Goal: Task Accomplishment & Management: Manage account settings

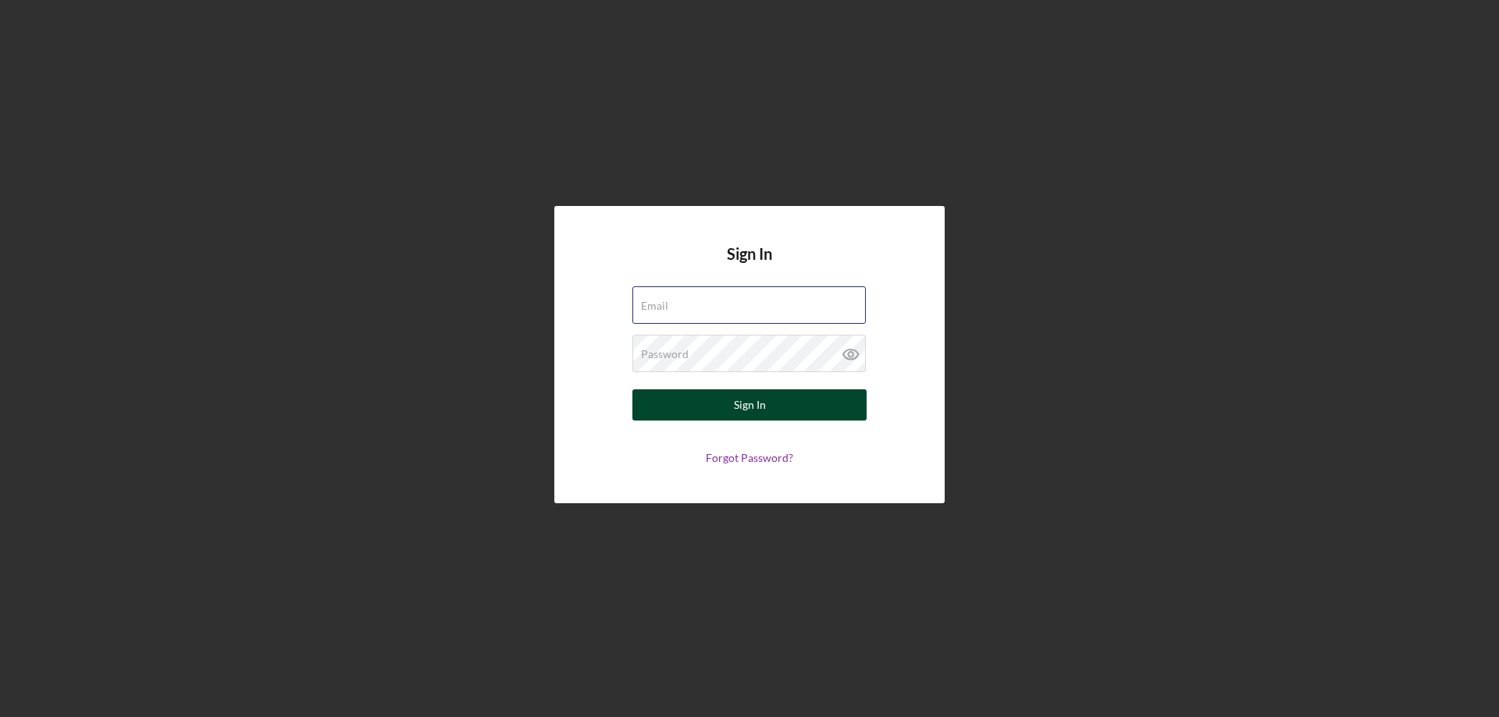
type input "[PERSON_NAME][EMAIL_ADDRESS][DOMAIN_NAME]"
click at [736, 404] on div "Sign In" at bounding box center [750, 405] width 32 height 31
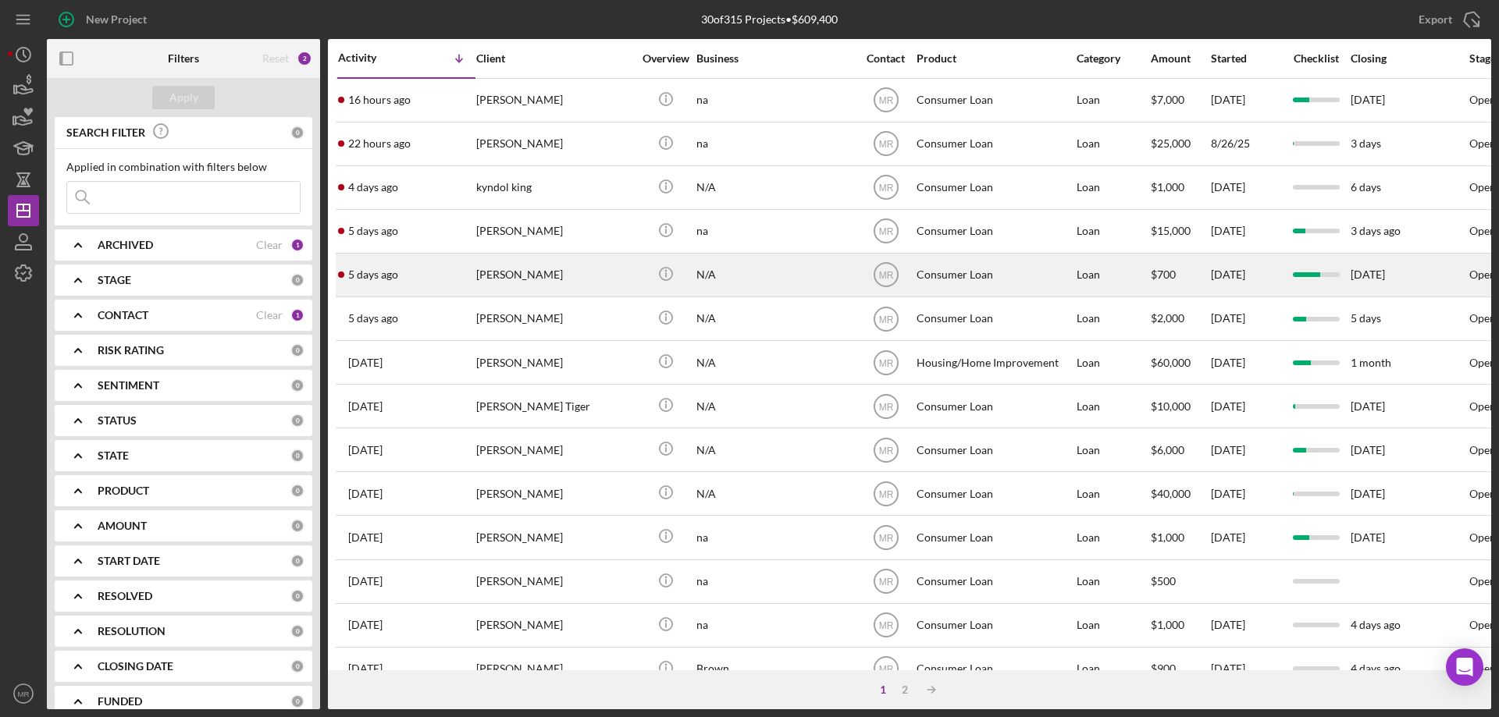
click at [638, 289] on div "Icon/Info" at bounding box center [665, 274] width 59 height 41
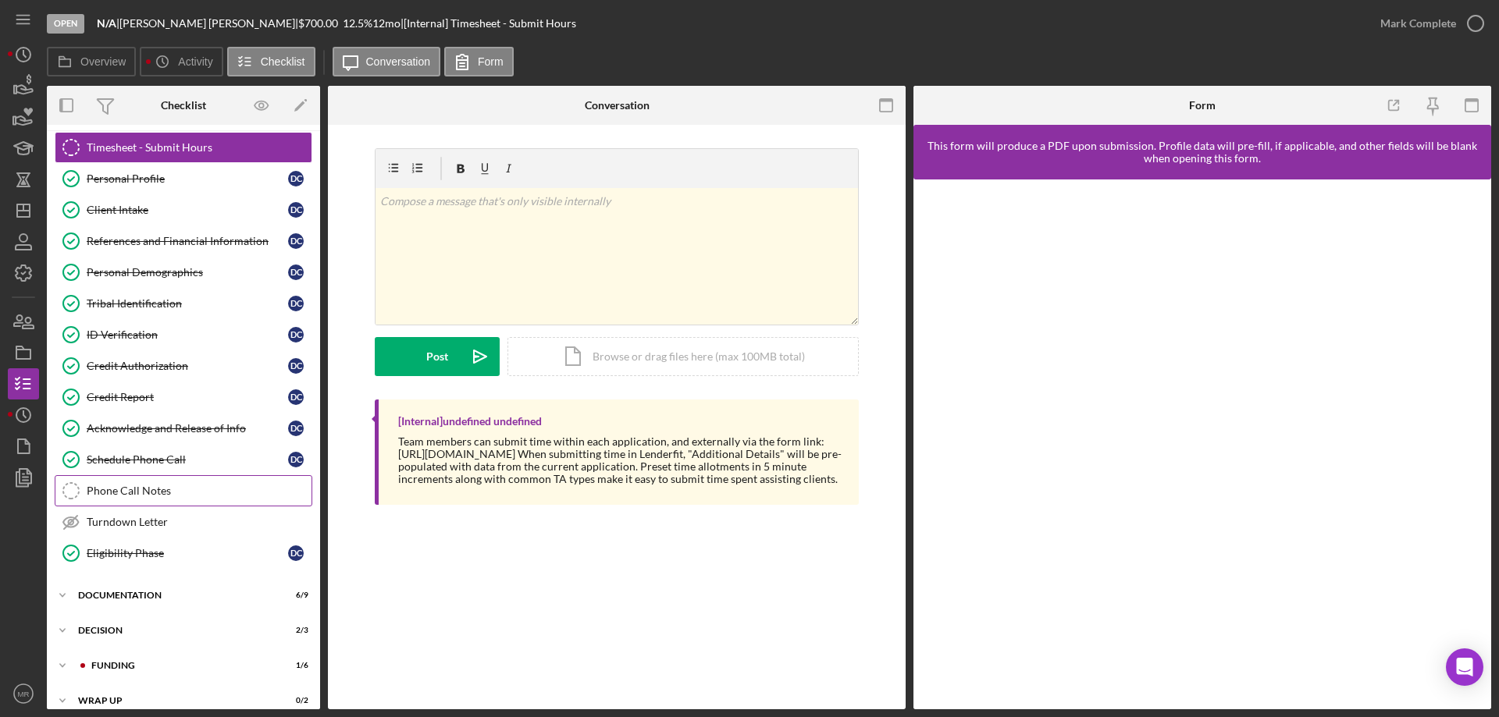
scroll to position [48, 0]
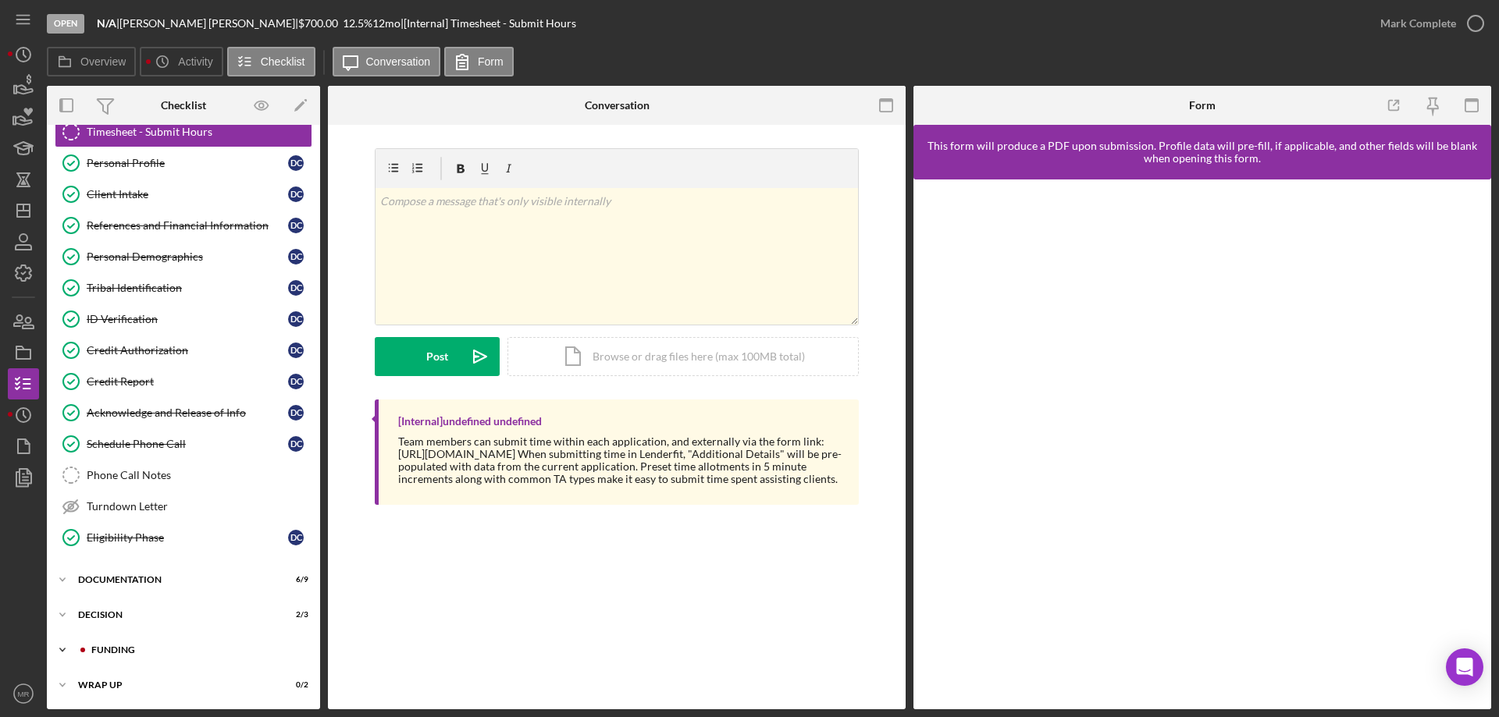
click at [128, 652] on div "Funding" at bounding box center [195, 650] width 209 height 9
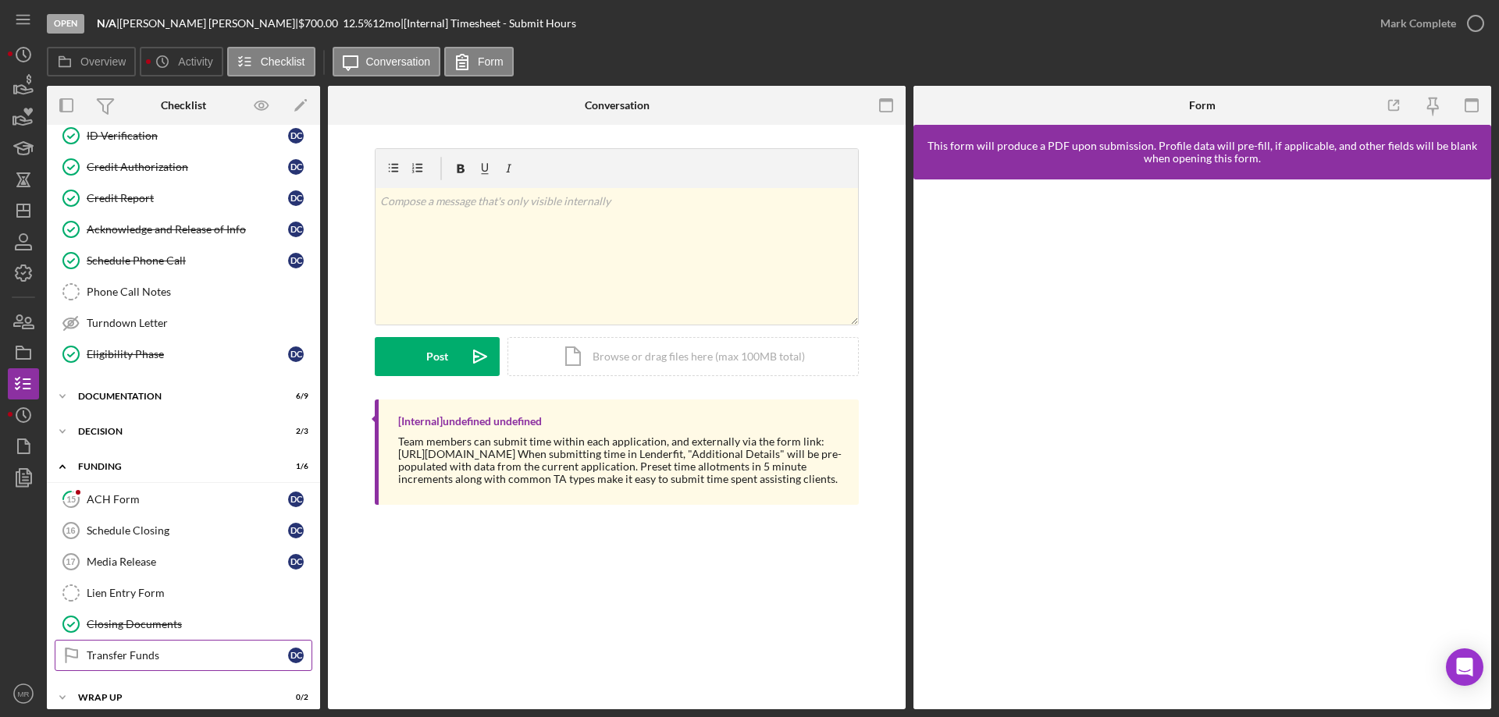
scroll to position [244, 0]
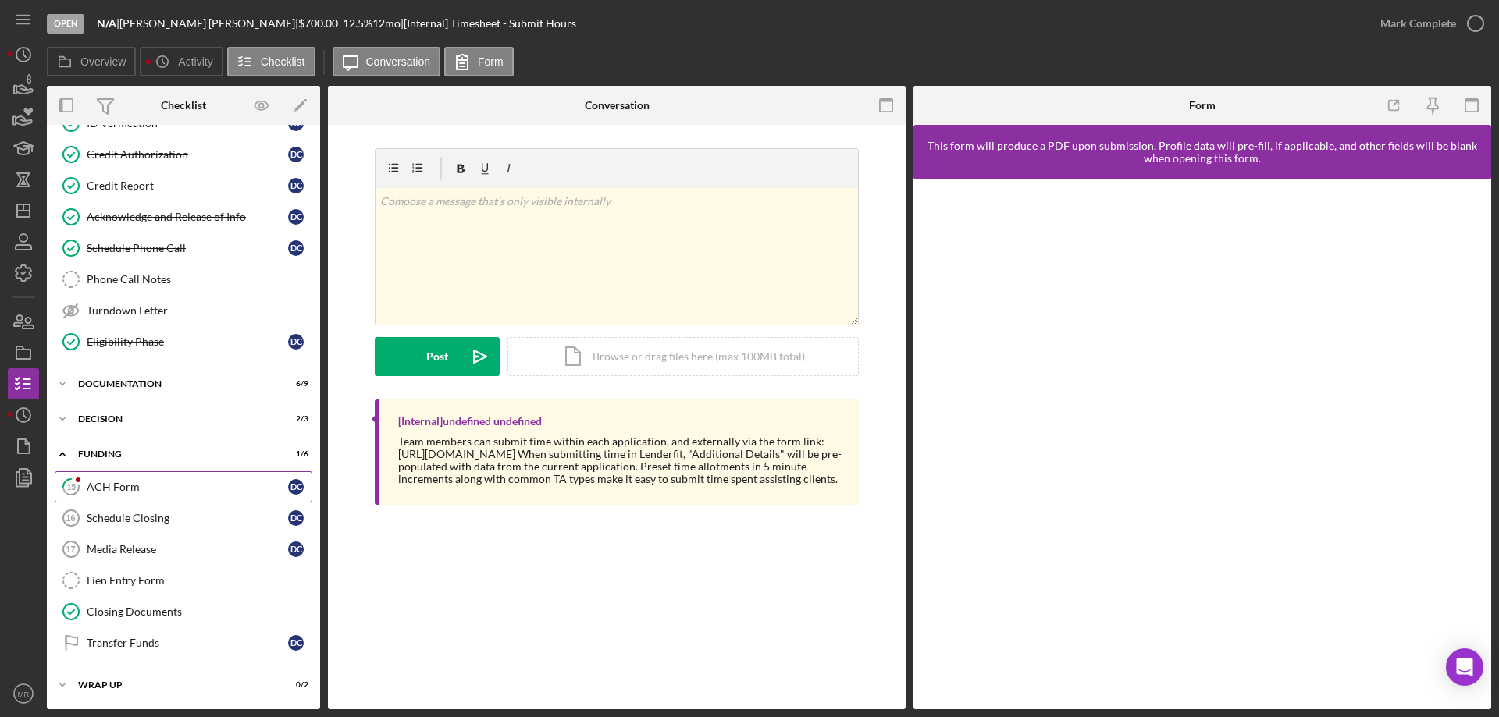
click at [137, 487] on div "ACH Form" at bounding box center [187, 487] width 201 height 12
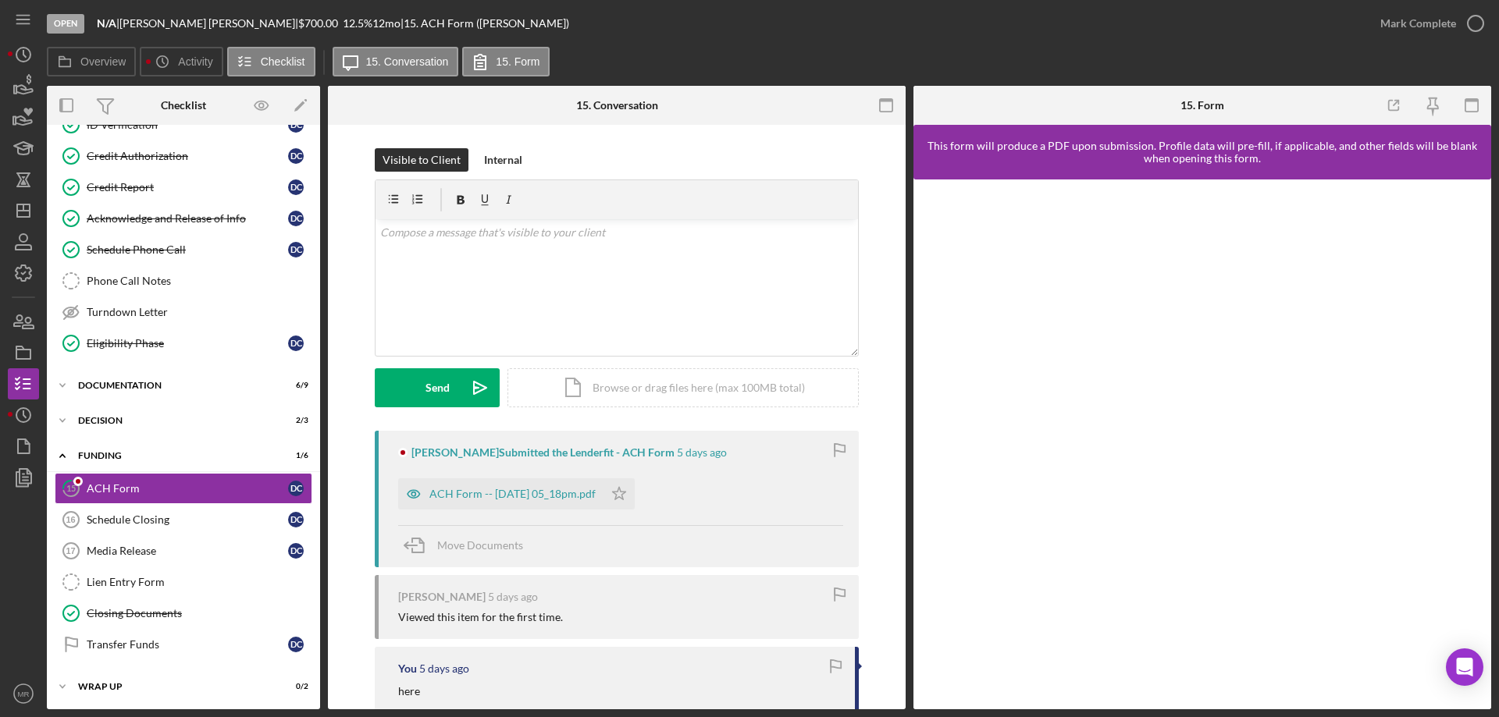
scroll to position [244, 0]
click at [514, 495] on div "ACH Form -- [DATE] 05_18pm.pdf" at bounding box center [512, 494] width 166 height 12
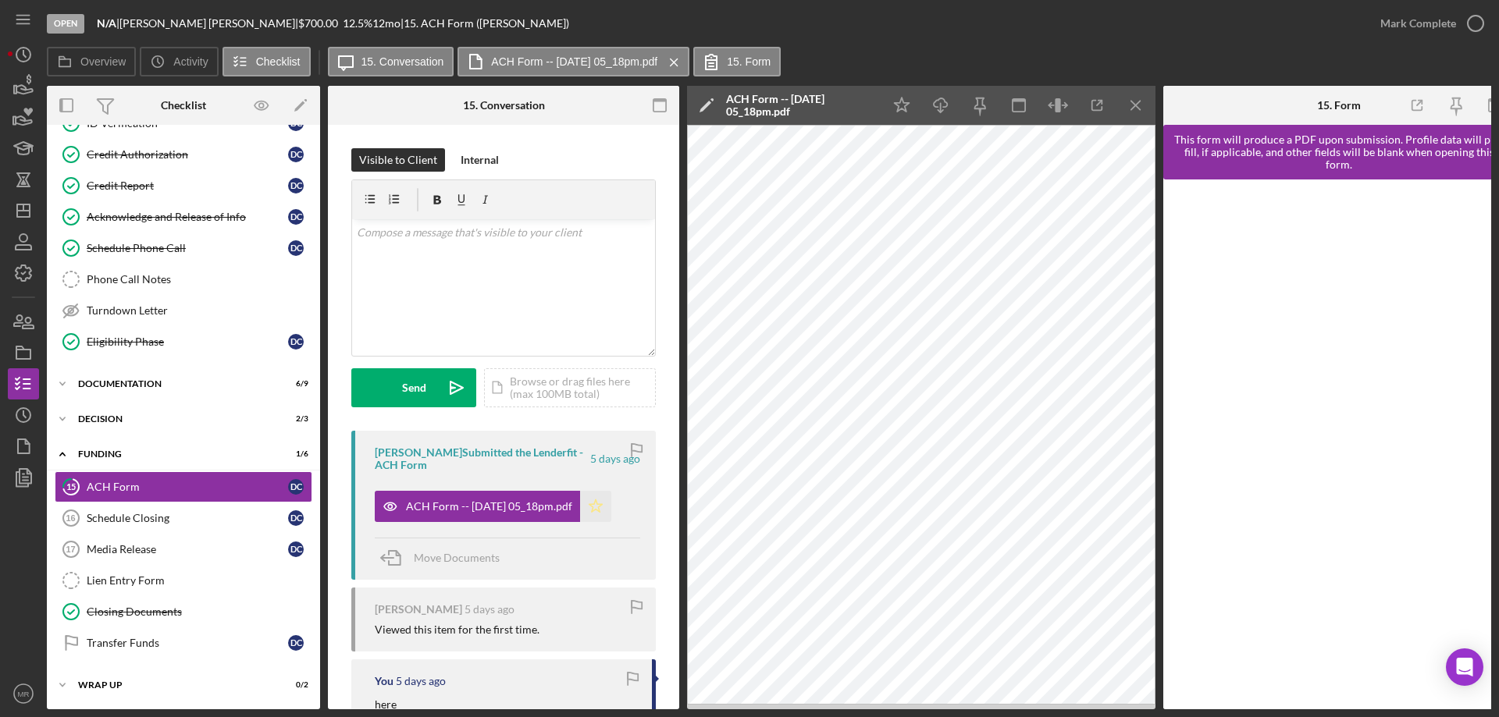
click at [611, 510] on icon "Icon/Star" at bounding box center [595, 506] width 31 height 31
click at [939, 94] on icon "Icon/Download" at bounding box center [940, 105] width 35 height 35
click at [130, 649] on div "Transfer Funds" at bounding box center [187, 643] width 201 height 12
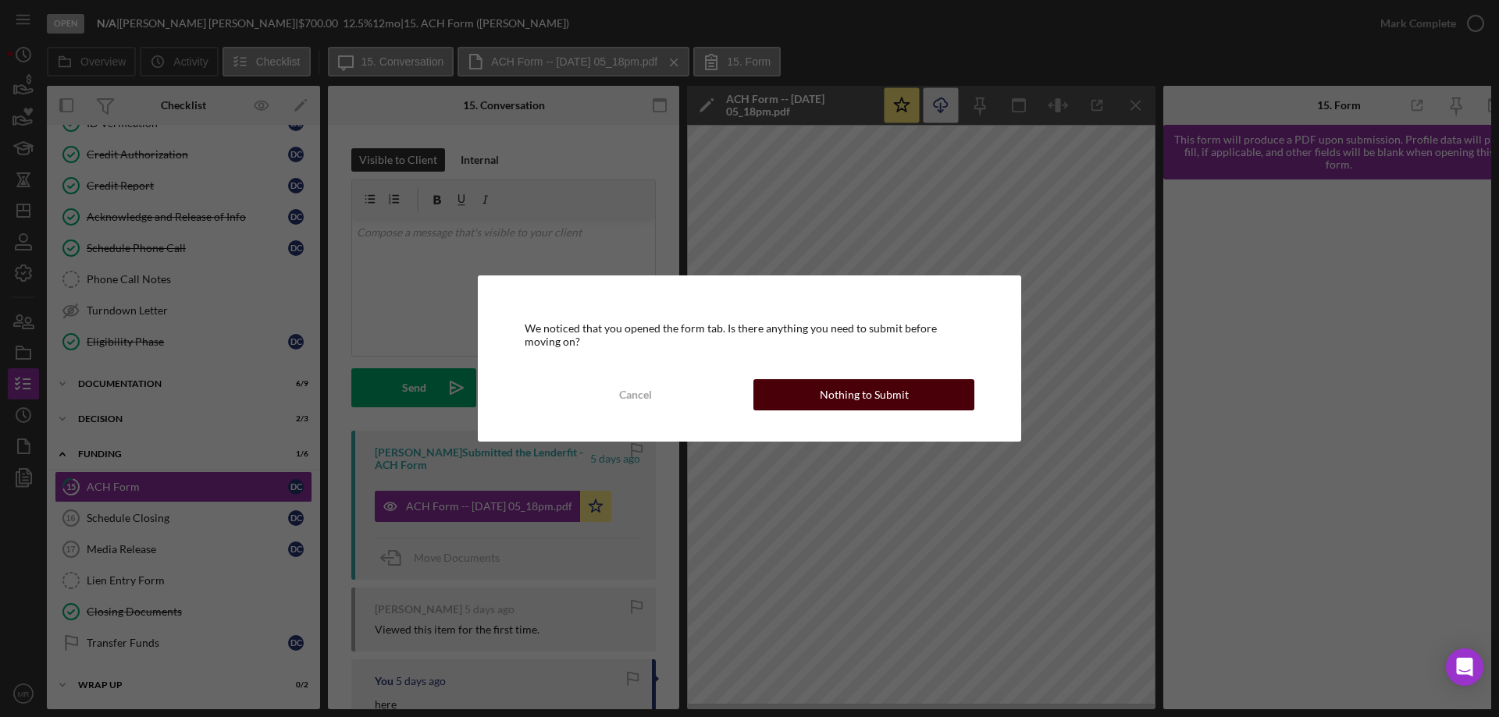
click at [898, 393] on div "Nothing to Submit" at bounding box center [864, 394] width 89 height 31
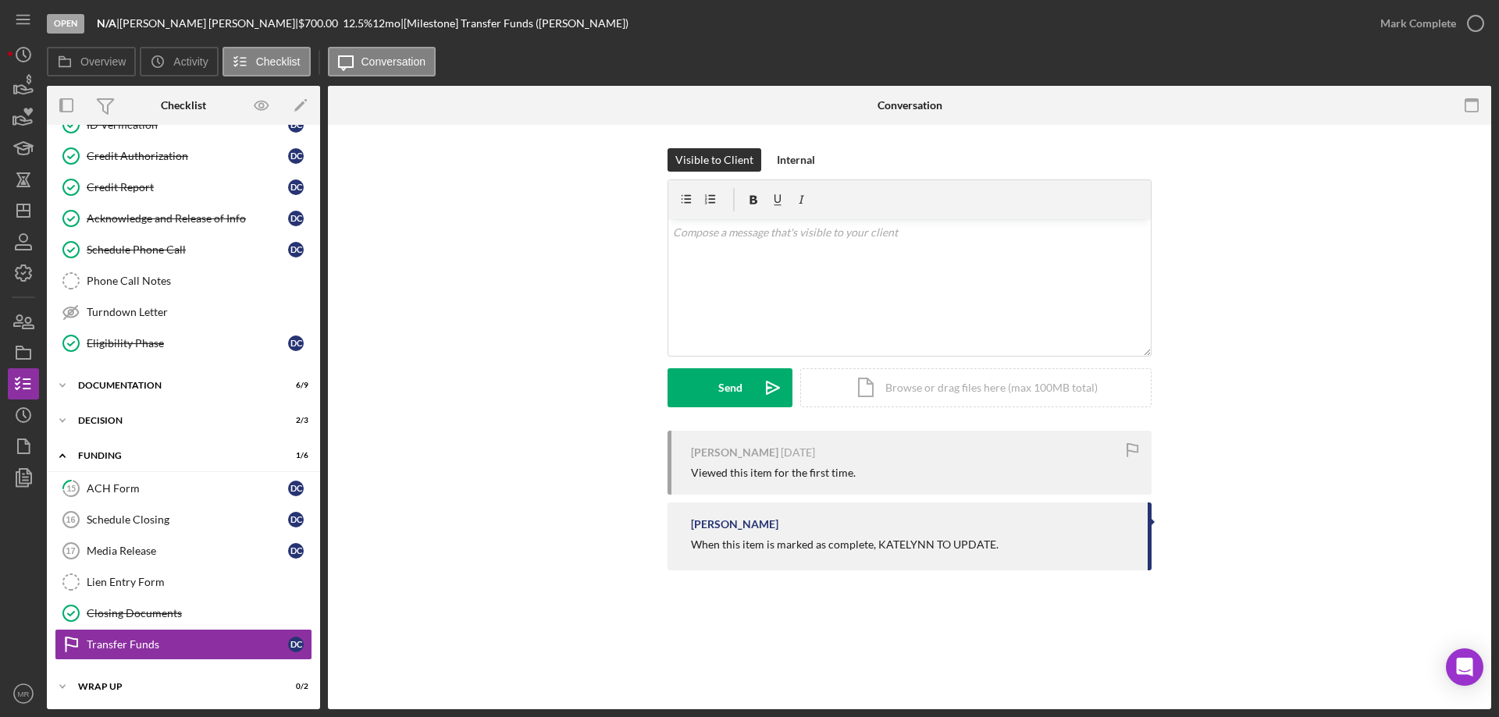
scroll to position [244, 0]
click at [1478, 27] on icon "button" at bounding box center [1475, 23] width 39 height 39
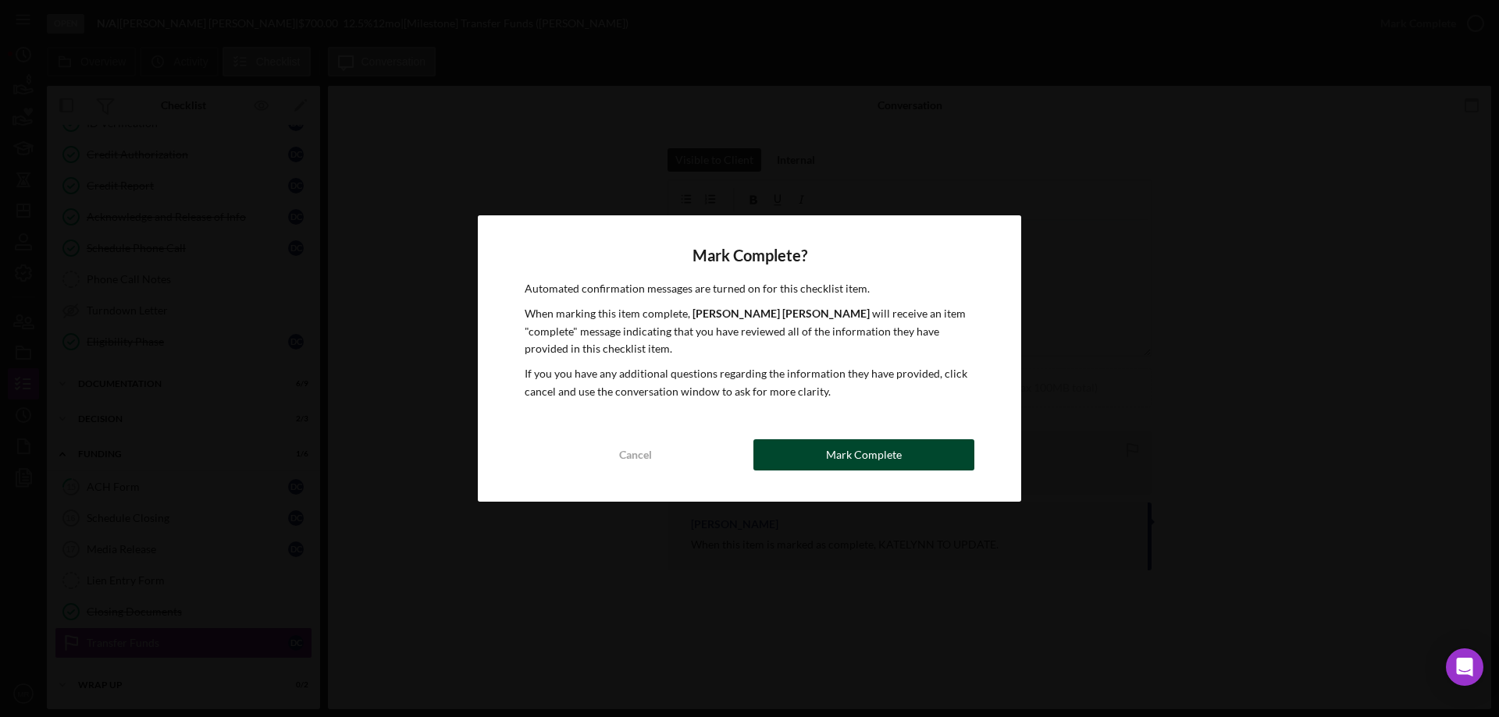
click at [857, 466] on div "Mark Complete" at bounding box center [864, 454] width 76 height 31
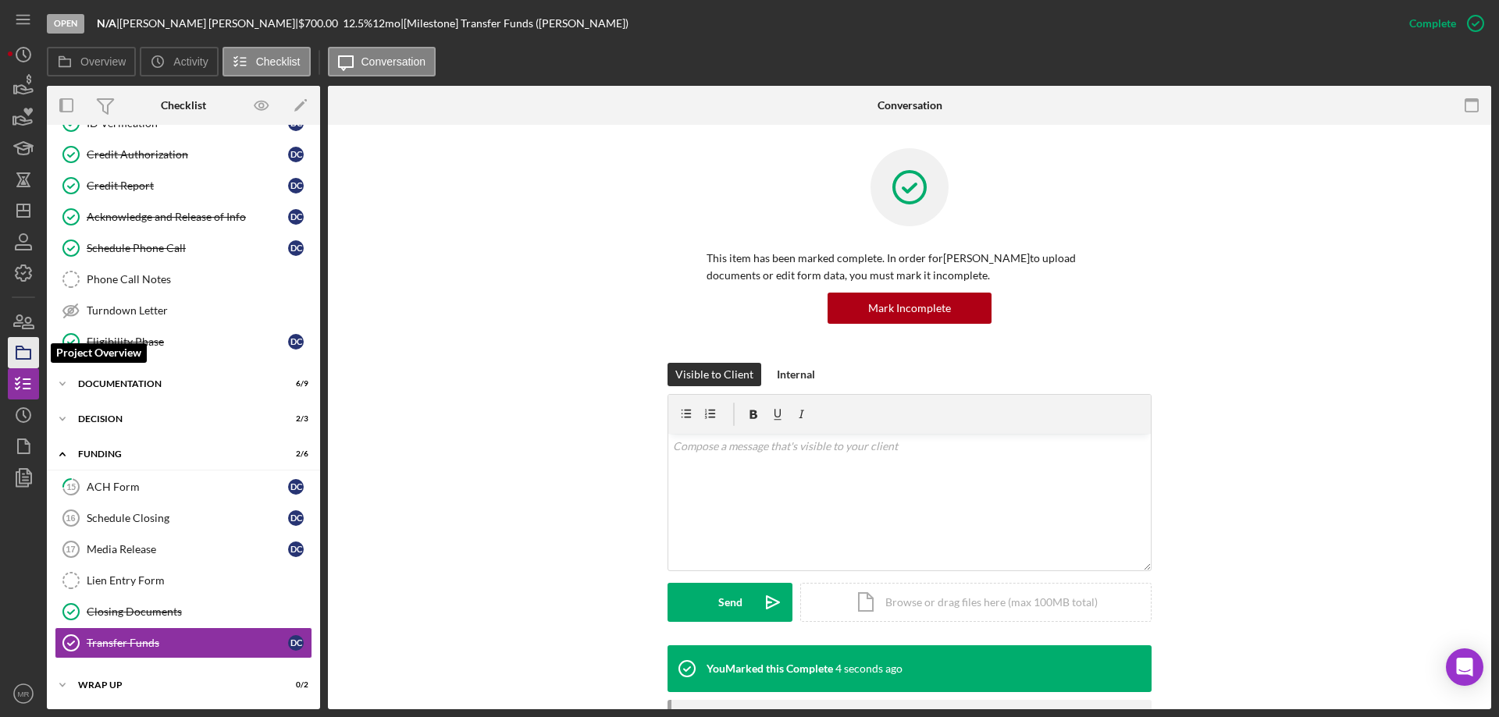
click at [18, 354] on icon "button" at bounding box center [23, 352] width 39 height 39
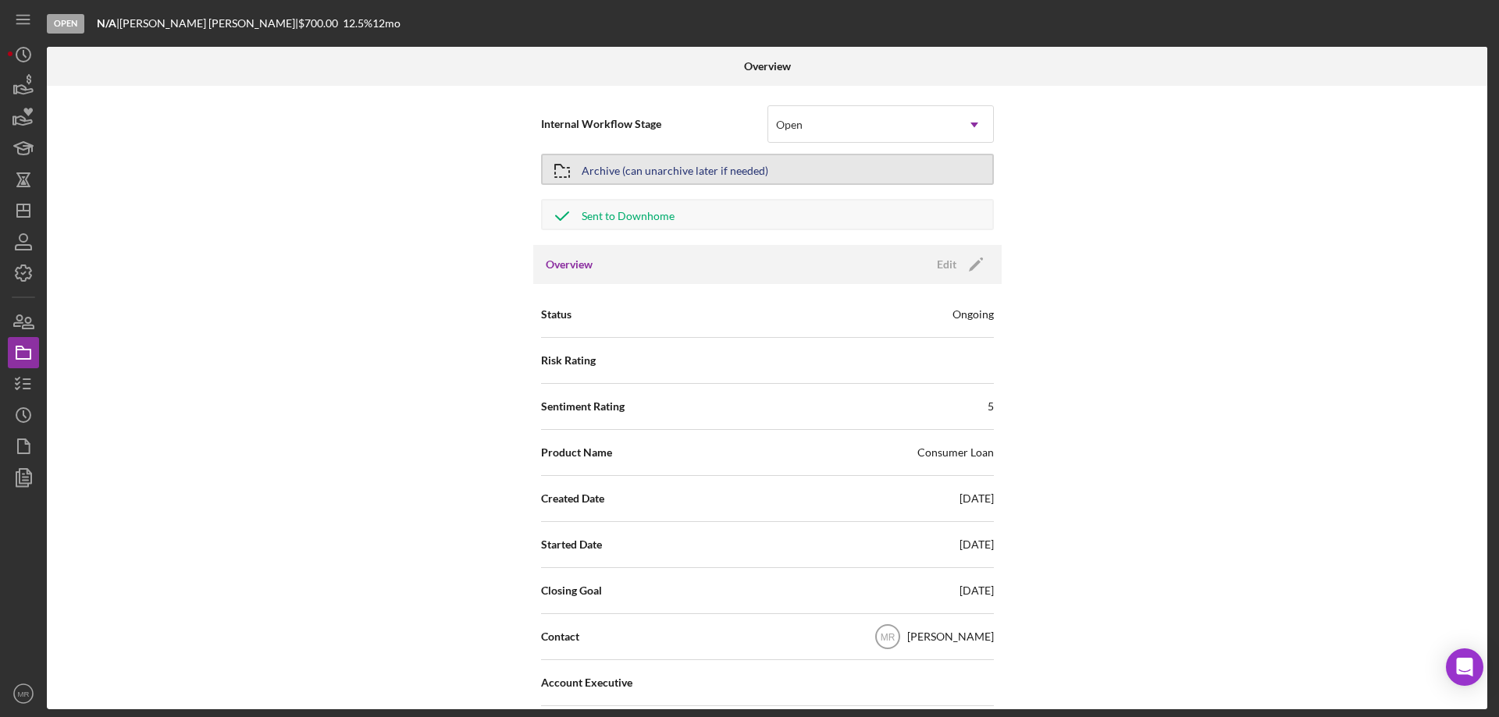
click at [681, 165] on div "Archive (can unarchive later if needed)" at bounding box center [675, 169] width 187 height 28
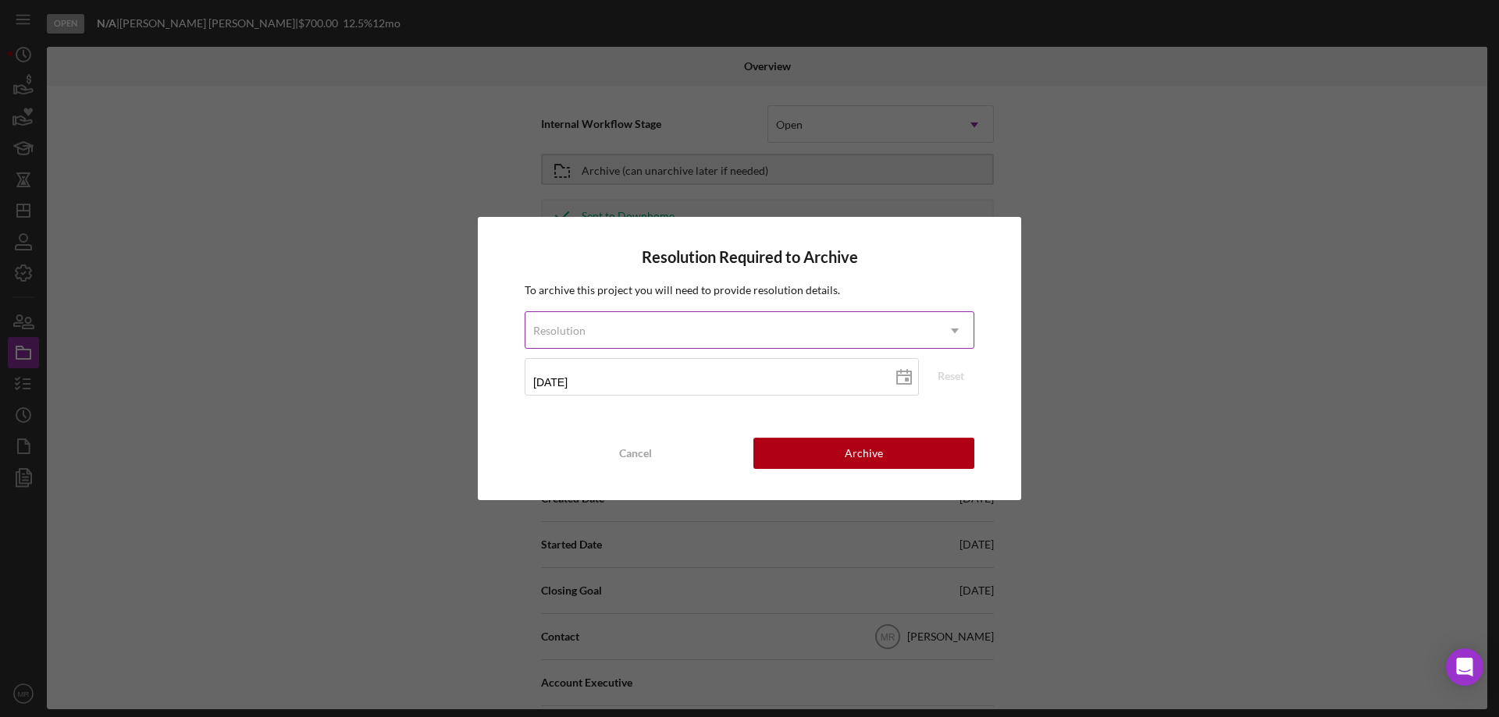
click at [956, 324] on icon "Icon/Dropdown Arrow" at bounding box center [954, 330] width 37 height 37
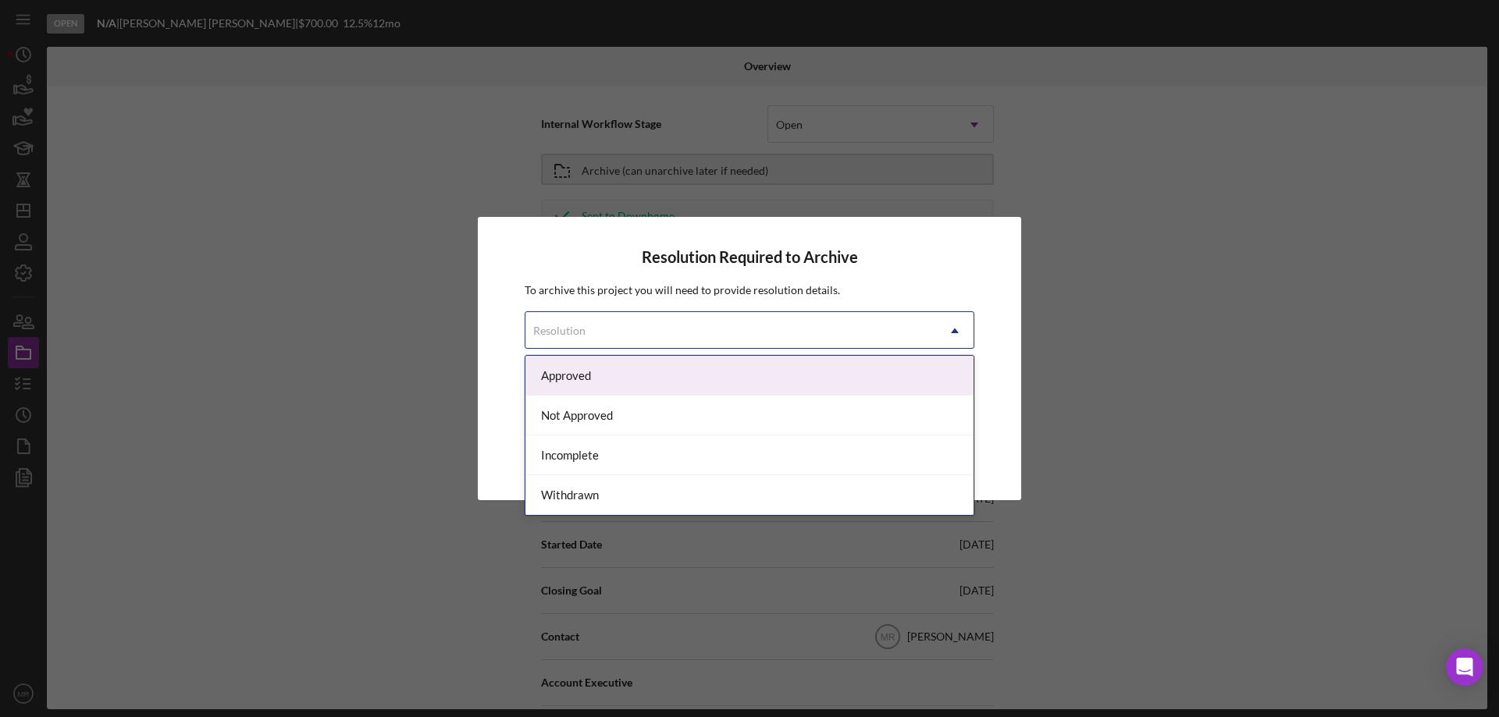
click at [720, 361] on div "Approved" at bounding box center [749, 376] width 448 height 40
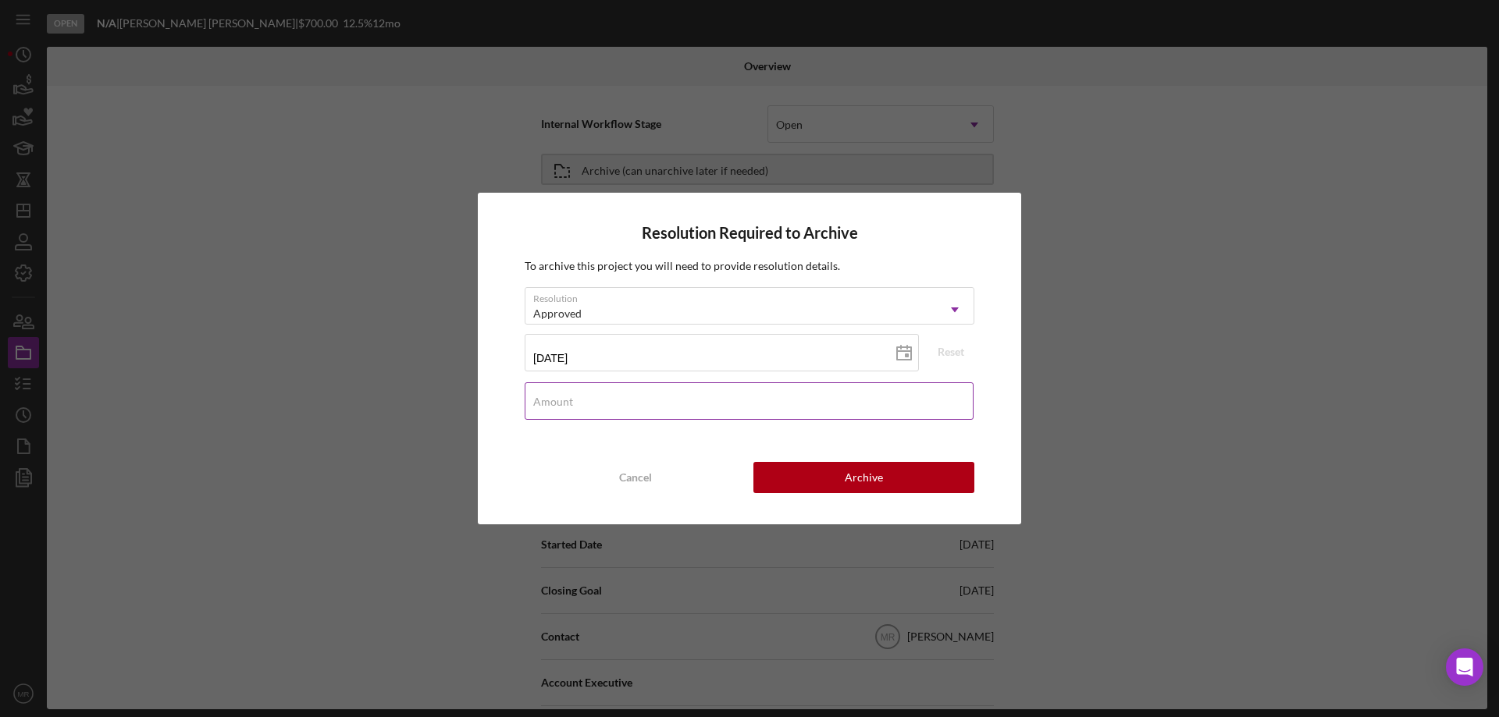
click at [719, 406] on input "Amount" at bounding box center [749, 400] width 449 height 37
type input "$700"
click at [902, 354] on icon at bounding box center [903, 353] width 39 height 39
type input "[DATE]"
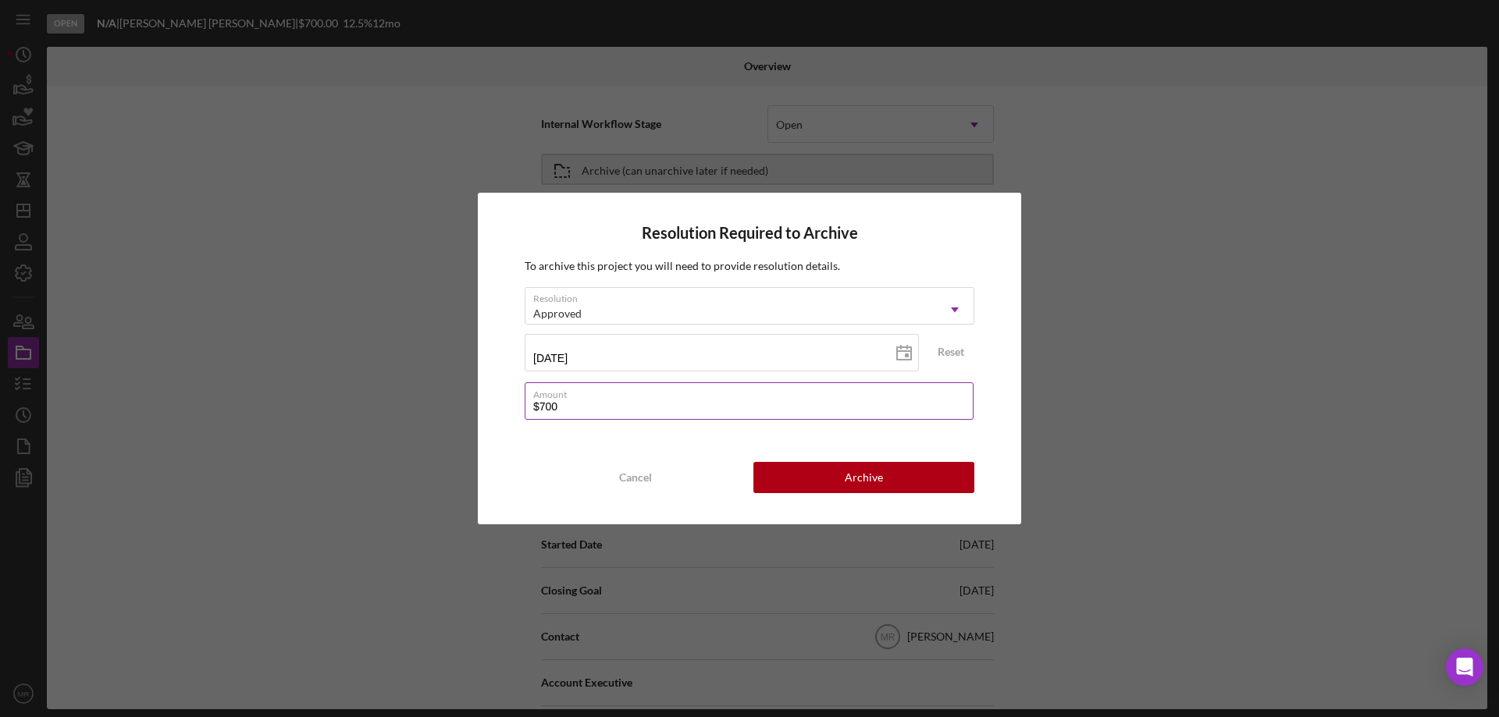
type input "[DATE]"
click at [854, 471] on div "Archive" at bounding box center [864, 477] width 38 height 31
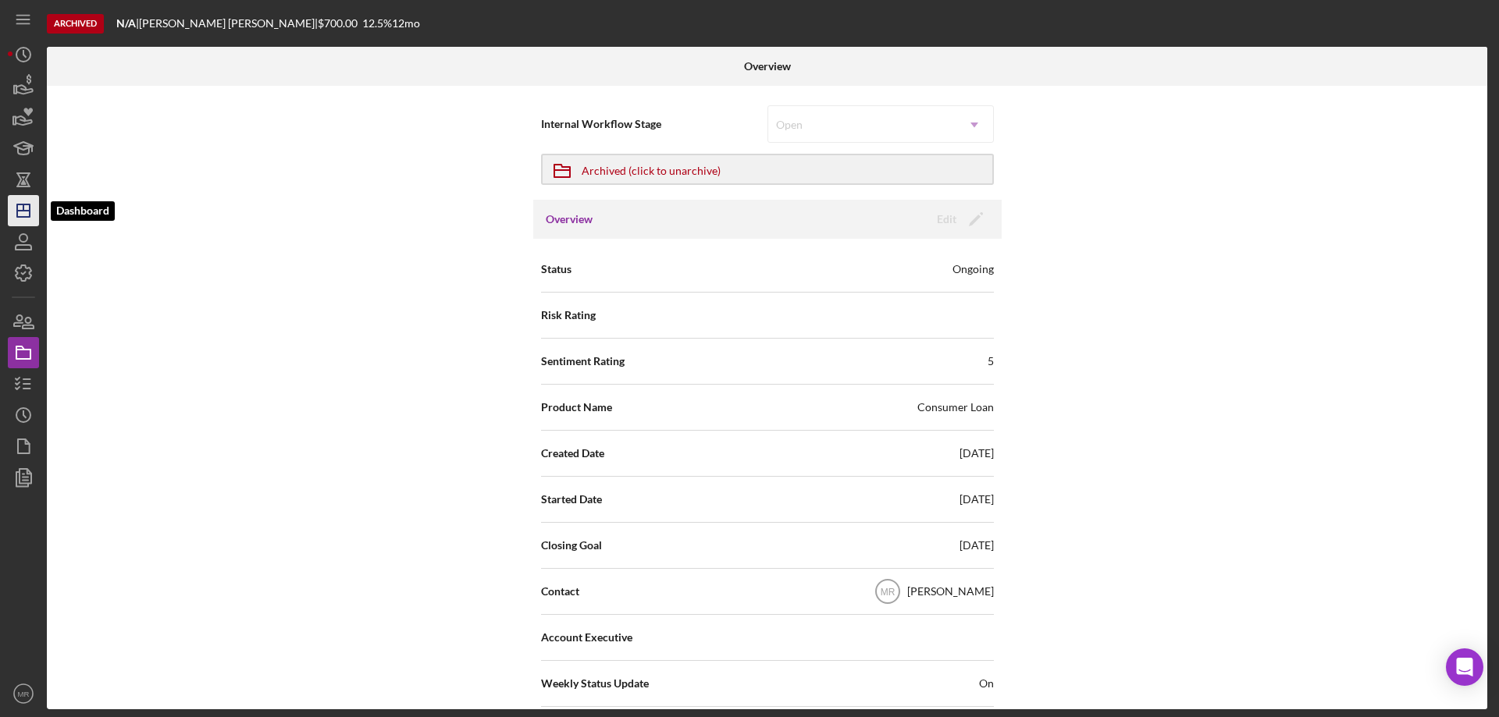
click at [17, 212] on polygon "button" at bounding box center [23, 211] width 12 height 12
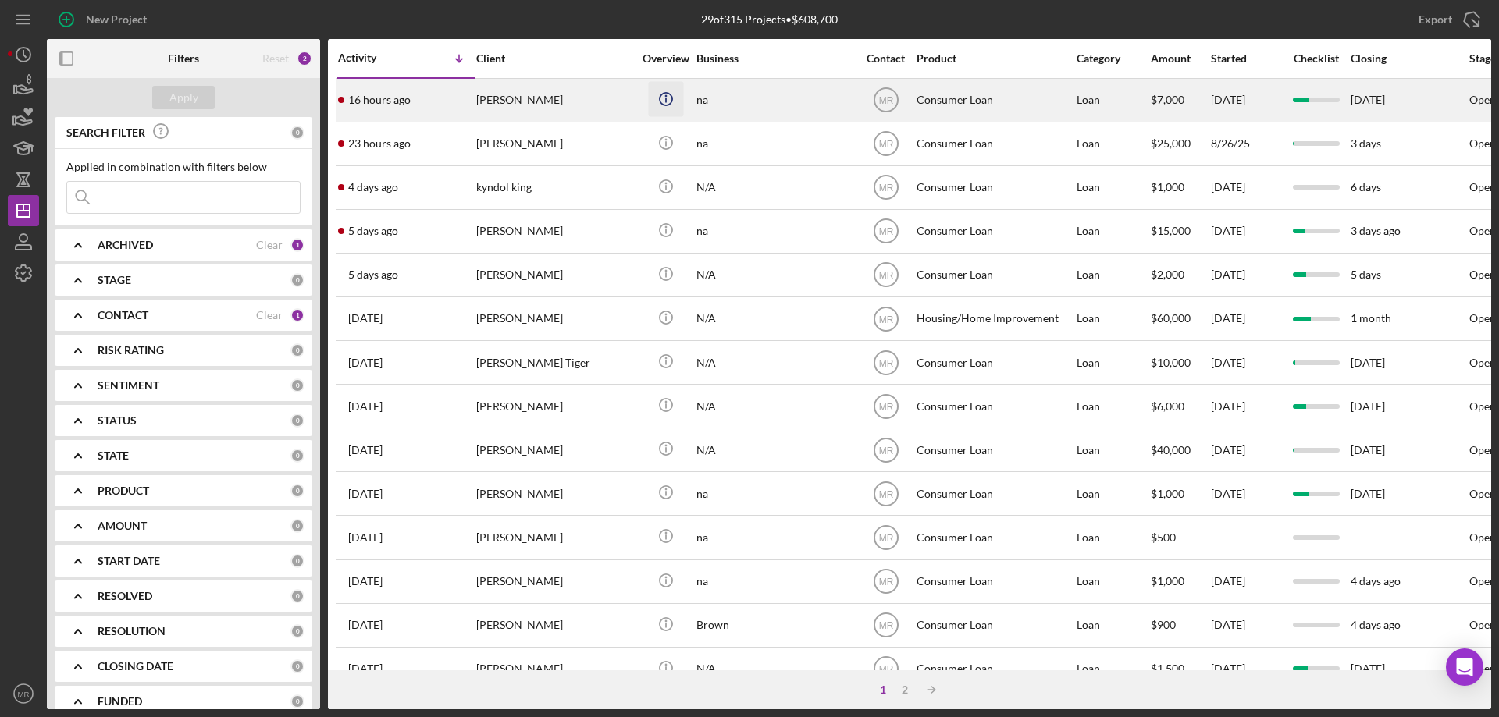
click at [654, 89] on icon "Icon/Info" at bounding box center [665, 98] width 35 height 35
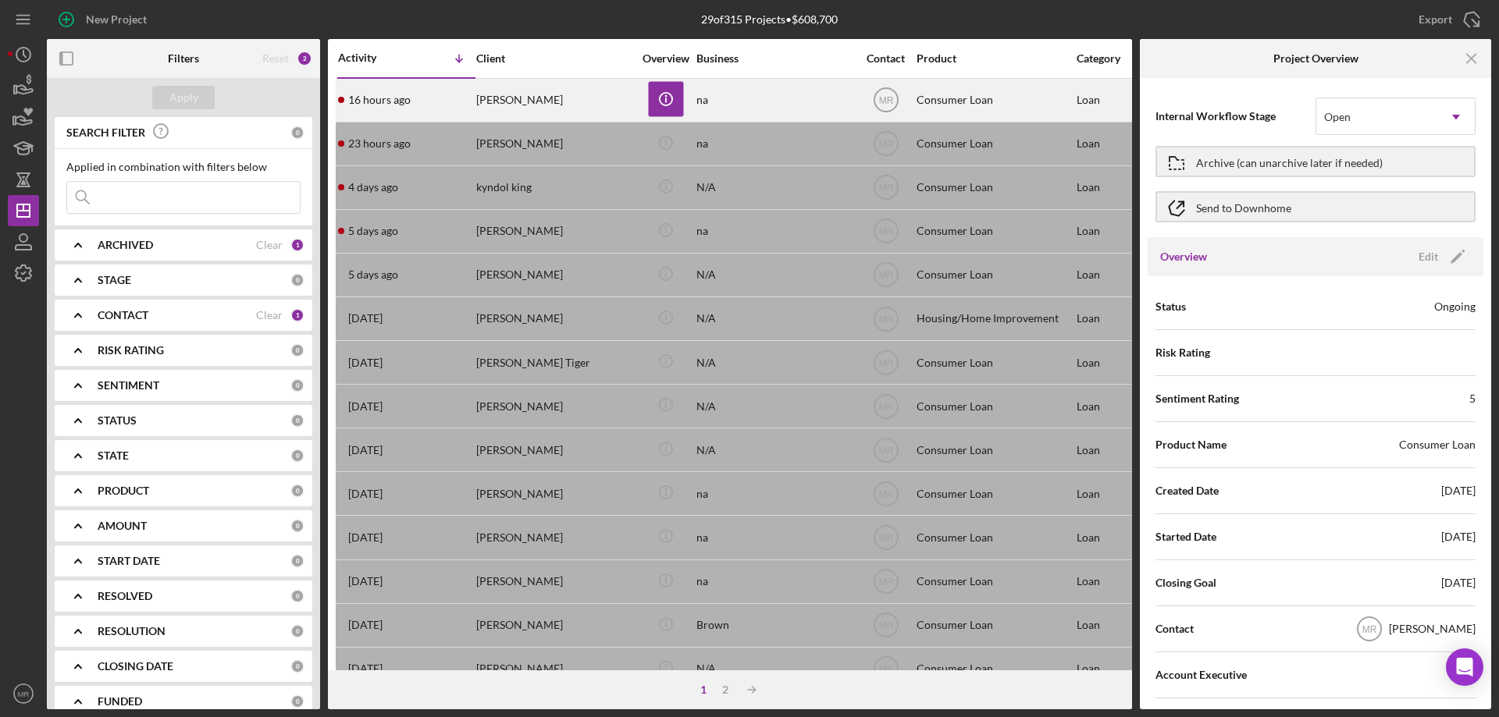
click at [723, 92] on div "na" at bounding box center [774, 100] width 156 height 41
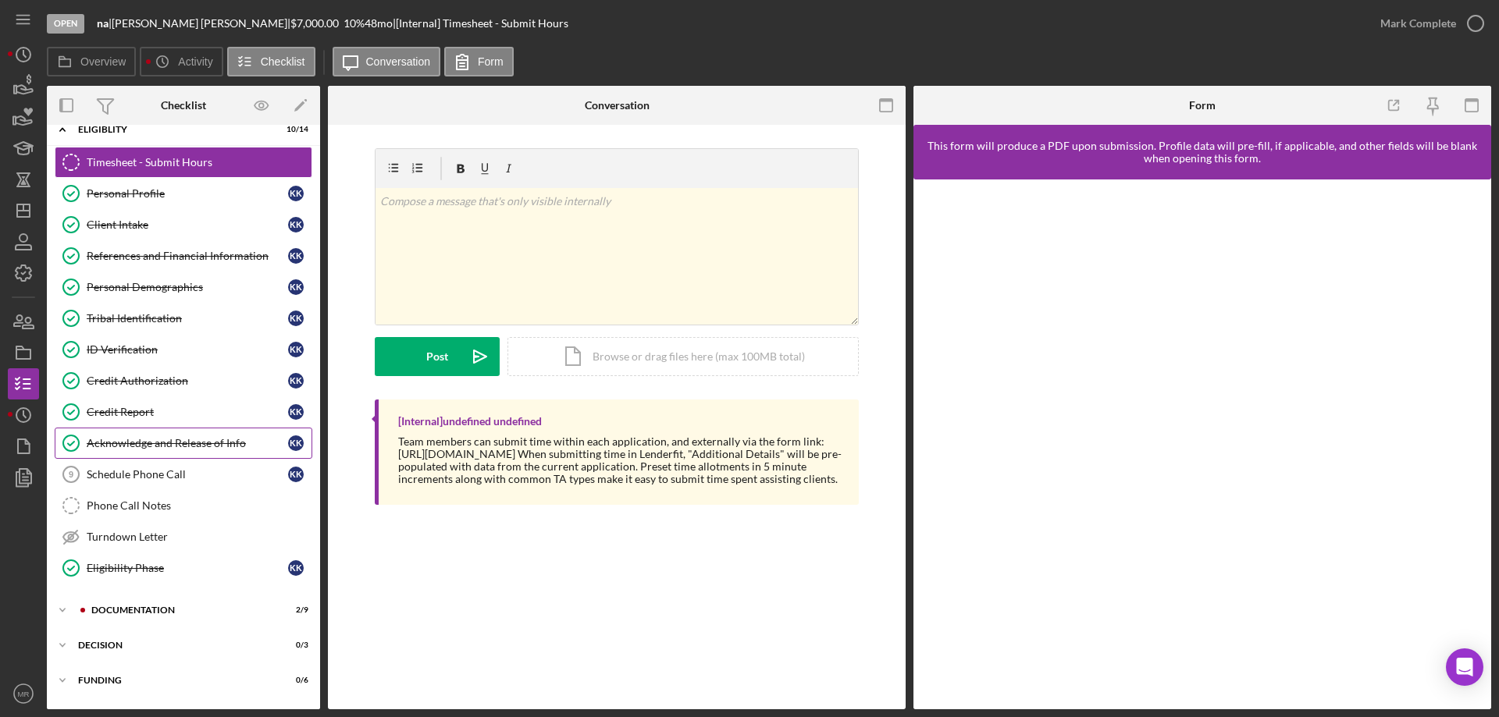
scroll to position [48, 0]
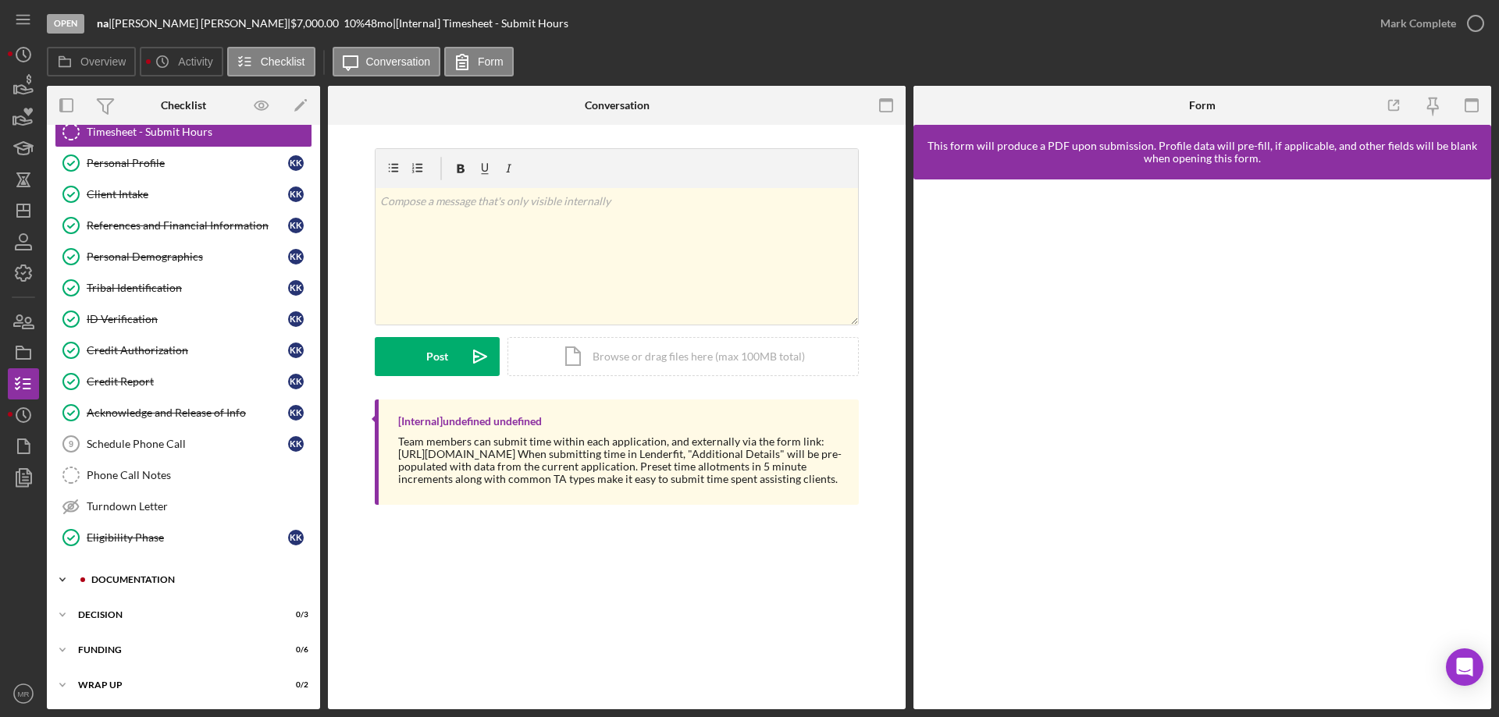
click at [123, 580] on div "Documentation" at bounding box center [195, 579] width 209 height 9
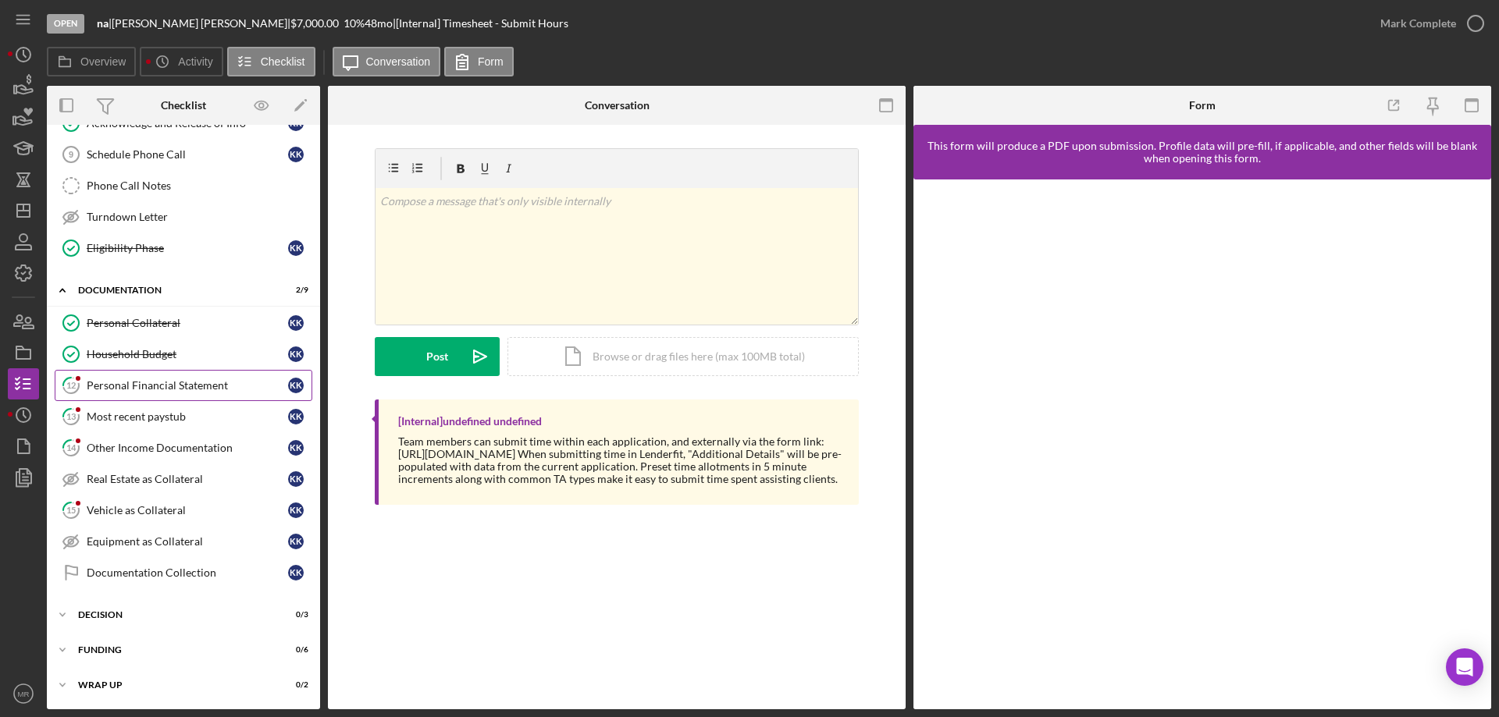
click at [141, 381] on div "Personal Financial Statement" at bounding box center [187, 385] width 201 height 12
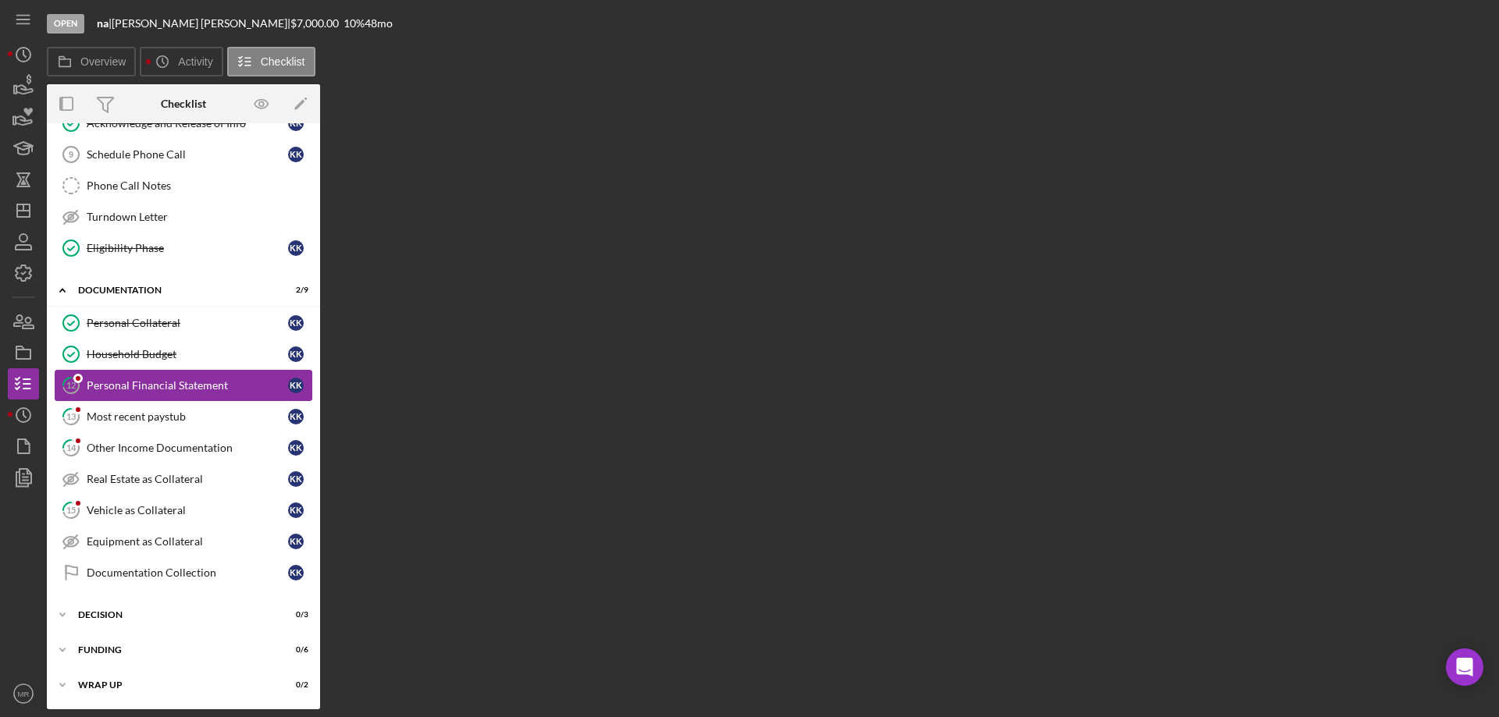
scroll to position [338, 0]
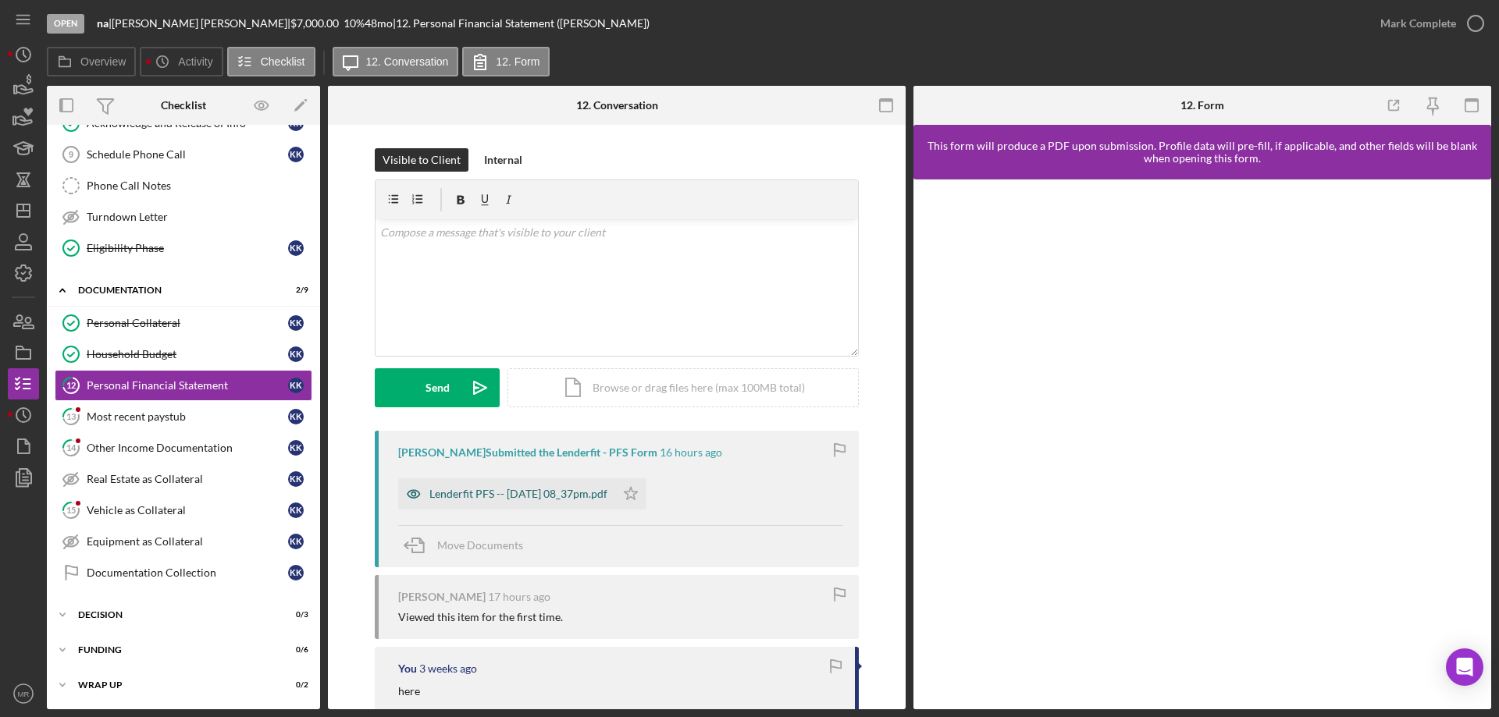
click at [466, 483] on div "Lenderfit PFS -- [DATE] 08_37pm.pdf" at bounding box center [506, 494] width 217 height 31
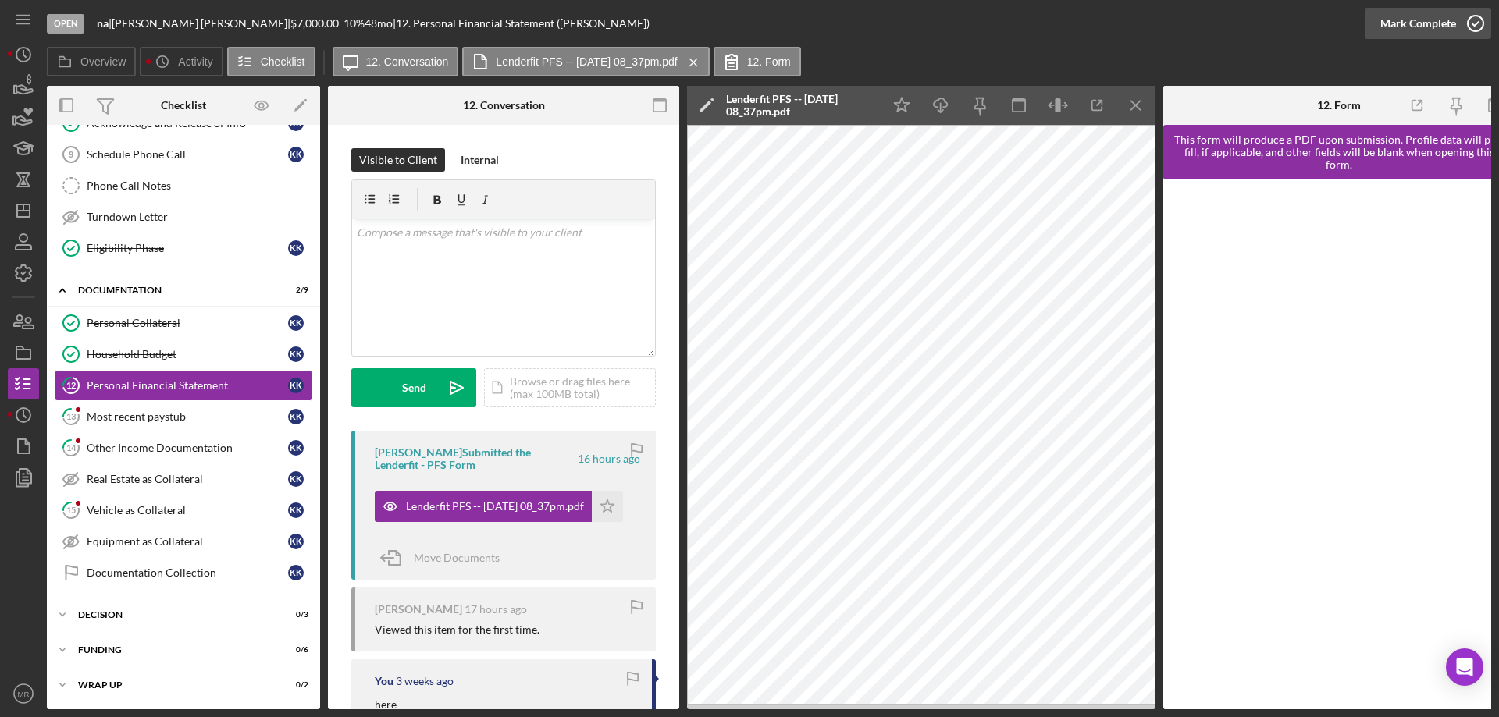
click at [1475, 22] on icon "button" at bounding box center [1475, 23] width 39 height 39
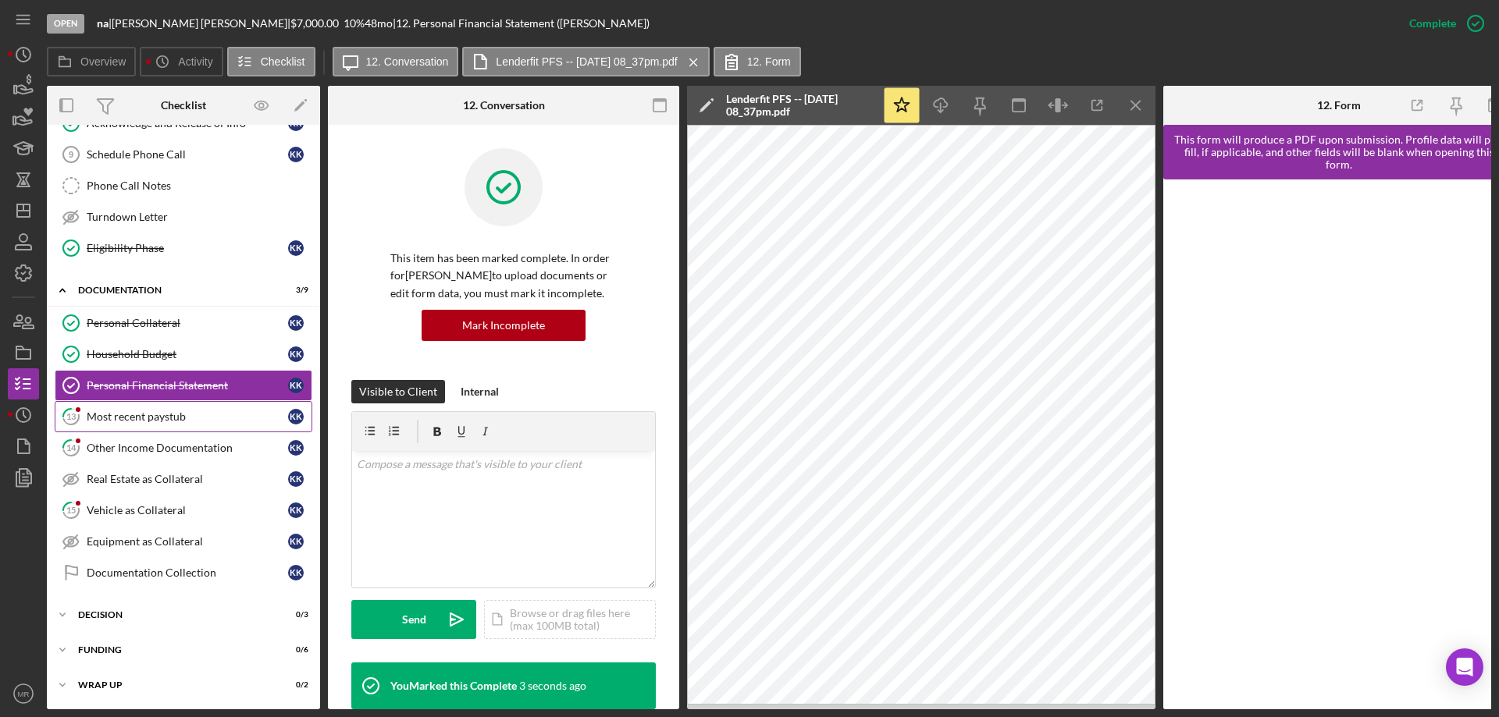
click at [123, 413] on div "Most recent paystub" at bounding box center [187, 417] width 201 height 12
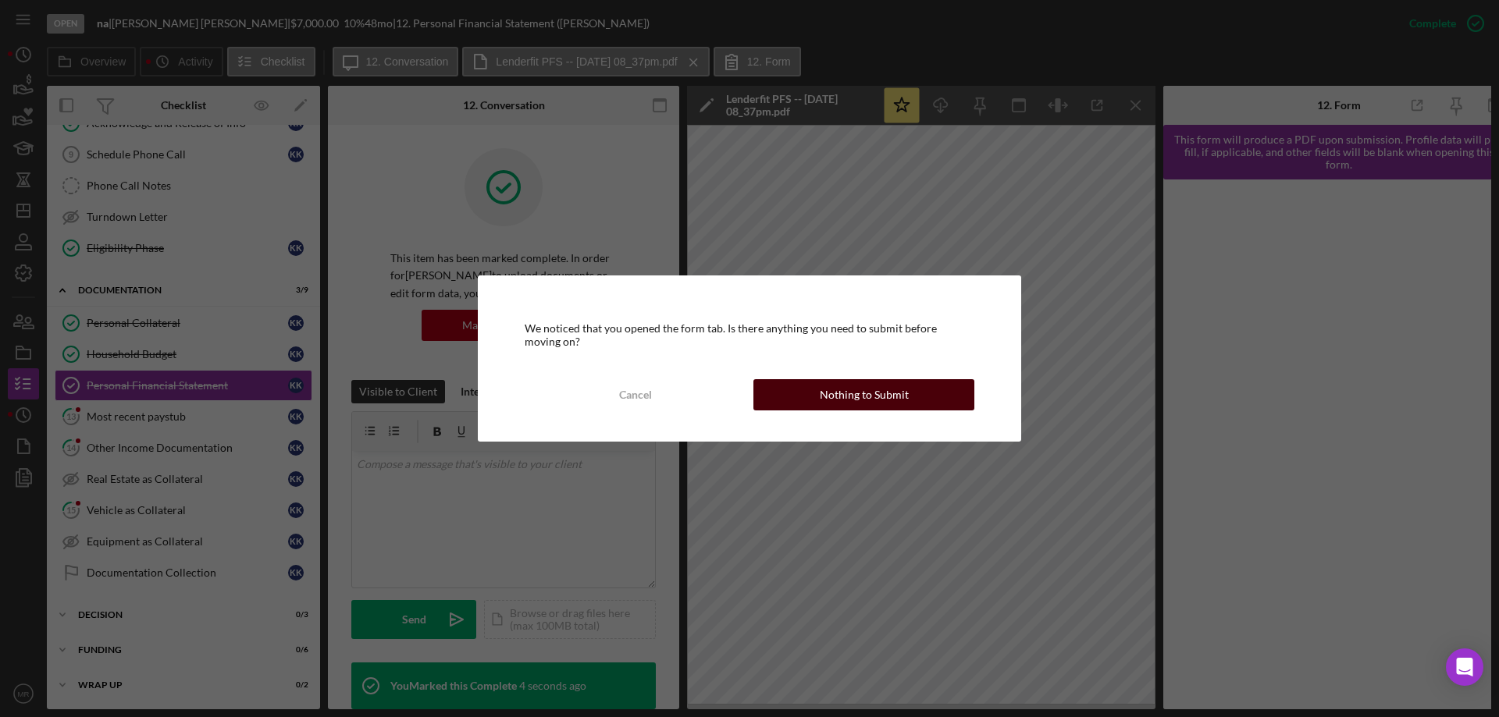
drag, startPoint x: 866, startPoint y: 402, endPoint x: 1020, endPoint y: 393, distance: 154.1
click at [867, 402] on div "Nothing to Submit" at bounding box center [864, 394] width 89 height 31
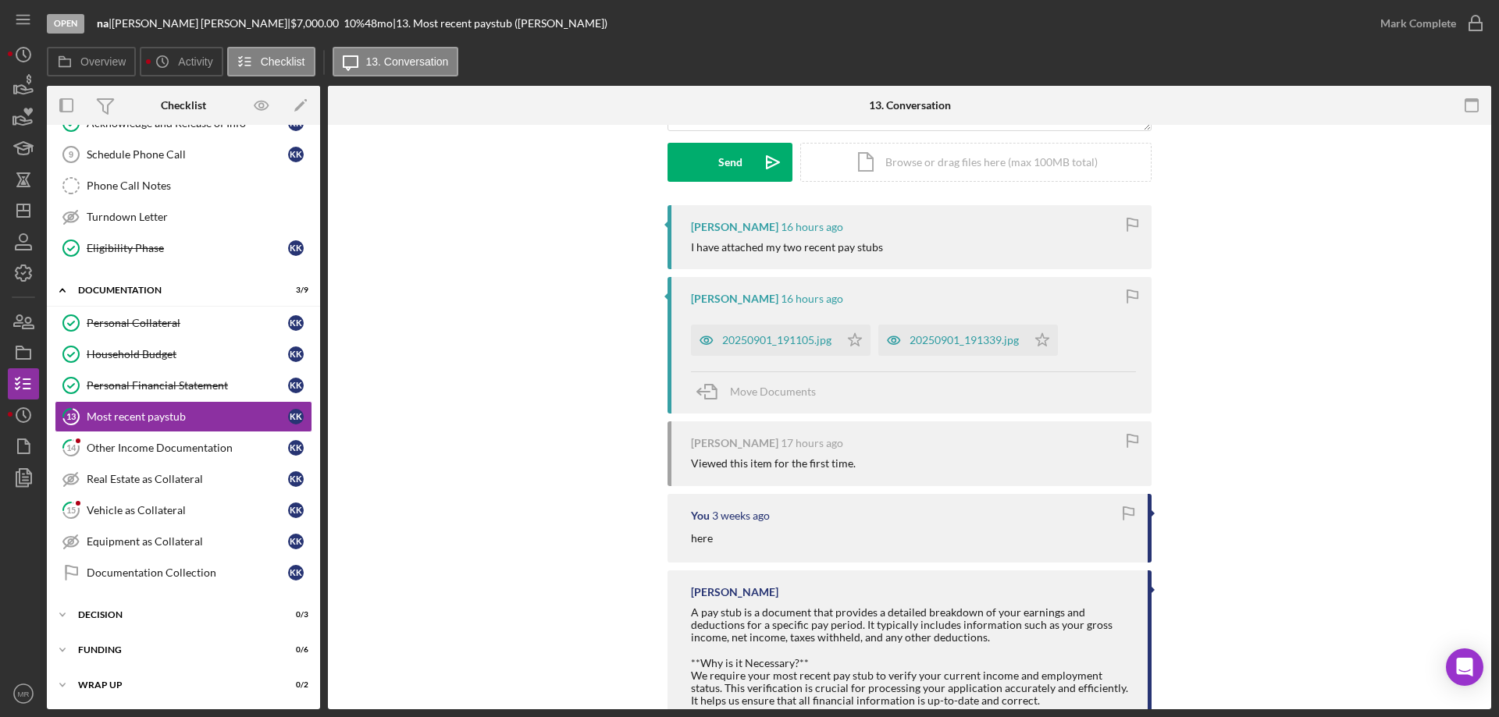
scroll to position [234, 0]
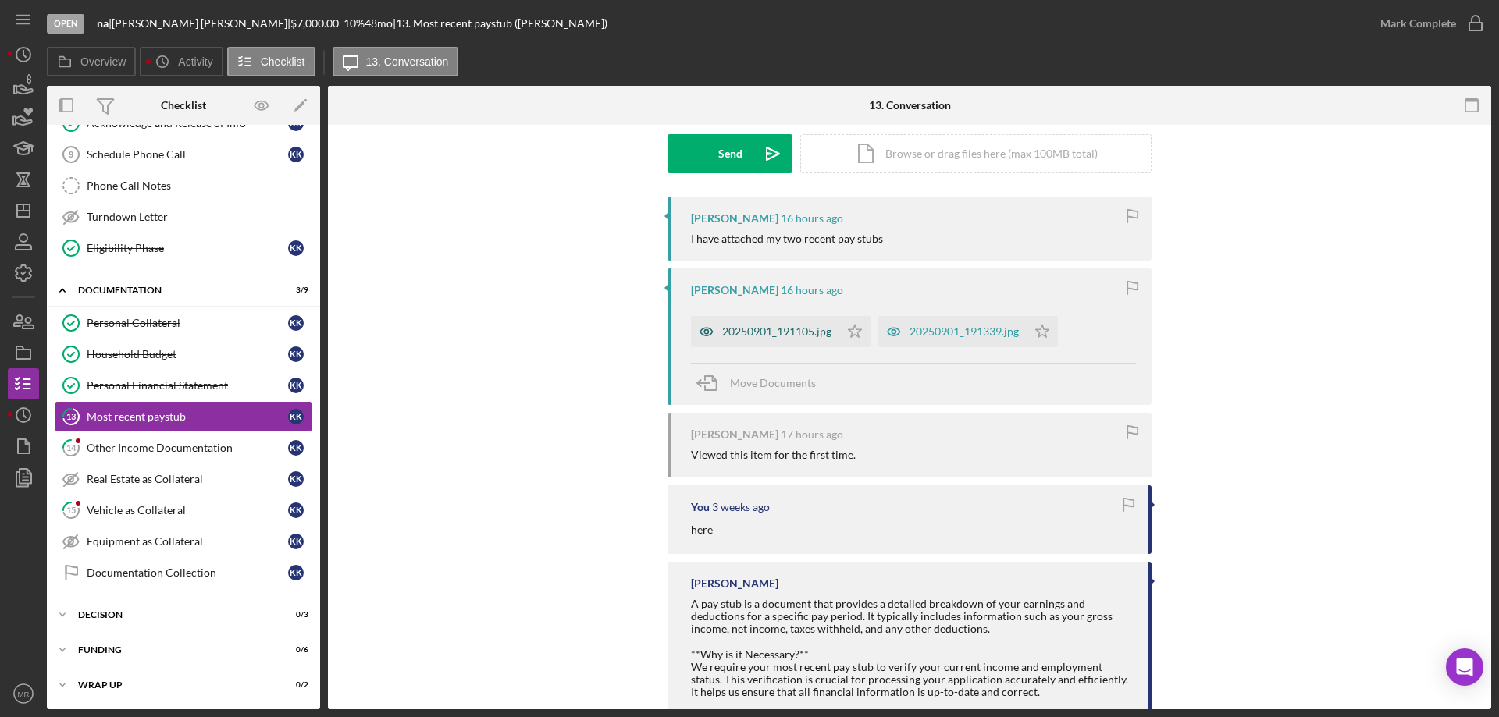
click at [780, 324] on div "20250901_191105.jpg" at bounding box center [765, 331] width 148 height 31
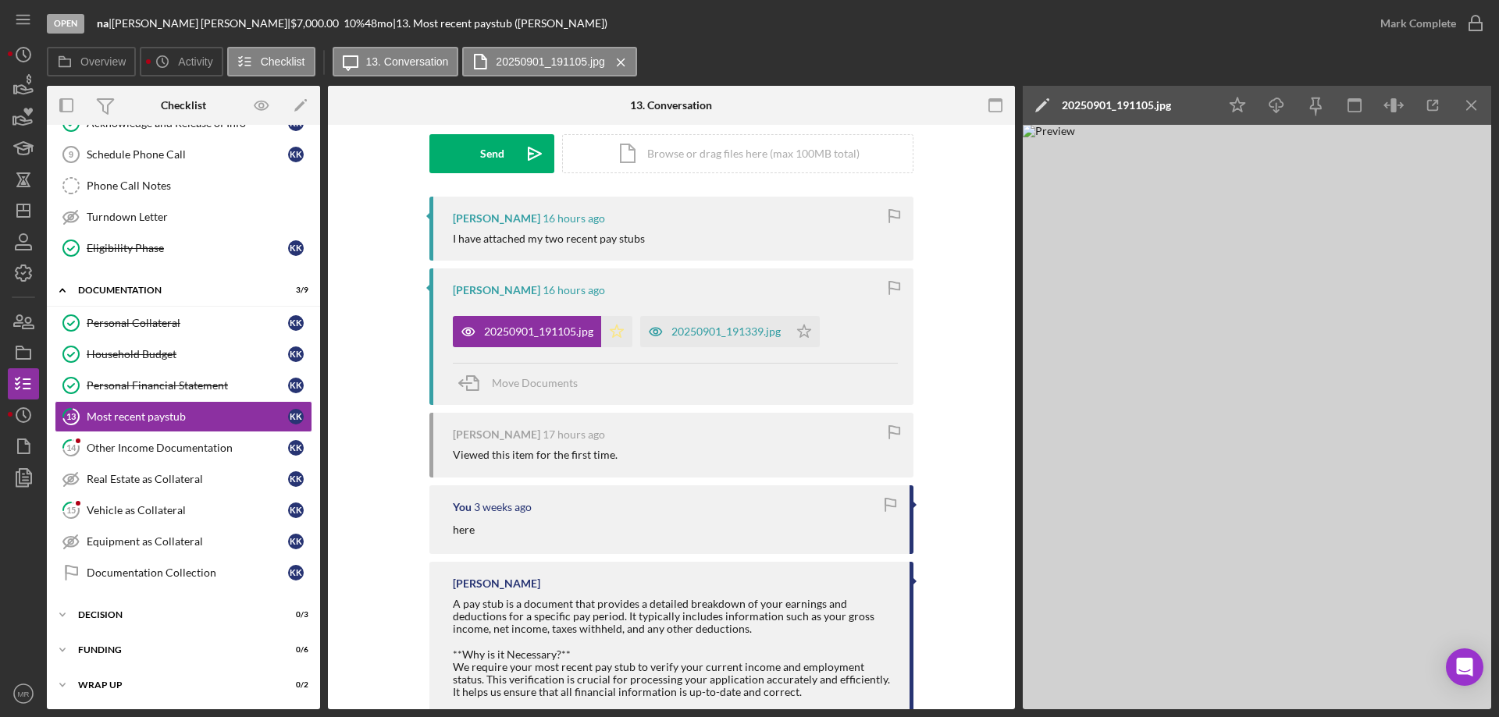
drag, startPoint x: 608, startPoint y: 333, endPoint x: 656, endPoint y: 335, distance: 48.5
click at [609, 333] on icon "Icon/Star" at bounding box center [616, 331] width 31 height 31
click at [804, 330] on polygon "button" at bounding box center [804, 331] width 13 height 12
click at [1485, 25] on icon "button" at bounding box center [1475, 23] width 39 height 39
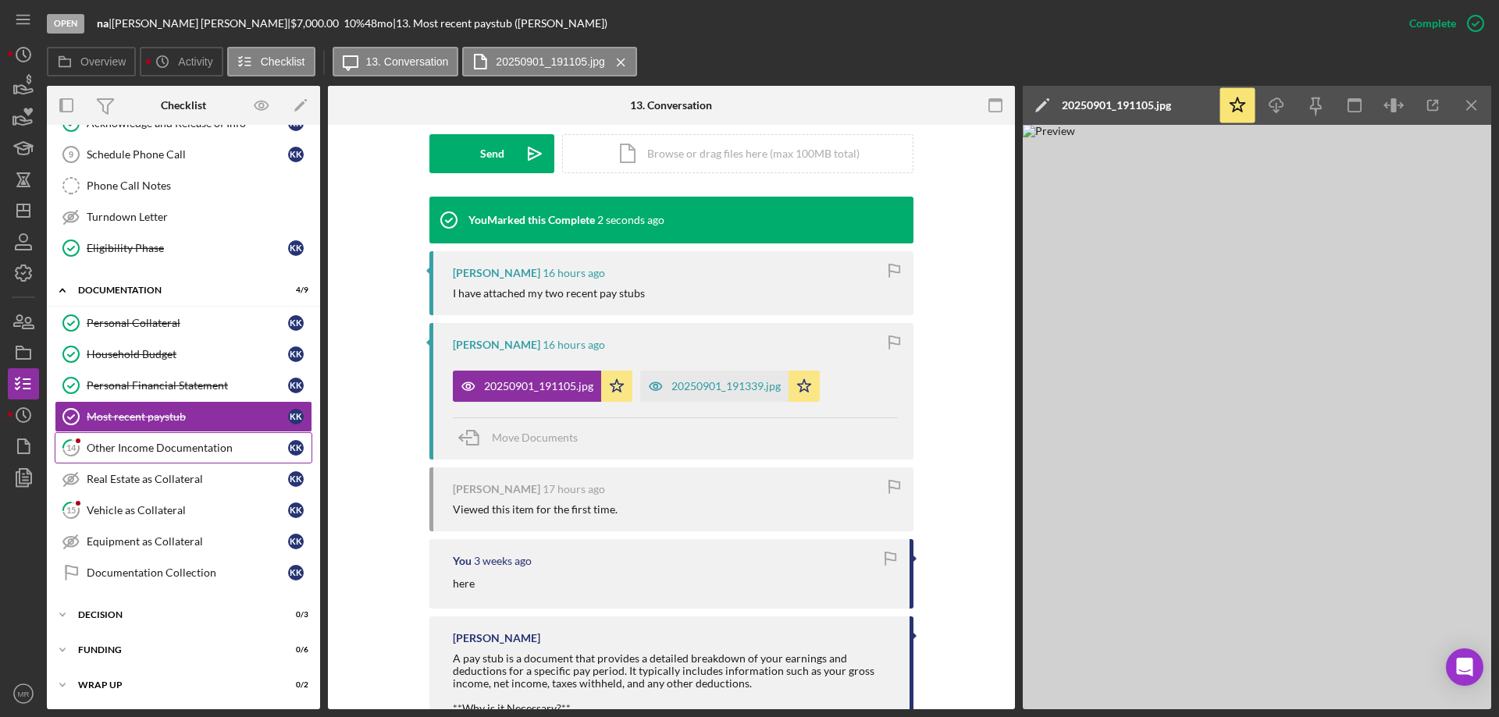
click at [113, 440] on link "14 Other Income Documentation K K" at bounding box center [184, 447] width 258 height 31
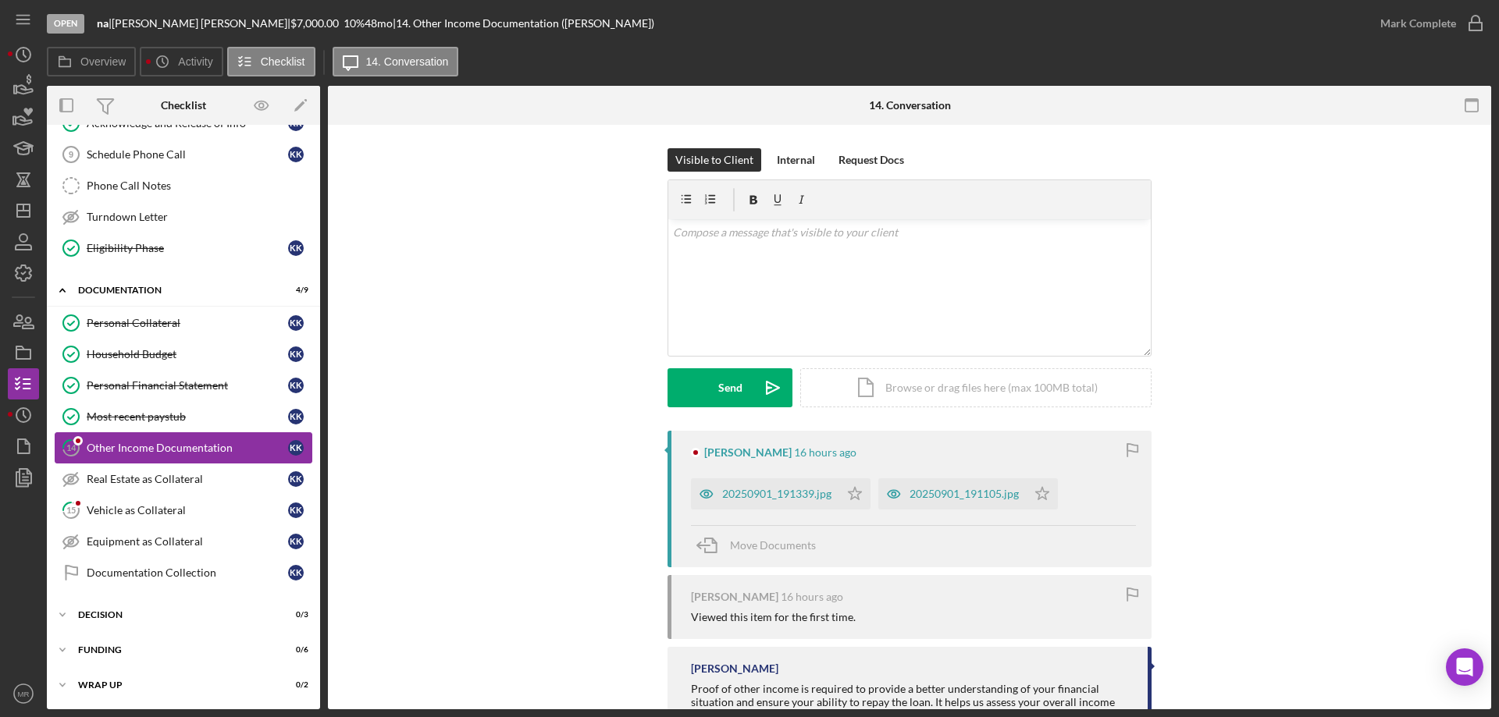
scroll to position [338, 0]
click at [750, 494] on div "20250901_191339.jpg" at bounding box center [776, 494] width 109 height 12
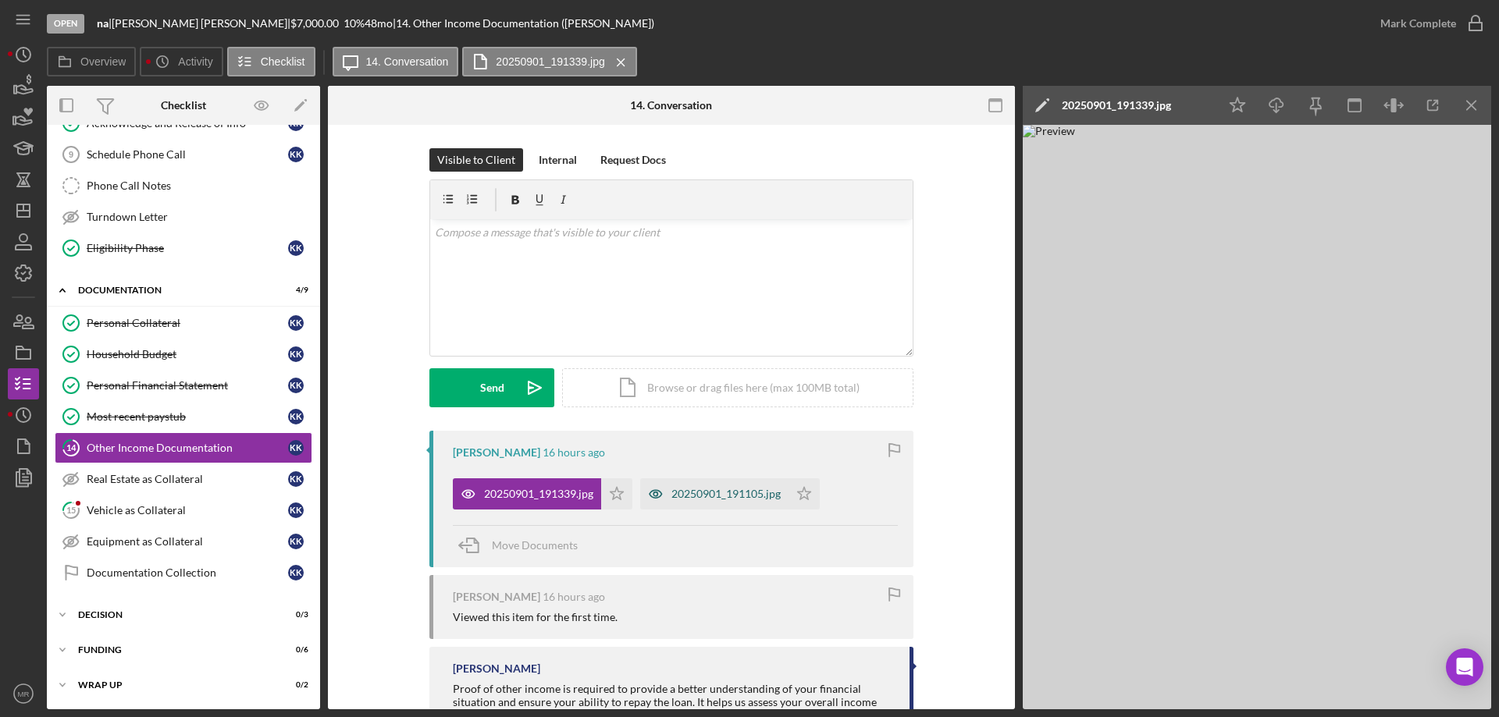
click at [763, 495] on div "20250901_191105.jpg" at bounding box center [725, 494] width 109 height 12
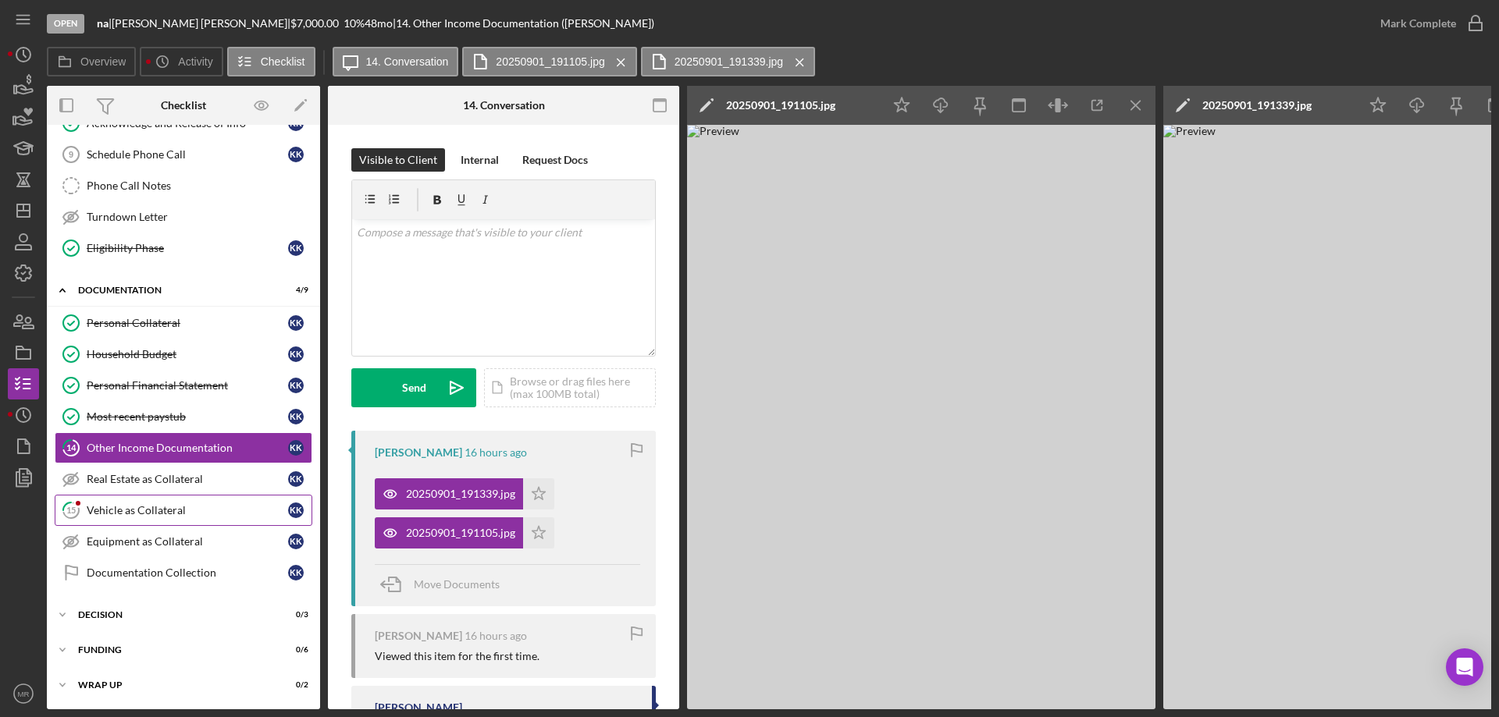
click at [119, 502] on link "15 Vehicle as Collateral K K" at bounding box center [184, 510] width 258 height 31
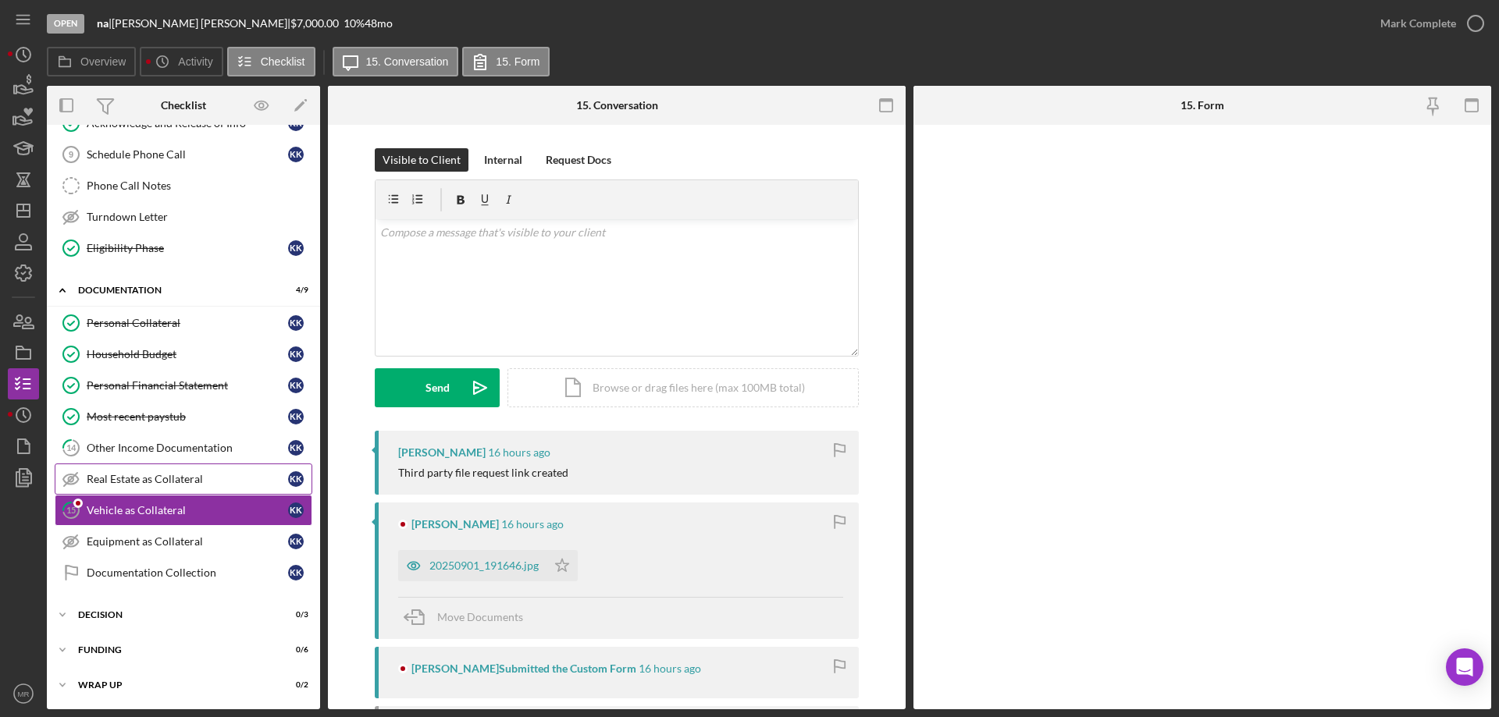
scroll to position [338, 0]
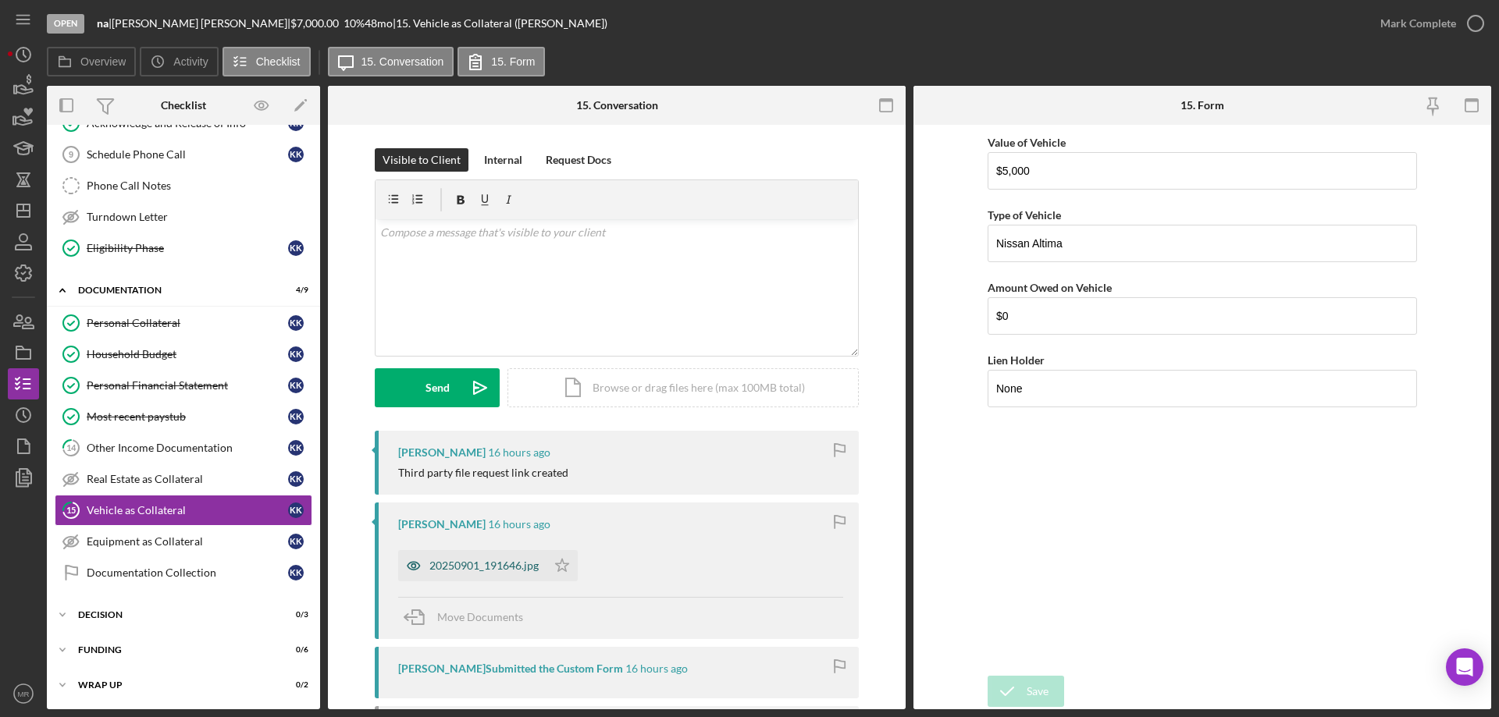
click at [471, 567] on div "20250901_191646.jpg" at bounding box center [483, 566] width 109 height 12
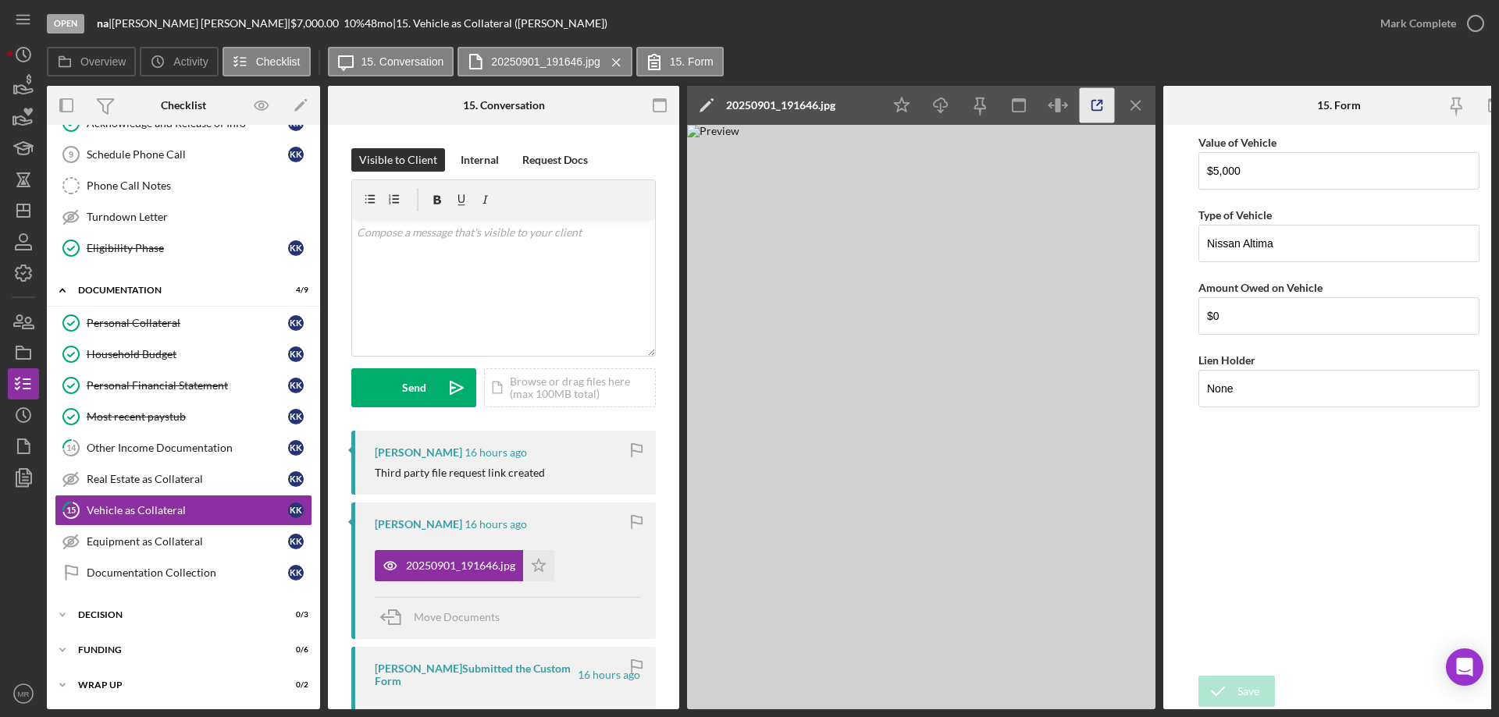
click at [1096, 101] on icon "button" at bounding box center [1097, 106] width 10 height 10
click at [429, 281] on div "v Color teal Color pink Remove color Add row above Add row below Add column bef…" at bounding box center [503, 287] width 303 height 137
click at [405, 384] on div "Send" at bounding box center [414, 387] width 24 height 39
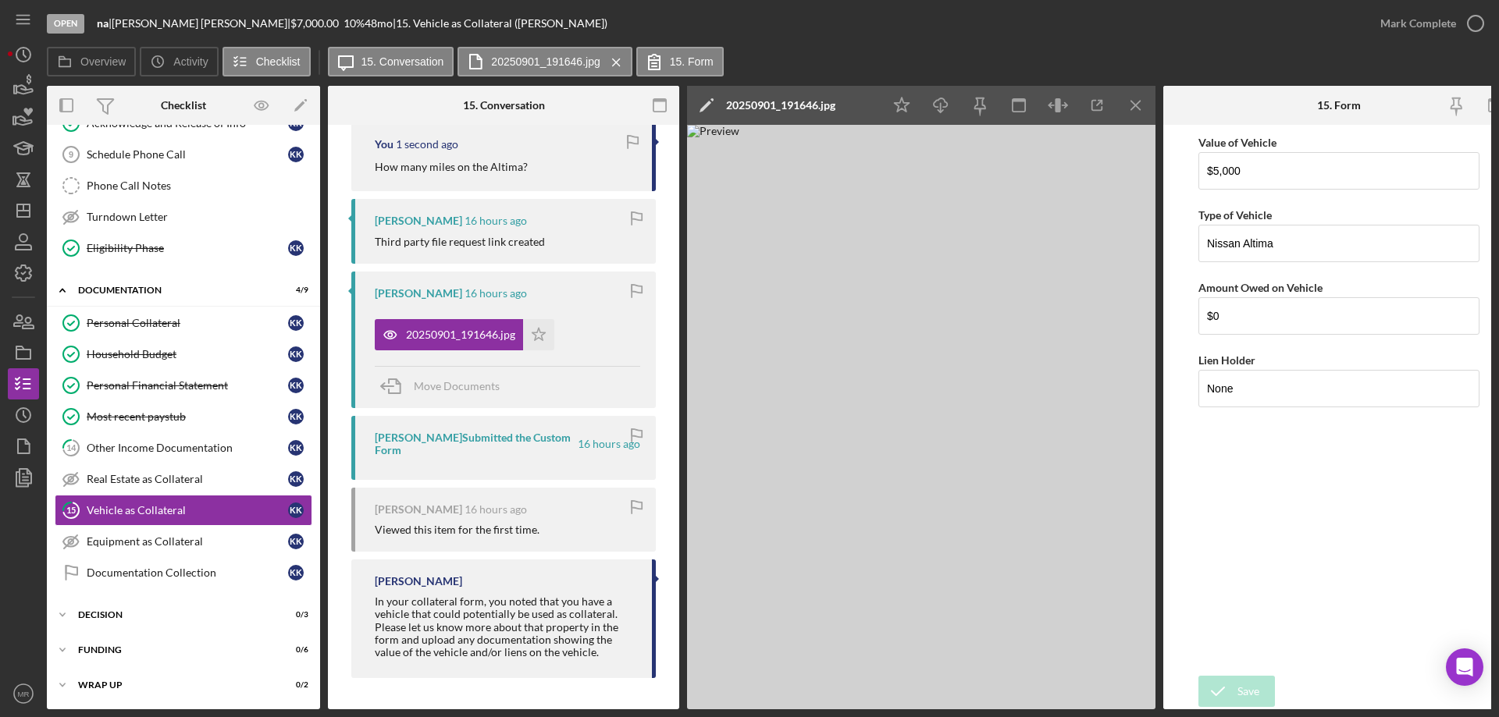
scroll to position [0, 0]
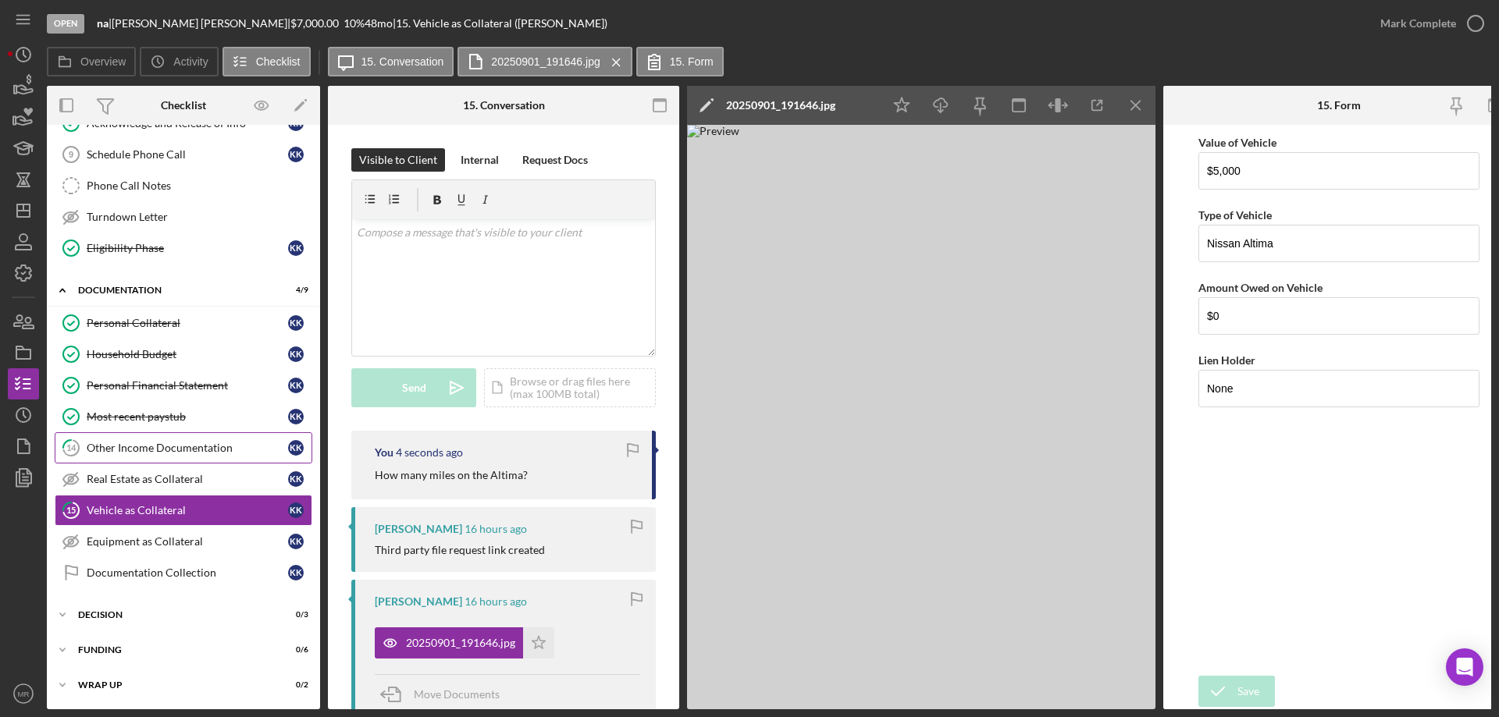
click at [139, 449] on div "Other Income Documentation" at bounding box center [187, 448] width 201 height 12
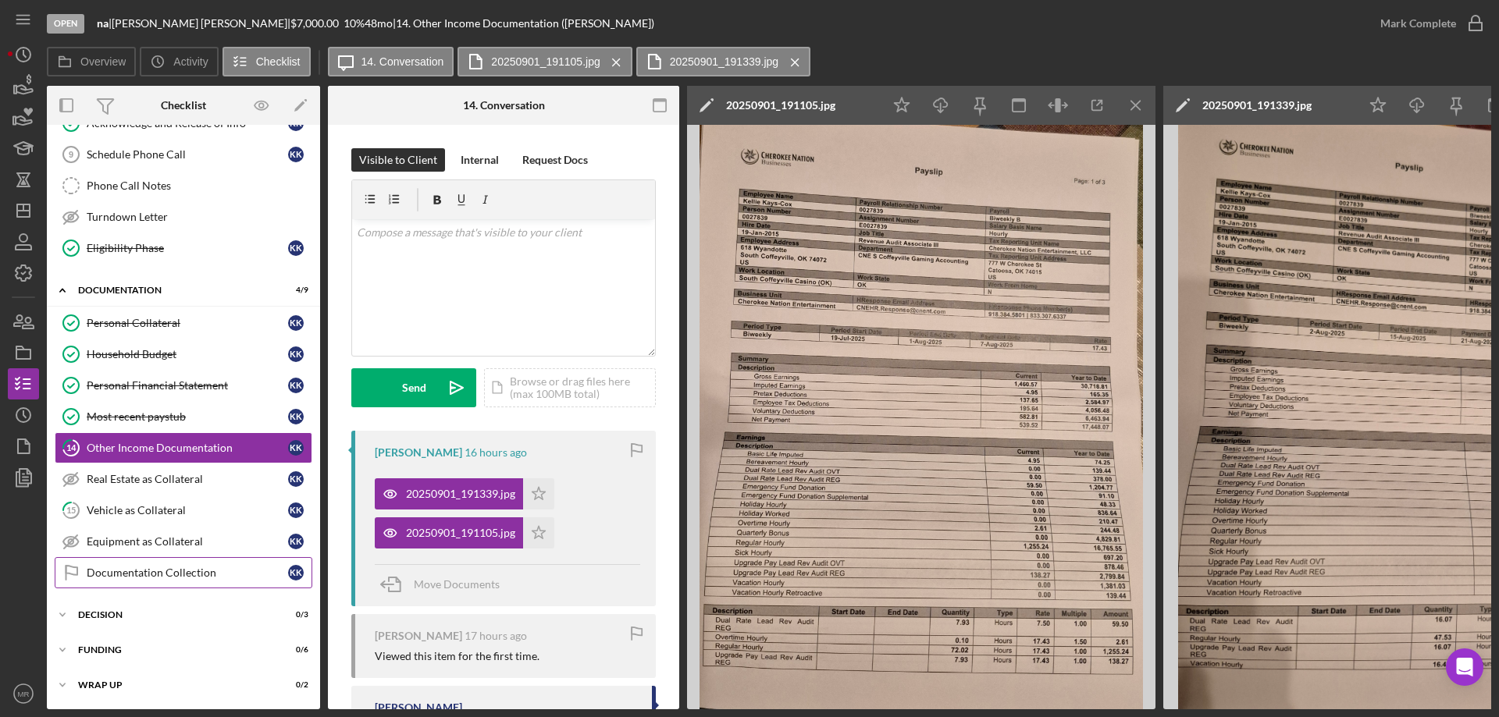
click at [114, 568] on div "Documentation Collection" at bounding box center [187, 573] width 201 height 12
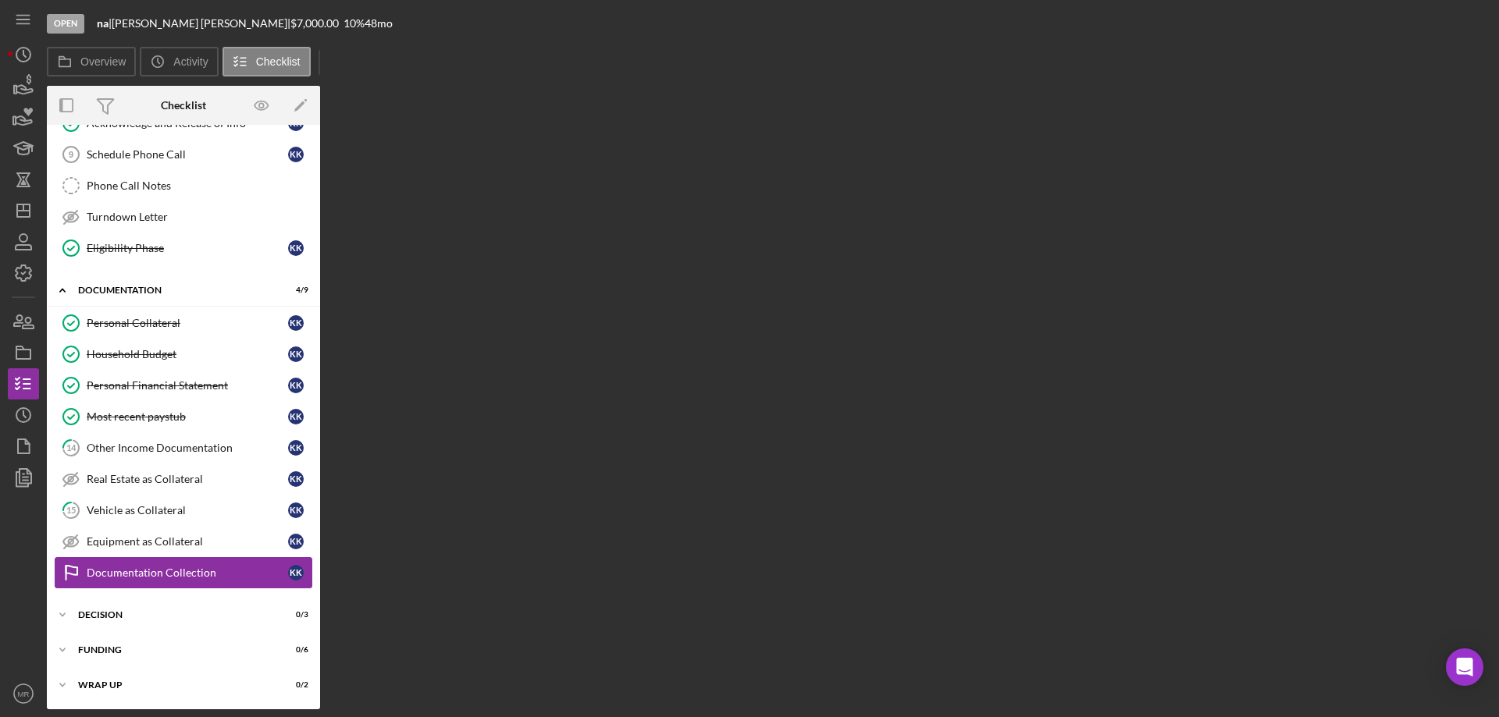
scroll to position [338, 0]
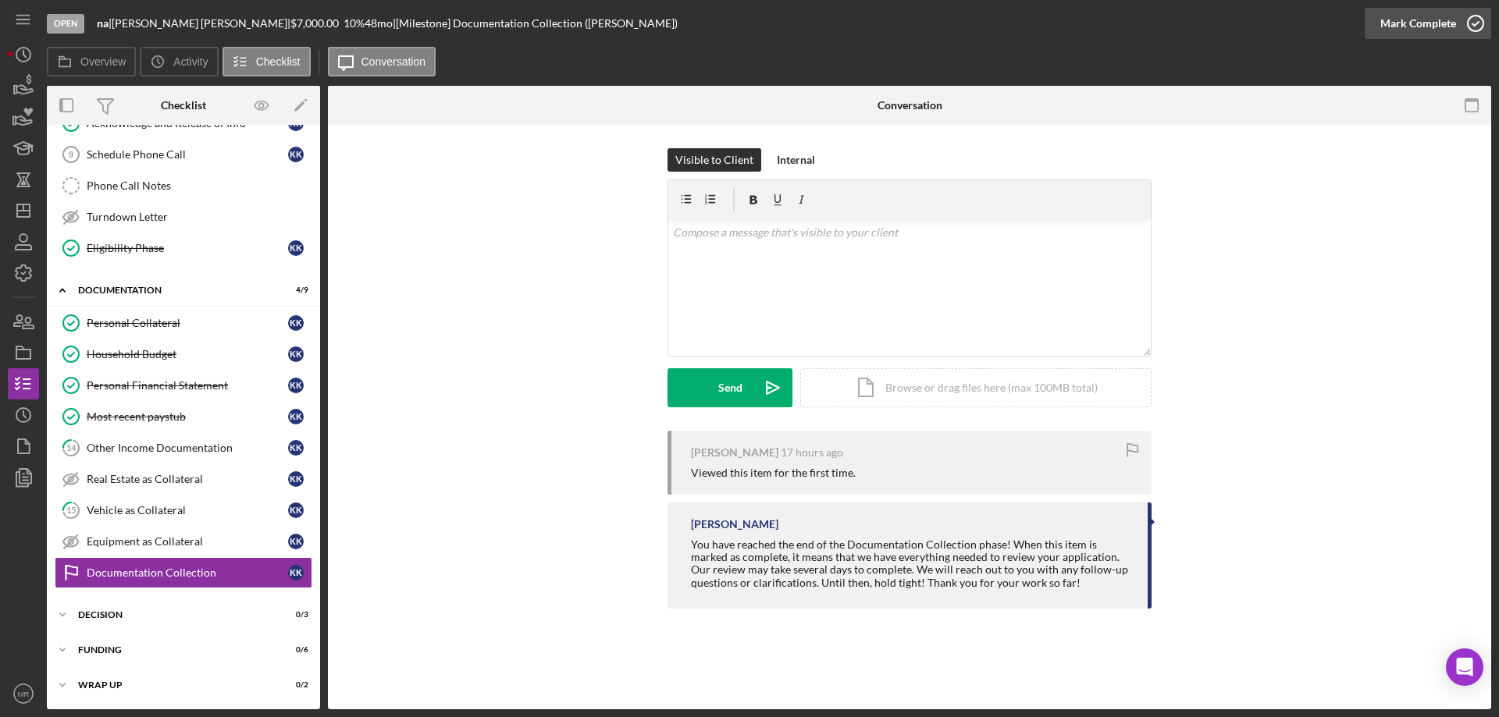
click at [1465, 22] on icon "button" at bounding box center [1475, 23] width 39 height 39
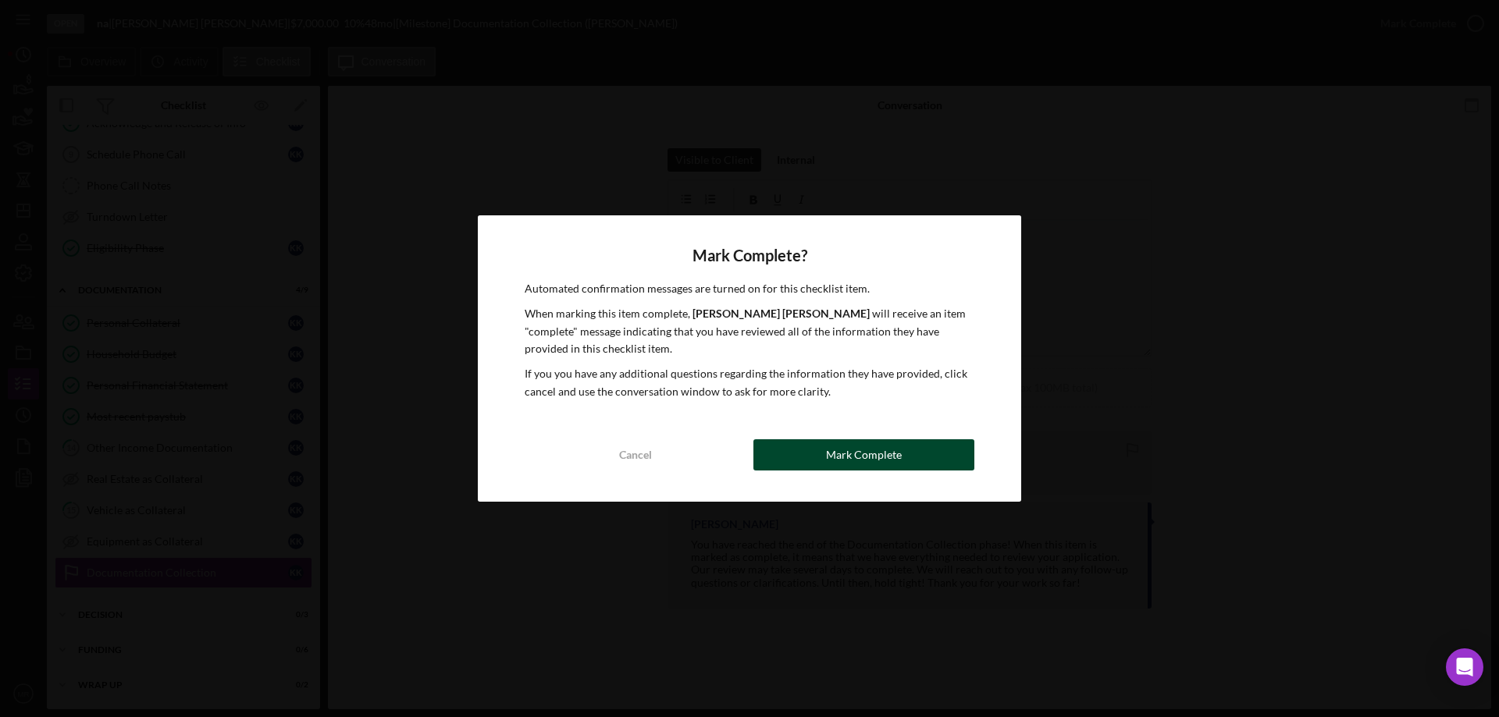
click at [868, 450] on div "Mark Complete" at bounding box center [864, 454] width 76 height 31
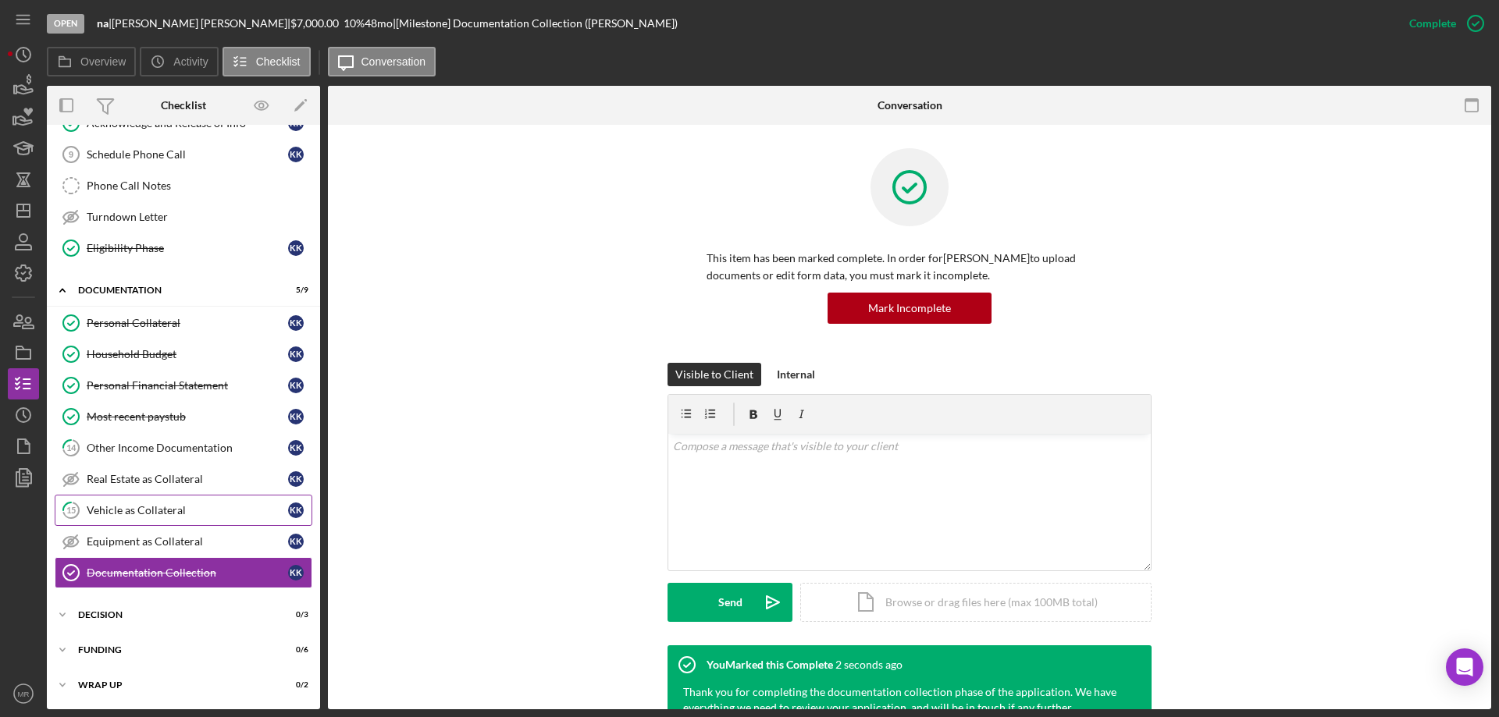
click at [140, 510] on div "Vehicle as Collateral" at bounding box center [187, 510] width 201 height 12
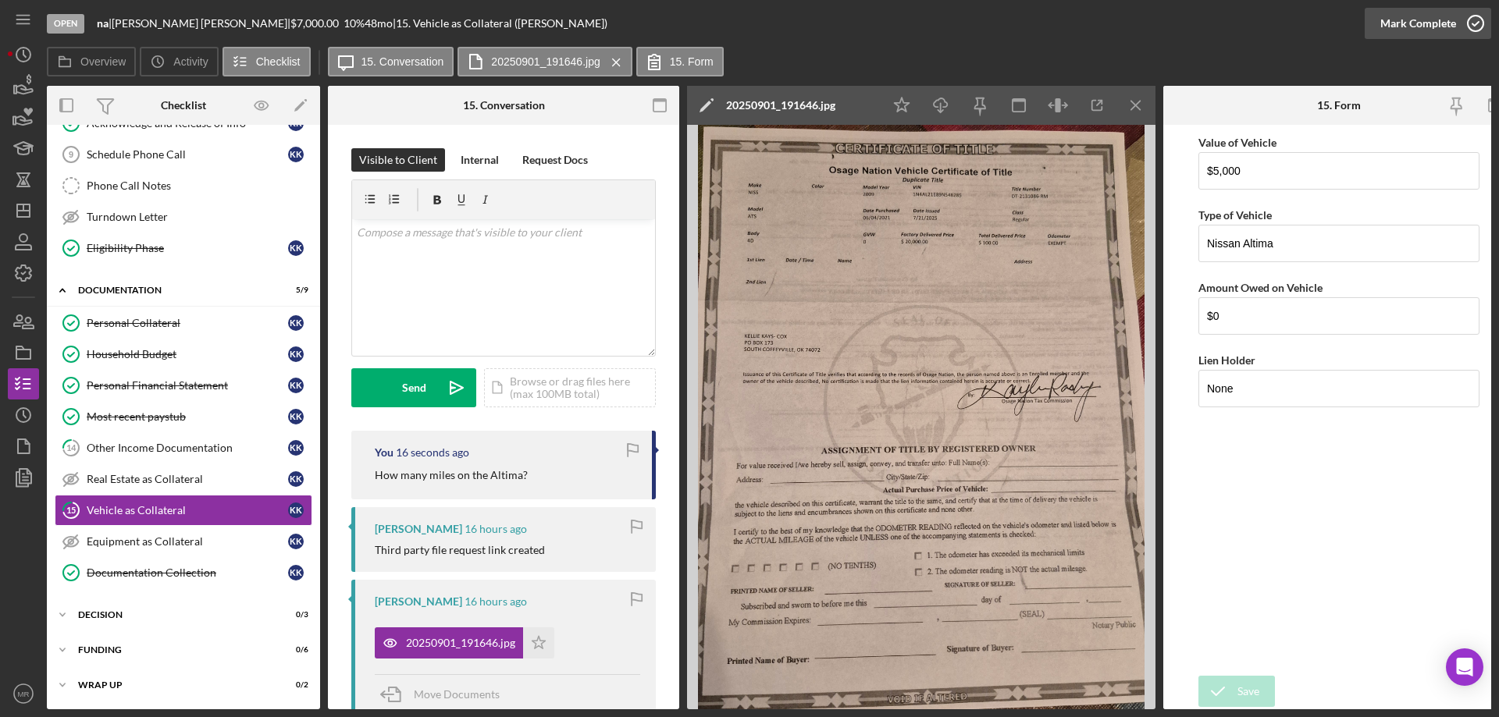
click at [1464, 23] on icon "button" at bounding box center [1475, 23] width 39 height 39
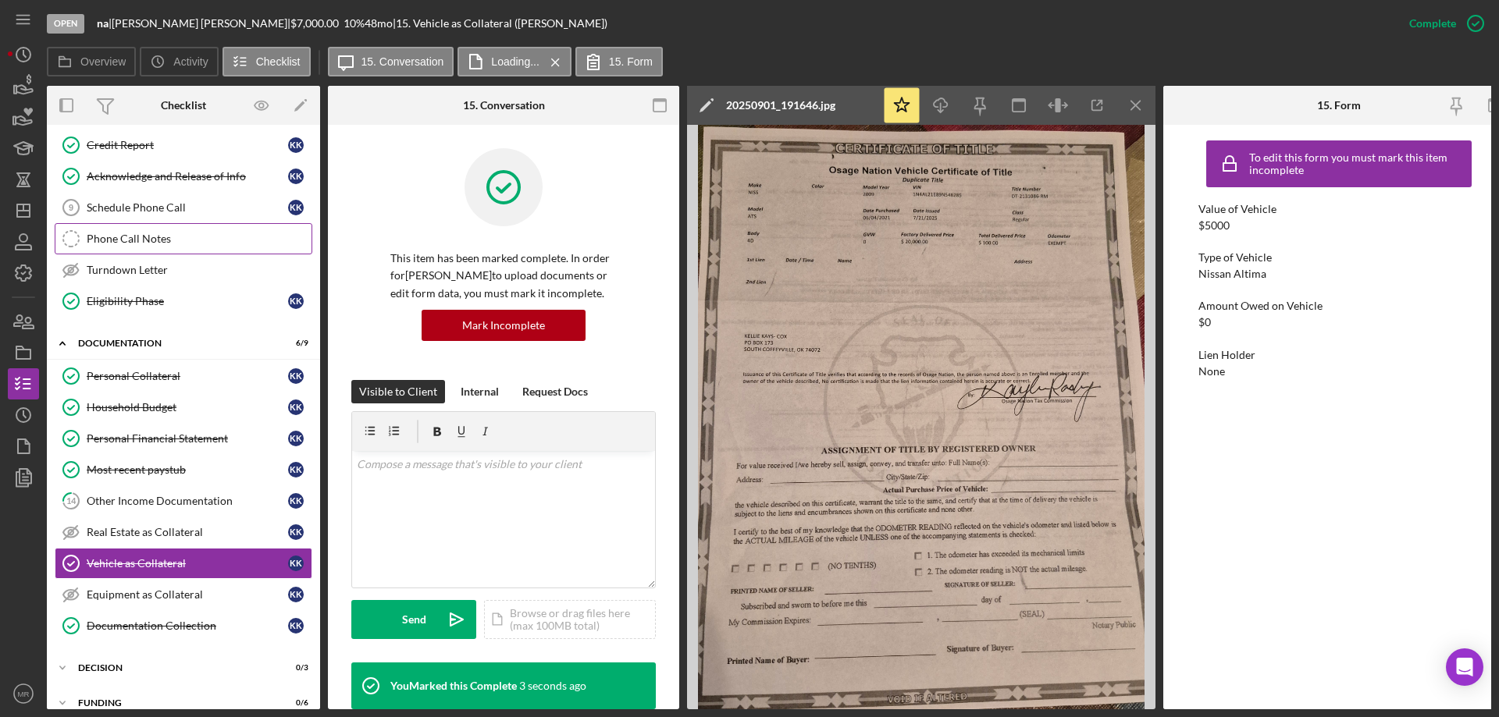
scroll to position [343, 0]
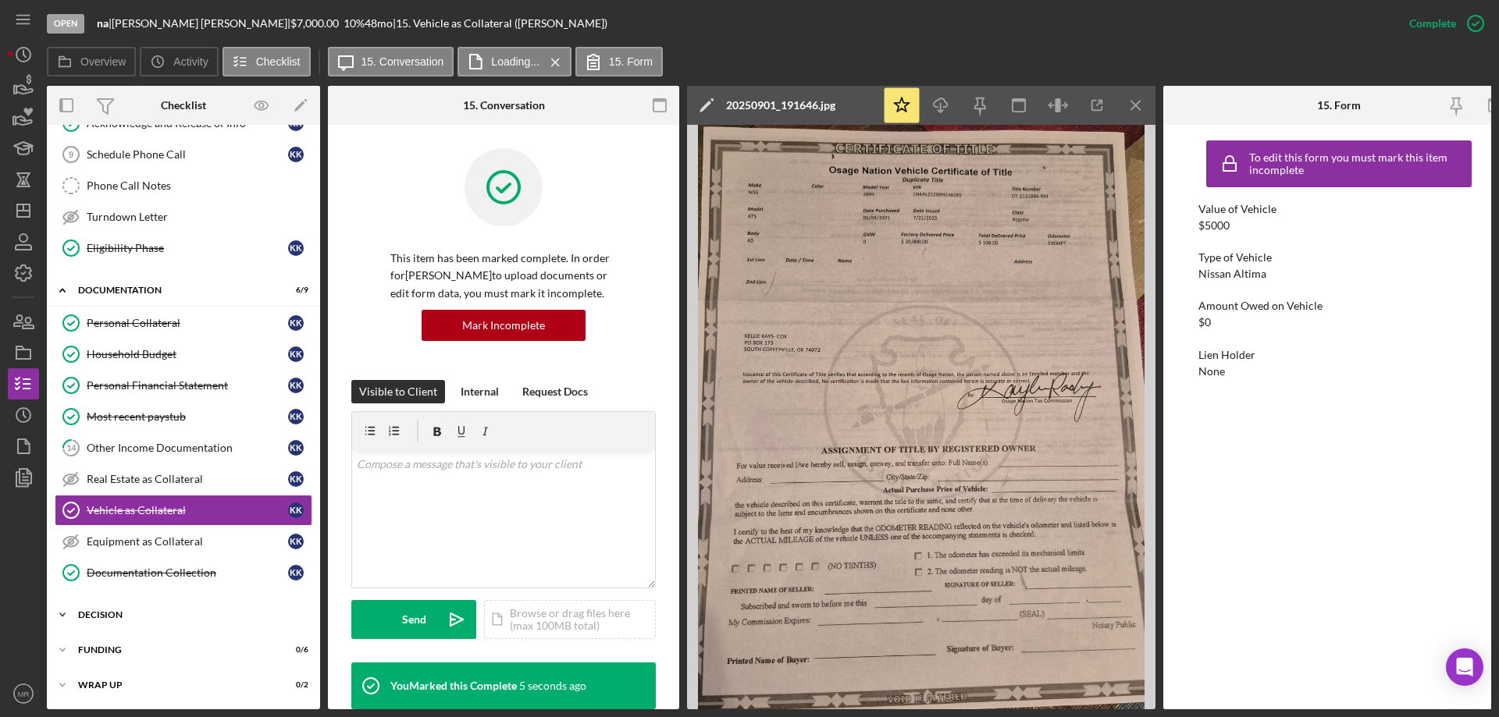
click at [120, 602] on div "Icon/Expander Decision 0 / 3" at bounding box center [183, 614] width 273 height 31
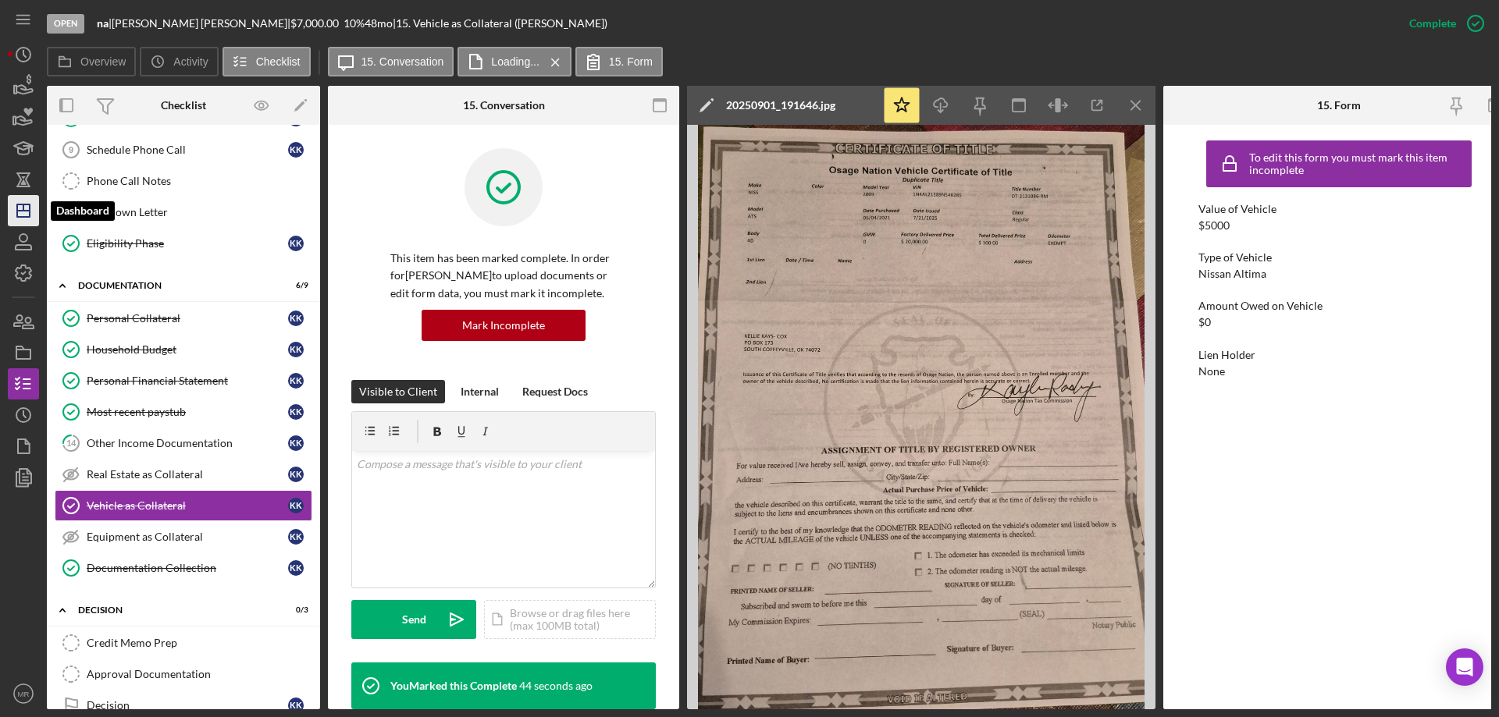
click at [22, 208] on icon "Icon/Dashboard" at bounding box center [23, 210] width 39 height 39
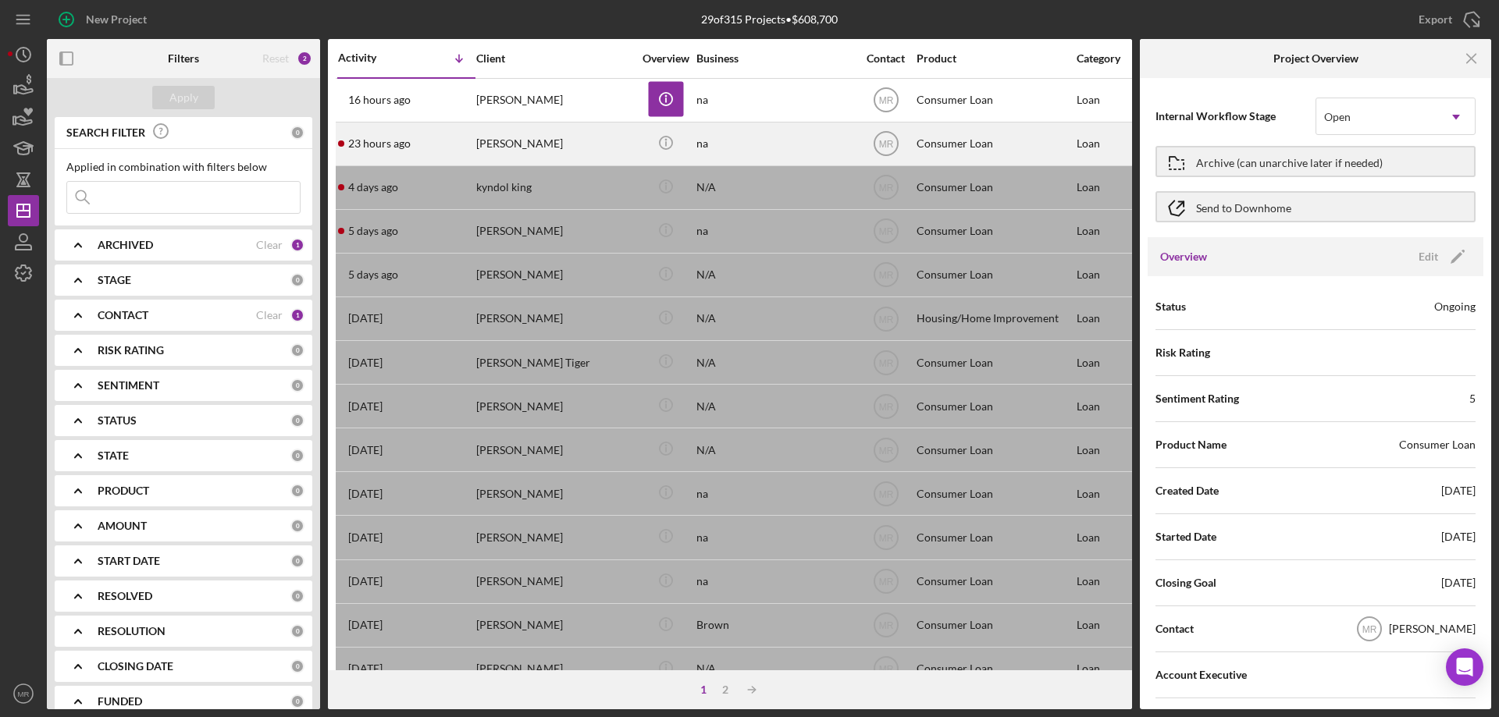
click at [573, 143] on div "[PERSON_NAME]" at bounding box center [554, 143] width 156 height 41
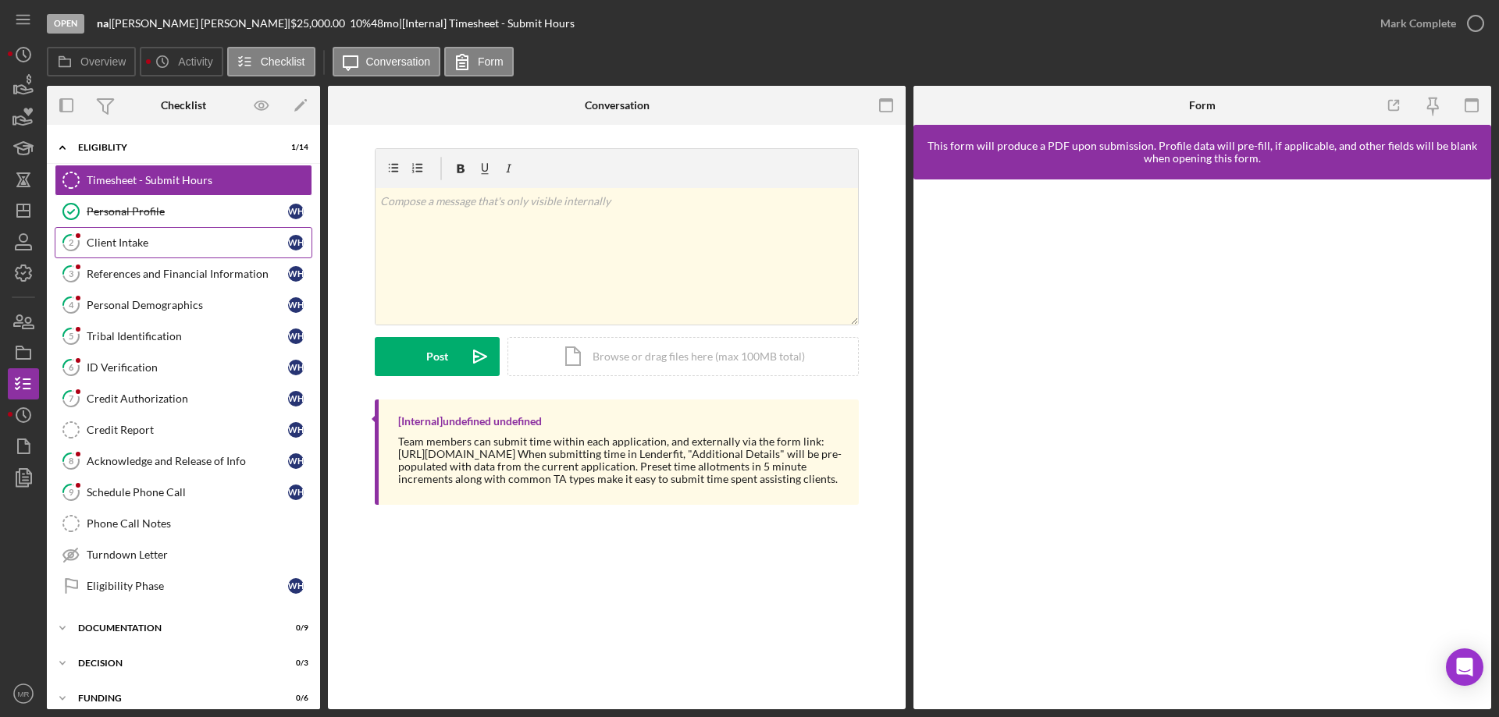
click at [140, 237] on div "Client Intake" at bounding box center [187, 243] width 201 height 12
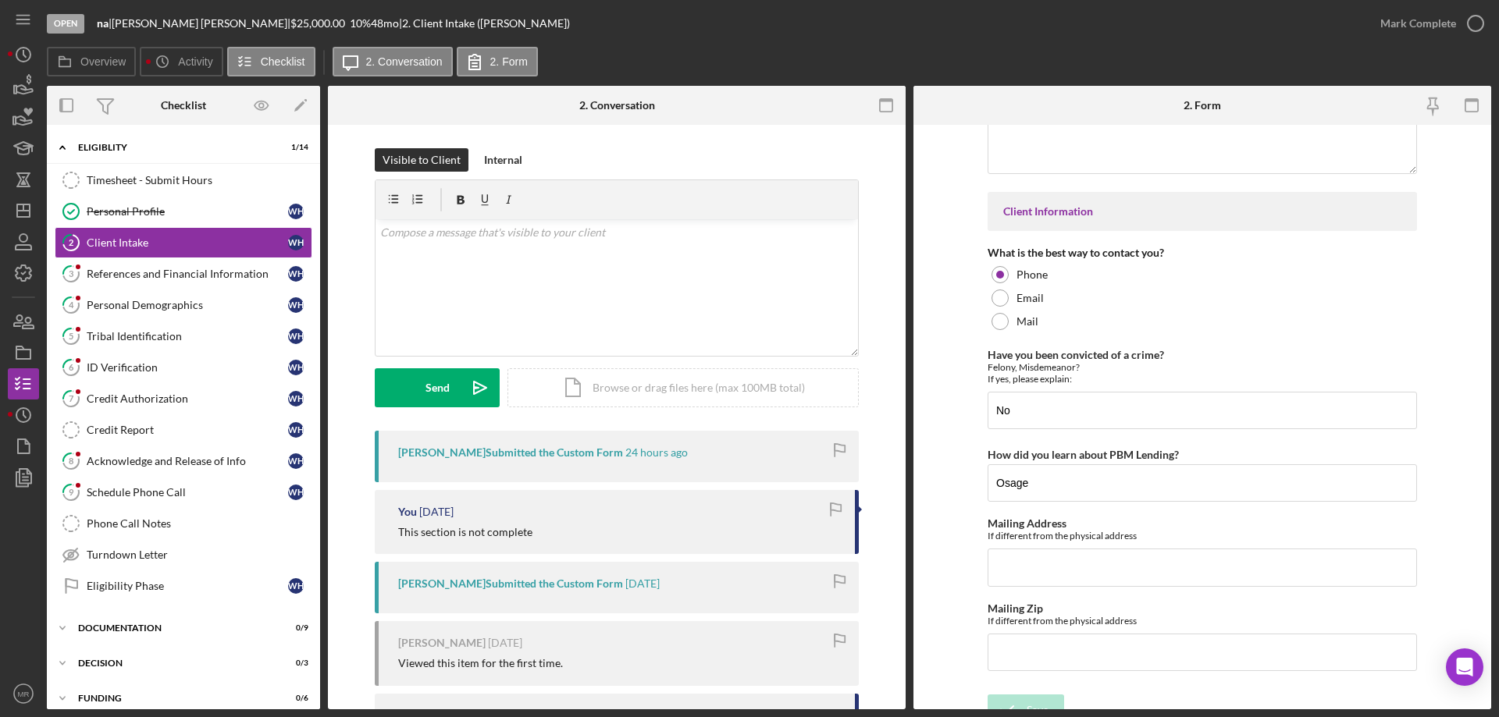
scroll to position [2179, 0]
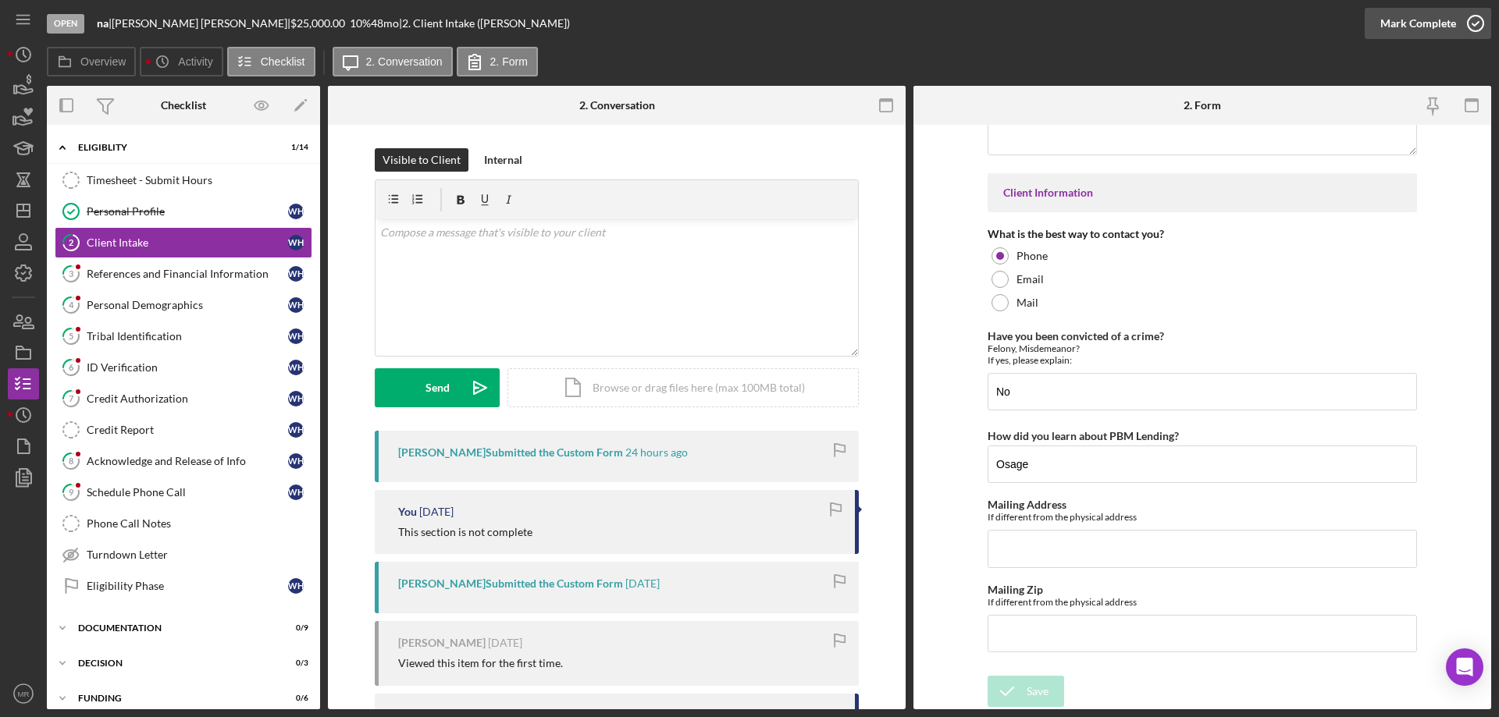
click at [1475, 20] on icon "button" at bounding box center [1475, 23] width 39 height 39
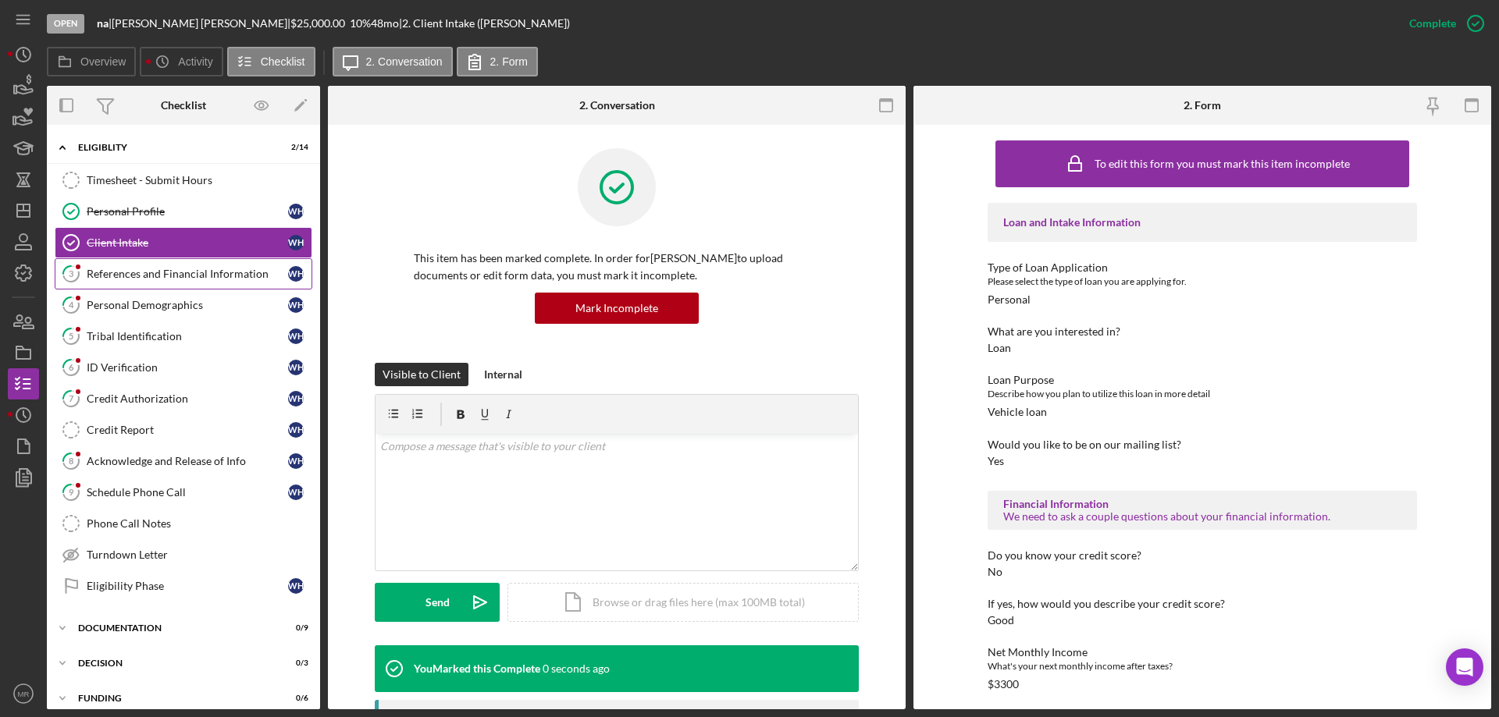
click at [149, 268] on div "References and Financial Information" at bounding box center [187, 274] width 201 height 12
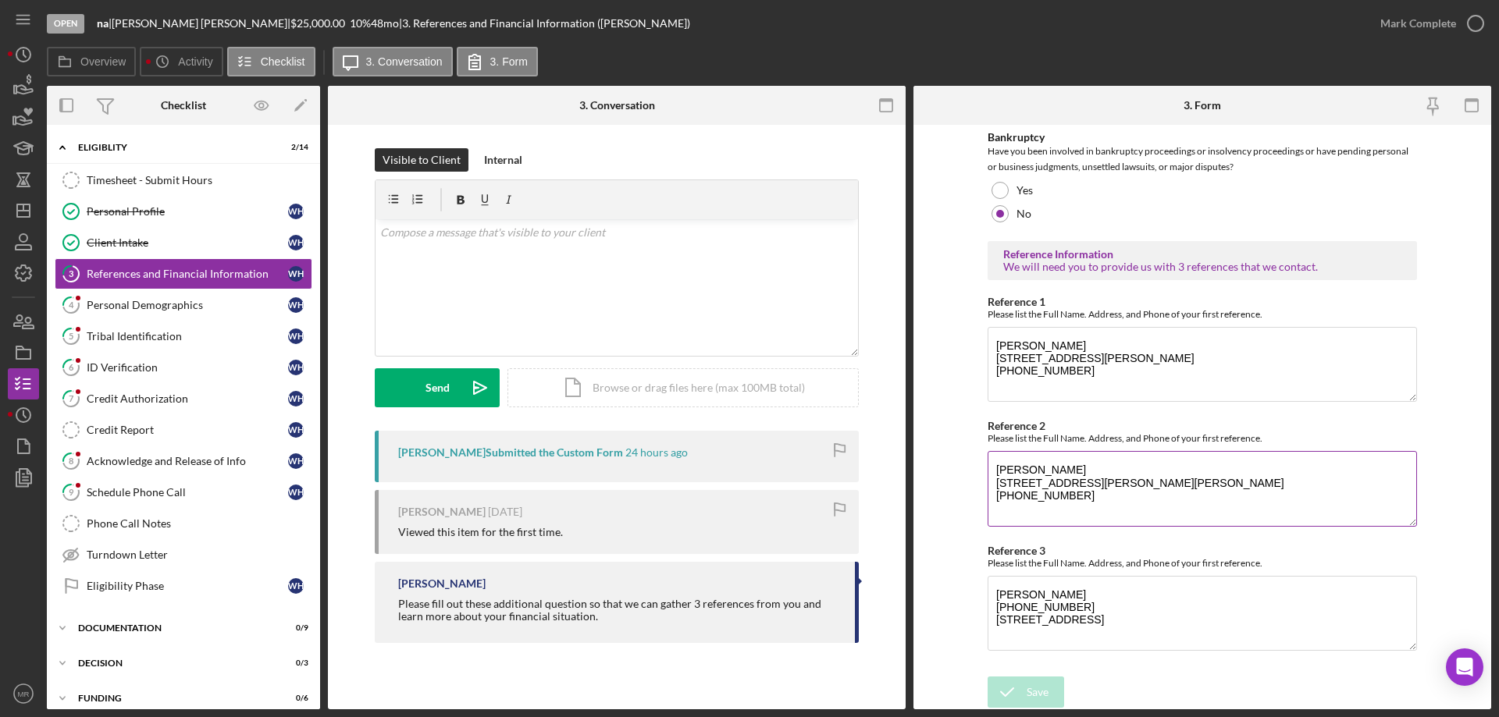
scroll to position [531, 0]
click at [1468, 18] on icon "button" at bounding box center [1475, 23] width 39 height 39
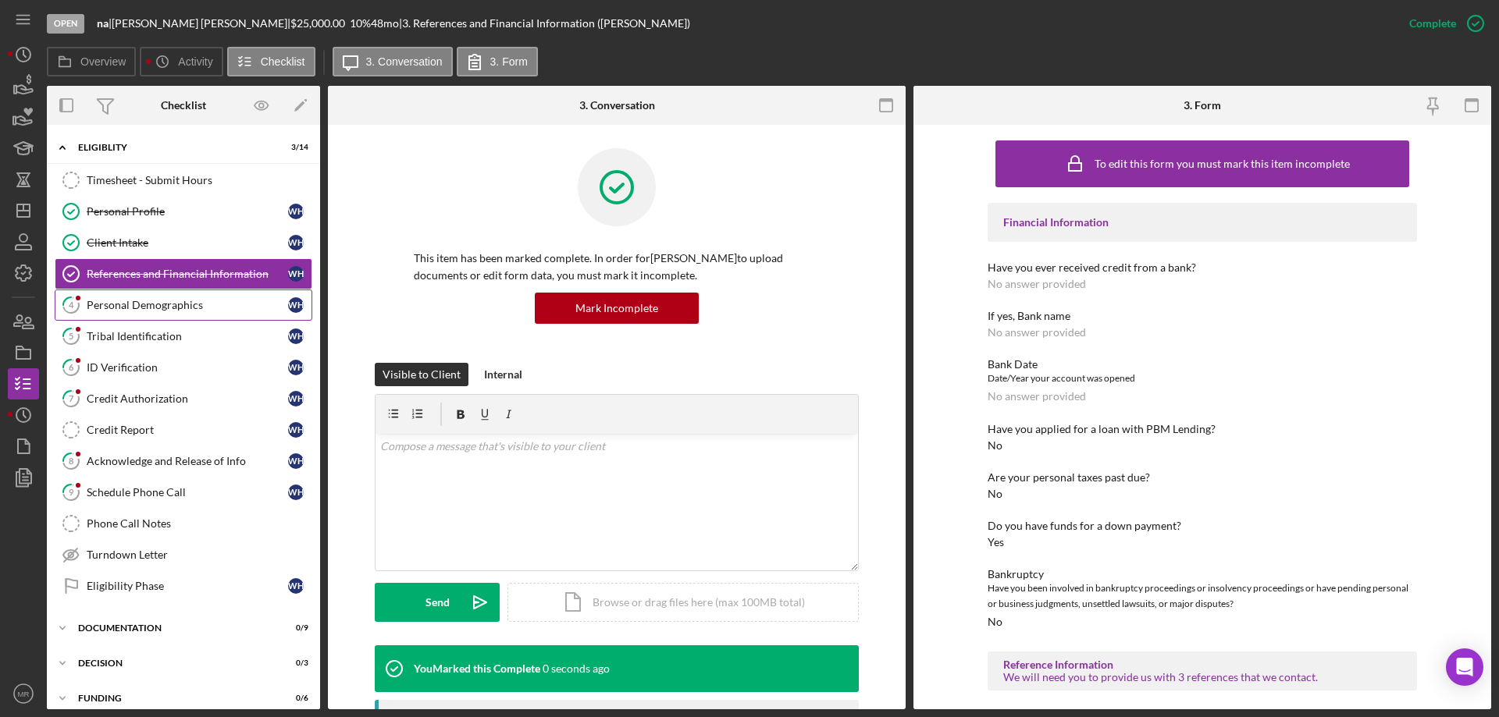
click at [110, 301] on div "Personal Demographics" at bounding box center [187, 305] width 201 height 12
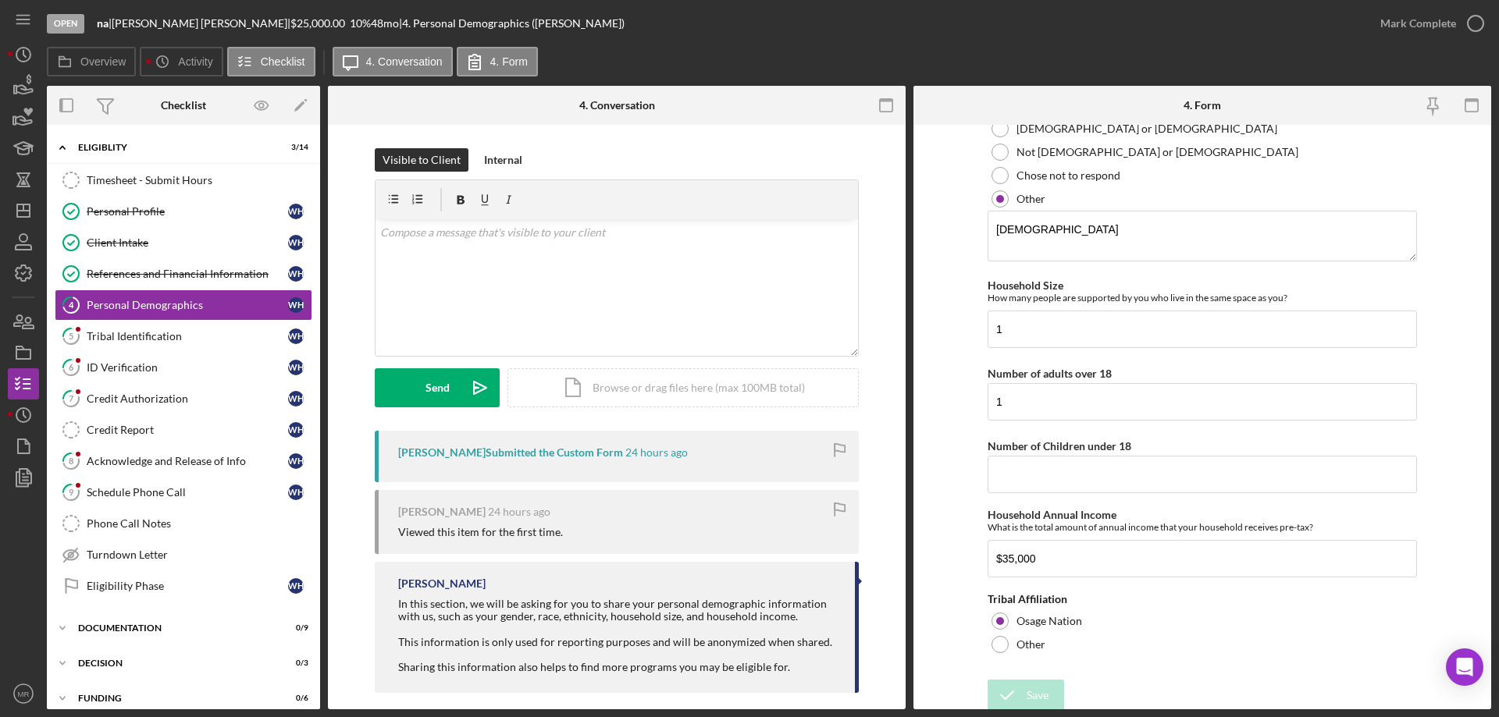
scroll to position [745, 0]
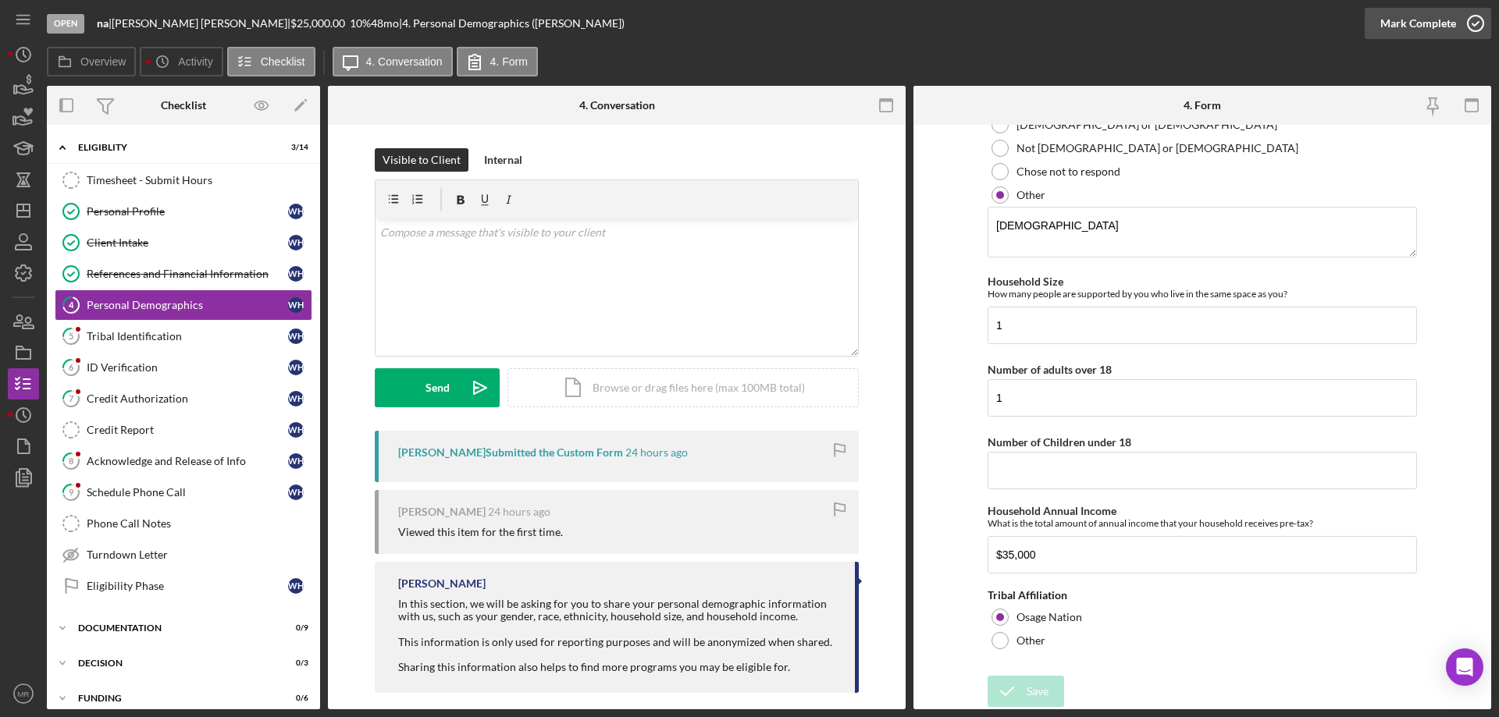
click at [1482, 23] on icon "button" at bounding box center [1475, 23] width 39 height 39
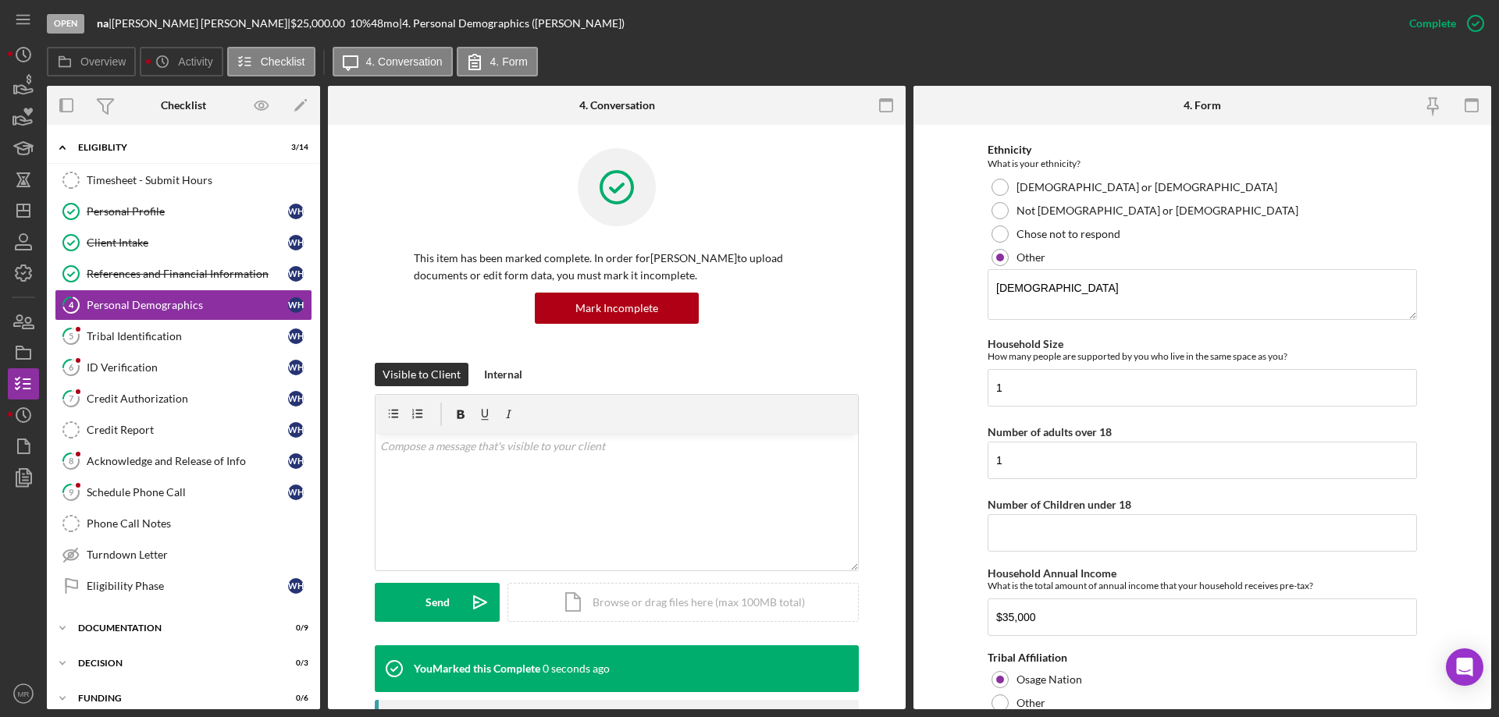
scroll to position [808, 0]
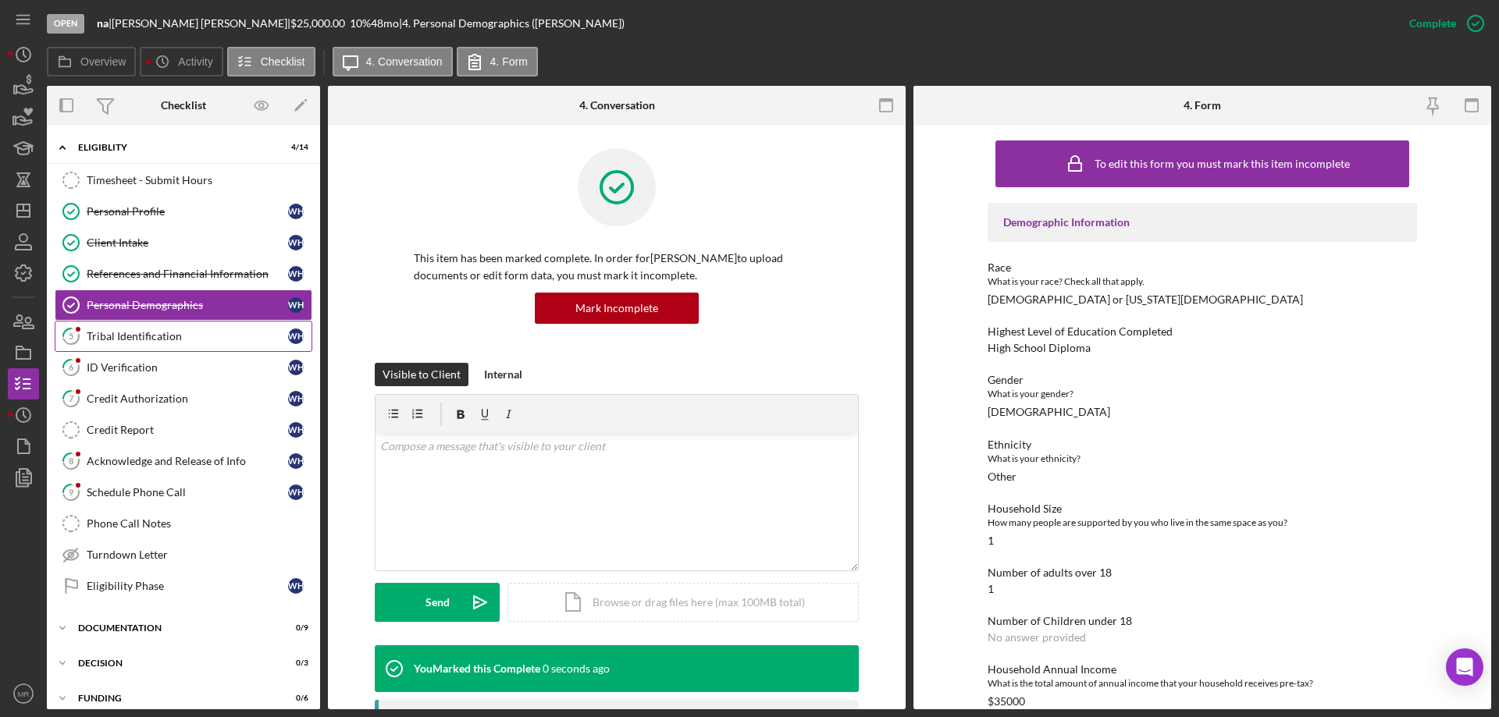
click at [105, 336] on div "Tribal Identification" at bounding box center [187, 336] width 201 height 12
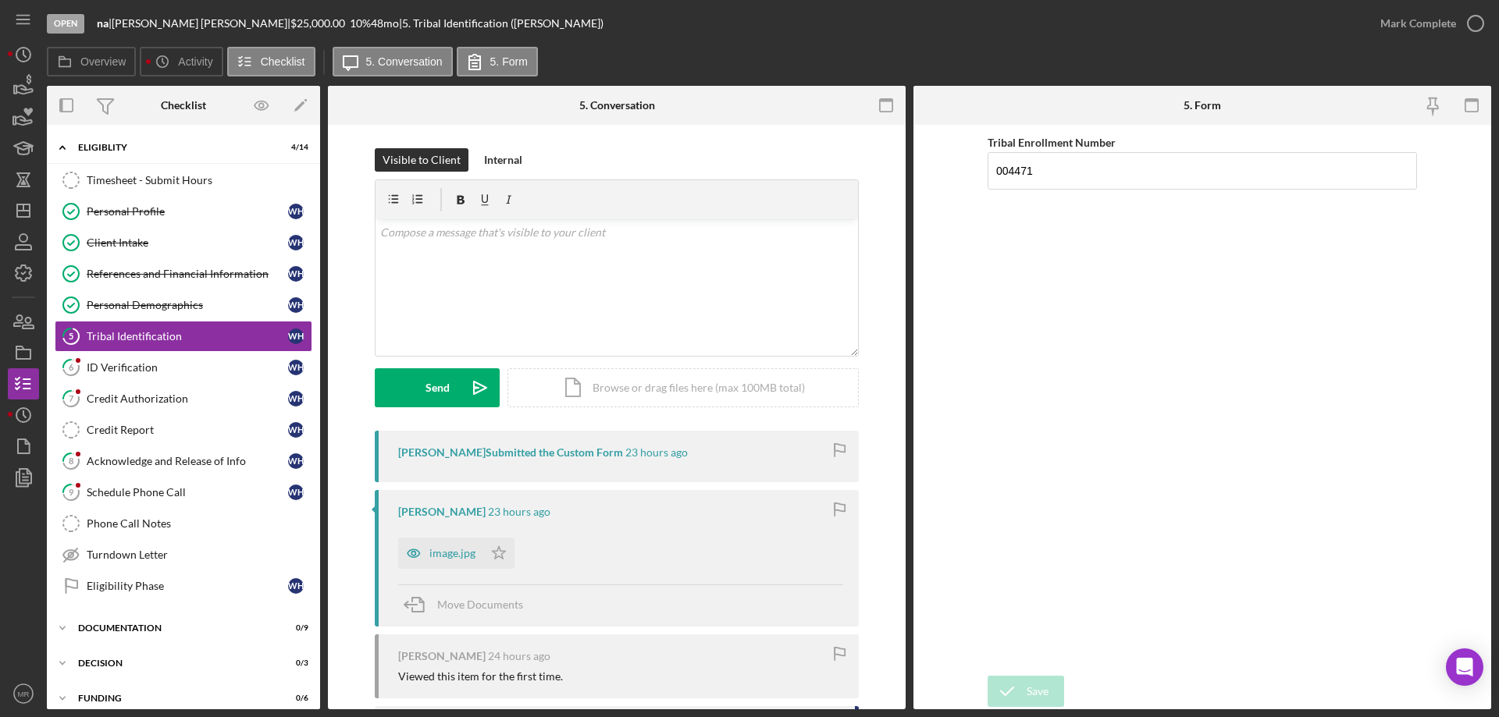
click at [453, 552] on div "image.jpg" at bounding box center [452, 553] width 46 height 12
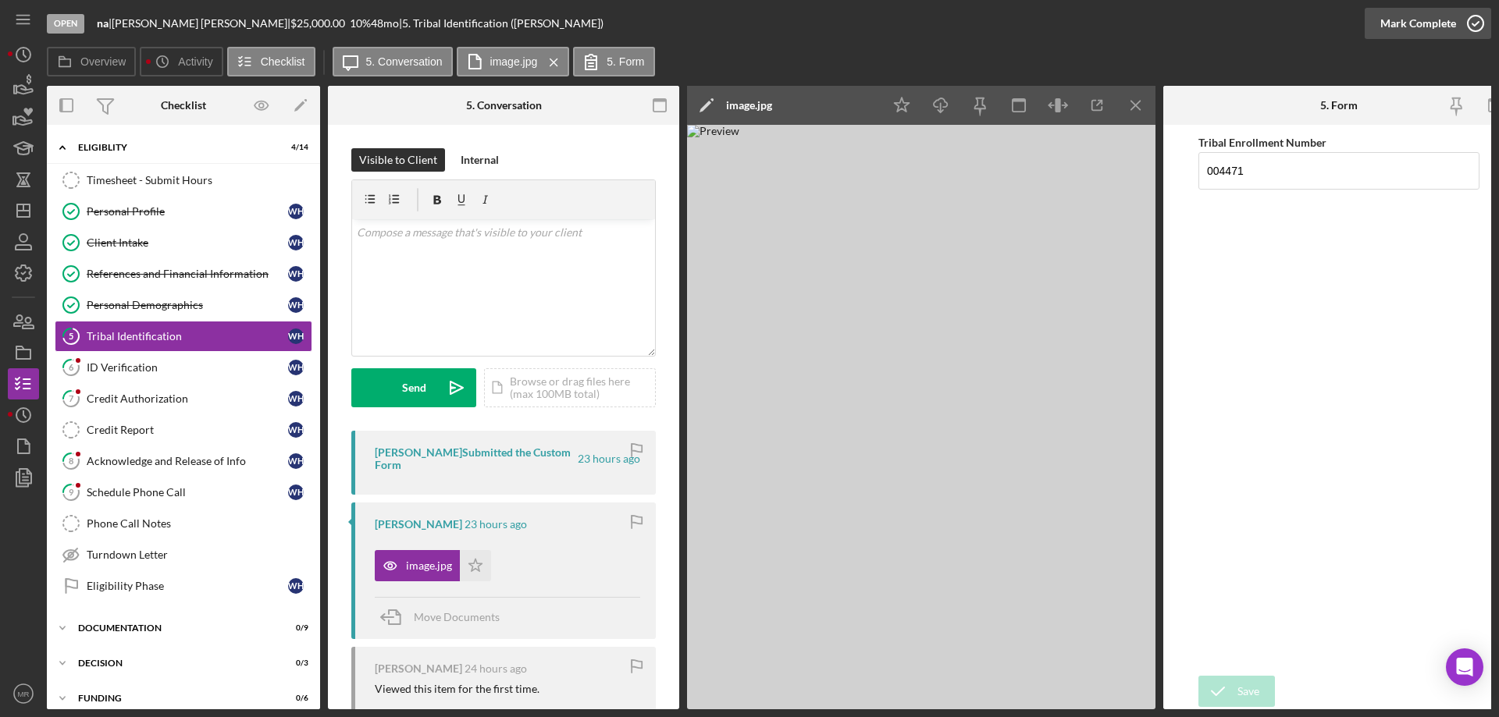
click at [1472, 18] on icon "button" at bounding box center [1475, 23] width 39 height 39
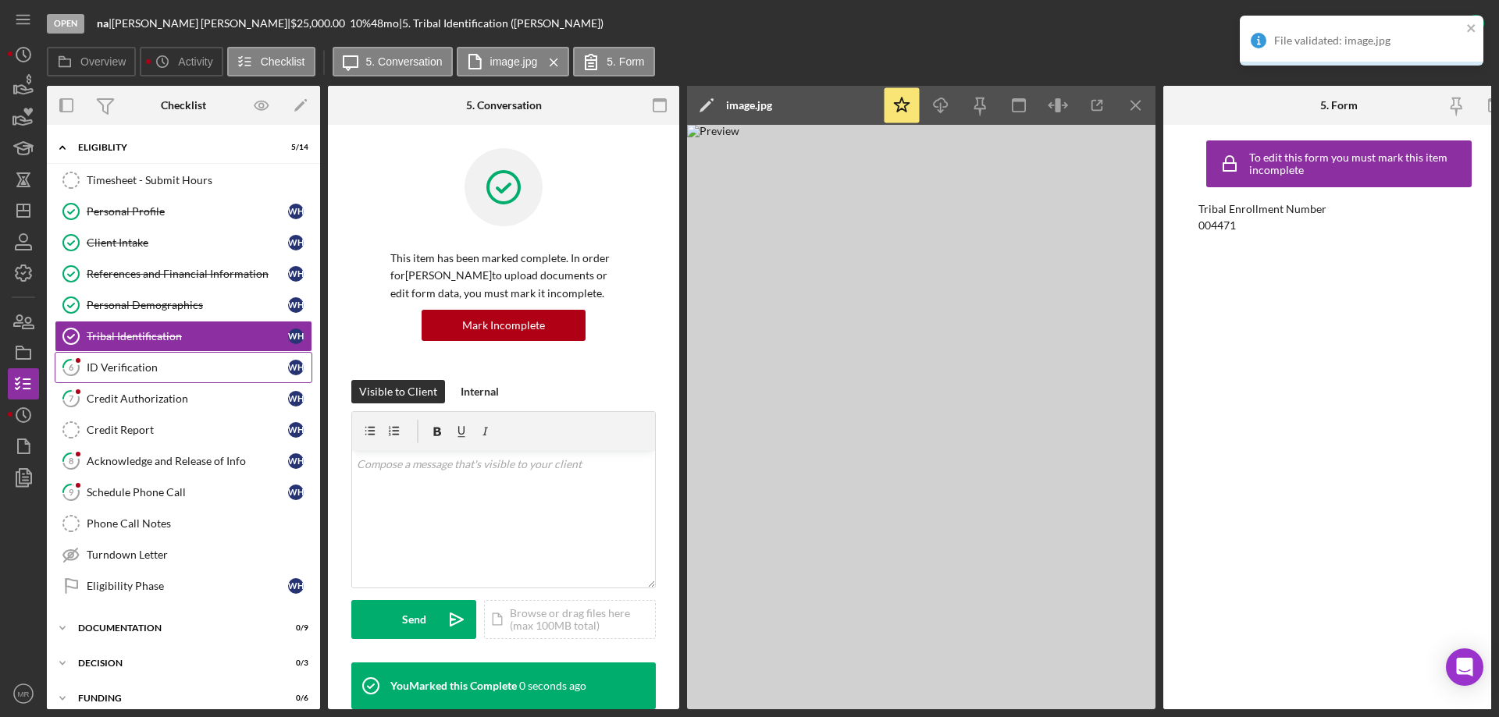
click at [121, 364] on div "ID Verification" at bounding box center [187, 367] width 201 height 12
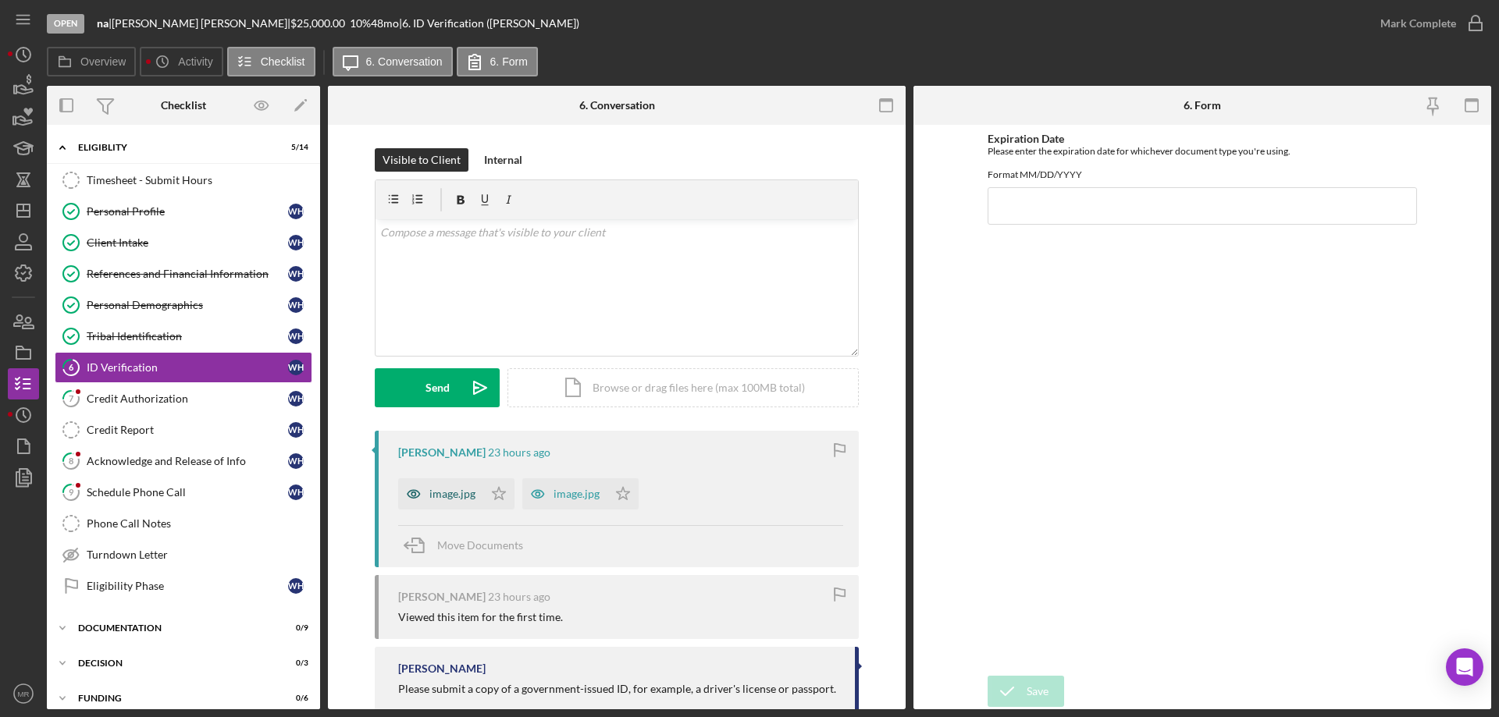
click at [444, 496] on div "image.jpg" at bounding box center [452, 494] width 46 height 12
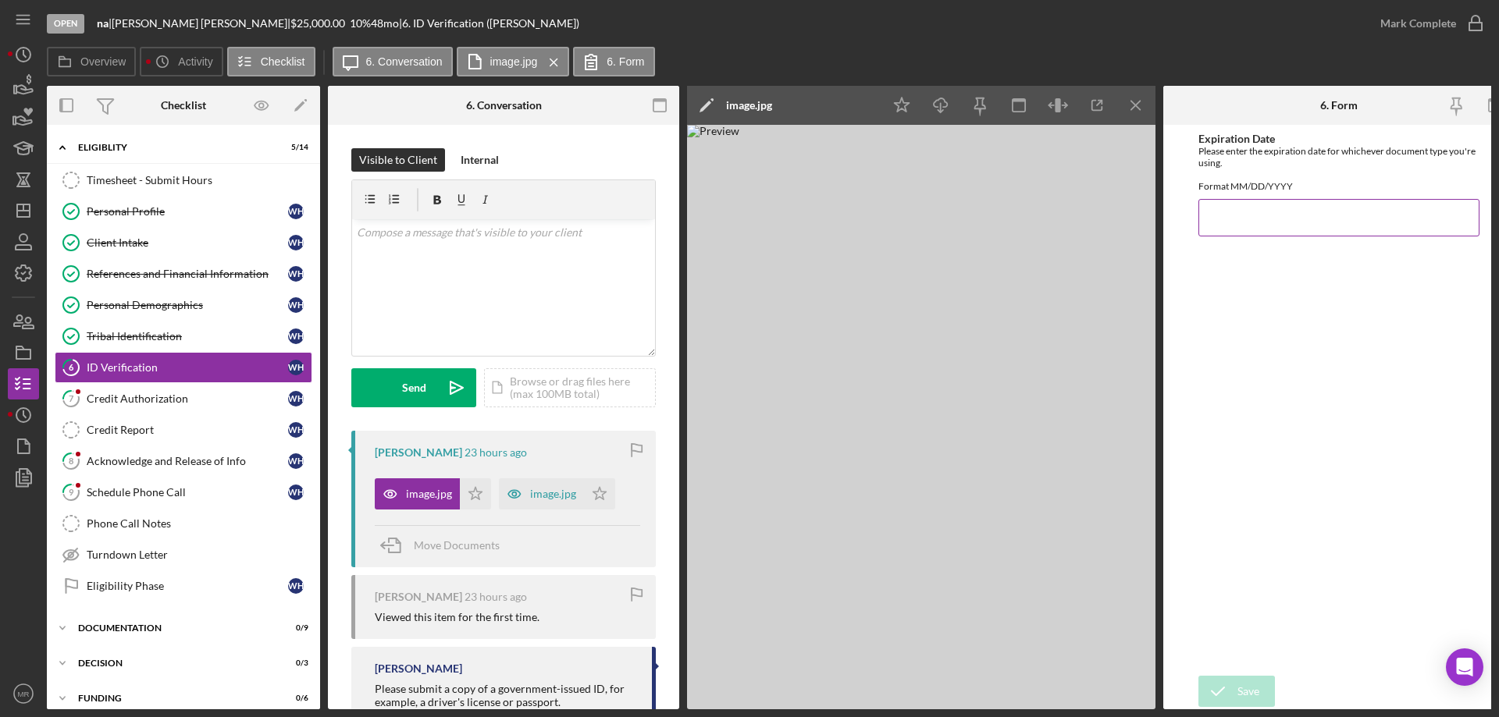
click at [1236, 229] on input "Expiration Date" at bounding box center [1338, 217] width 281 height 37
type input "[DATE]"
click at [1241, 682] on div "Save" at bounding box center [1248, 691] width 22 height 31
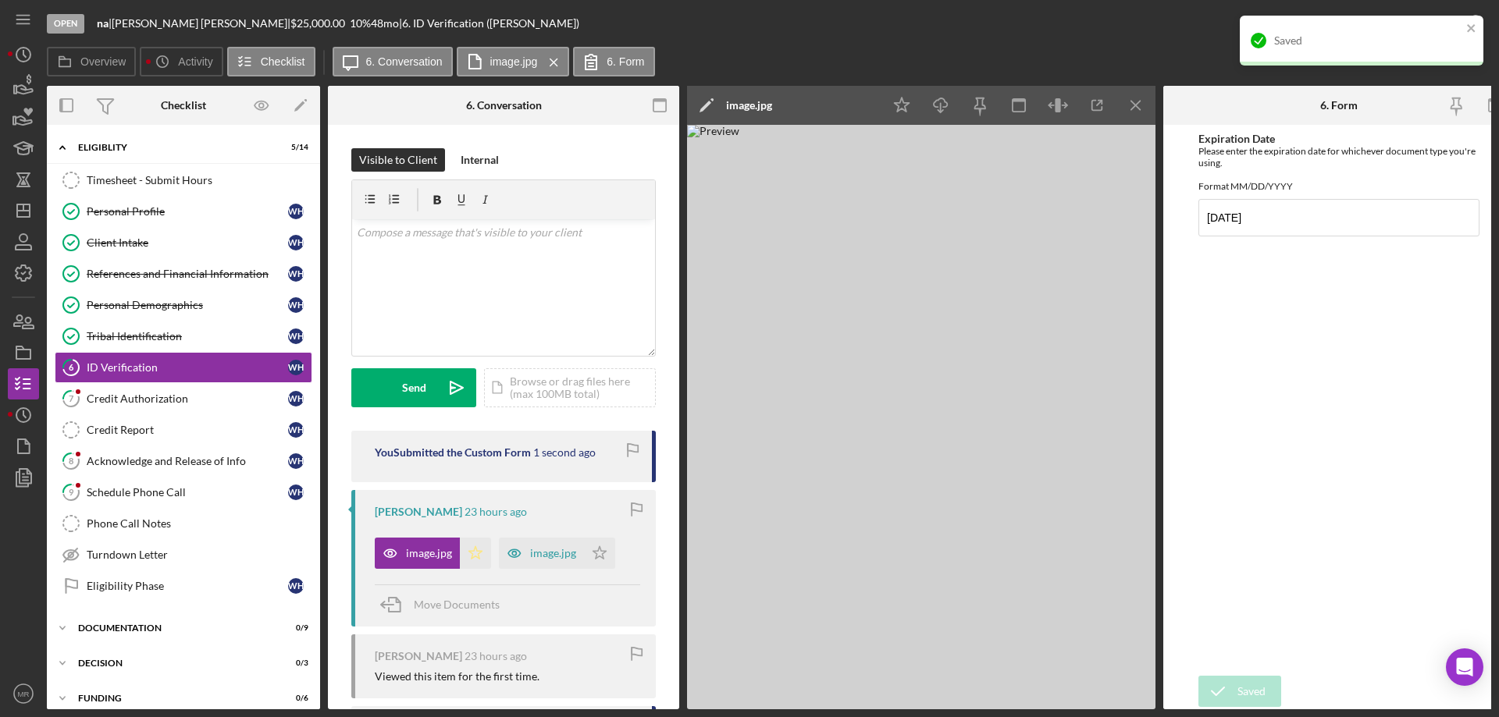
click at [477, 556] on icon "Icon/Star" at bounding box center [475, 553] width 31 height 31
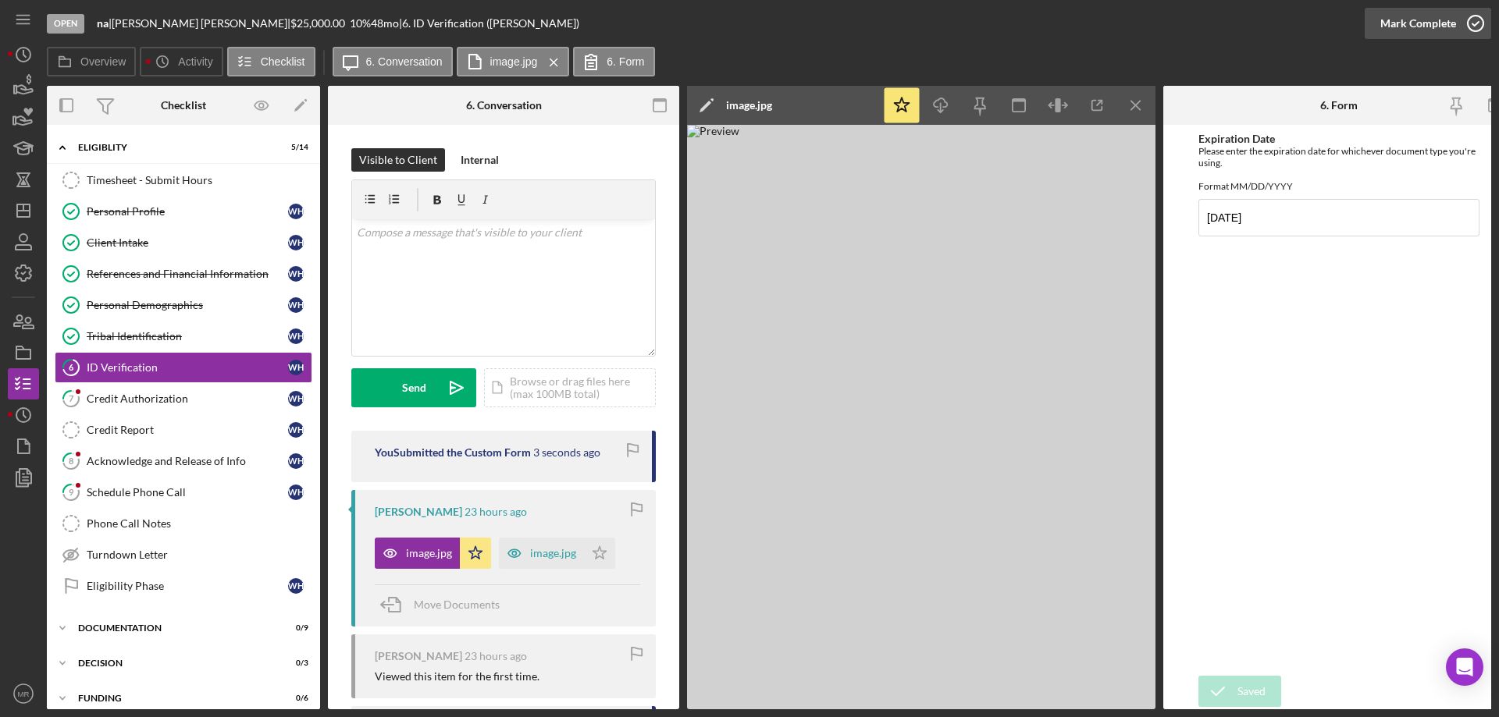
click at [1478, 20] on icon "button" at bounding box center [1475, 23] width 39 height 39
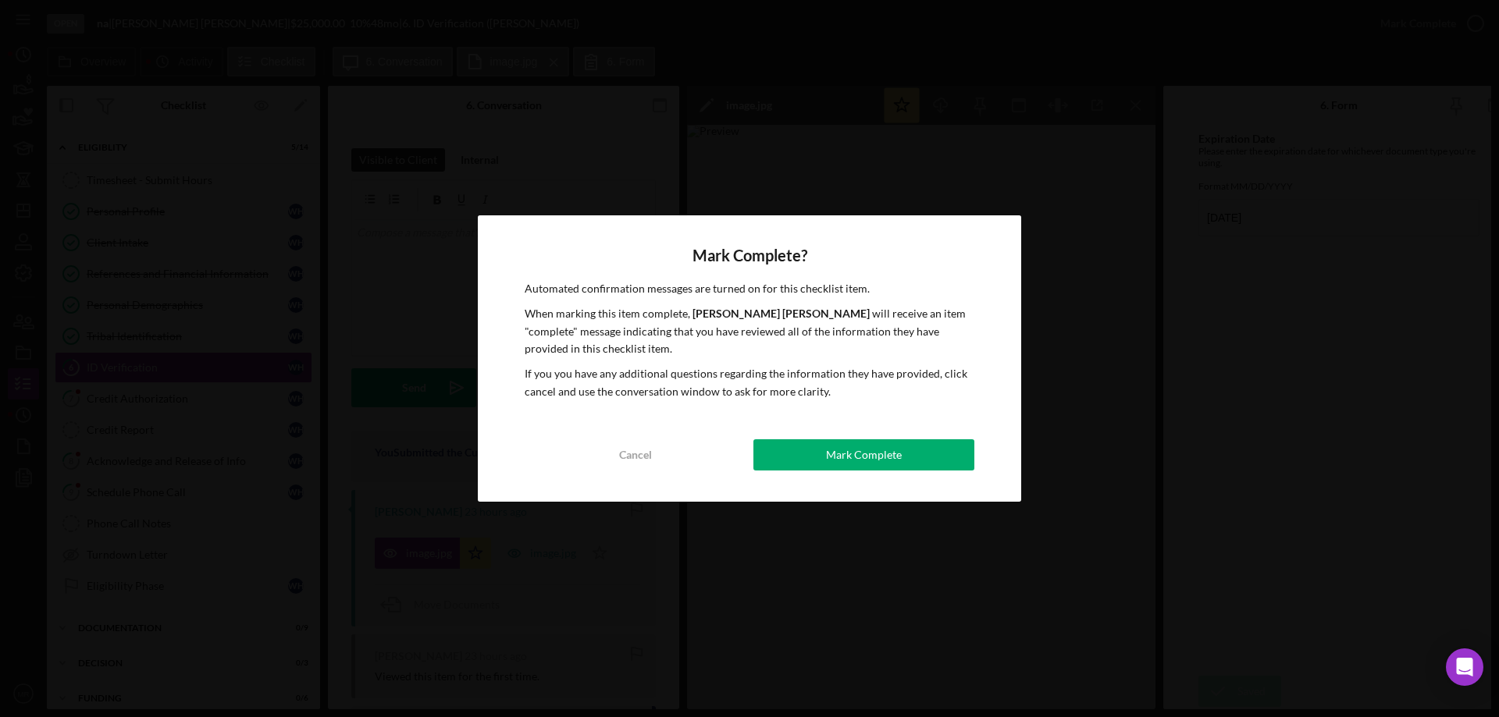
click at [922, 457] on button "Mark Complete" at bounding box center [863, 454] width 221 height 31
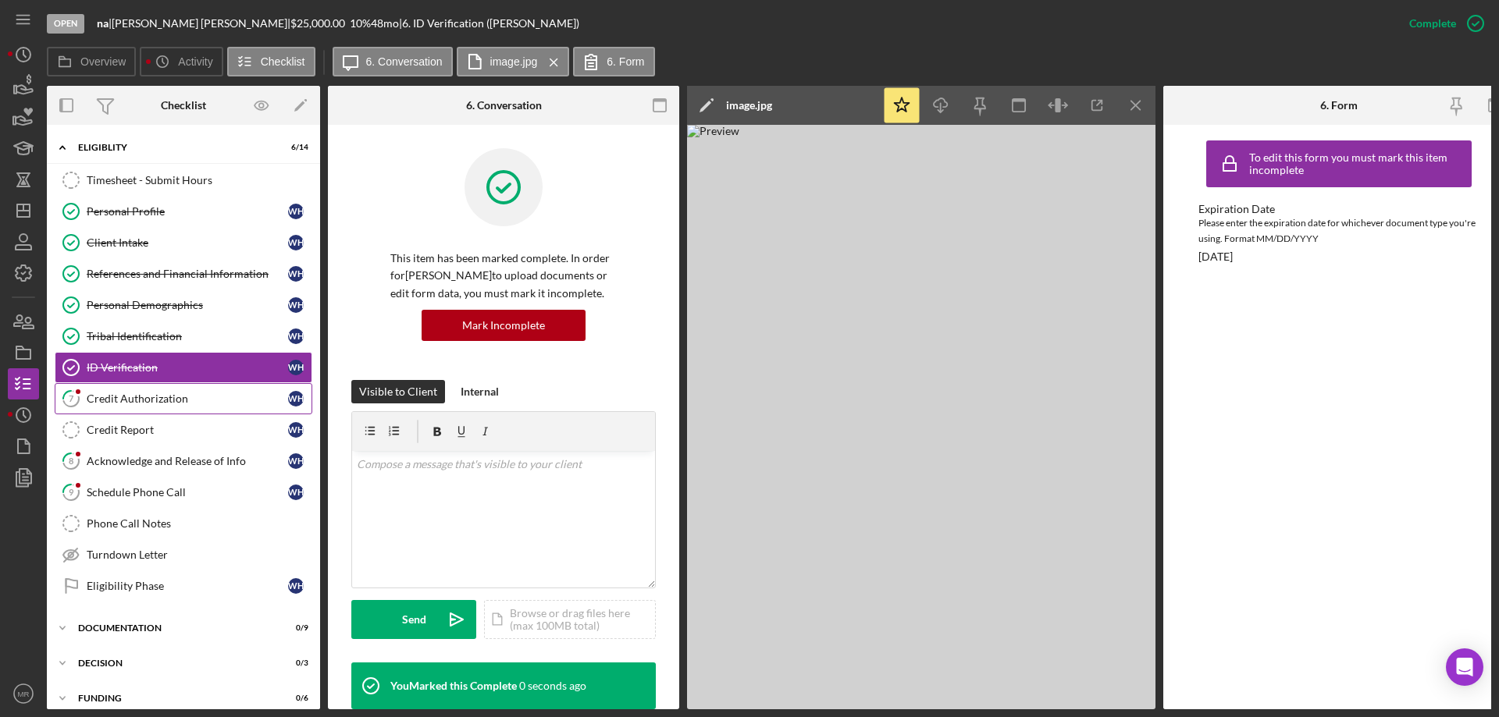
click at [104, 393] on div "Credit Authorization" at bounding box center [187, 399] width 201 height 12
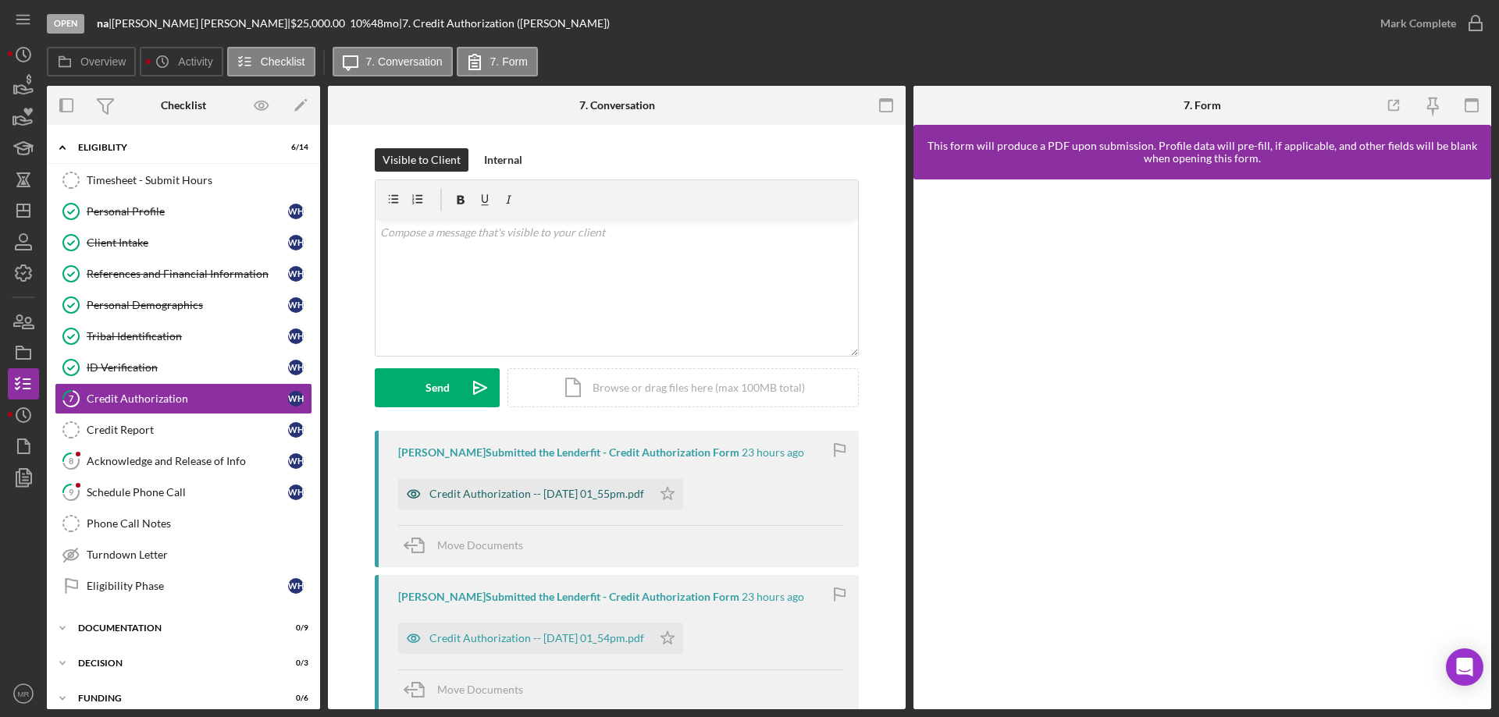
click at [543, 488] on div "Credit Authorization -- [DATE] 01_55pm.pdf" at bounding box center [536, 494] width 215 height 12
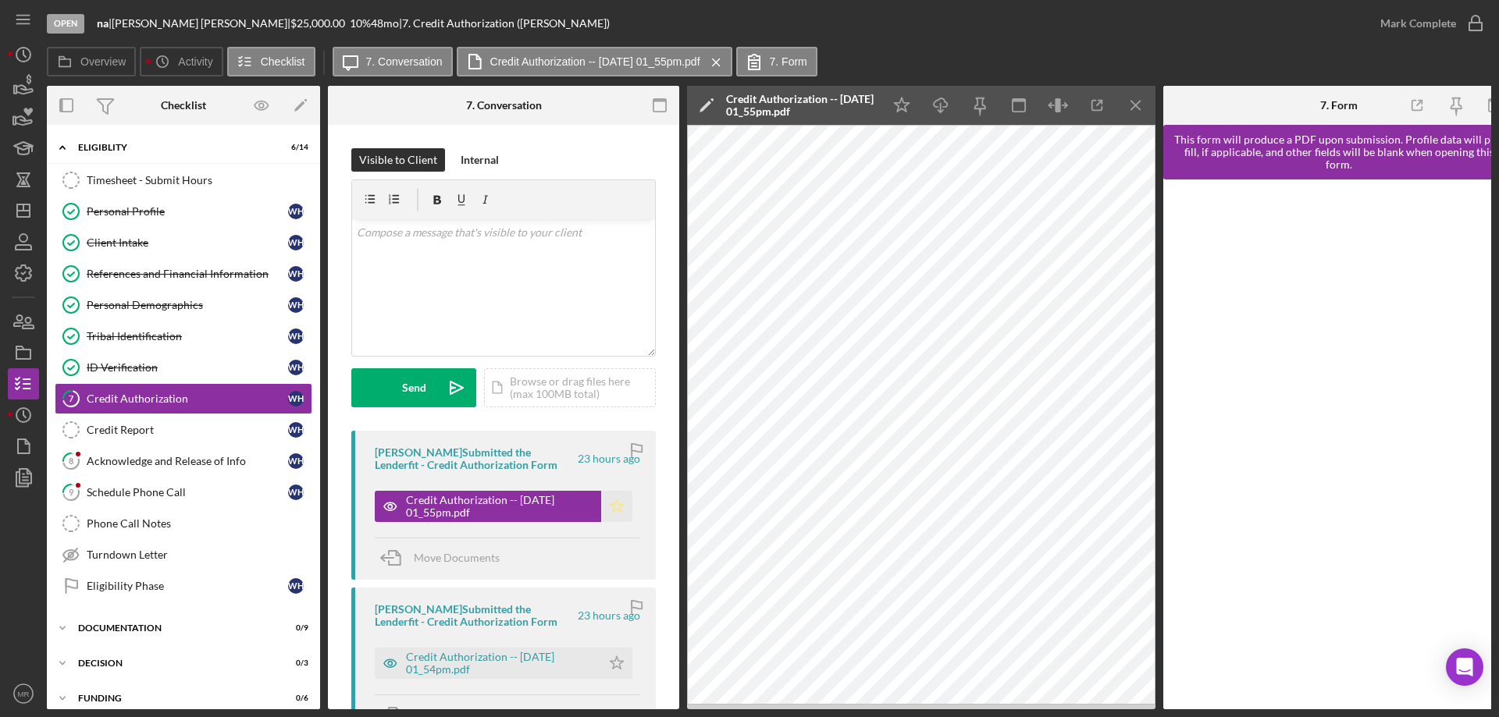
click at [610, 511] on polygon "button" at bounding box center [616, 506] width 13 height 12
click at [1478, 27] on icon "button" at bounding box center [1475, 23] width 39 height 39
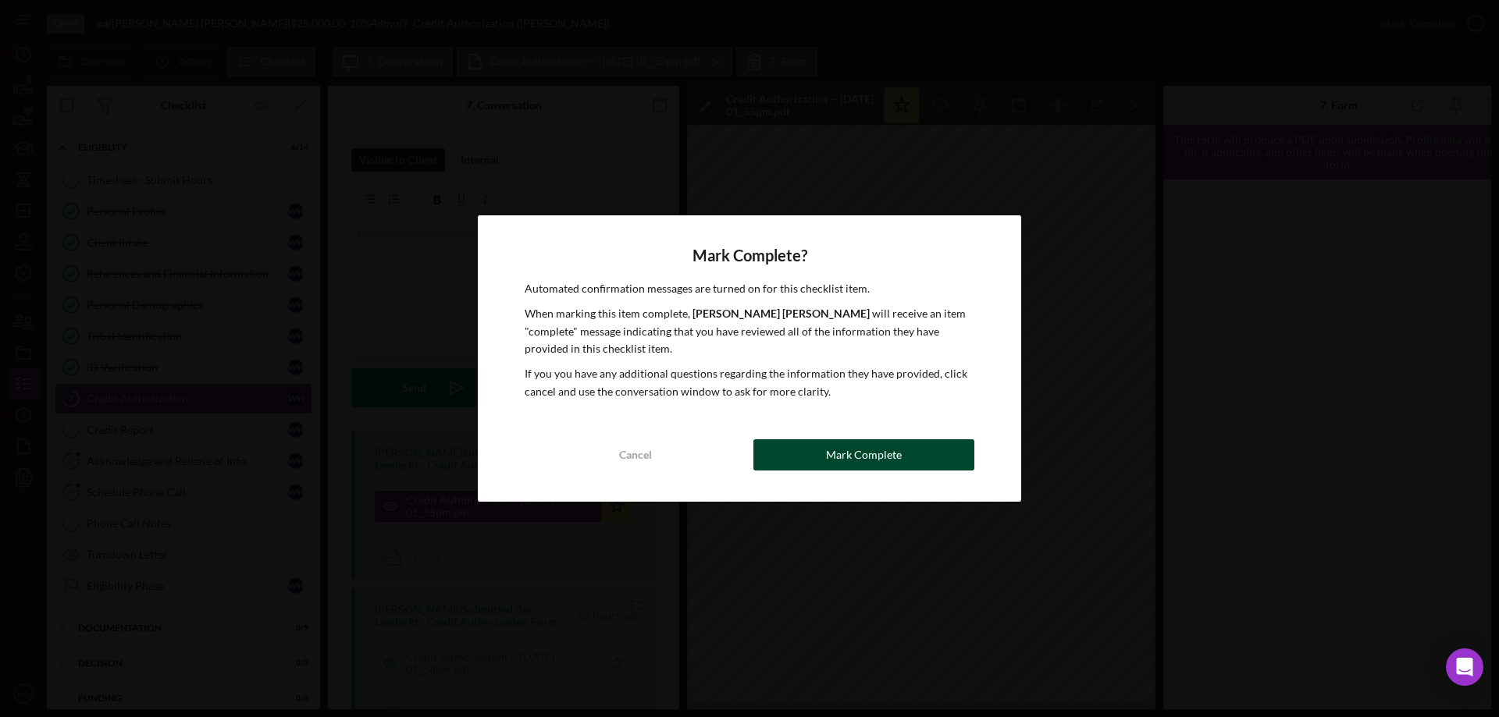
click at [888, 459] on div "Mark Complete" at bounding box center [864, 454] width 76 height 31
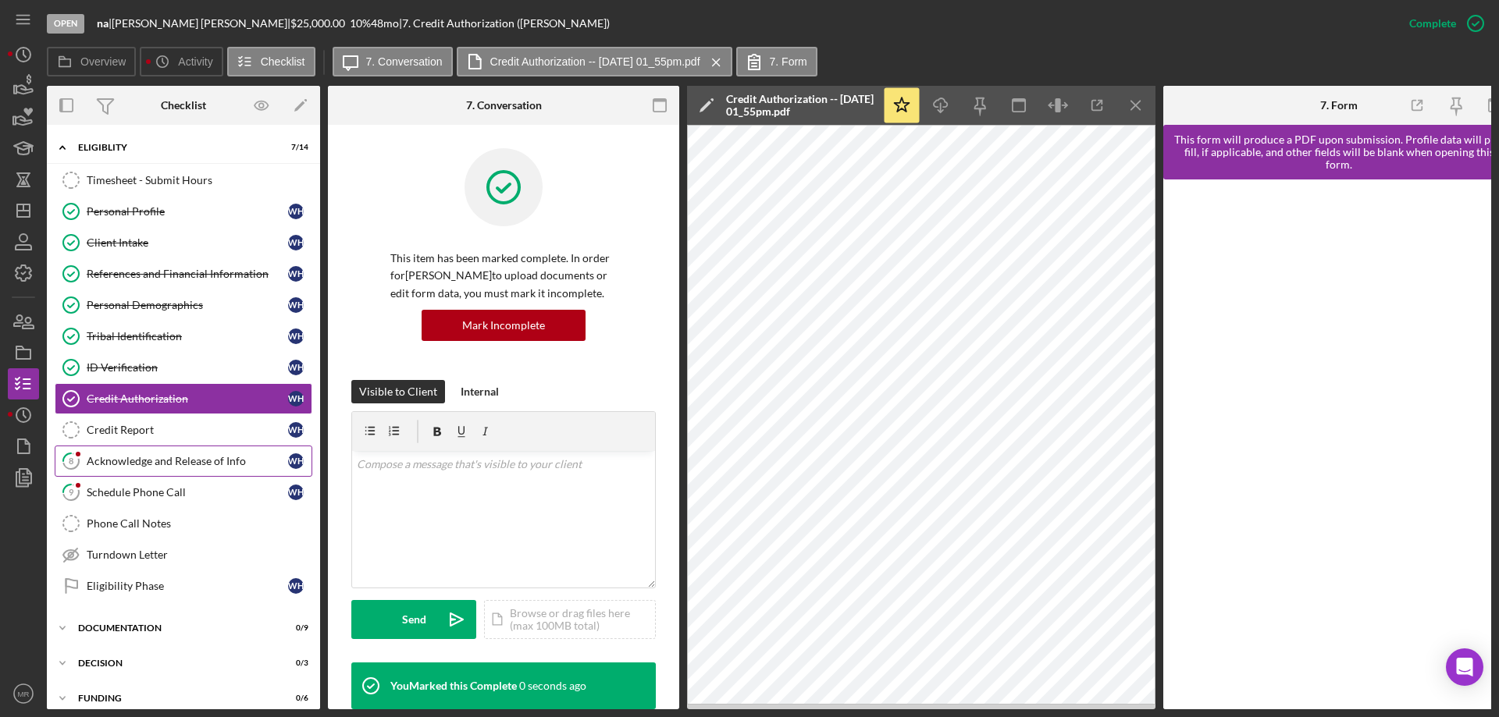
click at [137, 461] on div "Acknowledge and Release of Info" at bounding box center [187, 461] width 201 height 12
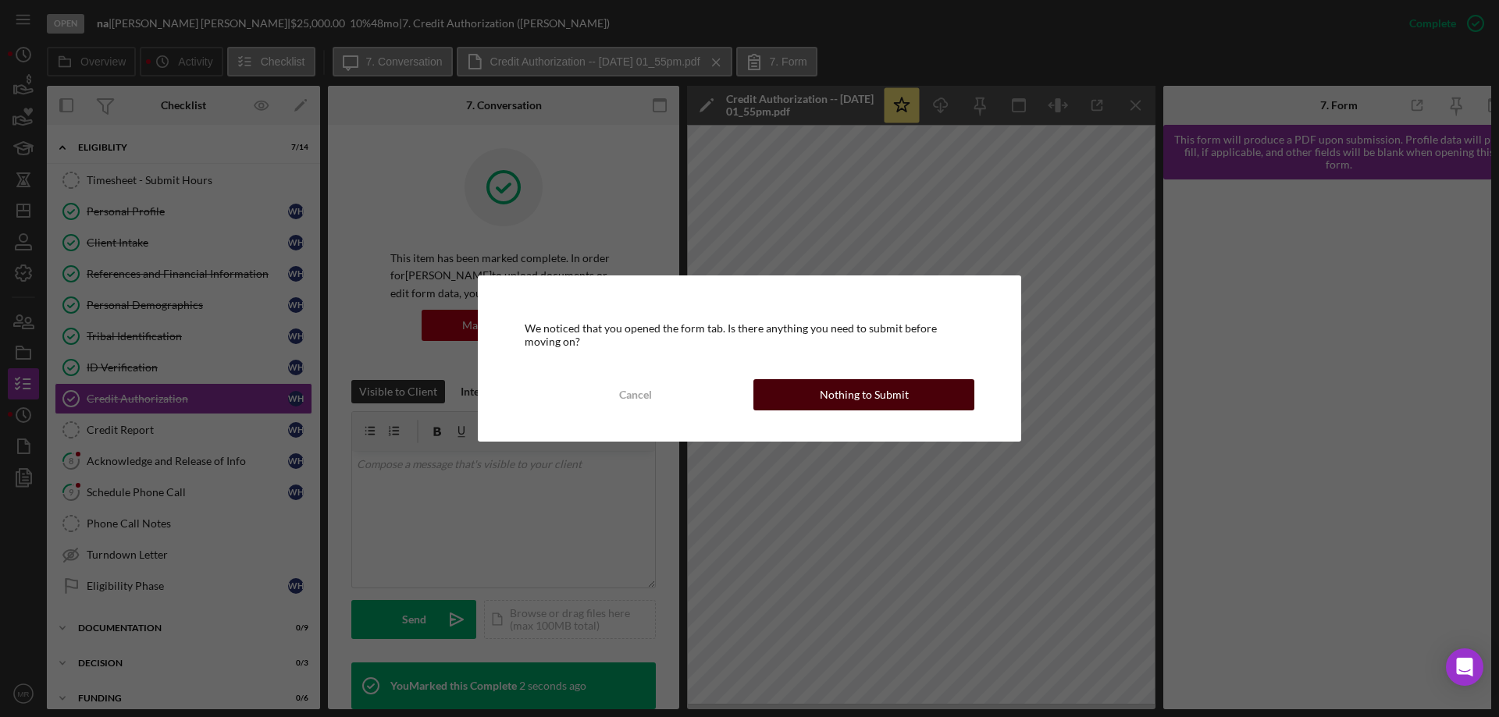
click at [877, 392] on div "Nothing to Submit" at bounding box center [864, 394] width 89 height 31
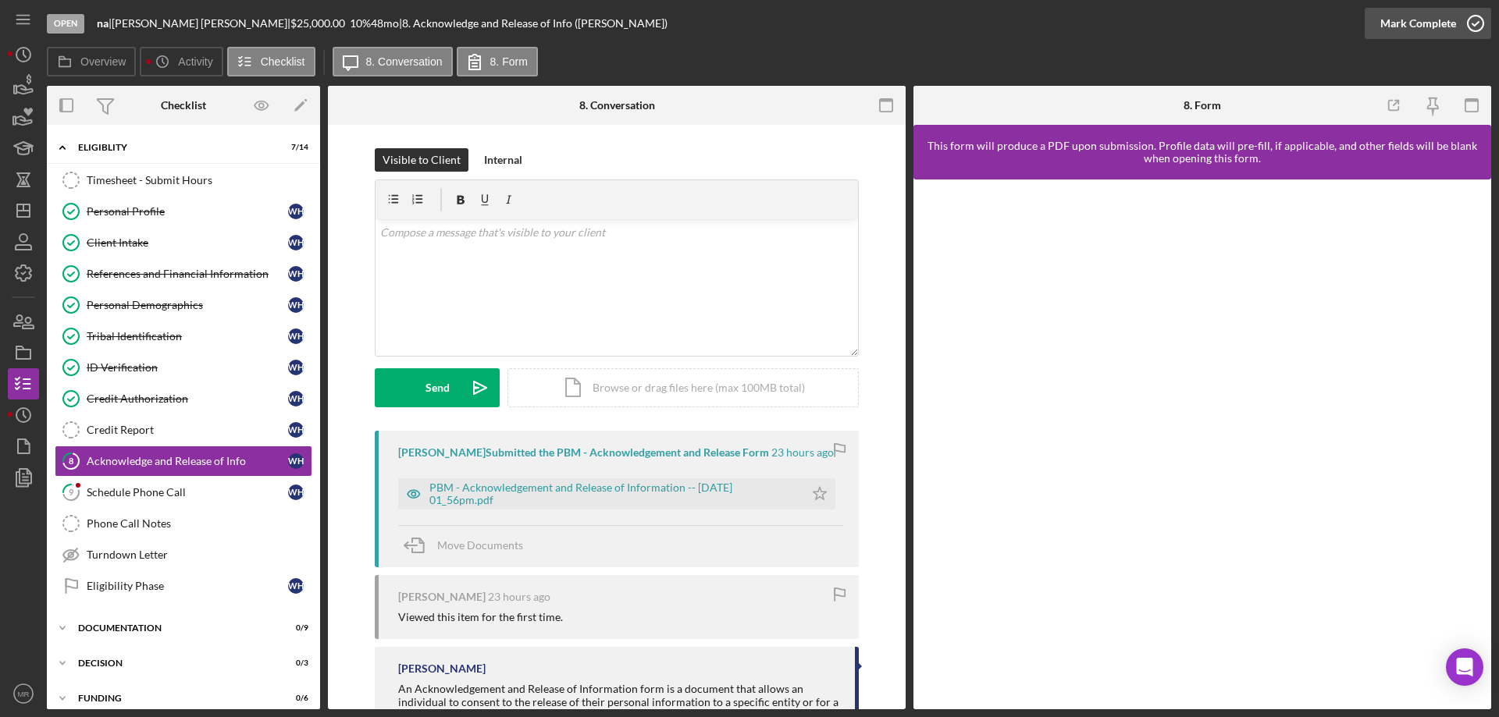
click at [1478, 27] on icon "button" at bounding box center [1475, 23] width 39 height 39
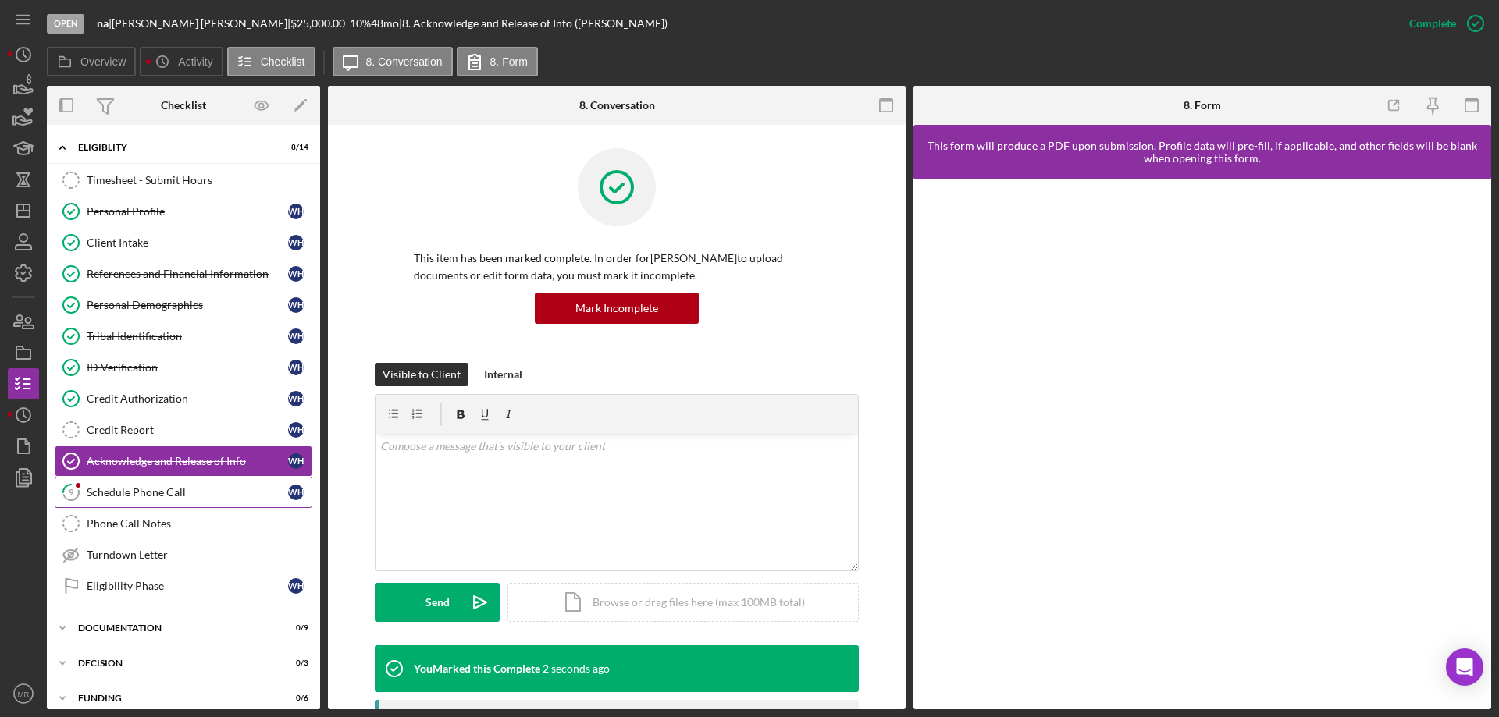
click at [130, 497] on div "Schedule Phone Call" at bounding box center [187, 492] width 201 height 12
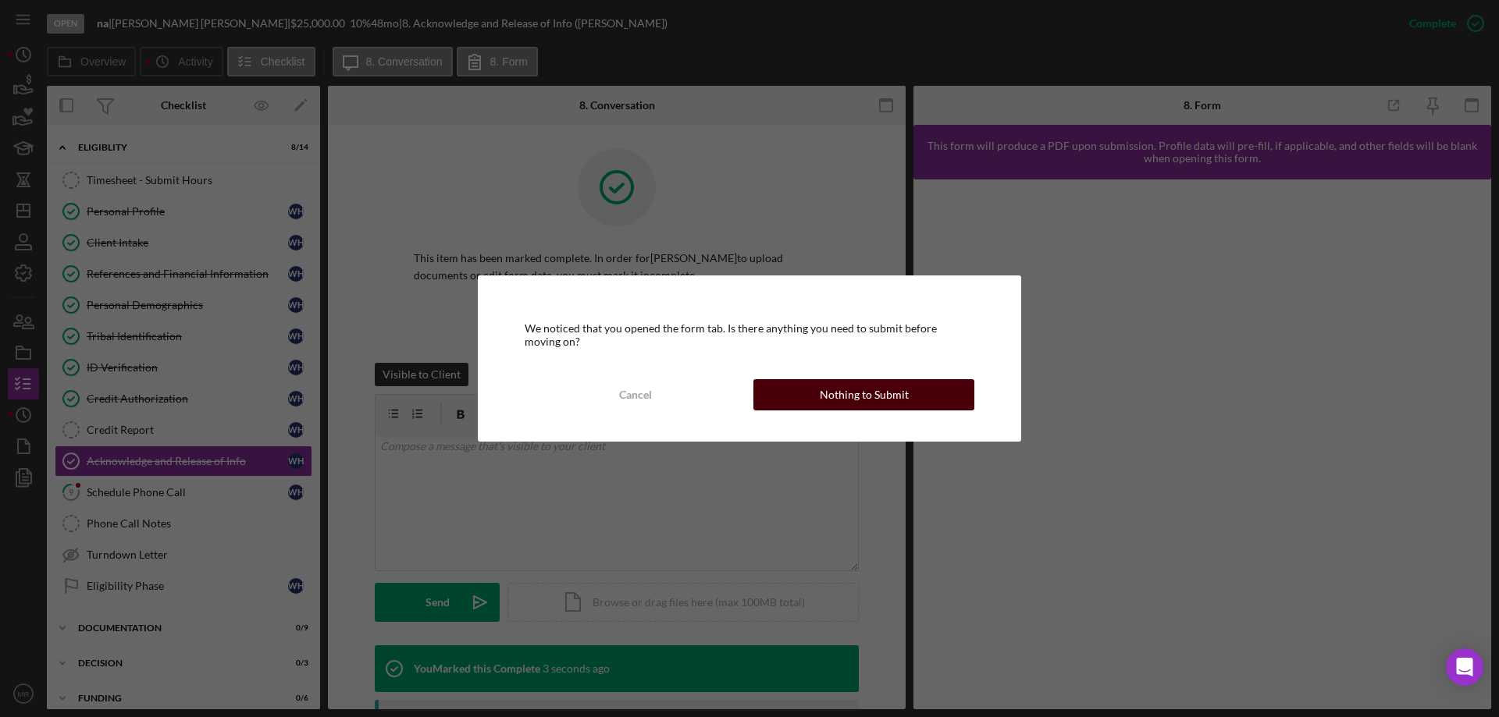
click at [836, 385] on div "Nothing to Submit" at bounding box center [864, 394] width 89 height 31
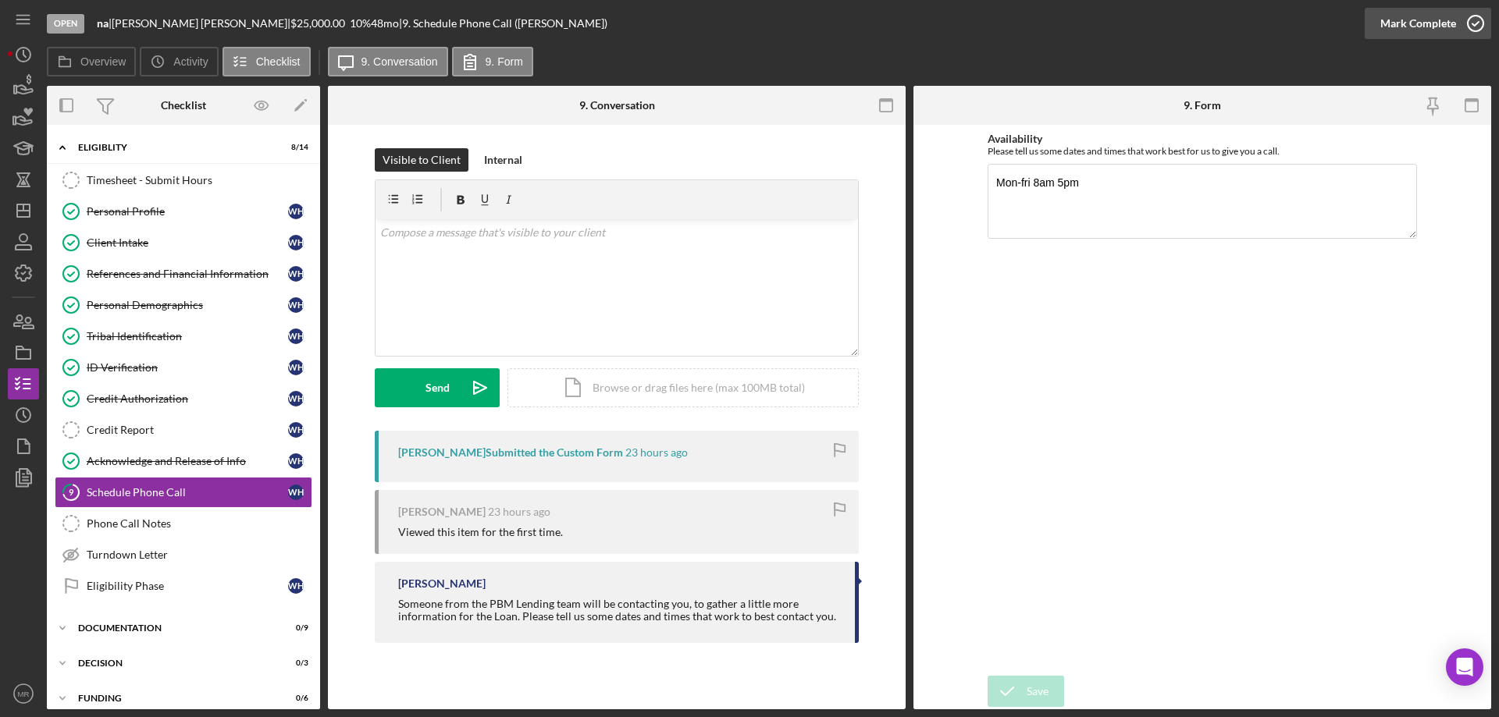
drag, startPoint x: 1463, startPoint y: 20, endPoint x: 1472, endPoint y: 34, distance: 17.5
click at [1464, 20] on icon "button" at bounding box center [1475, 23] width 39 height 39
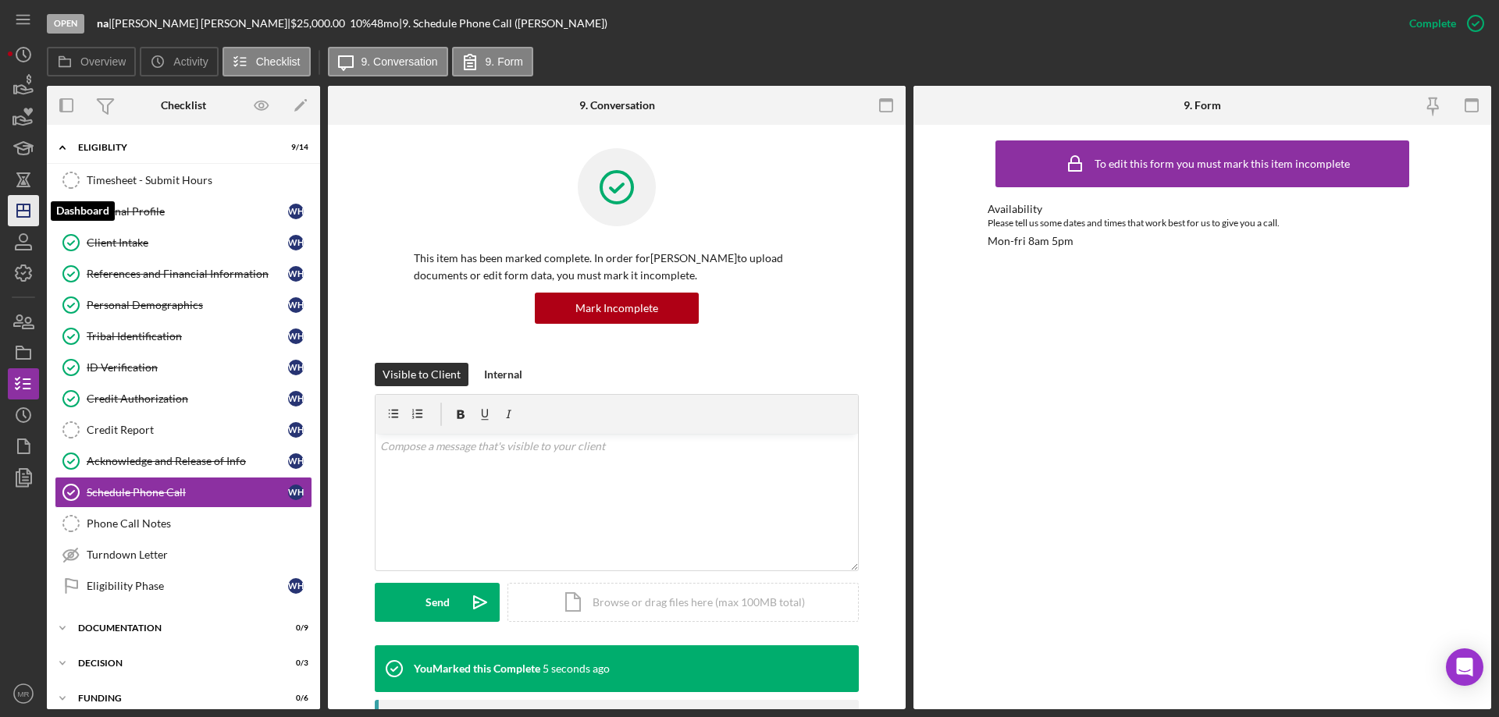
click at [27, 207] on icon "Icon/Dashboard" at bounding box center [23, 210] width 39 height 39
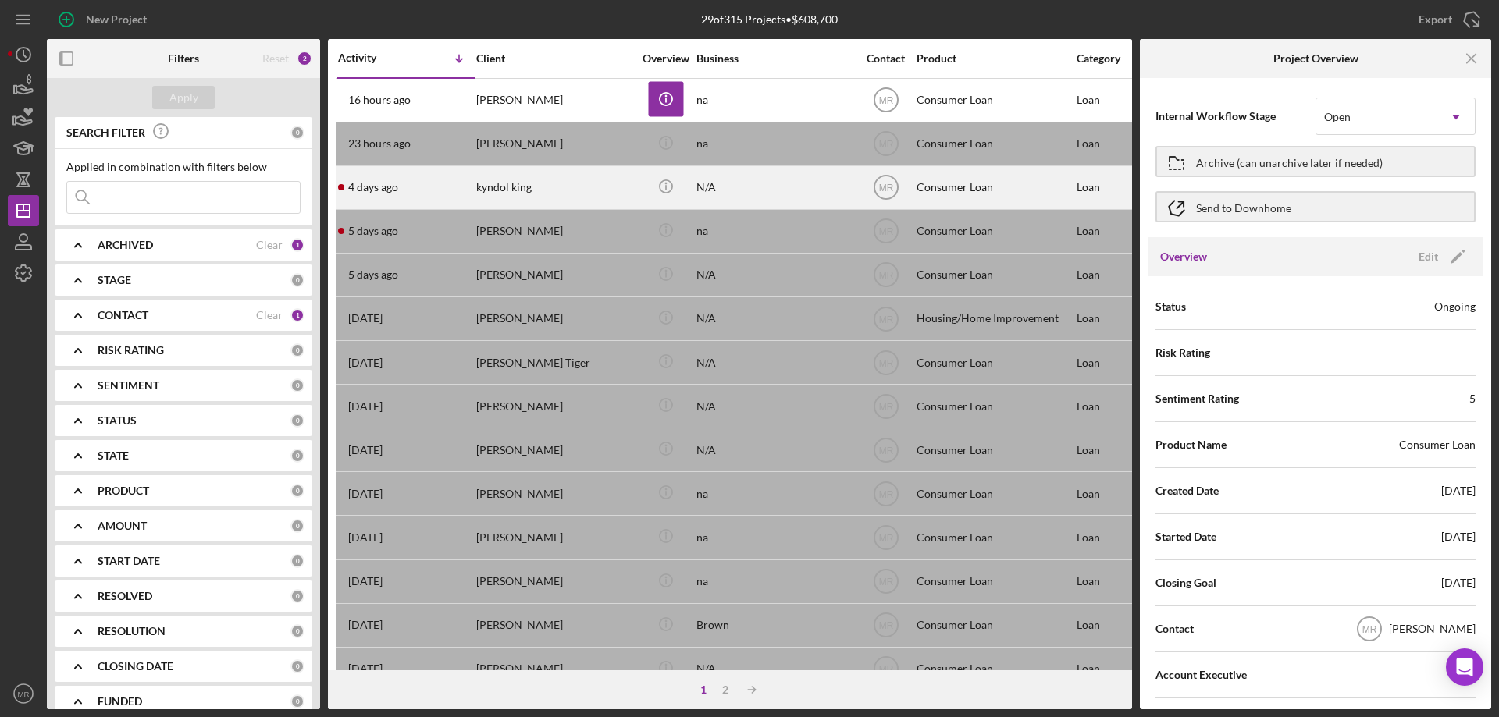
click at [541, 186] on div "kyndol king" at bounding box center [554, 187] width 156 height 41
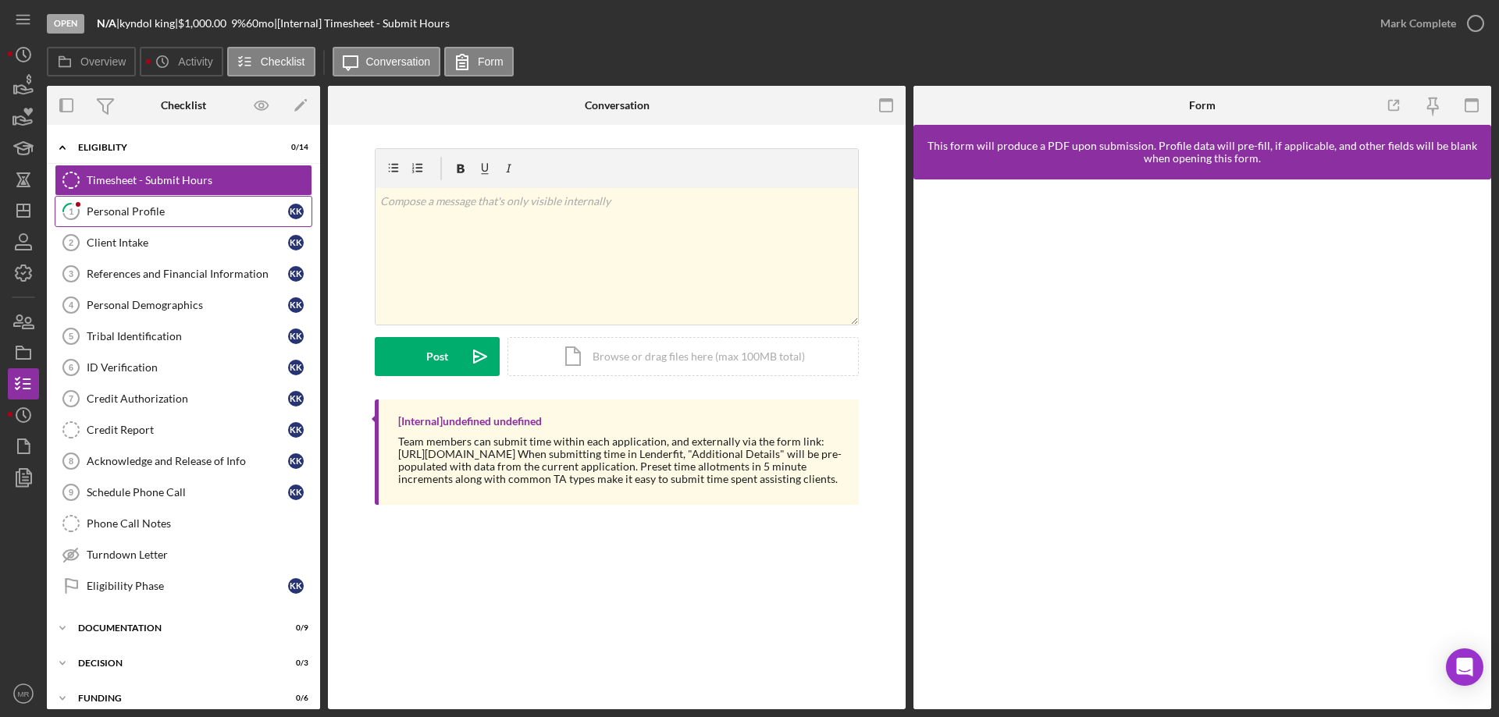
click at [98, 213] on div "Personal Profile" at bounding box center [187, 211] width 201 height 12
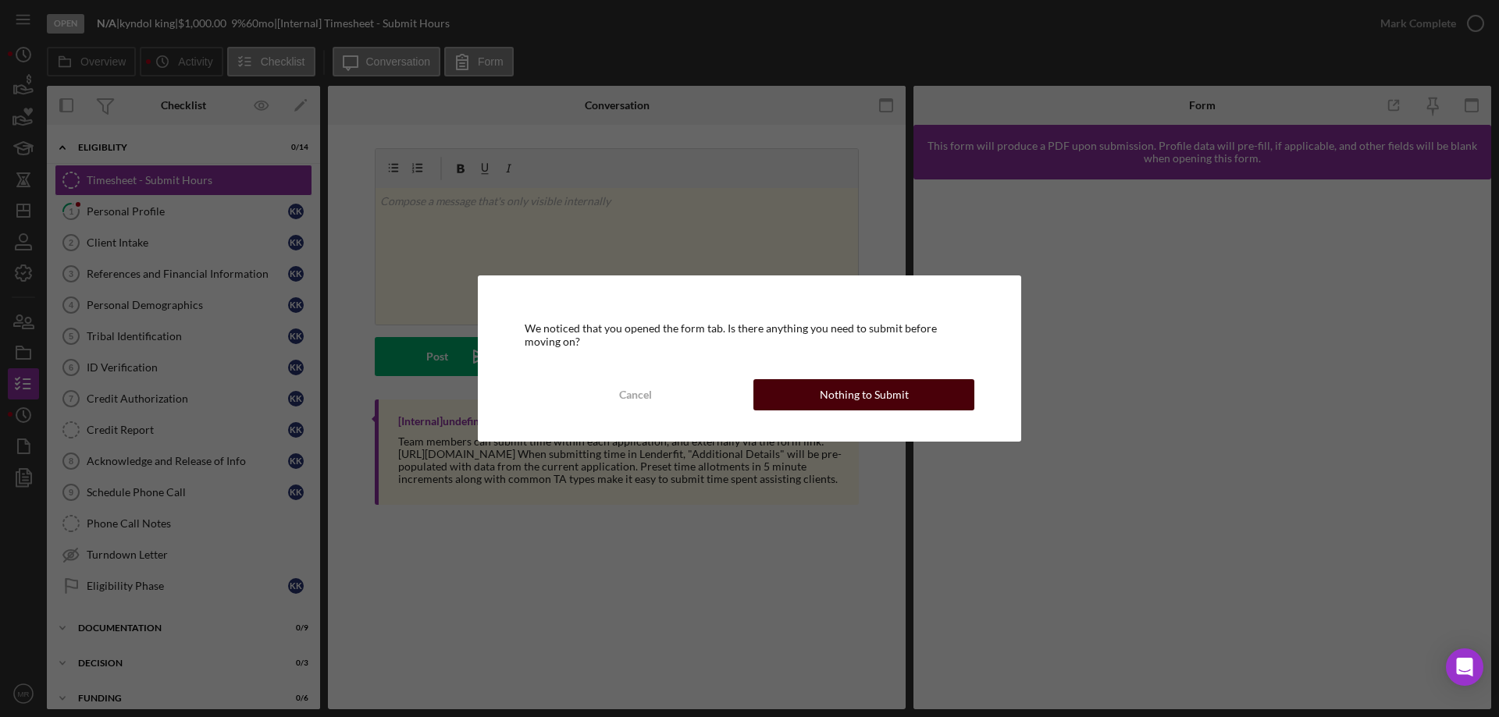
drag, startPoint x: 860, startPoint y: 388, endPoint x: 1193, endPoint y: 405, distance: 333.0
click at [861, 387] on div "Nothing to Submit" at bounding box center [864, 394] width 89 height 31
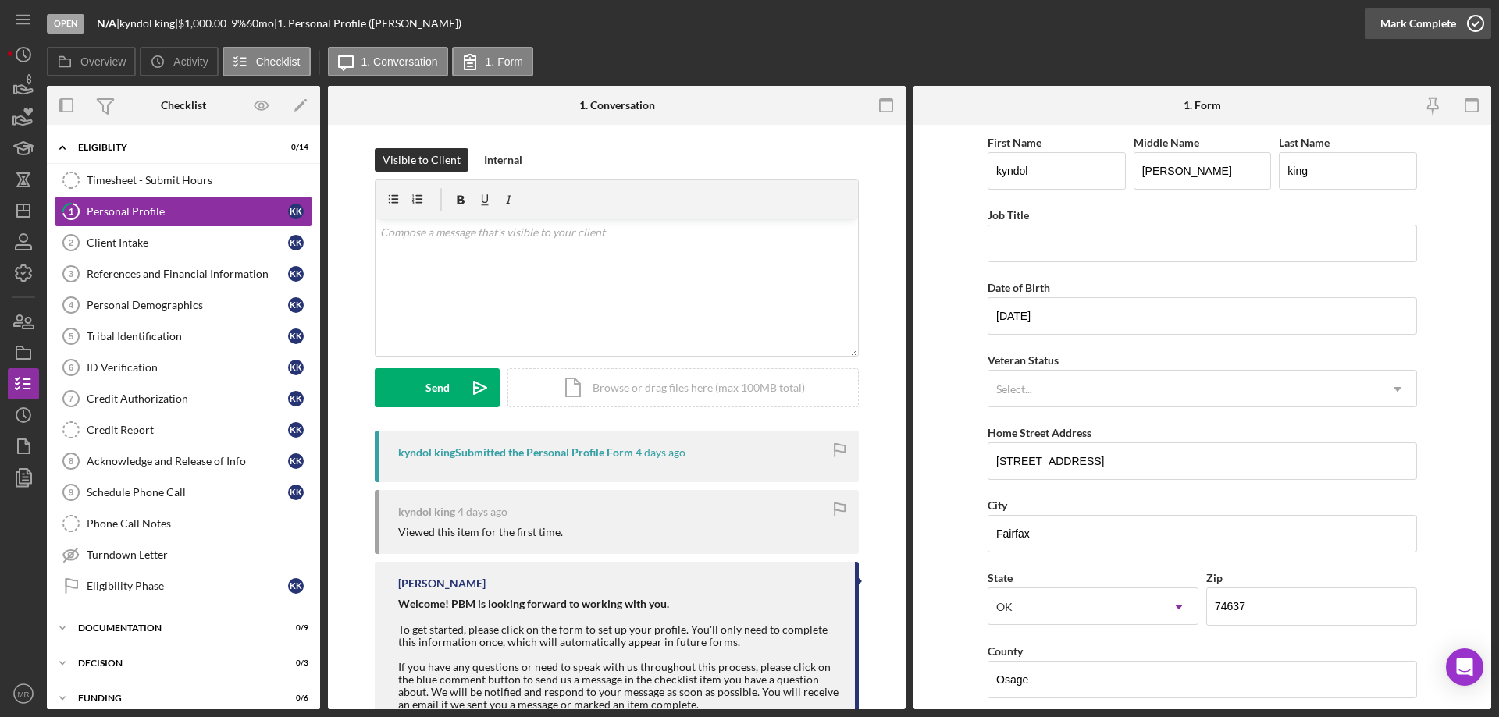
click at [1480, 19] on icon "button" at bounding box center [1475, 23] width 39 height 39
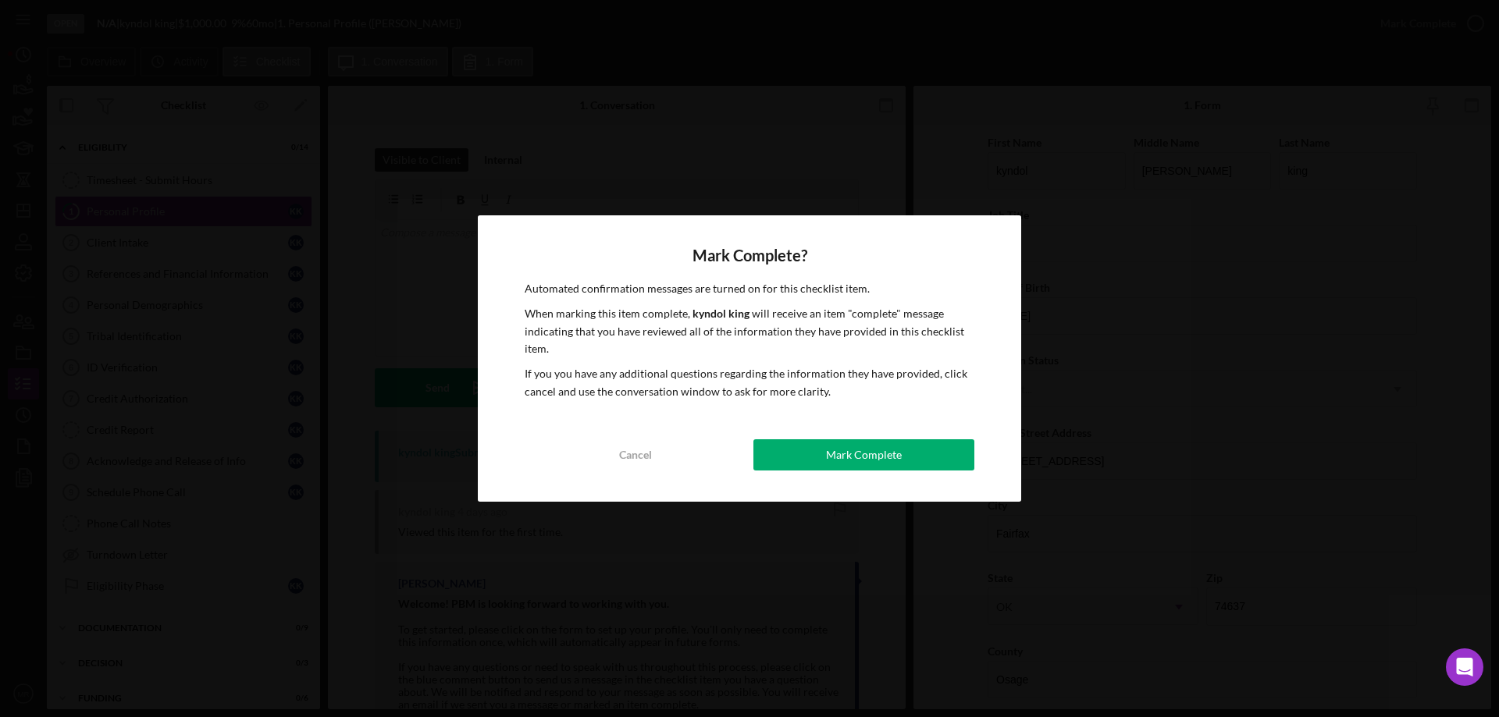
click at [866, 449] on div "Mark Complete" at bounding box center [864, 454] width 76 height 31
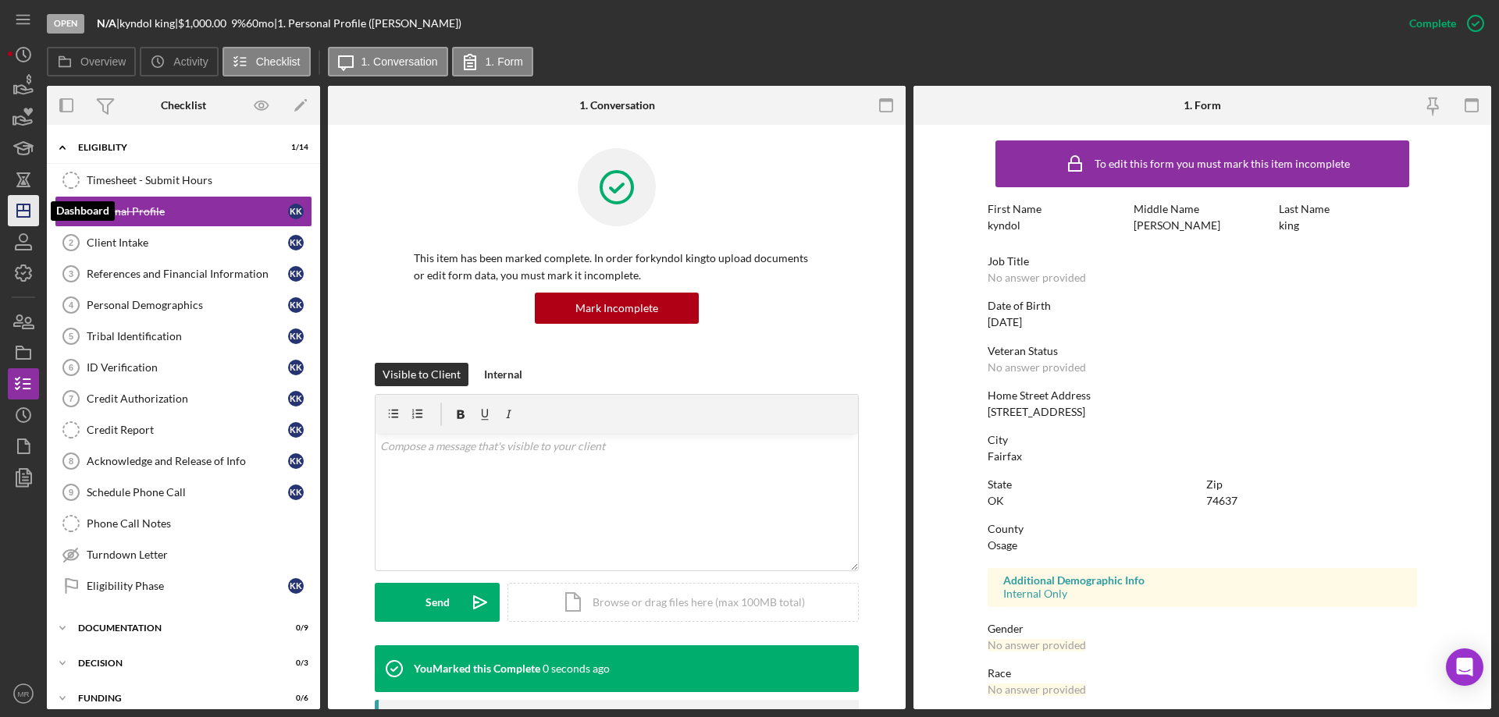
click at [13, 209] on icon "Icon/Dashboard" at bounding box center [23, 210] width 39 height 39
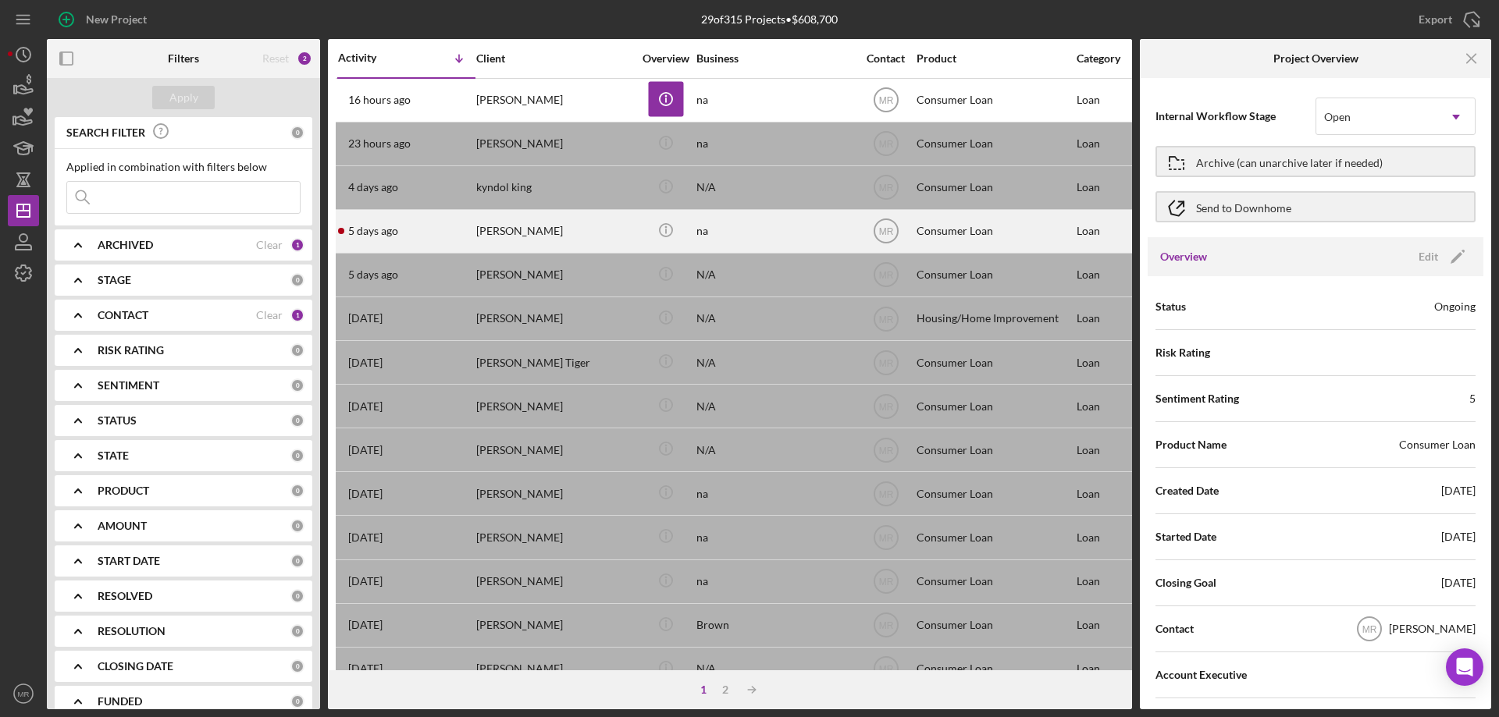
click at [536, 229] on div "[PERSON_NAME]" at bounding box center [554, 231] width 156 height 41
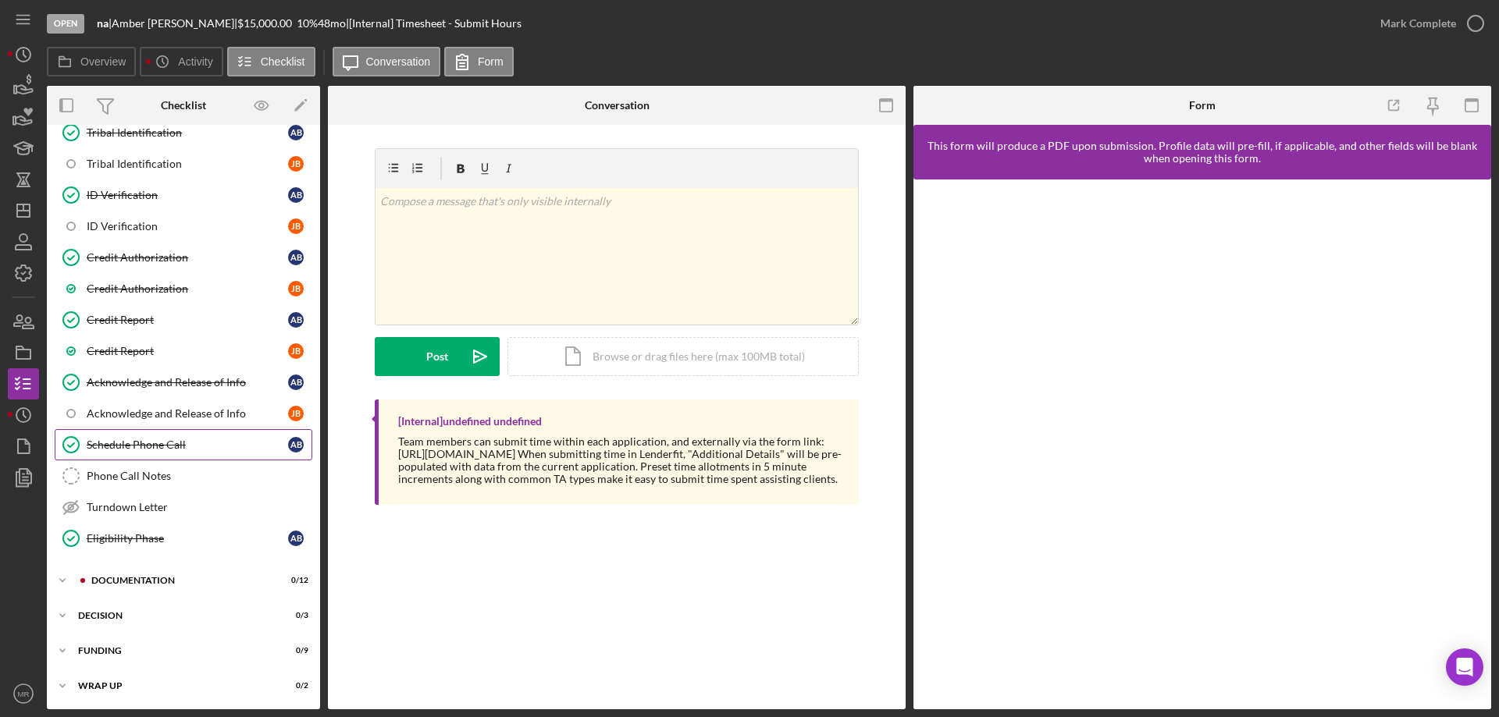
scroll to position [333, 0]
click at [120, 579] on div "Documentation" at bounding box center [195, 579] width 209 height 9
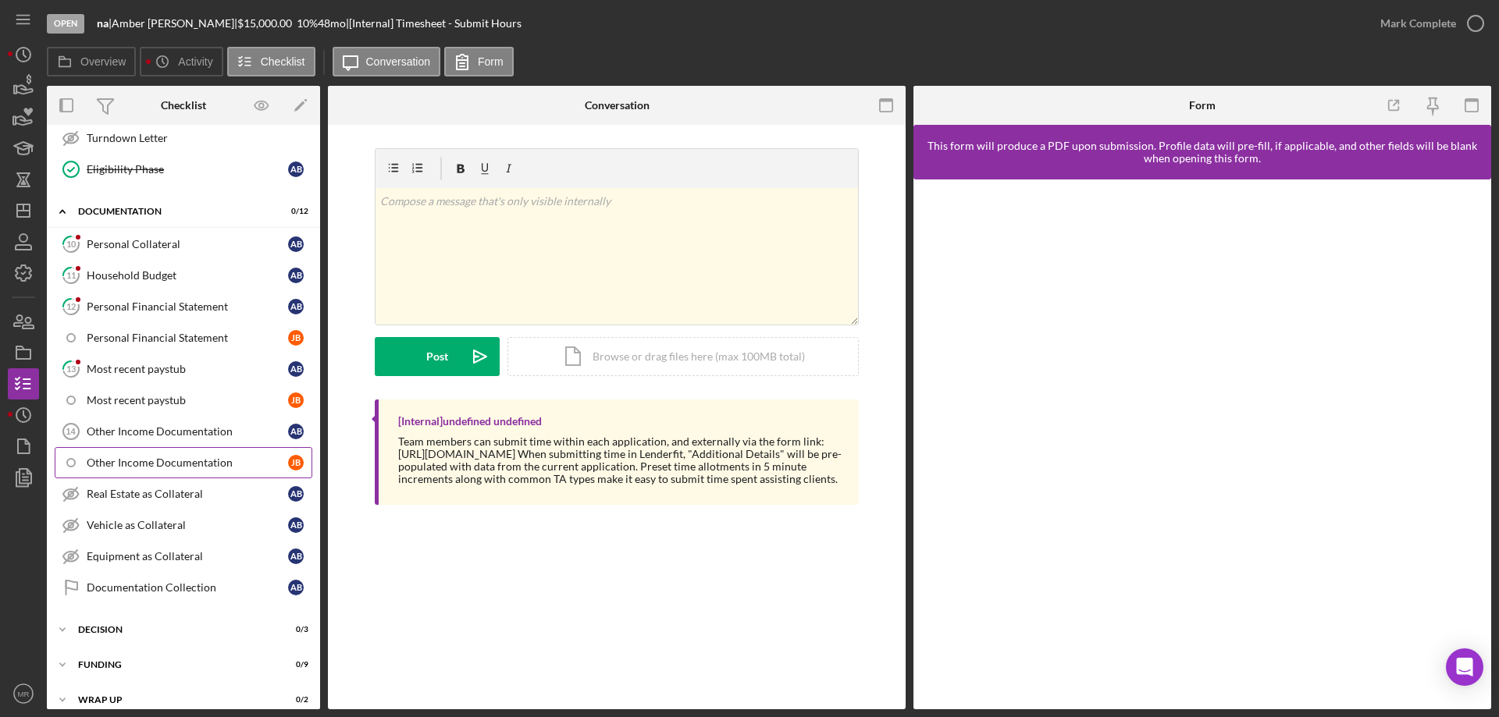
scroll to position [716, 0]
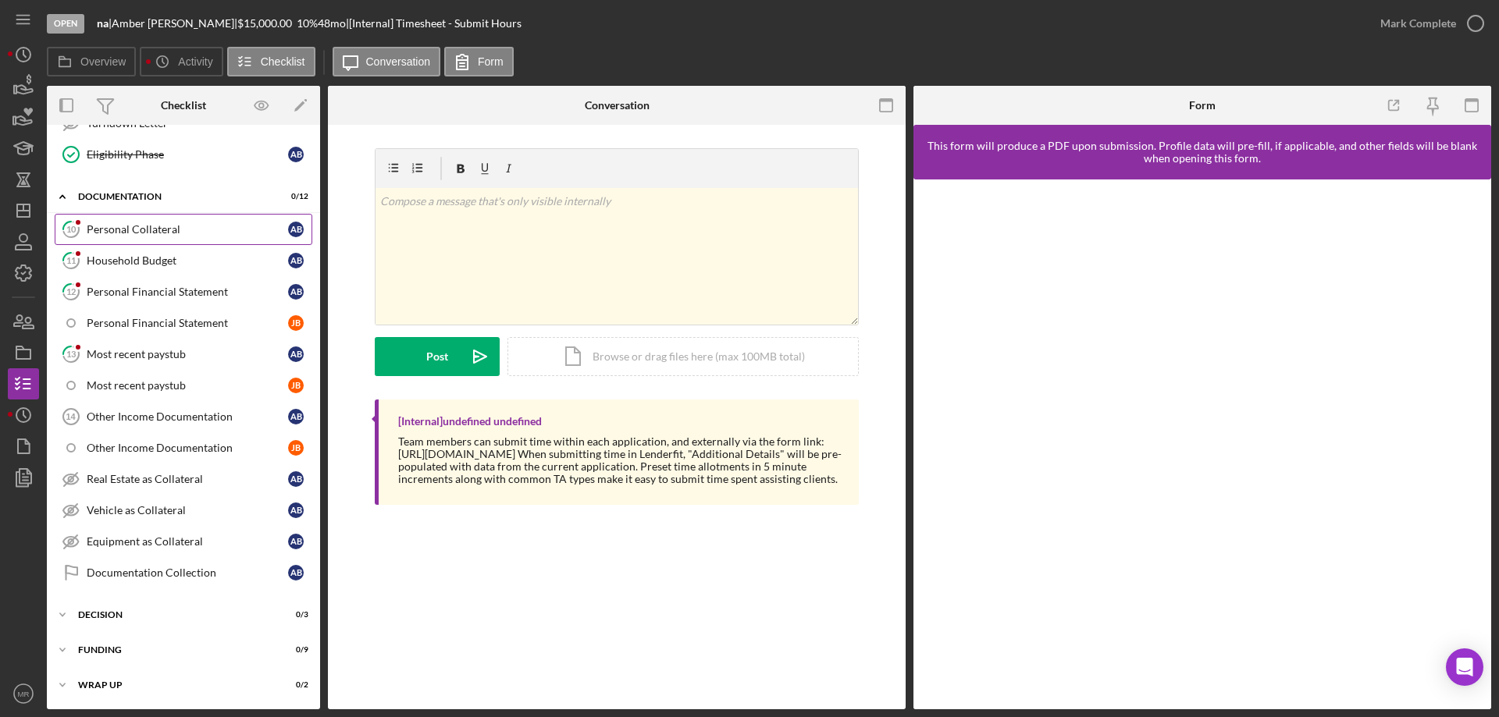
click at [149, 222] on link "10 Personal Collateral A B" at bounding box center [184, 229] width 258 height 31
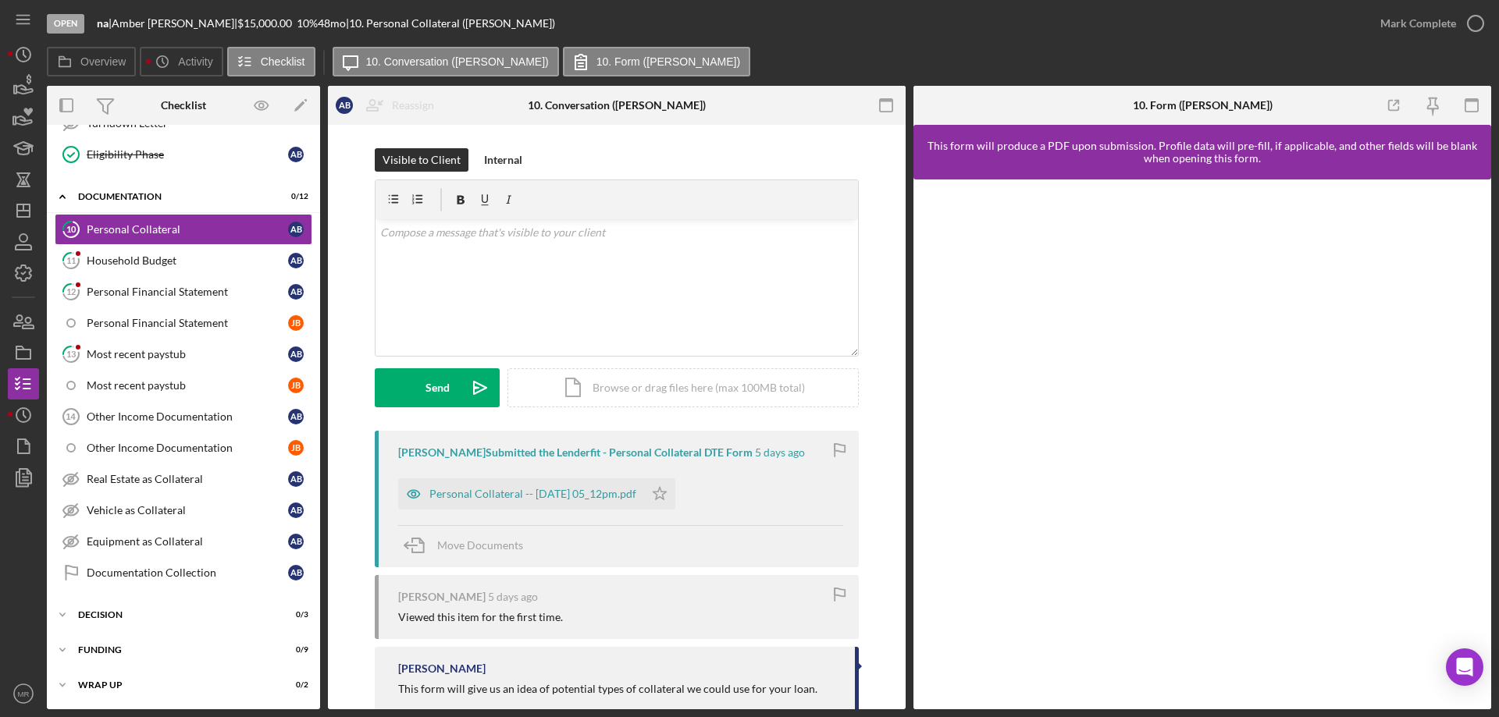
scroll to position [37, 0]
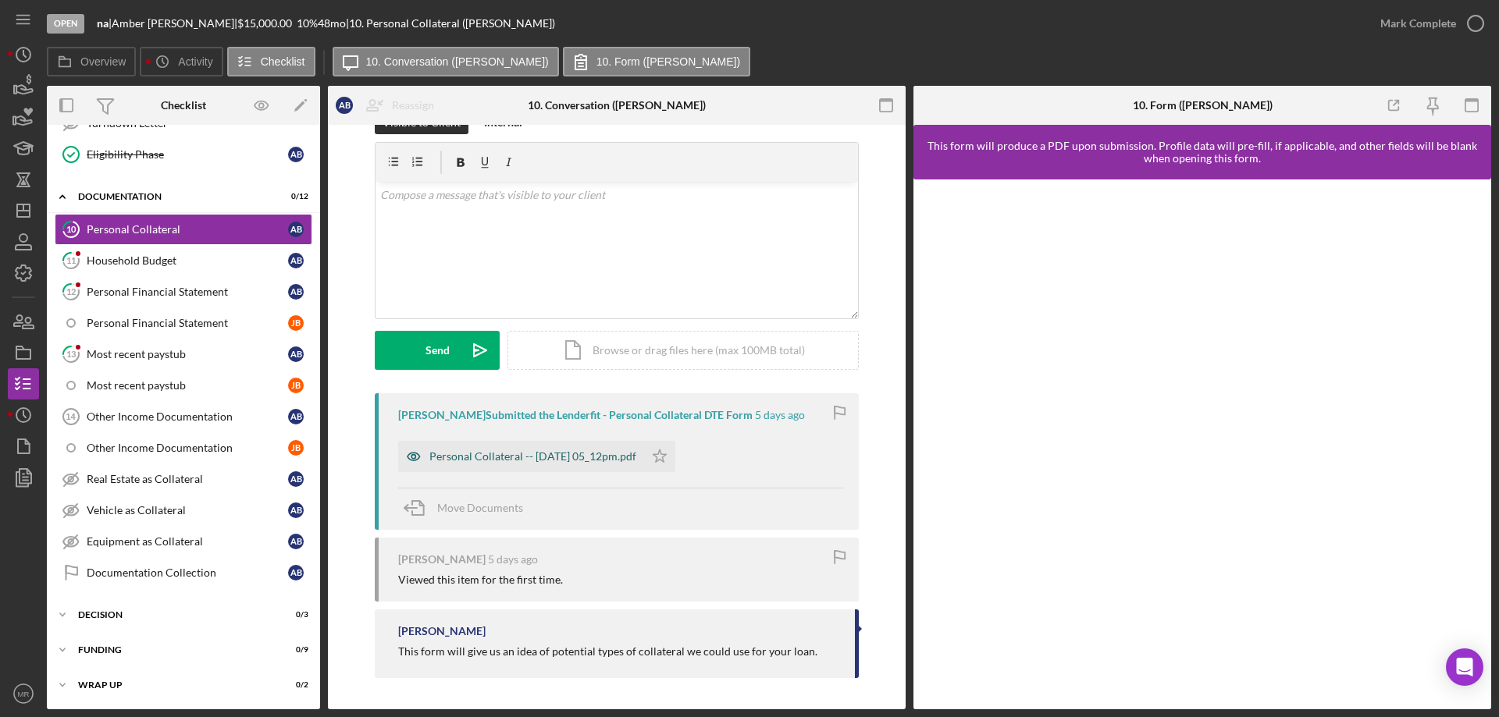
click at [491, 451] on div "Personal Collateral -- [DATE] 05_12pm.pdf" at bounding box center [532, 456] width 207 height 12
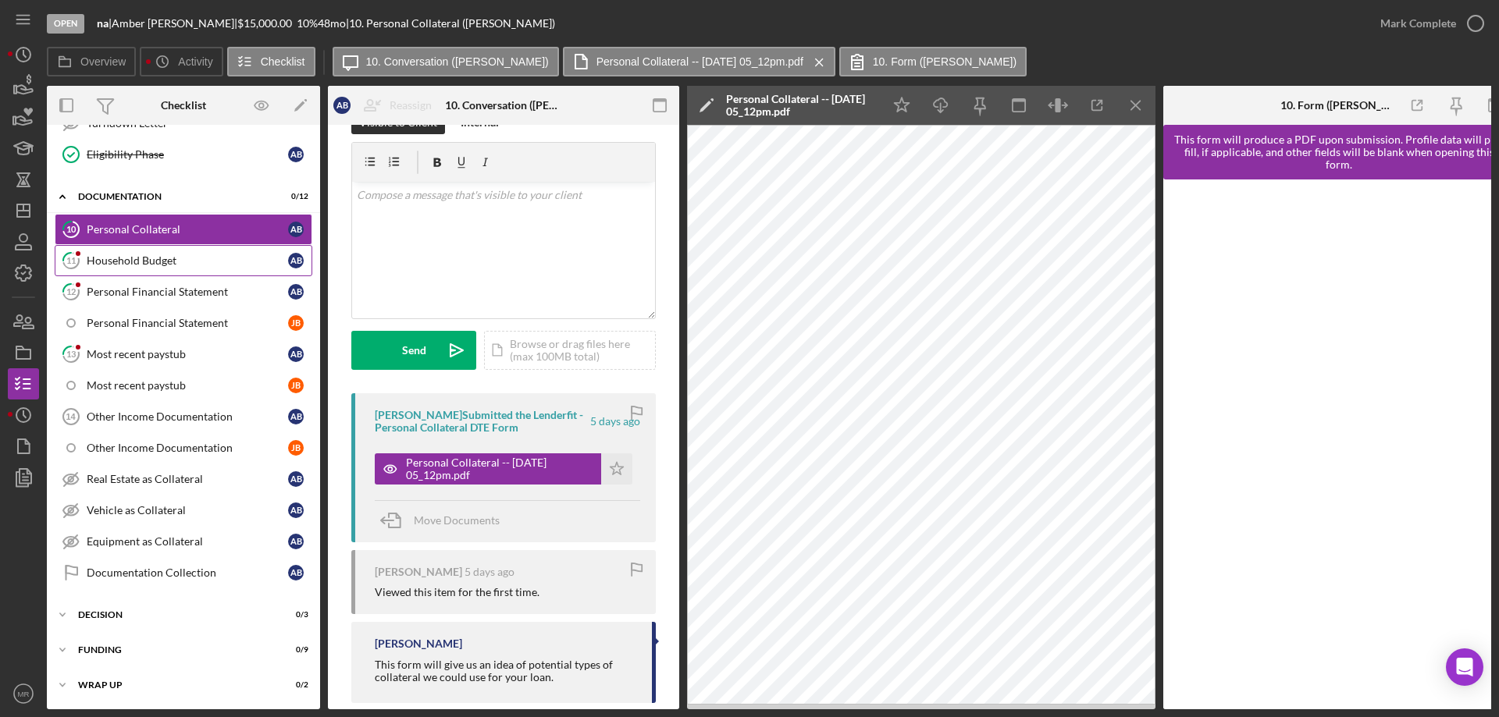
click at [154, 258] on div "Household Budget" at bounding box center [187, 260] width 201 height 12
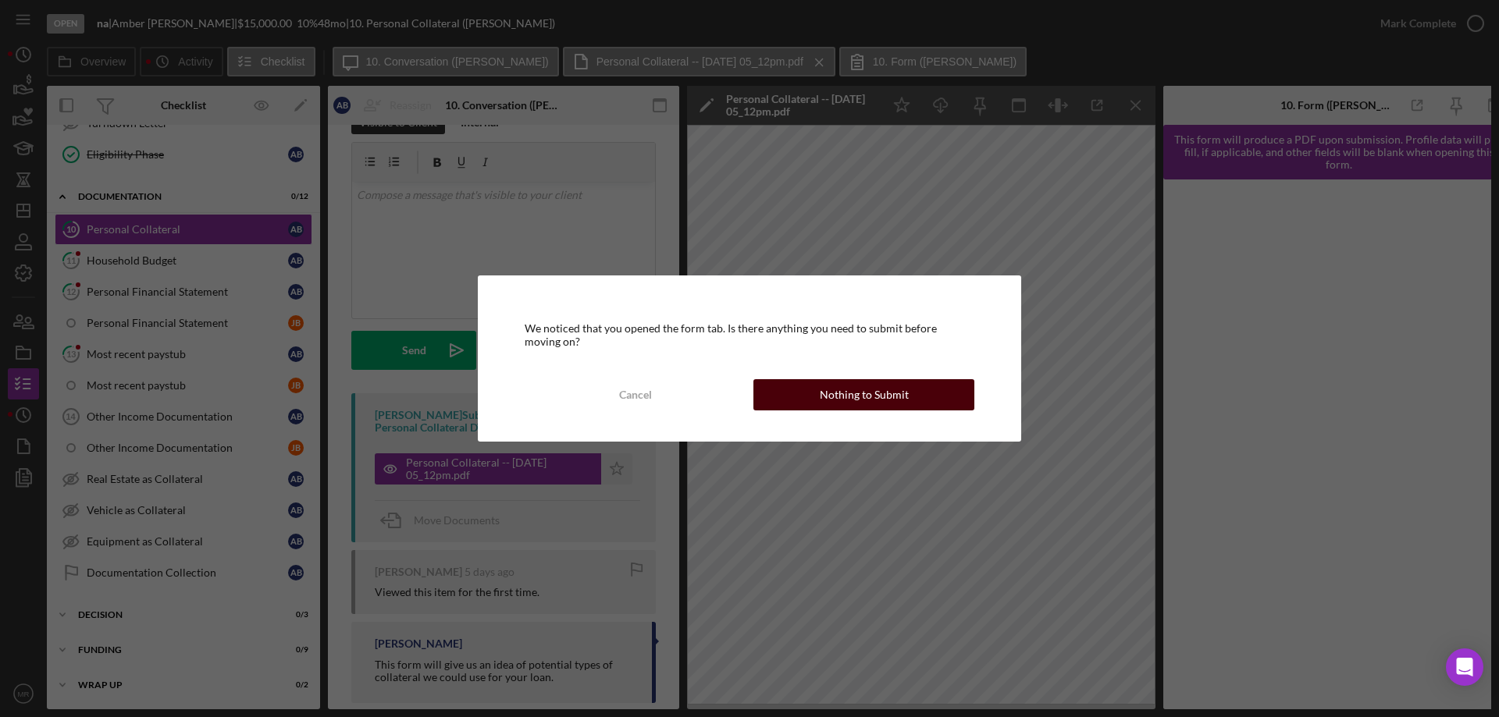
drag, startPoint x: 847, startPoint y: 391, endPoint x: 1048, endPoint y: 413, distance: 201.8
click at [849, 391] on div "Nothing to Submit" at bounding box center [864, 394] width 89 height 31
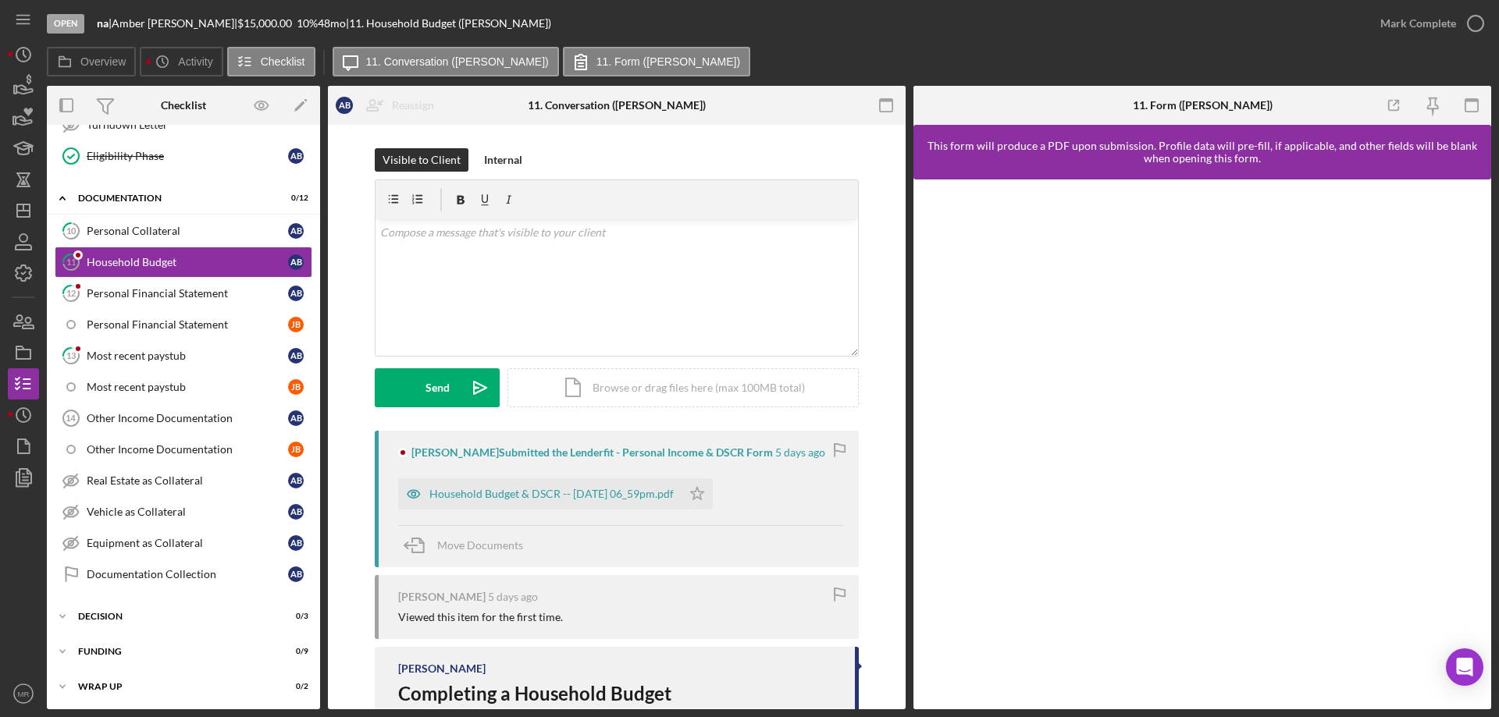
scroll to position [716, 0]
click at [556, 493] on div "Household Budget & DSCR -- [DATE] 06_59pm.pdf" at bounding box center [551, 494] width 244 height 12
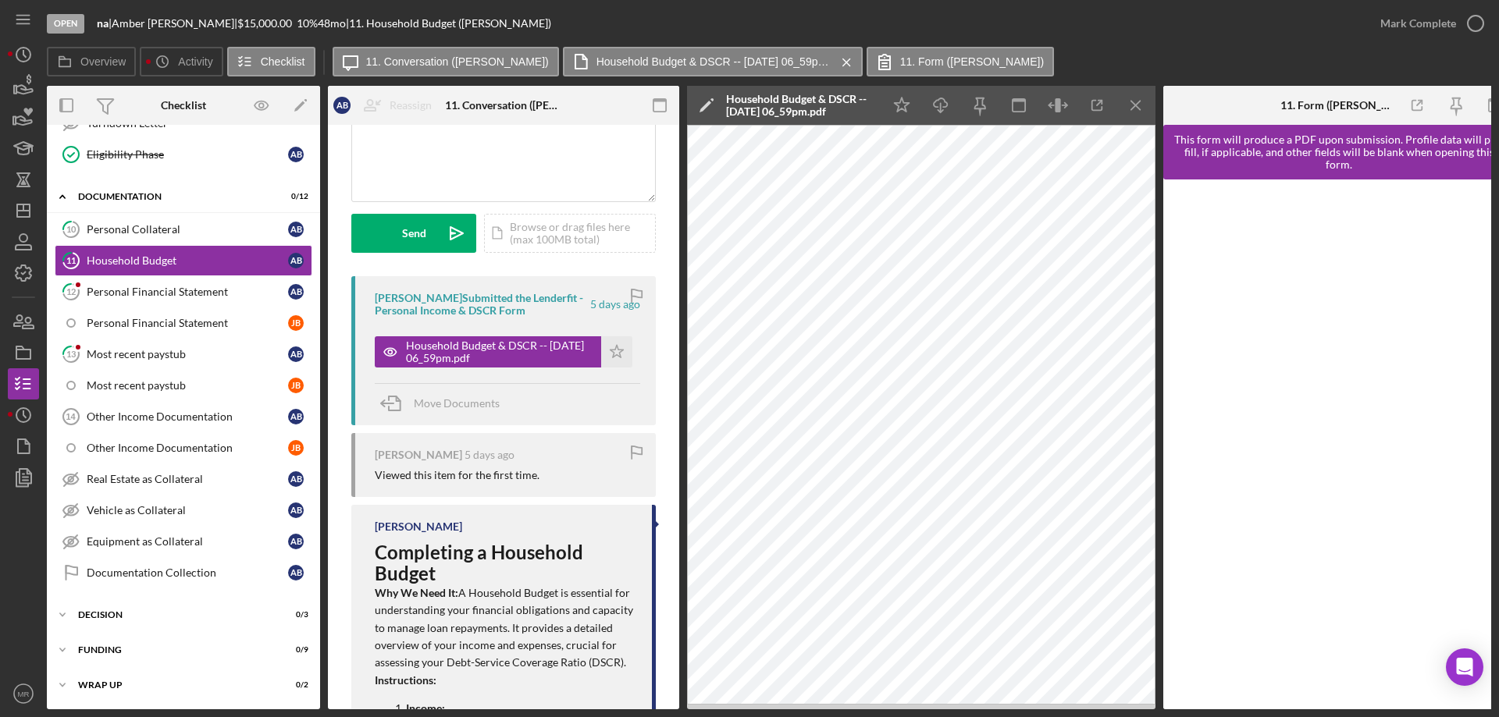
scroll to position [0, 0]
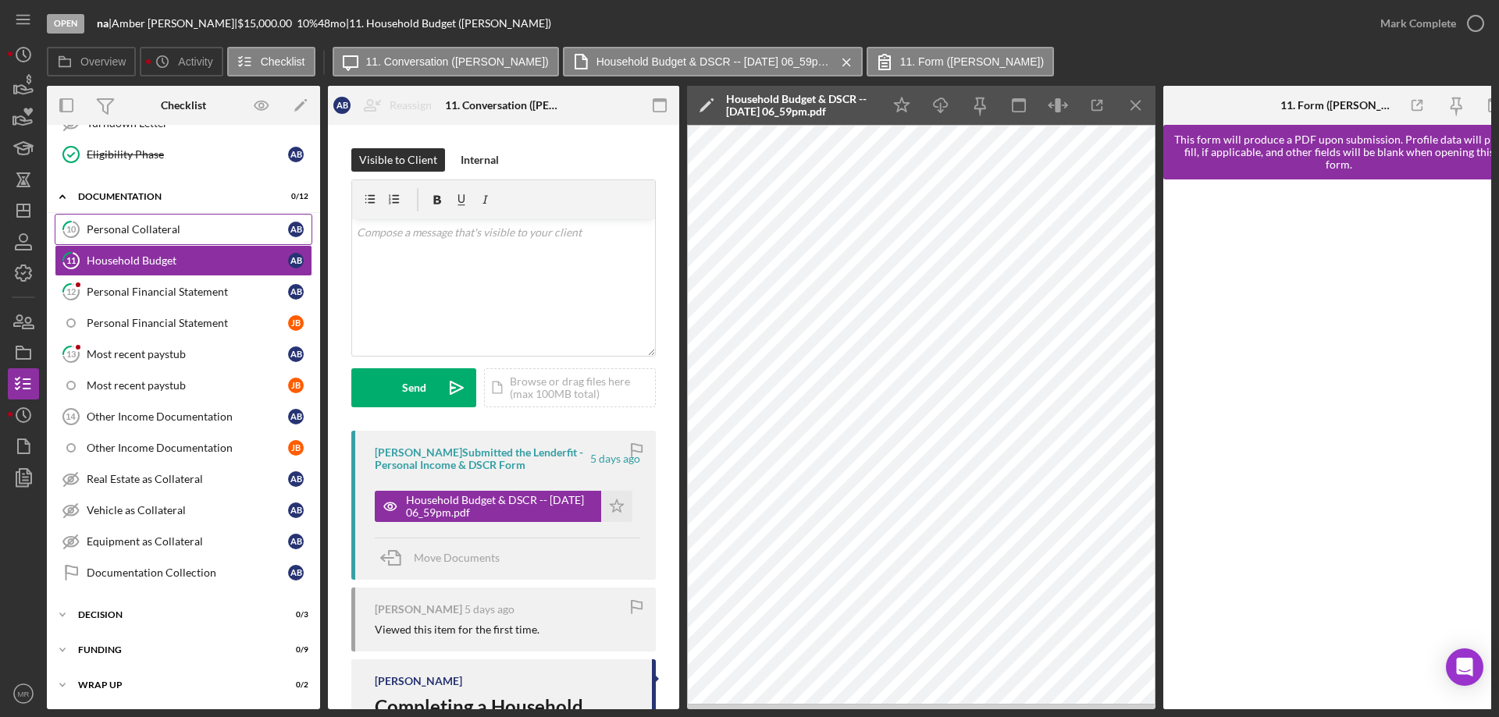
click at [165, 223] on div "Personal Collateral" at bounding box center [187, 229] width 201 height 12
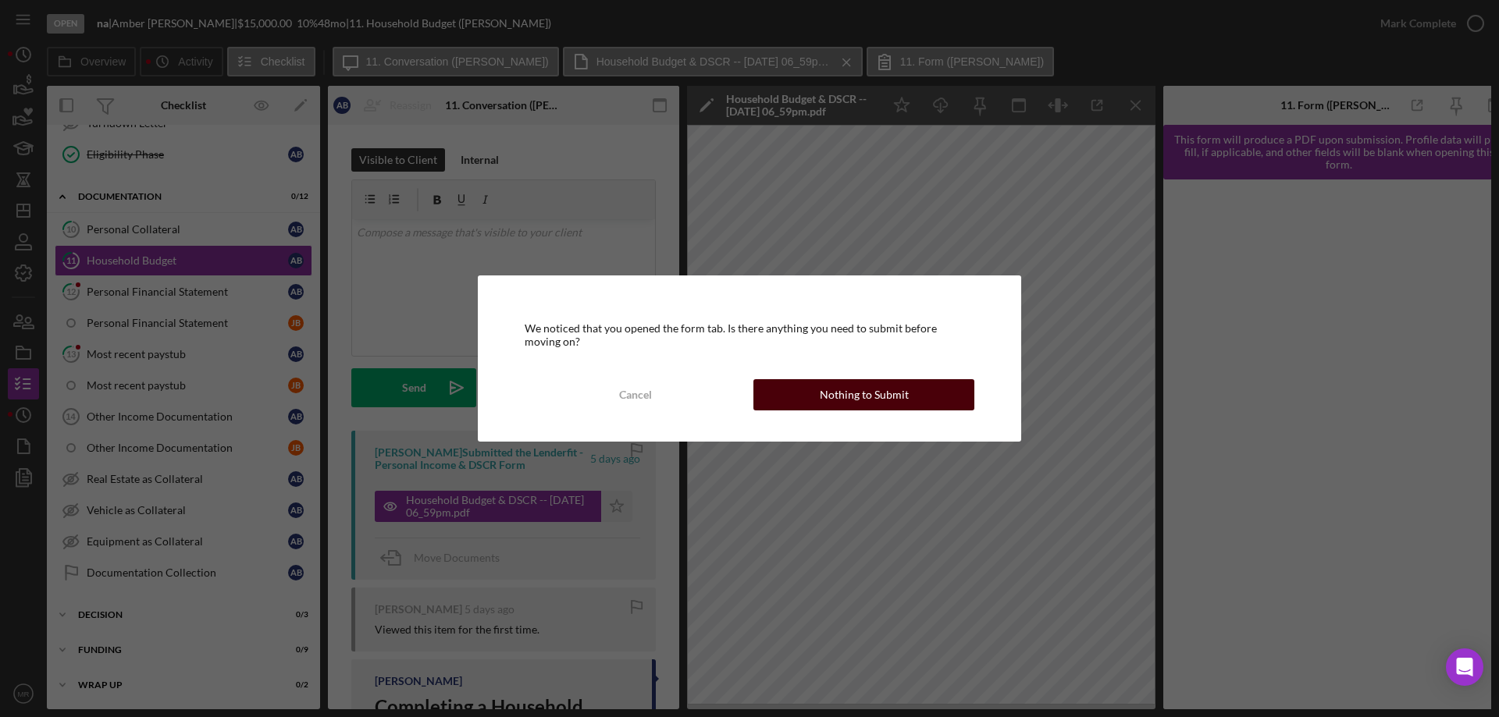
click at [874, 393] on div "Nothing to Submit" at bounding box center [864, 394] width 89 height 31
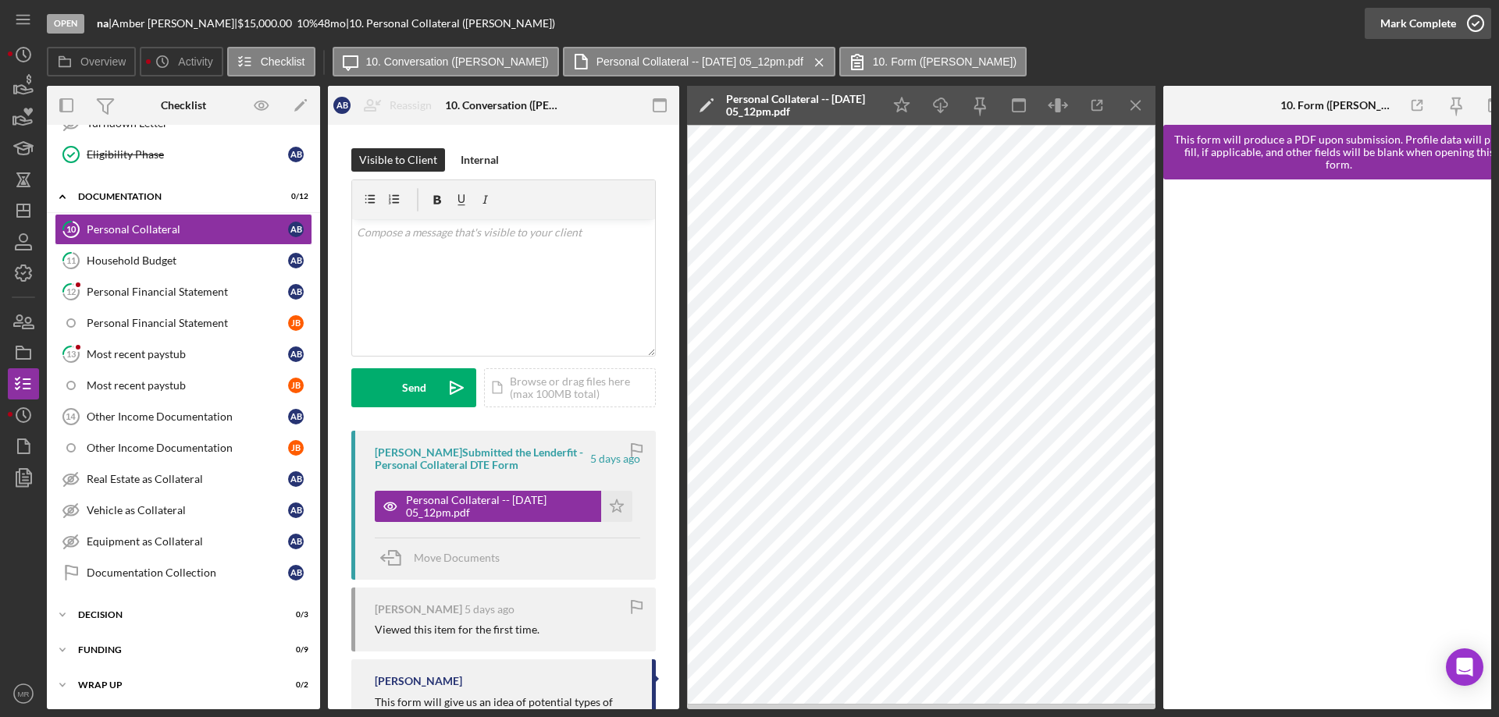
click at [1476, 21] on icon "button" at bounding box center [1475, 23] width 39 height 39
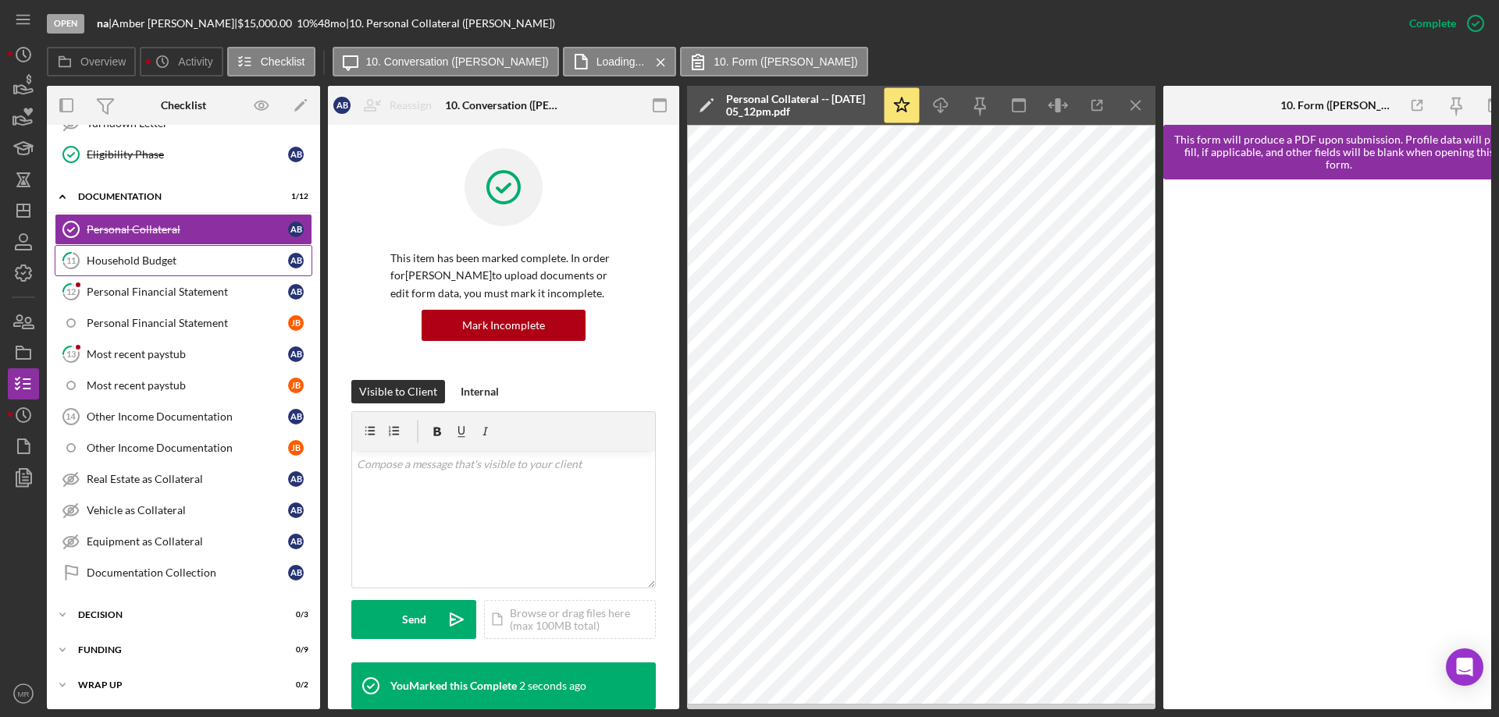
click at [124, 259] on div "Household Budget" at bounding box center [187, 260] width 201 height 12
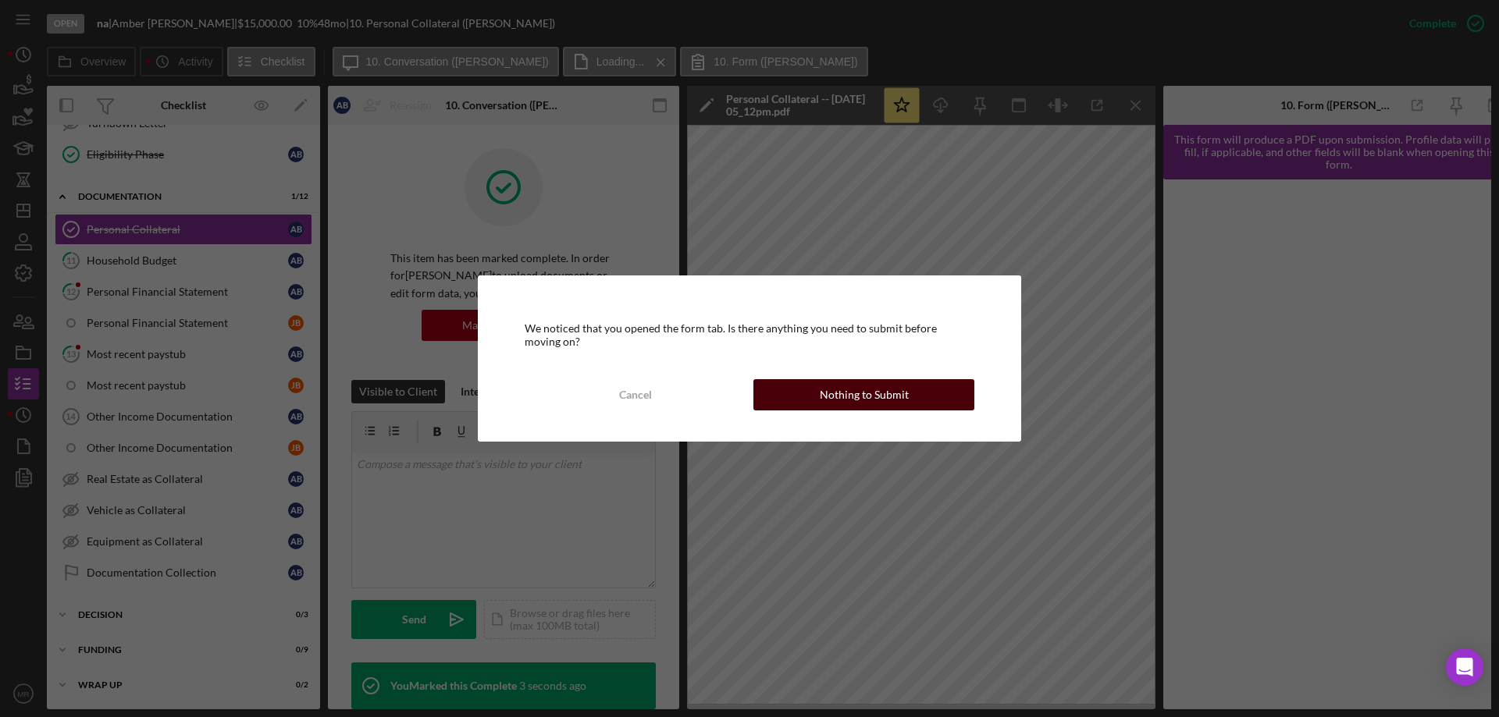
drag, startPoint x: 841, startPoint y: 382, endPoint x: 930, endPoint y: 391, distance: 89.4
click at [847, 382] on div "Nothing to Submit" at bounding box center [864, 394] width 89 height 31
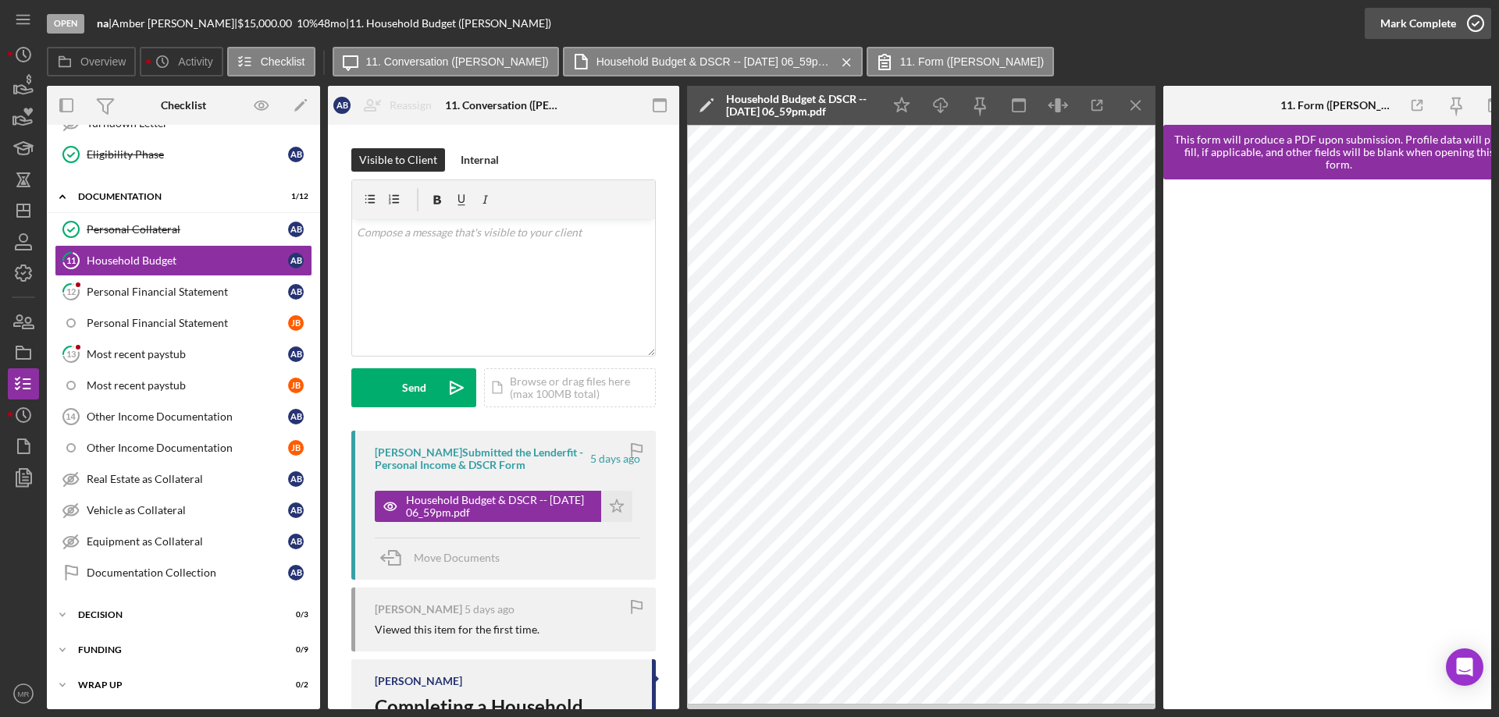
click at [1479, 20] on icon "button" at bounding box center [1475, 23] width 39 height 39
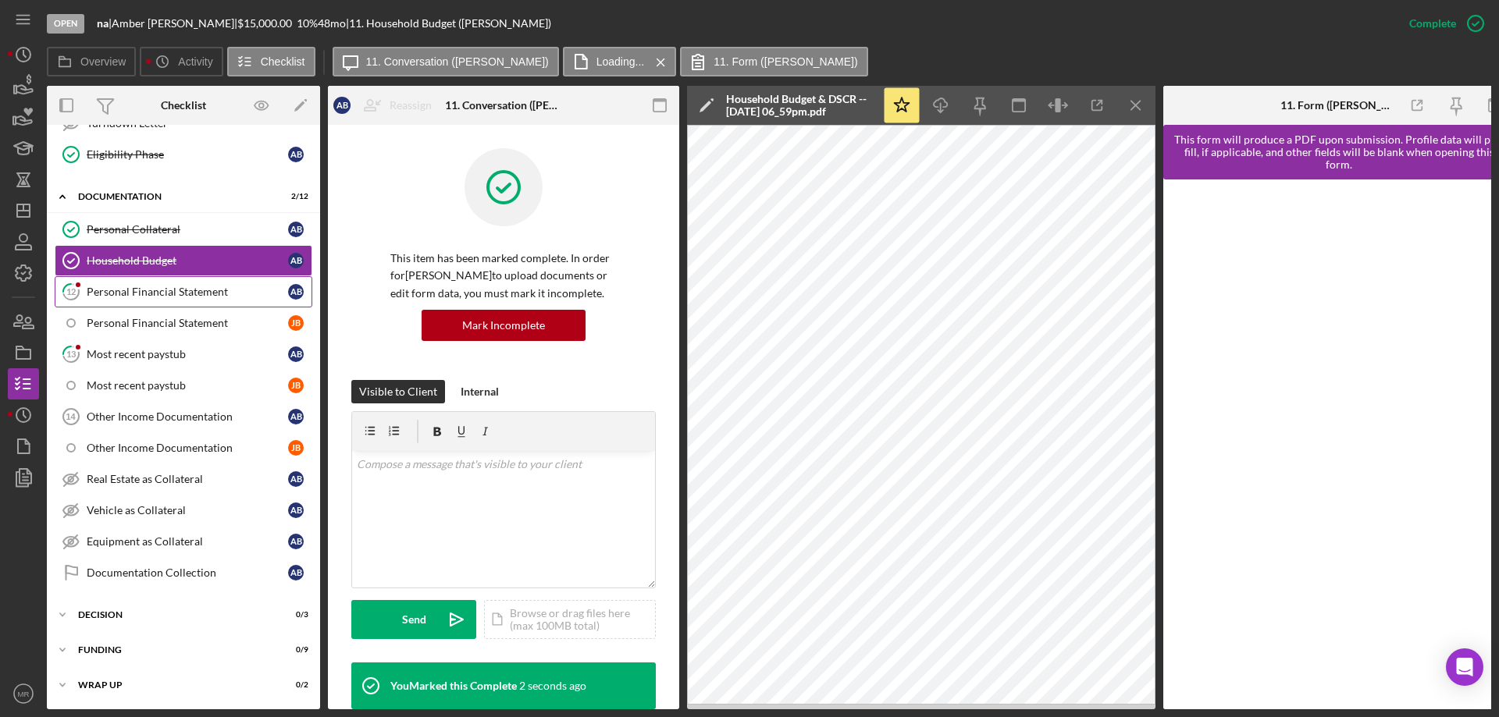
click at [140, 293] on div "Personal Financial Statement" at bounding box center [187, 292] width 201 height 12
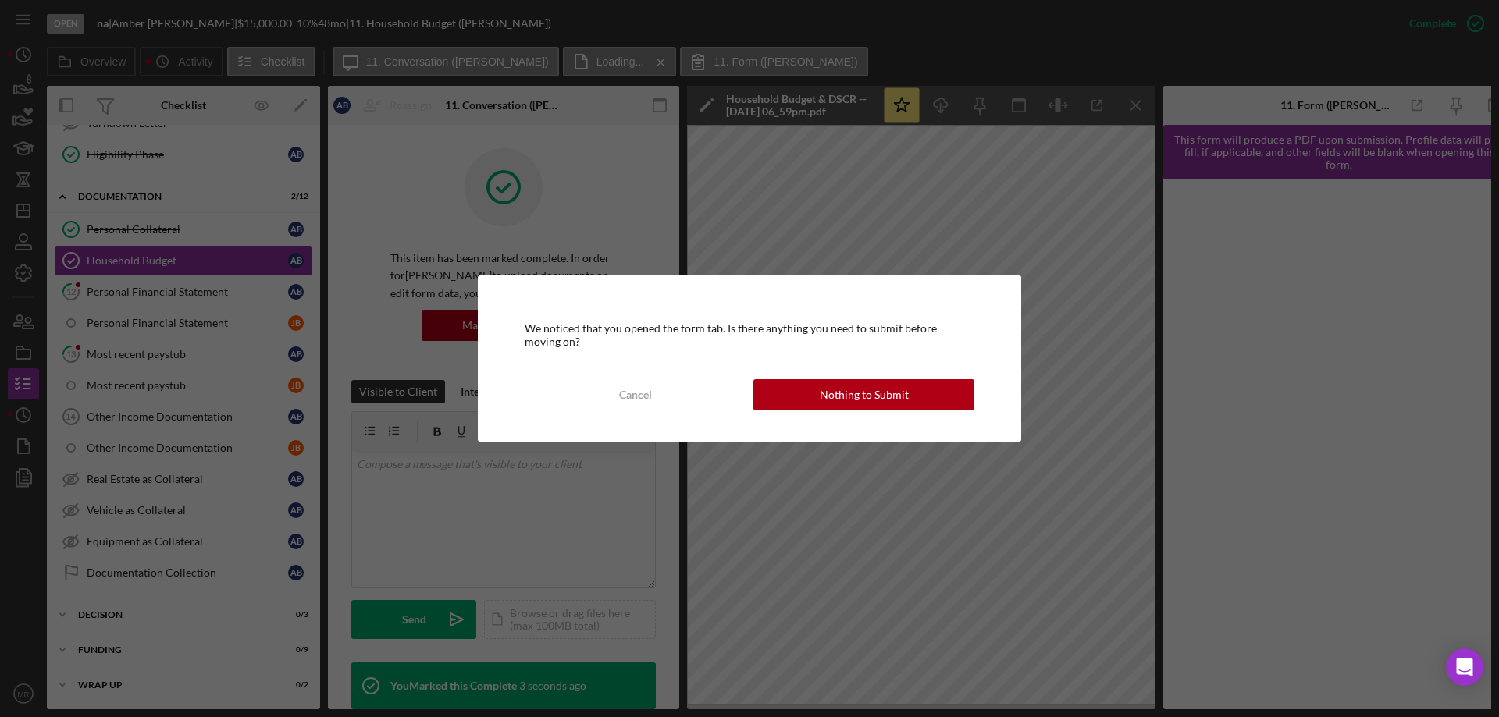
drag, startPoint x: 852, startPoint y: 400, endPoint x: 1040, endPoint y: 318, distance: 204.2
click at [852, 399] on div "Nothing to Submit" at bounding box center [864, 394] width 89 height 31
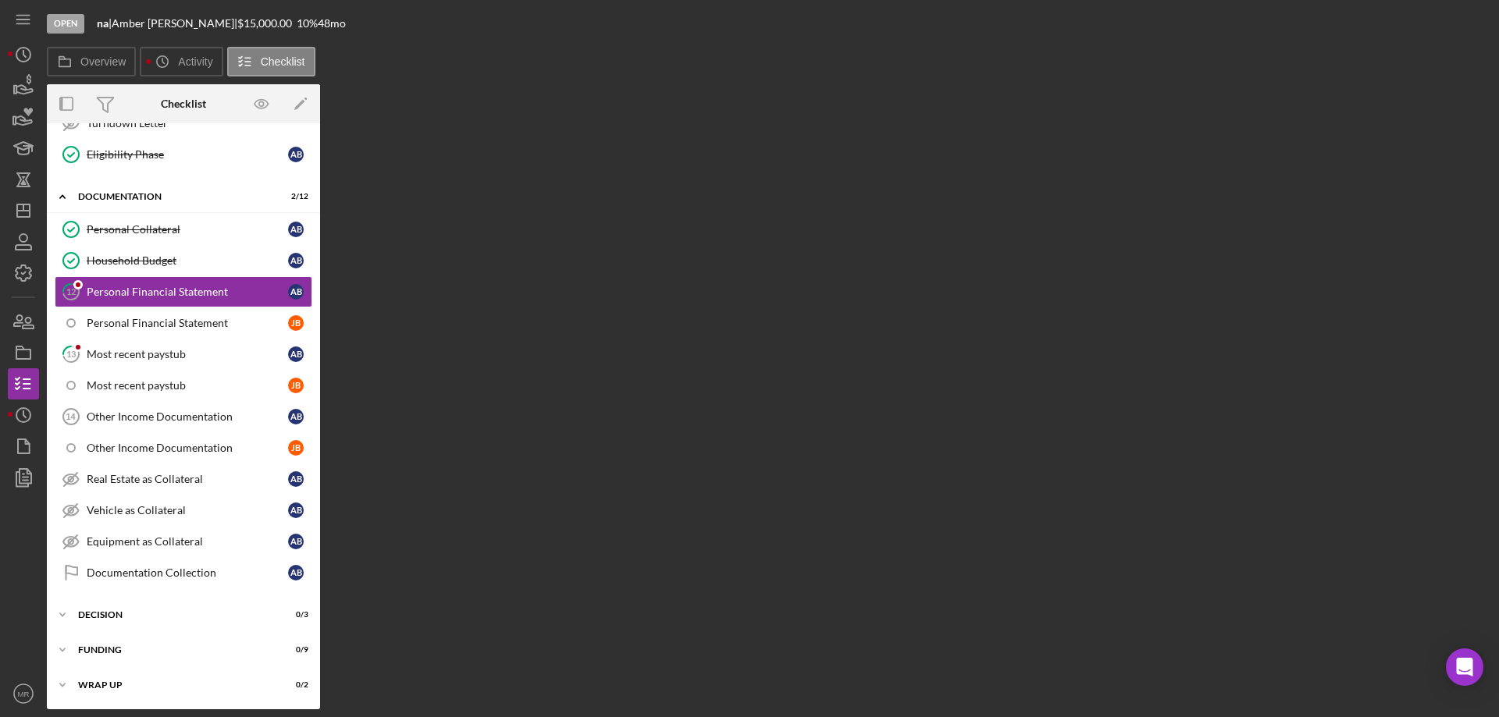
scroll to position [716, 0]
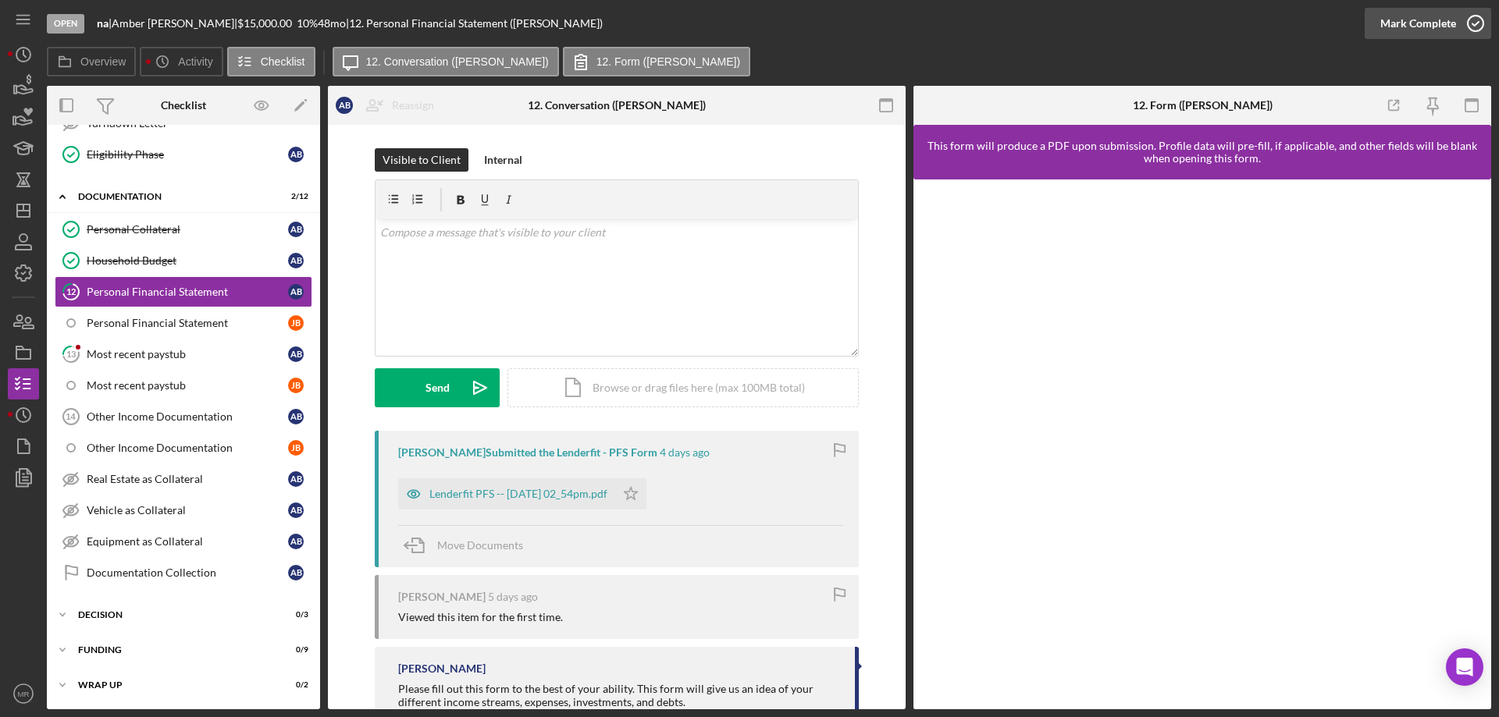
click at [1464, 21] on icon "button" at bounding box center [1475, 23] width 39 height 39
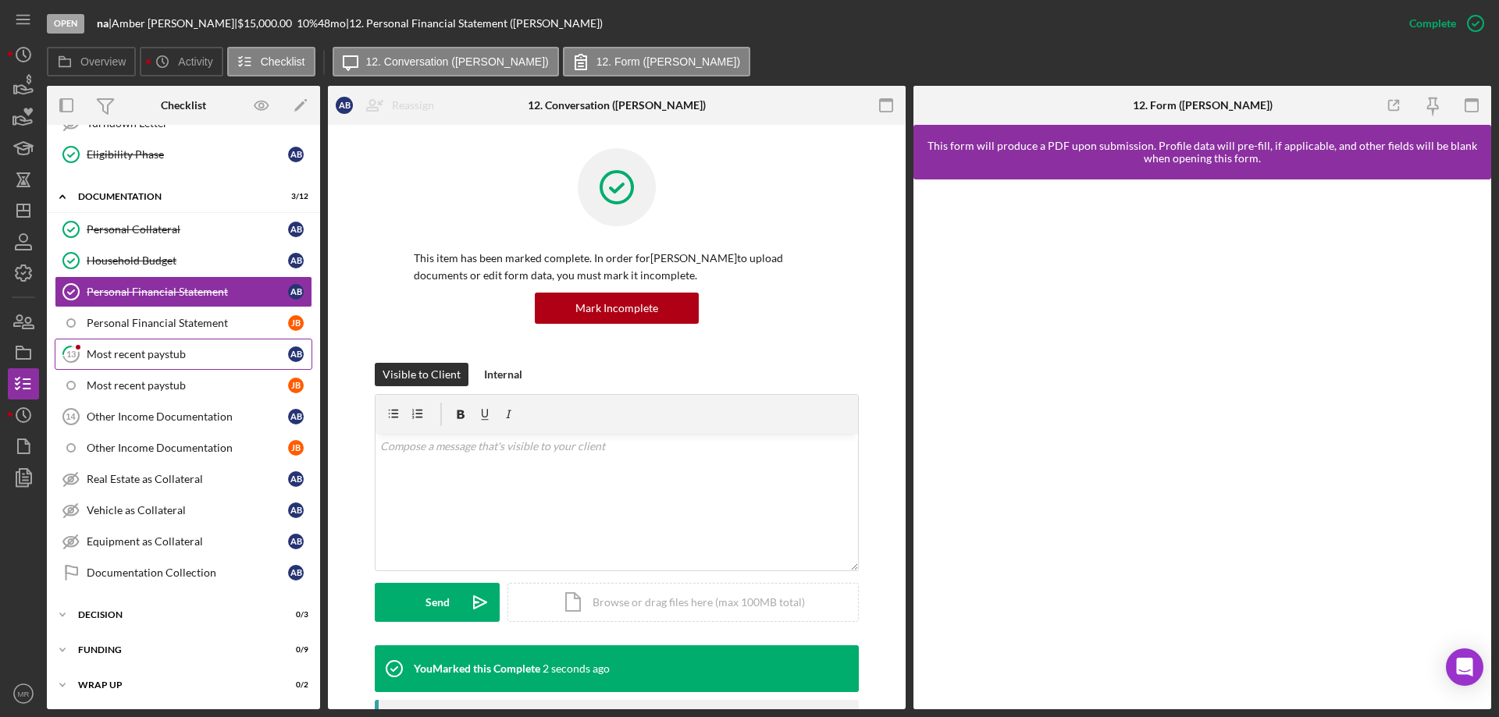
click at [119, 355] on div "Most recent paystub" at bounding box center [187, 354] width 201 height 12
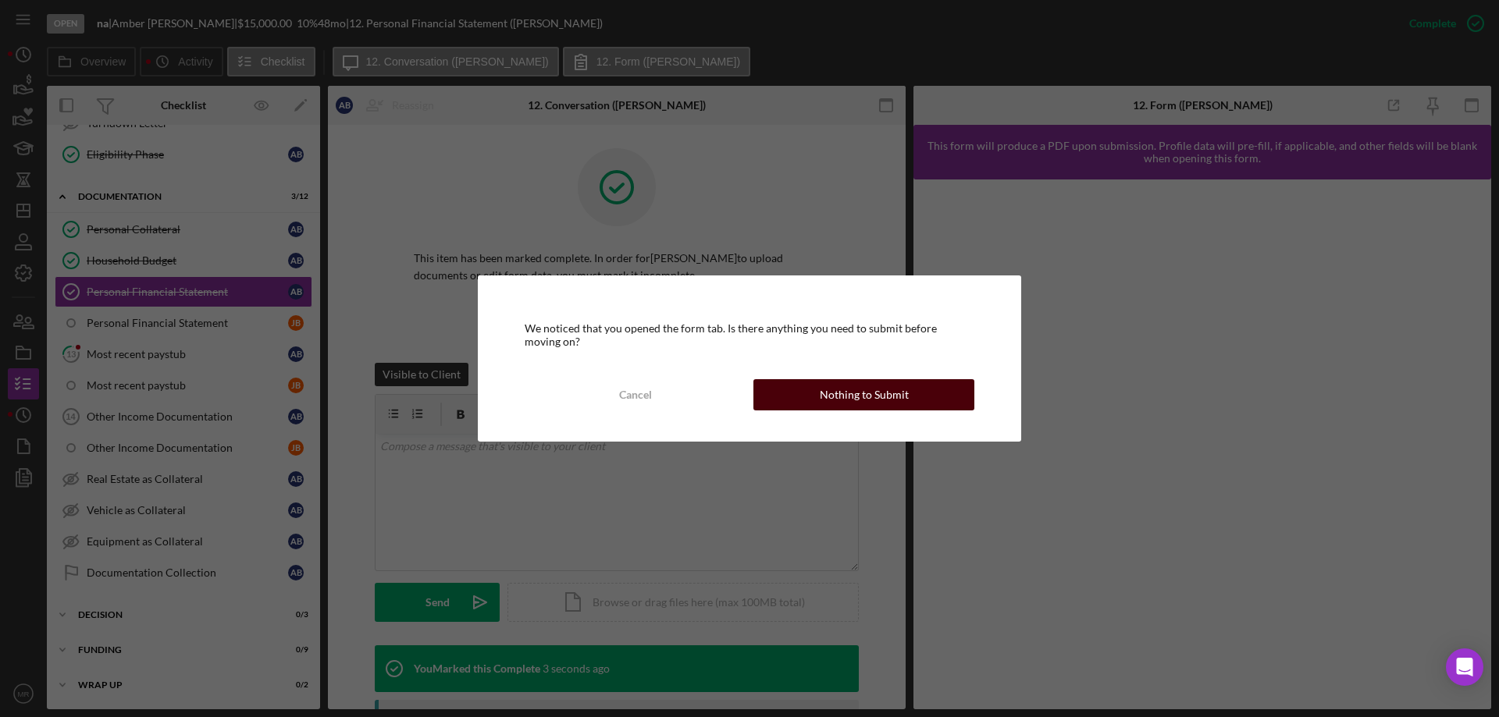
click at [830, 388] on div "Nothing to Submit" at bounding box center [864, 394] width 89 height 31
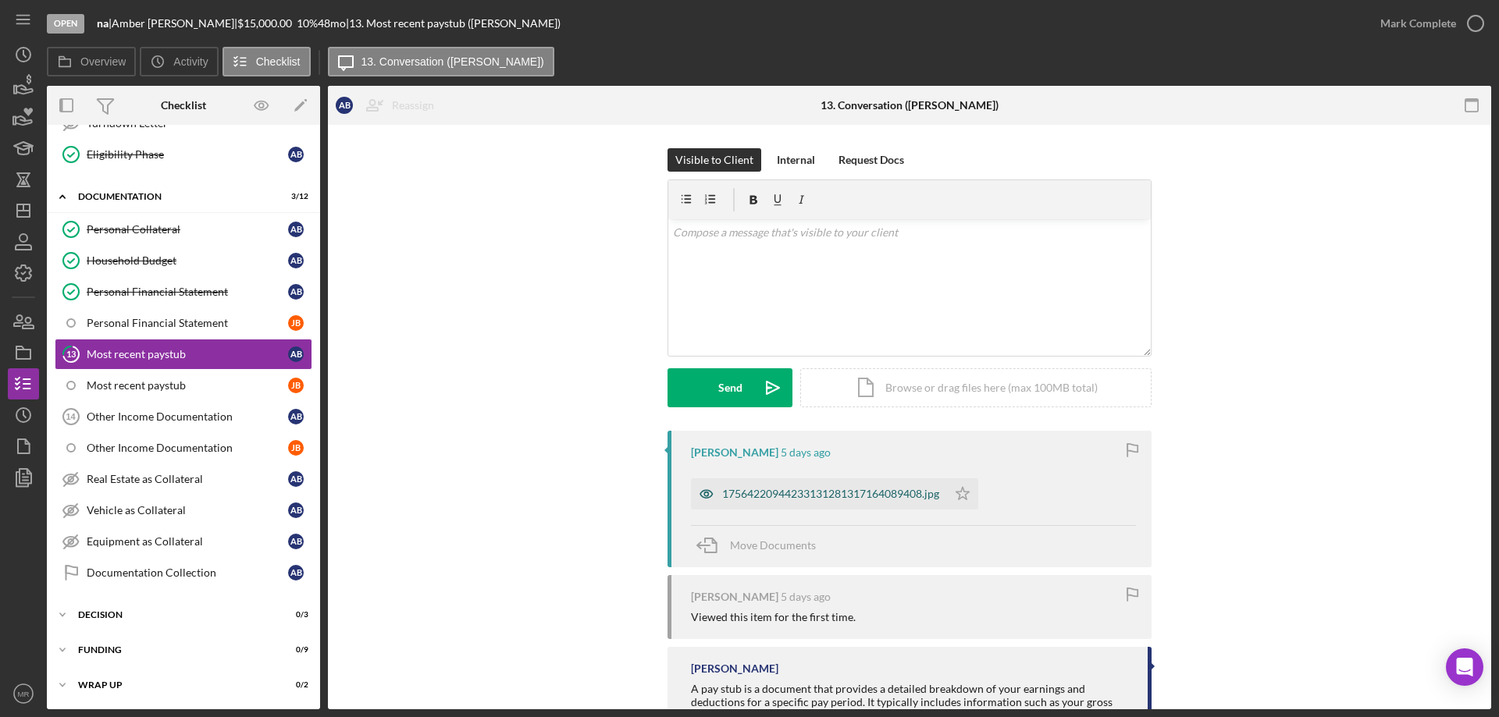
click at [820, 483] on div "17564220944233131281317164089408.jpg" at bounding box center [819, 494] width 256 height 31
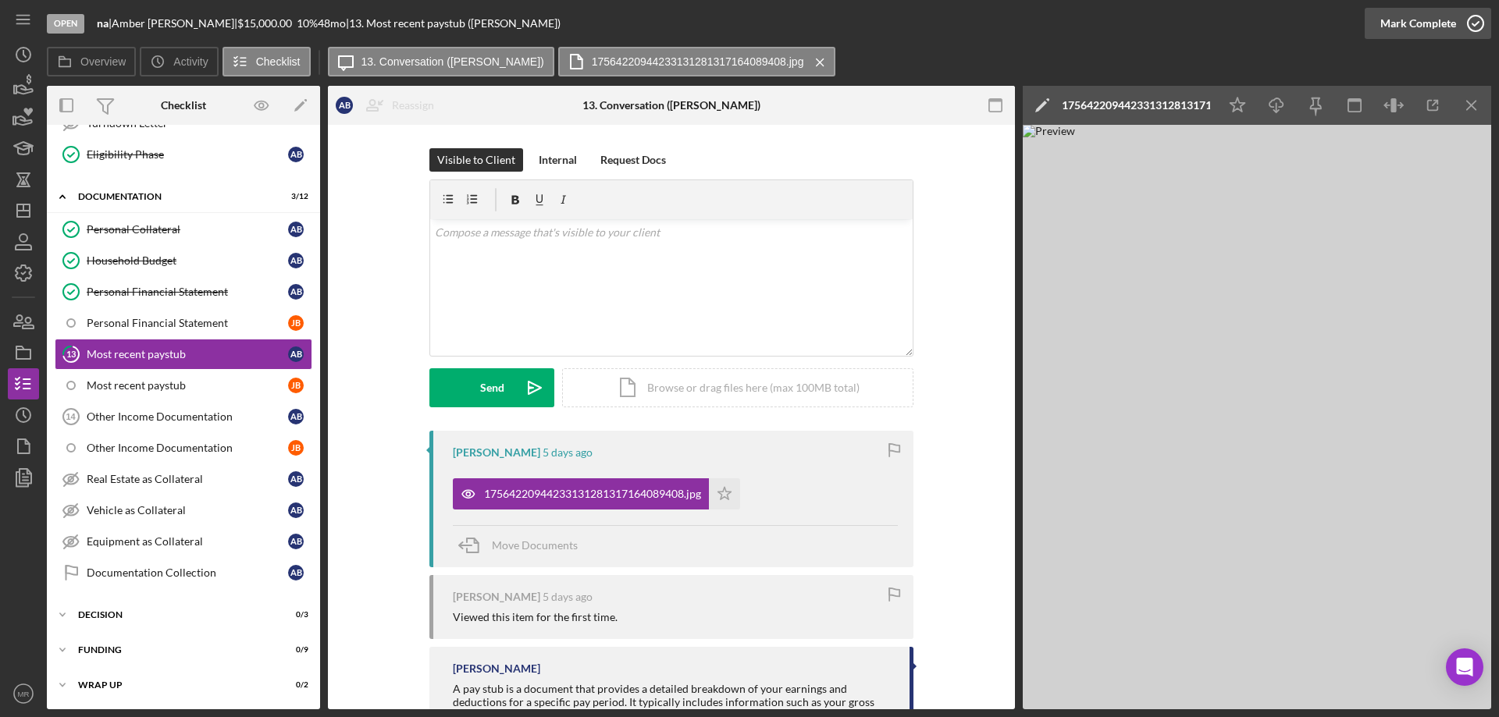
click at [1465, 22] on icon "button" at bounding box center [1475, 23] width 39 height 39
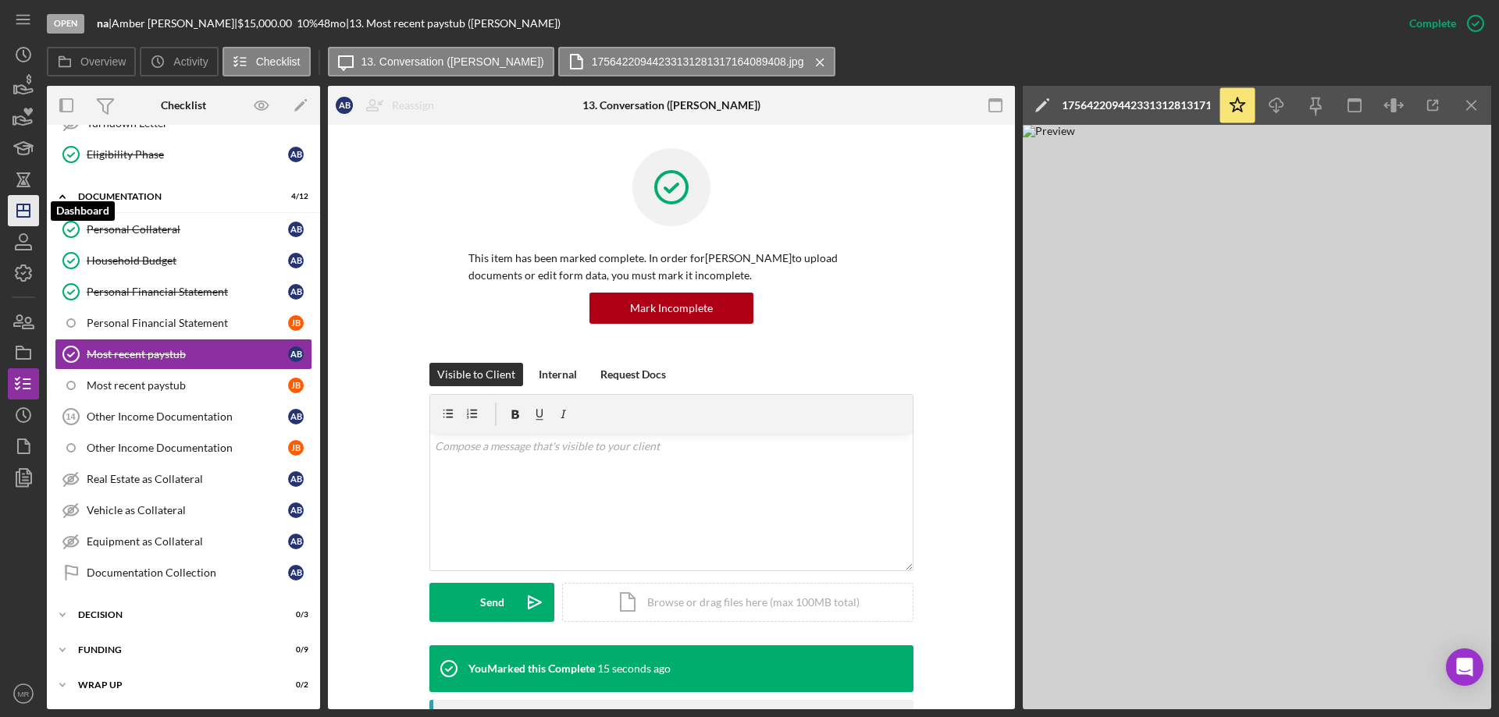
click at [13, 207] on icon "Icon/Dashboard" at bounding box center [23, 210] width 39 height 39
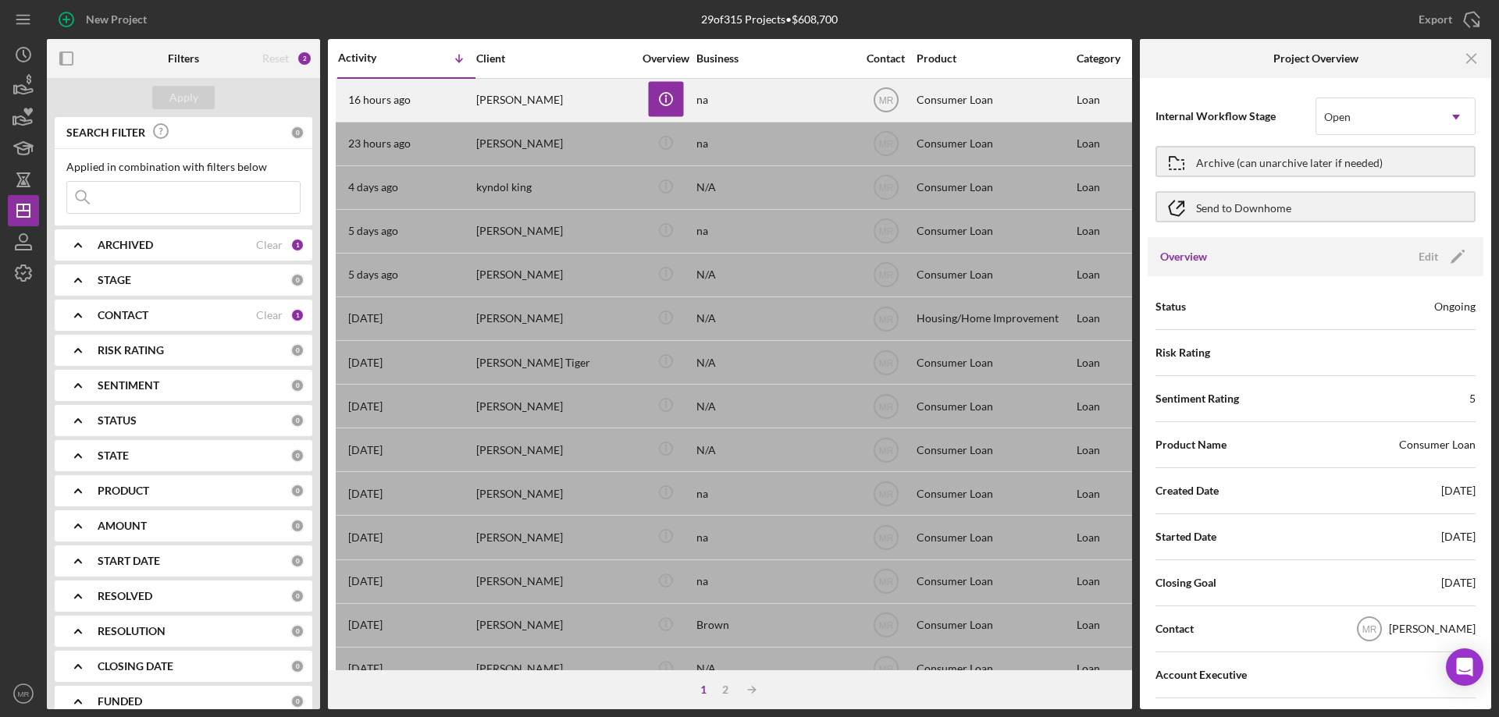
click at [578, 92] on div "[PERSON_NAME]" at bounding box center [554, 100] width 156 height 41
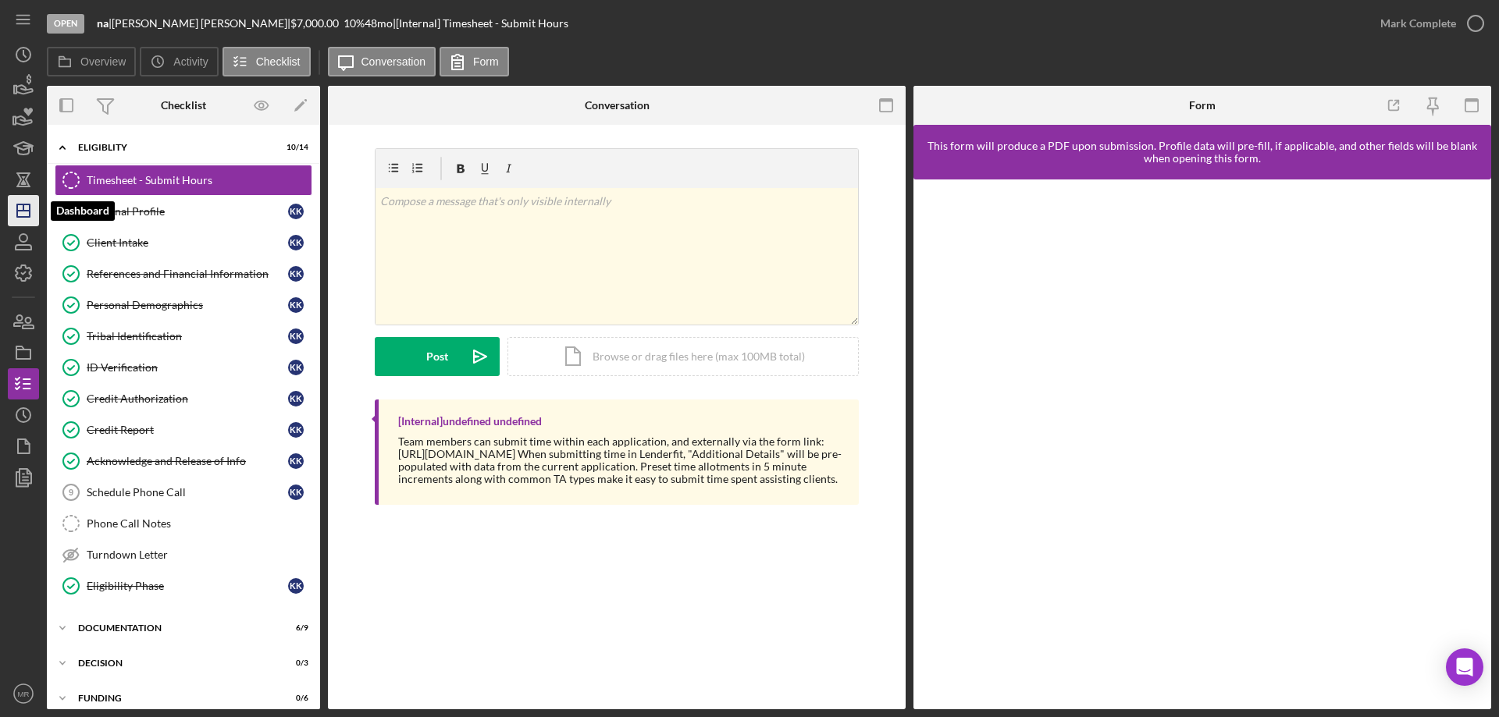
click at [15, 216] on icon "Icon/Dashboard" at bounding box center [23, 210] width 39 height 39
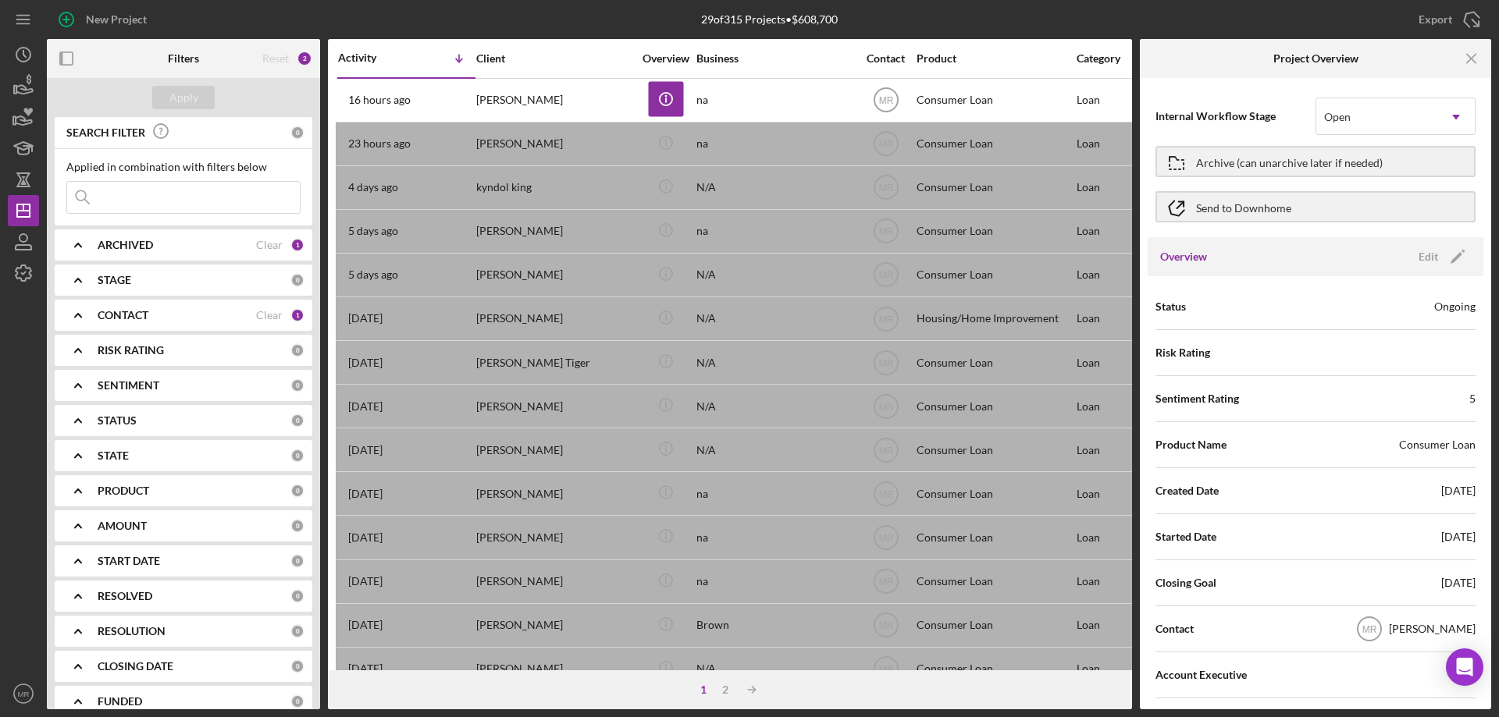
click at [827, 694] on div "1 2 Icon/Table Sort Arrow" at bounding box center [730, 690] width 804 height 39
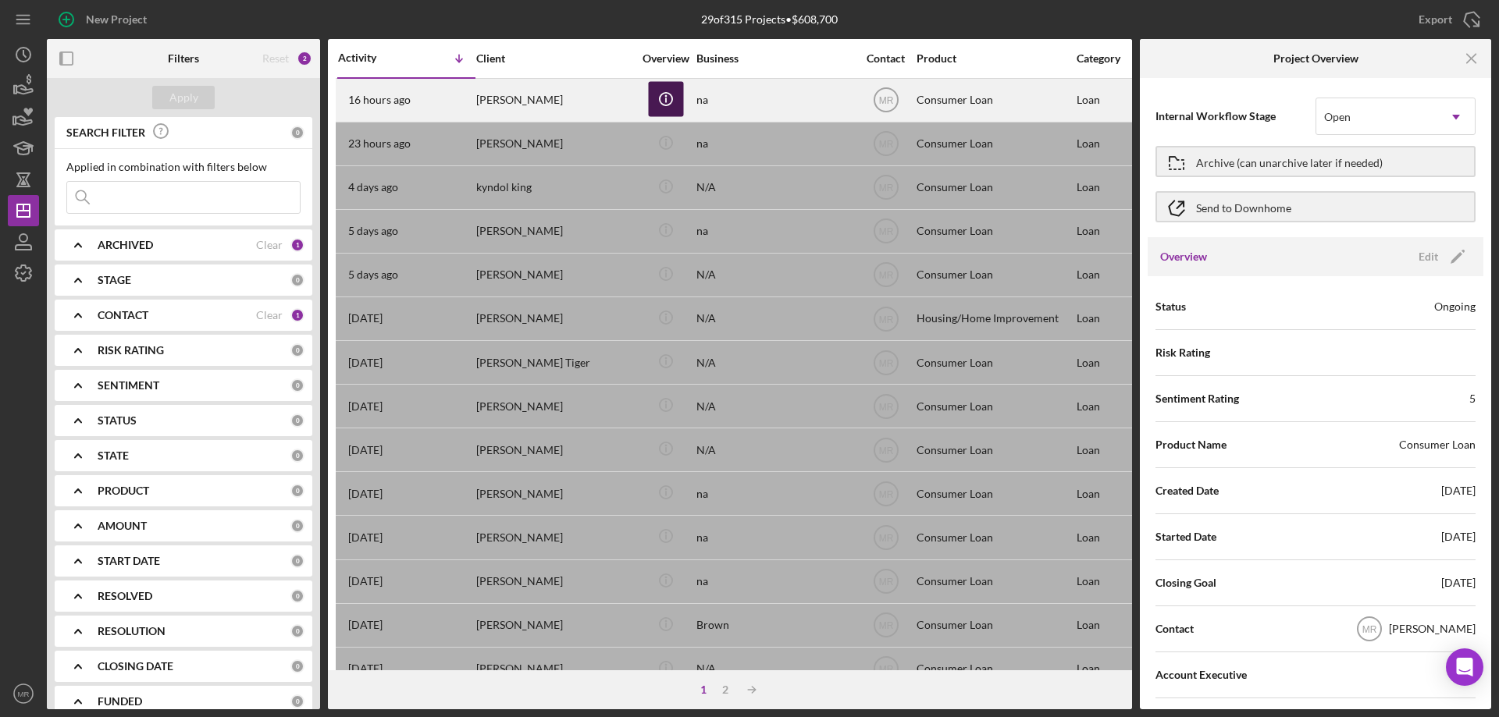
click at [668, 99] on icon "Icon/Info" at bounding box center [665, 98] width 35 height 35
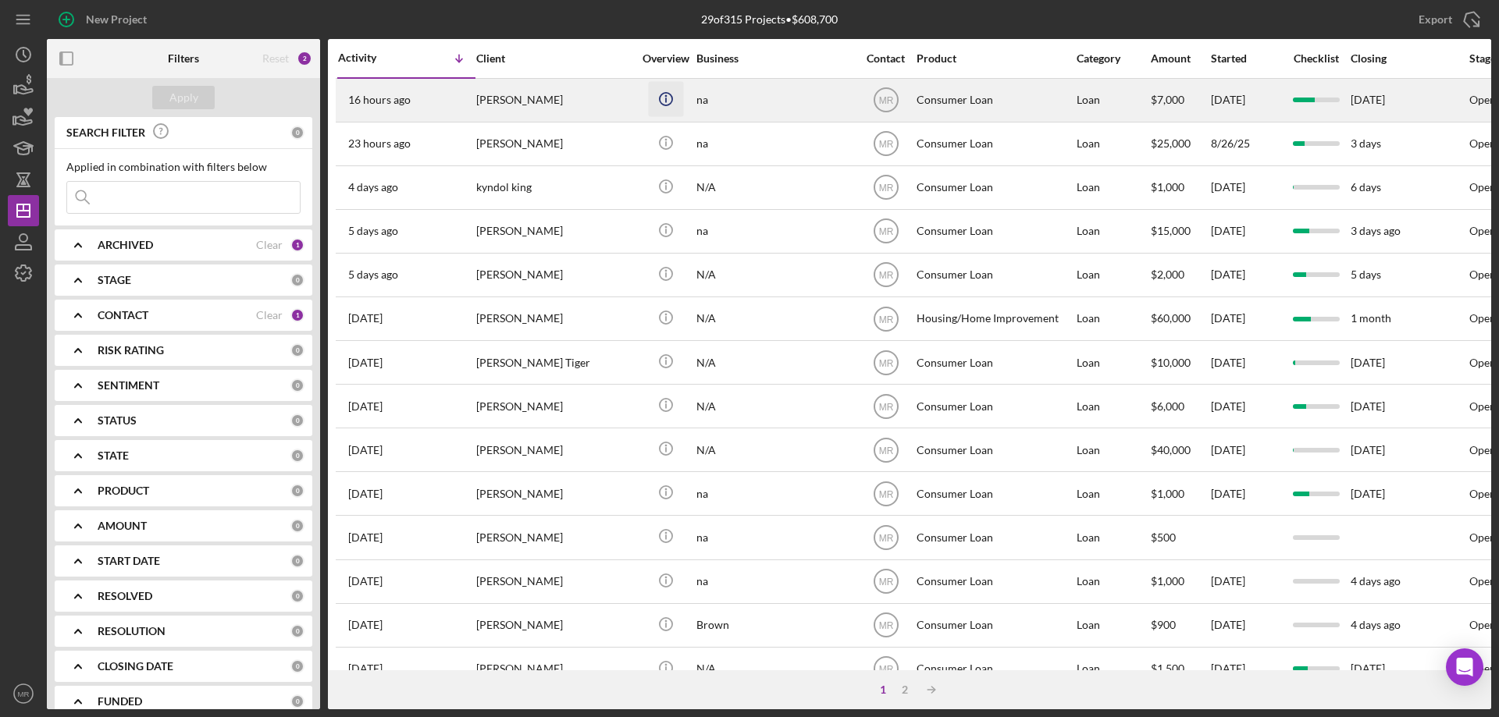
click at [662, 97] on icon "Icon/Info" at bounding box center [665, 98] width 35 height 35
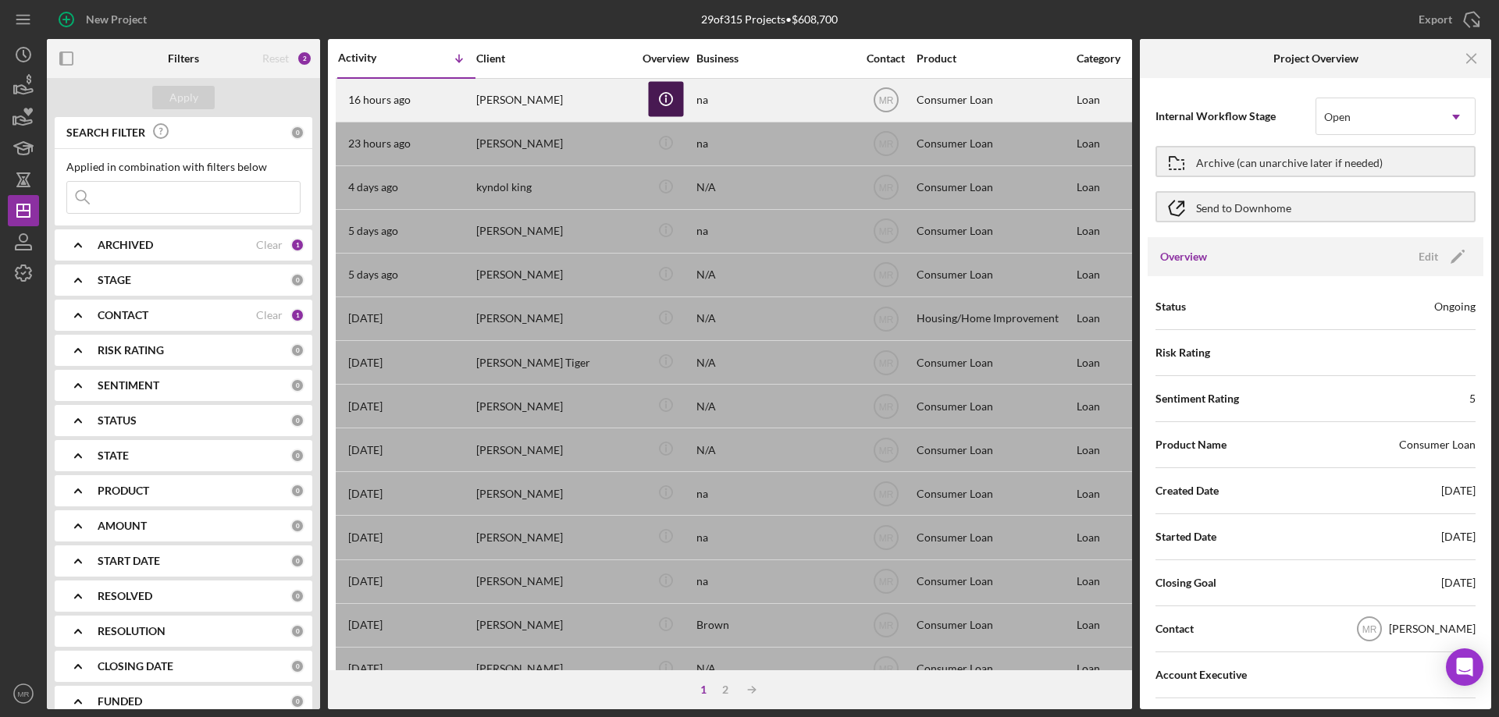
click at [663, 97] on icon "Icon/Info" at bounding box center [665, 98] width 35 height 35
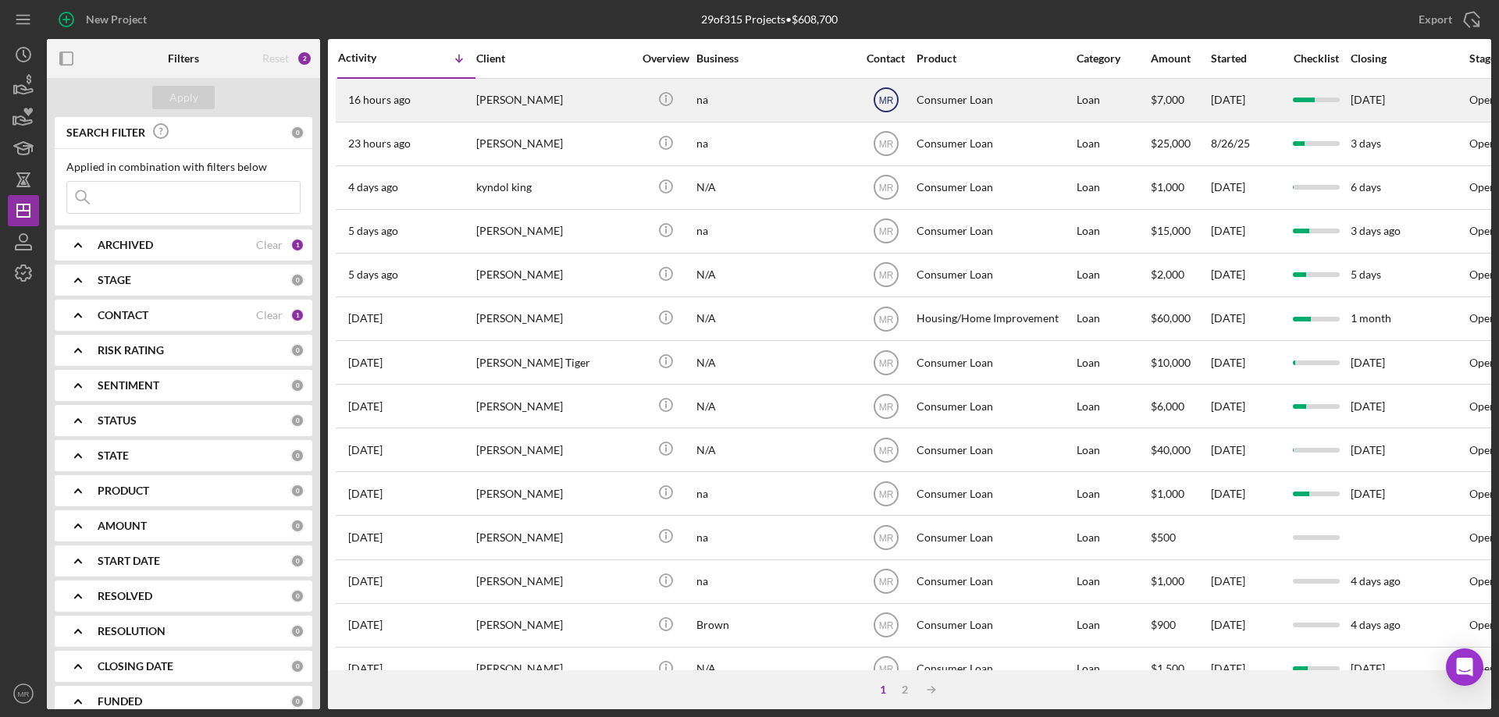
click at [883, 93] on icon "MR" at bounding box center [885, 99] width 39 height 39
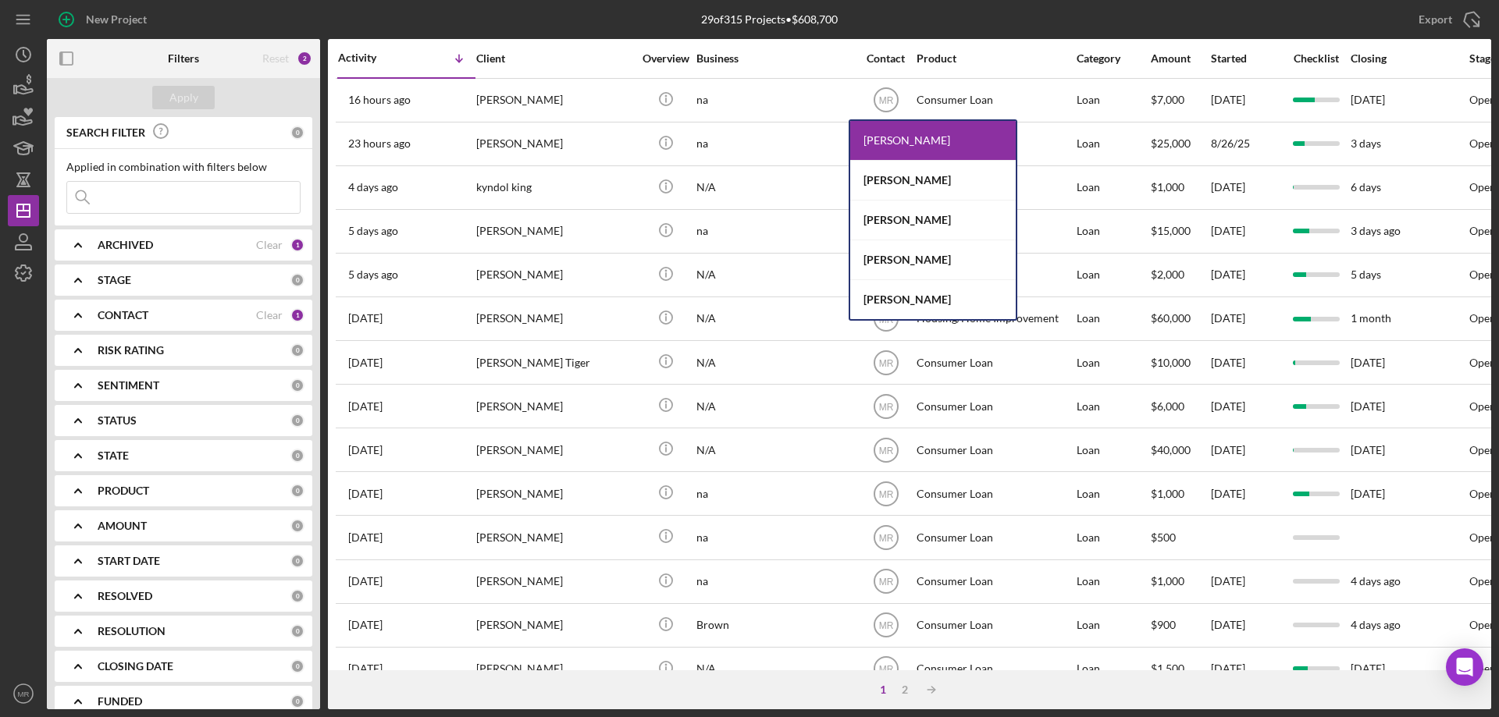
click at [909, 24] on div "29 of 315 Projects • $608,700" at bounding box center [769, 19] width 482 height 39
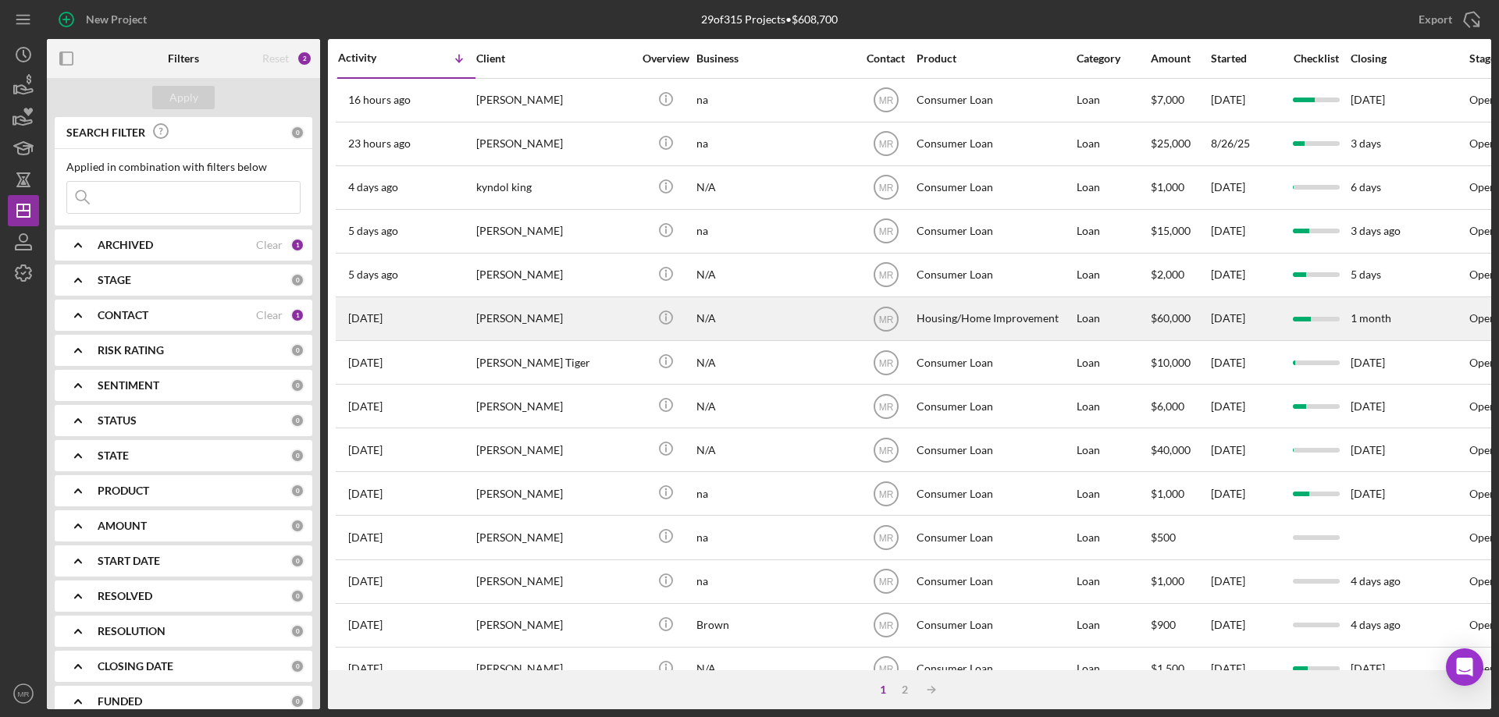
click at [799, 319] on div "N/A" at bounding box center [774, 318] width 156 height 41
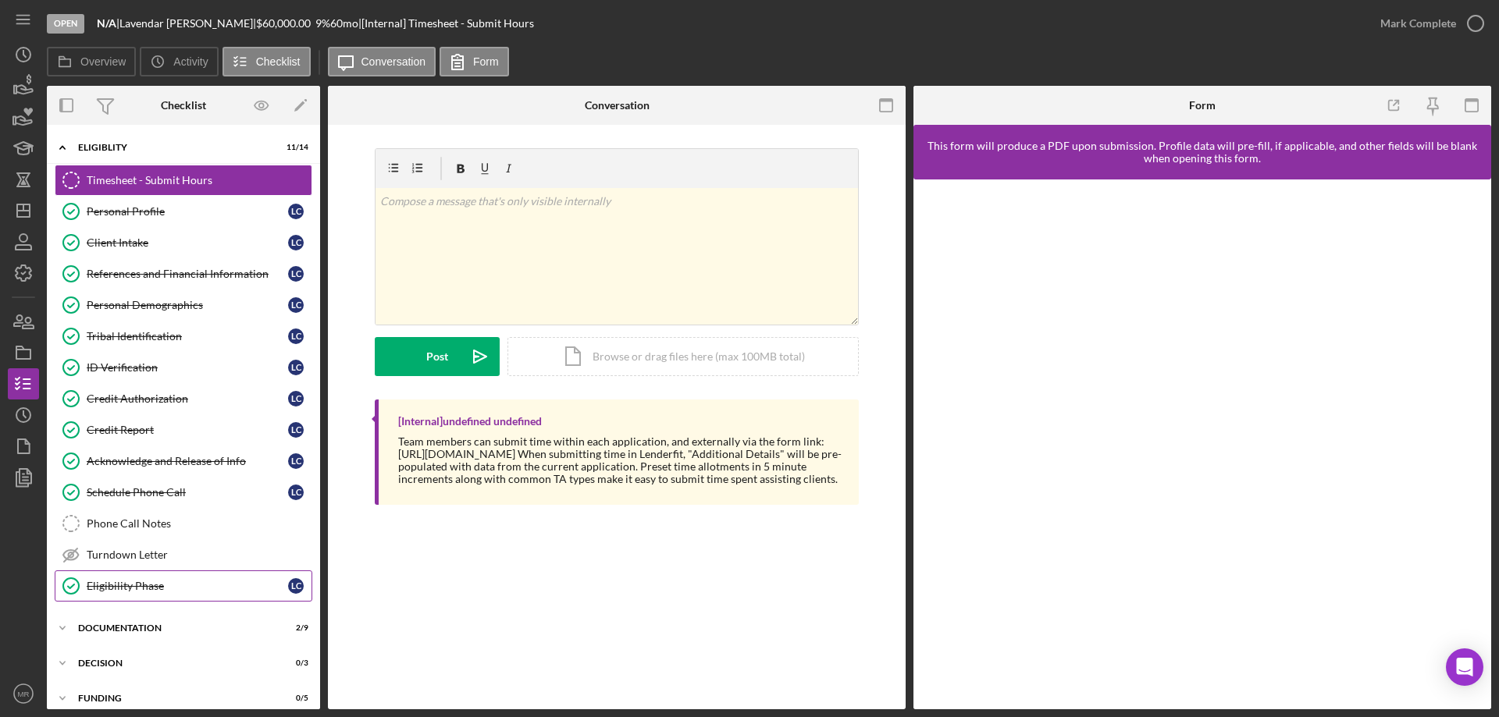
scroll to position [48, 0]
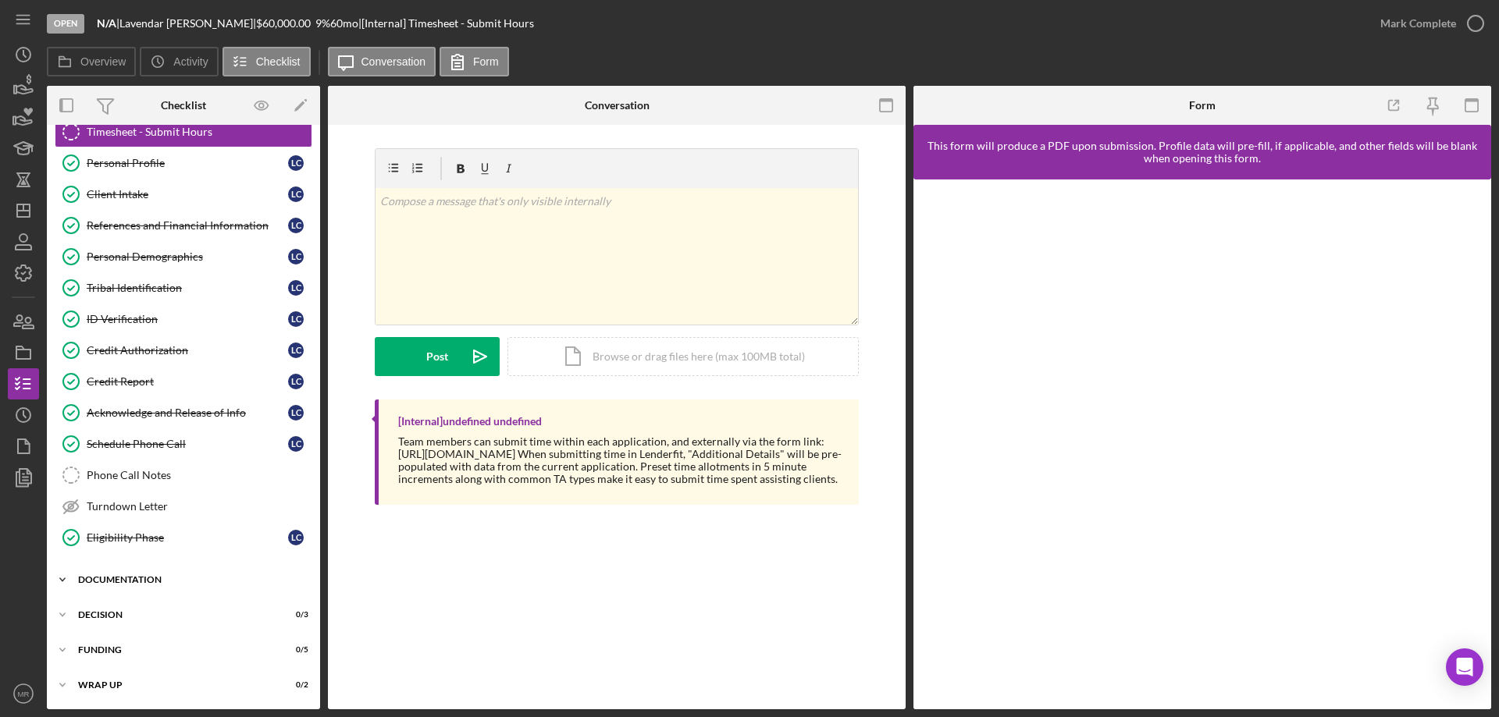
click at [142, 576] on div "Documentation" at bounding box center [189, 579] width 222 height 9
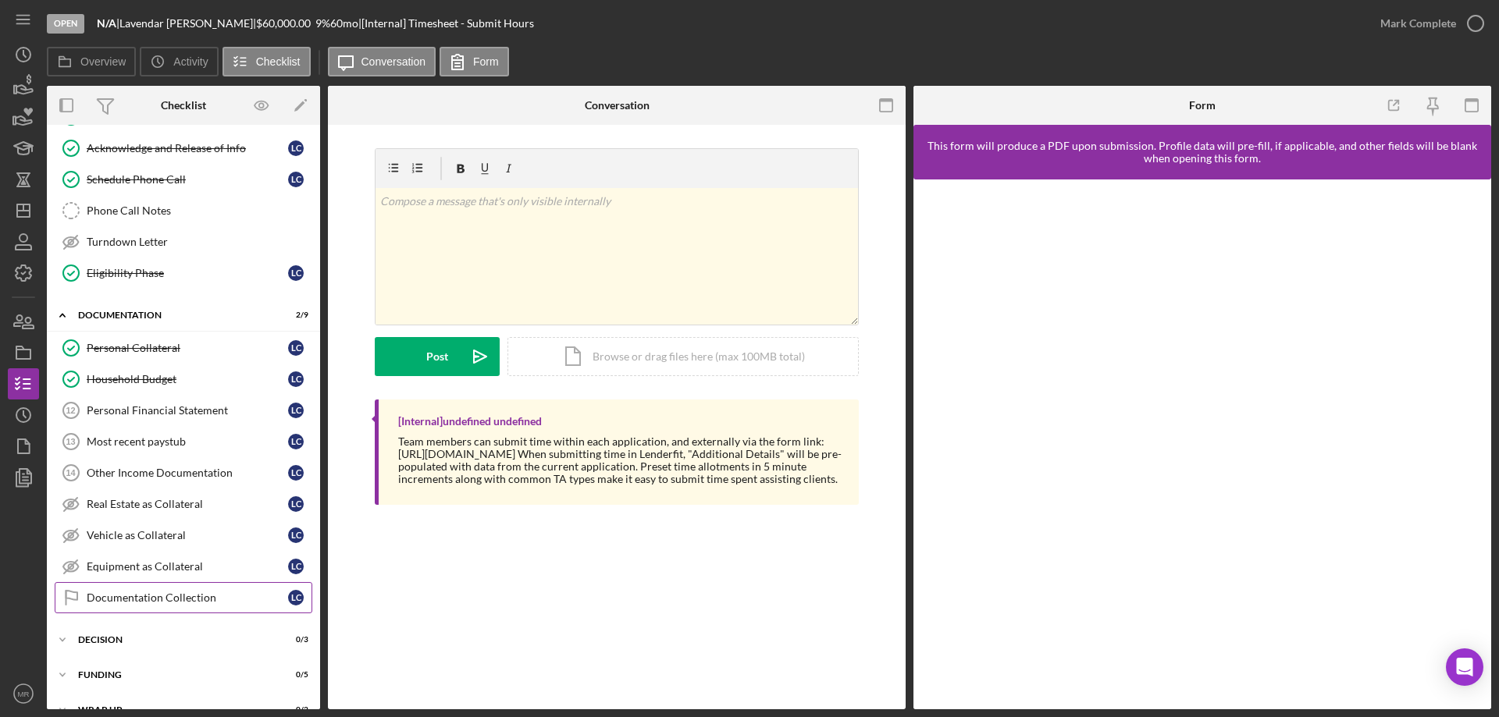
scroll to position [338, 0]
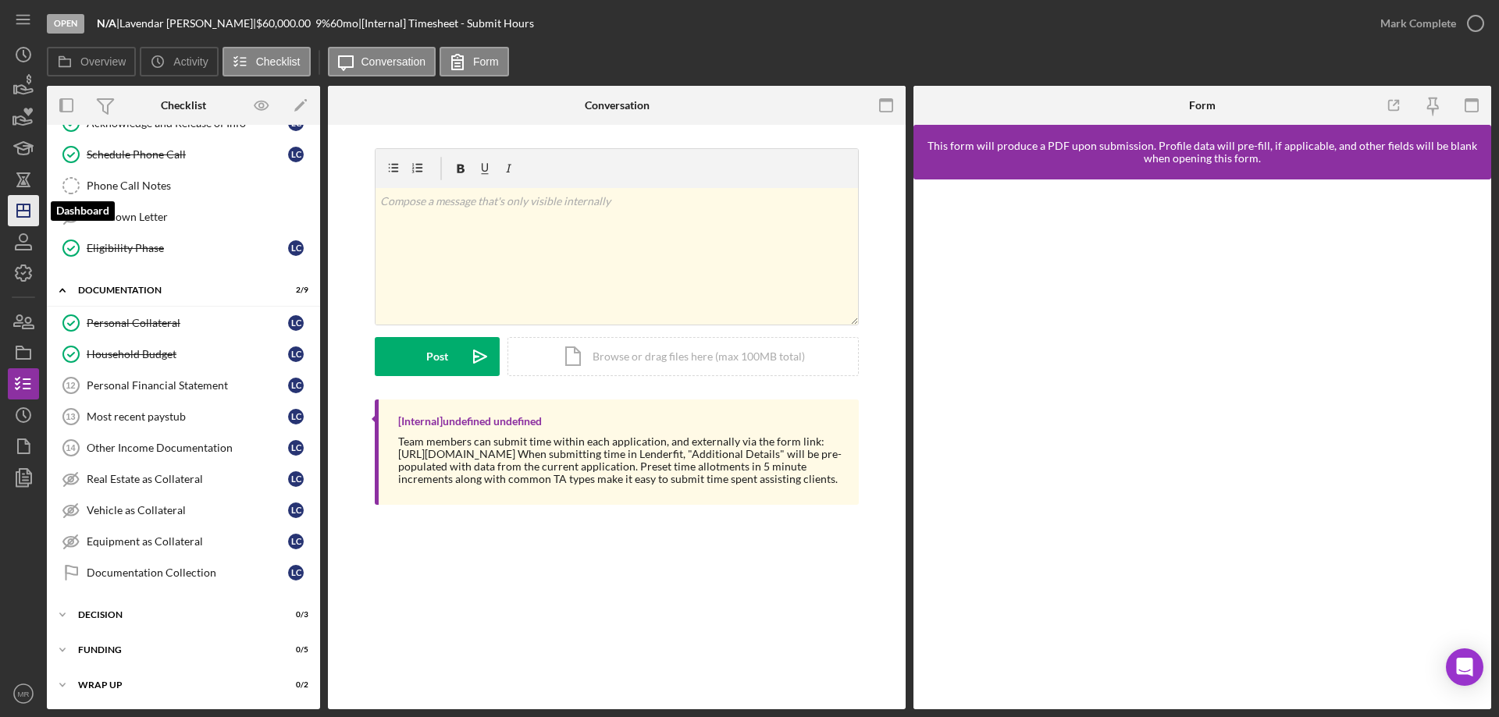
click at [21, 212] on icon "Icon/Dashboard" at bounding box center [23, 210] width 39 height 39
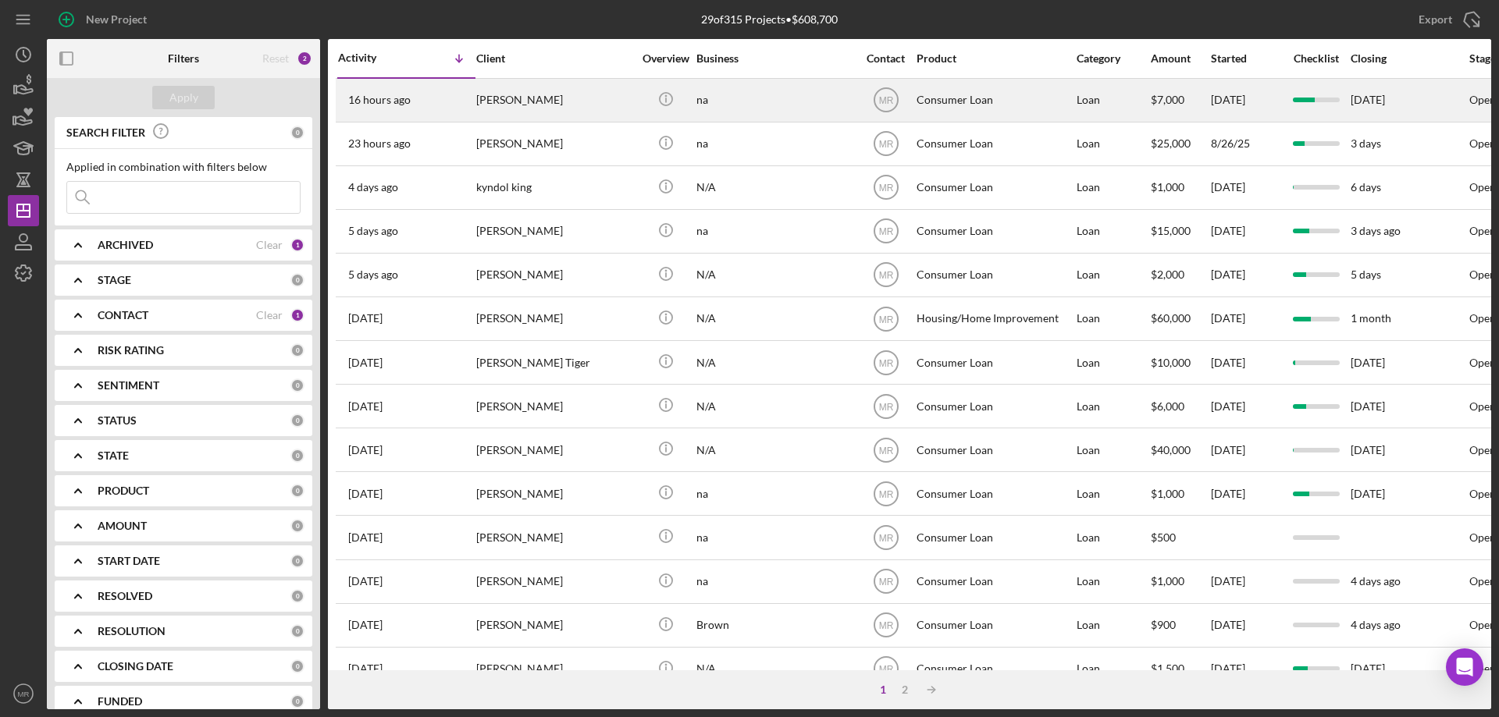
click at [585, 94] on div "[PERSON_NAME]" at bounding box center [554, 100] width 156 height 41
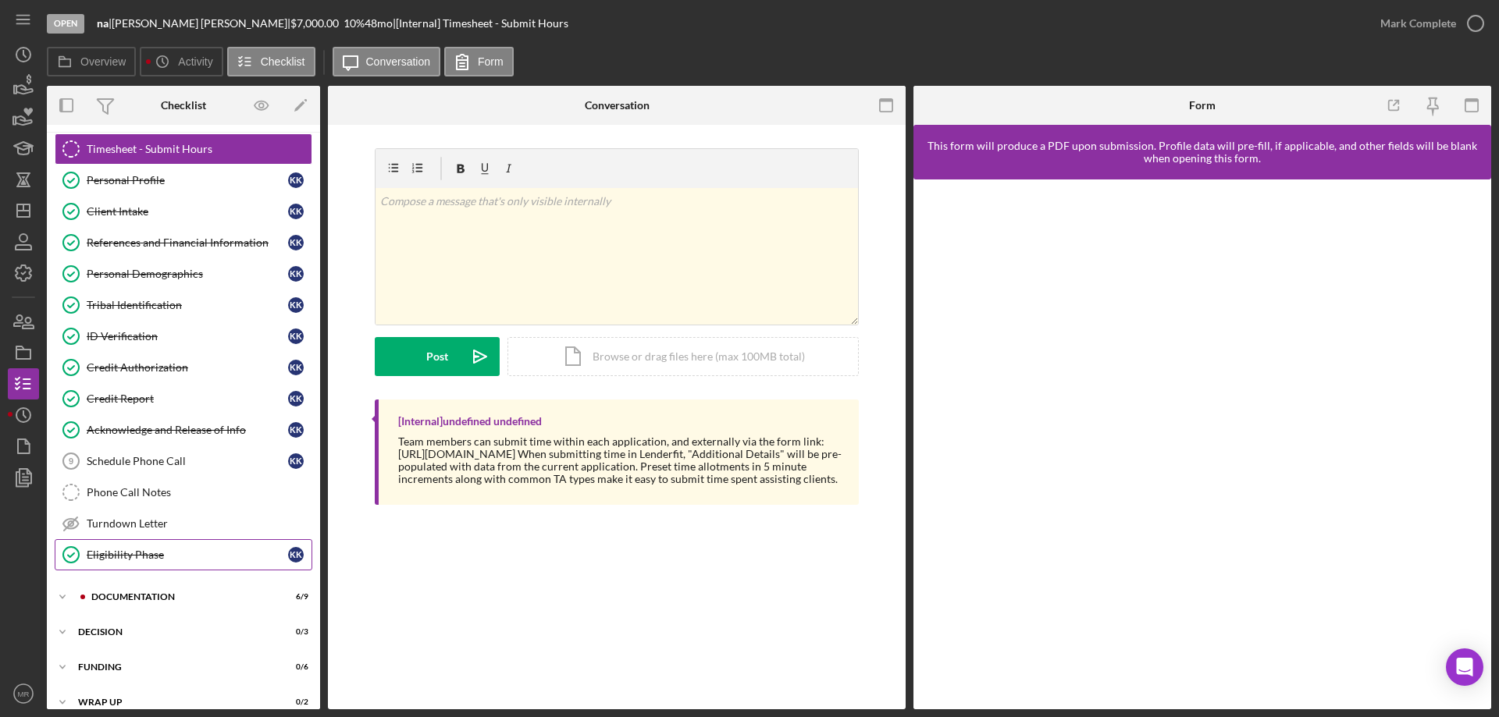
scroll to position [48, 0]
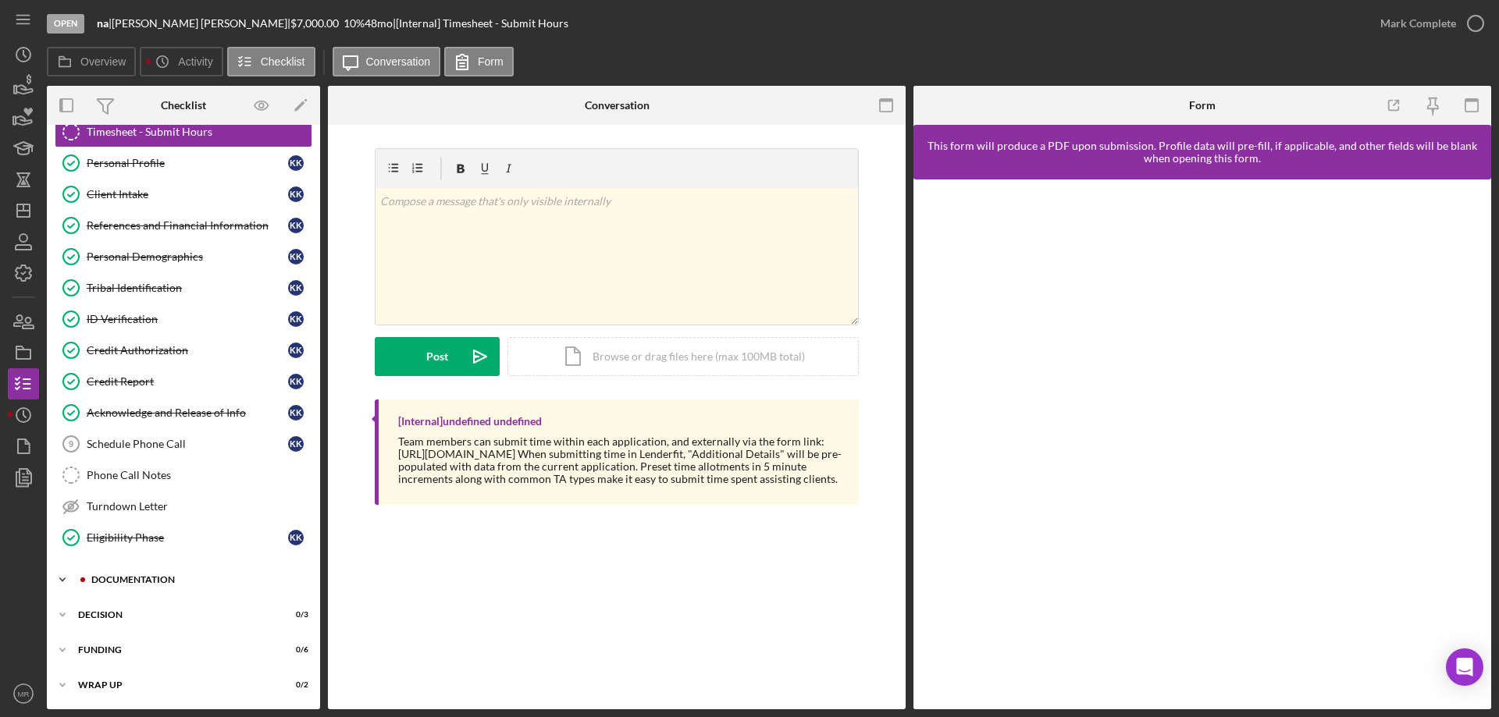
click at [143, 576] on div "Documentation" at bounding box center [195, 579] width 209 height 9
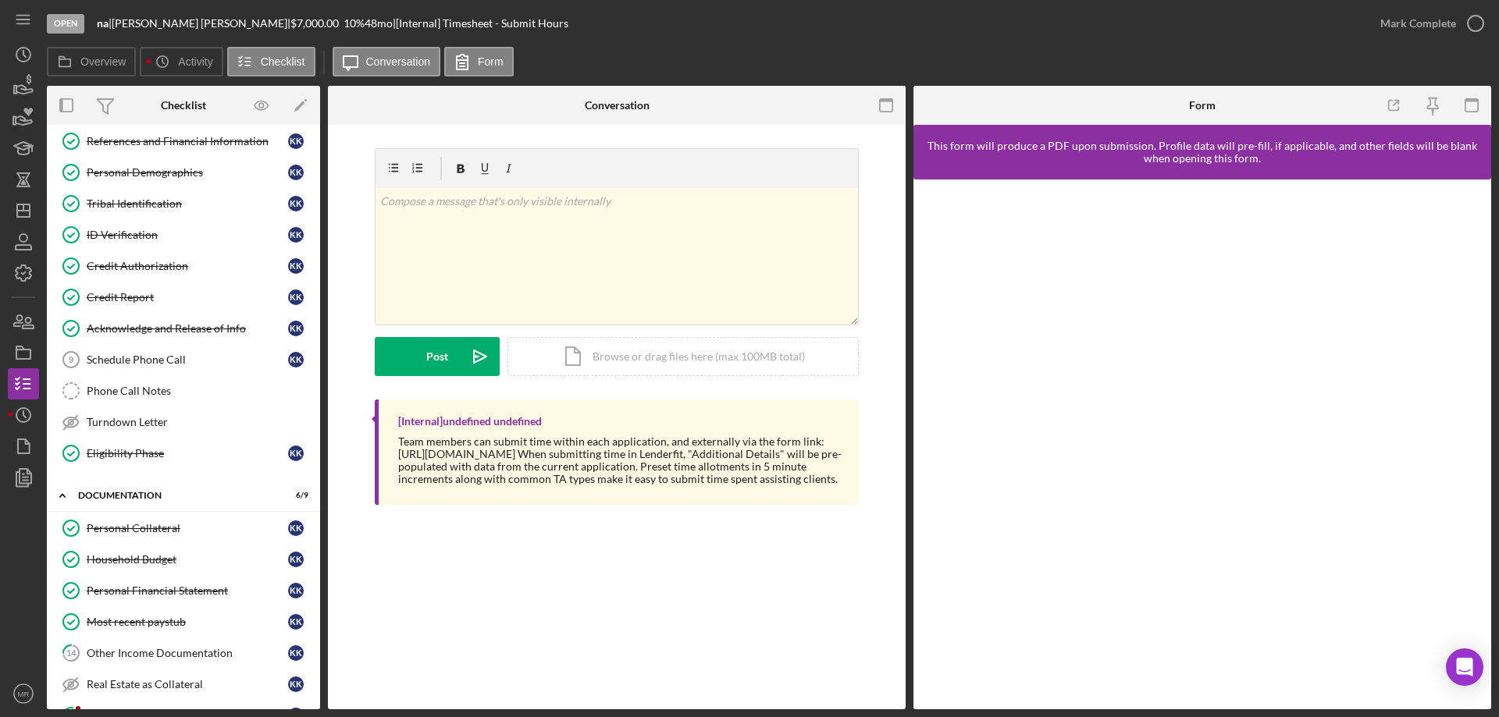
scroll to position [338, 0]
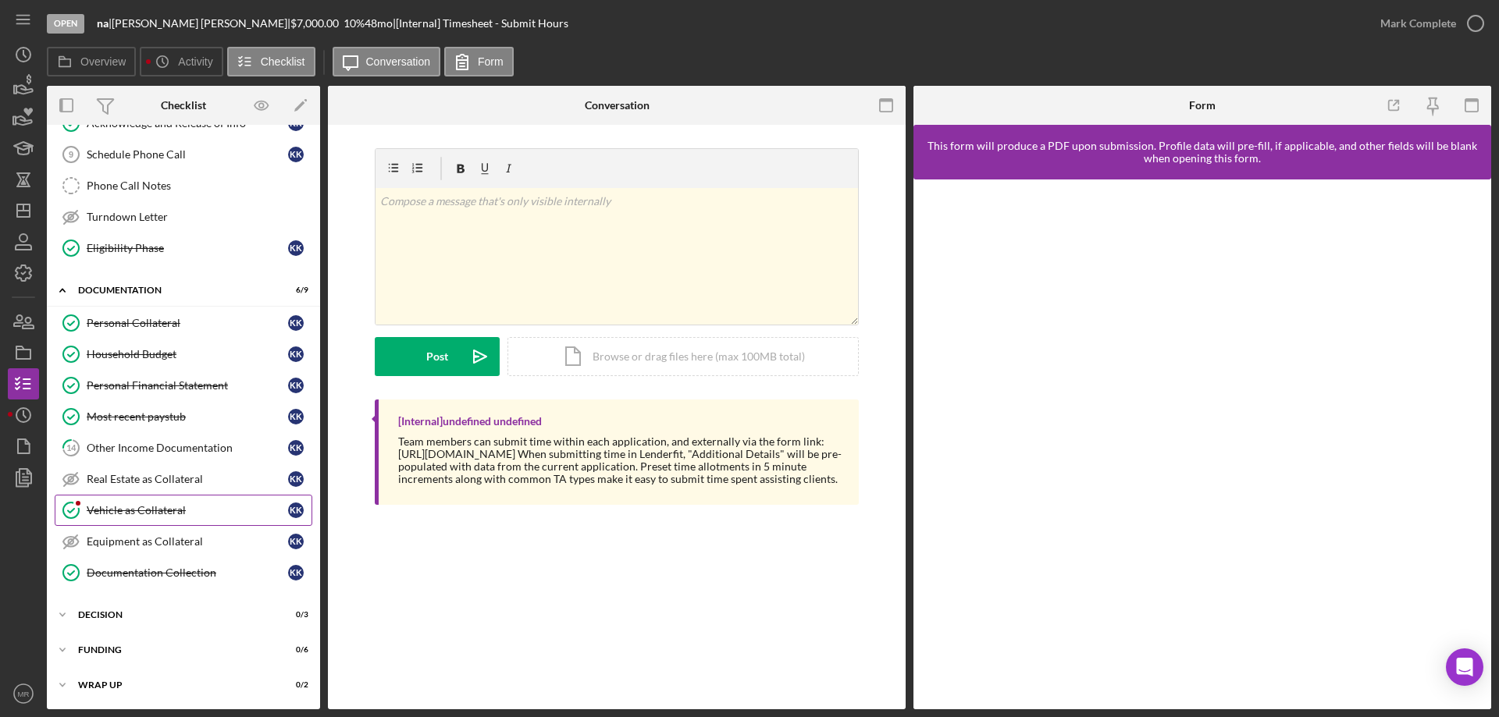
click at [158, 504] on div "Vehicle as Collateral" at bounding box center [187, 510] width 201 height 12
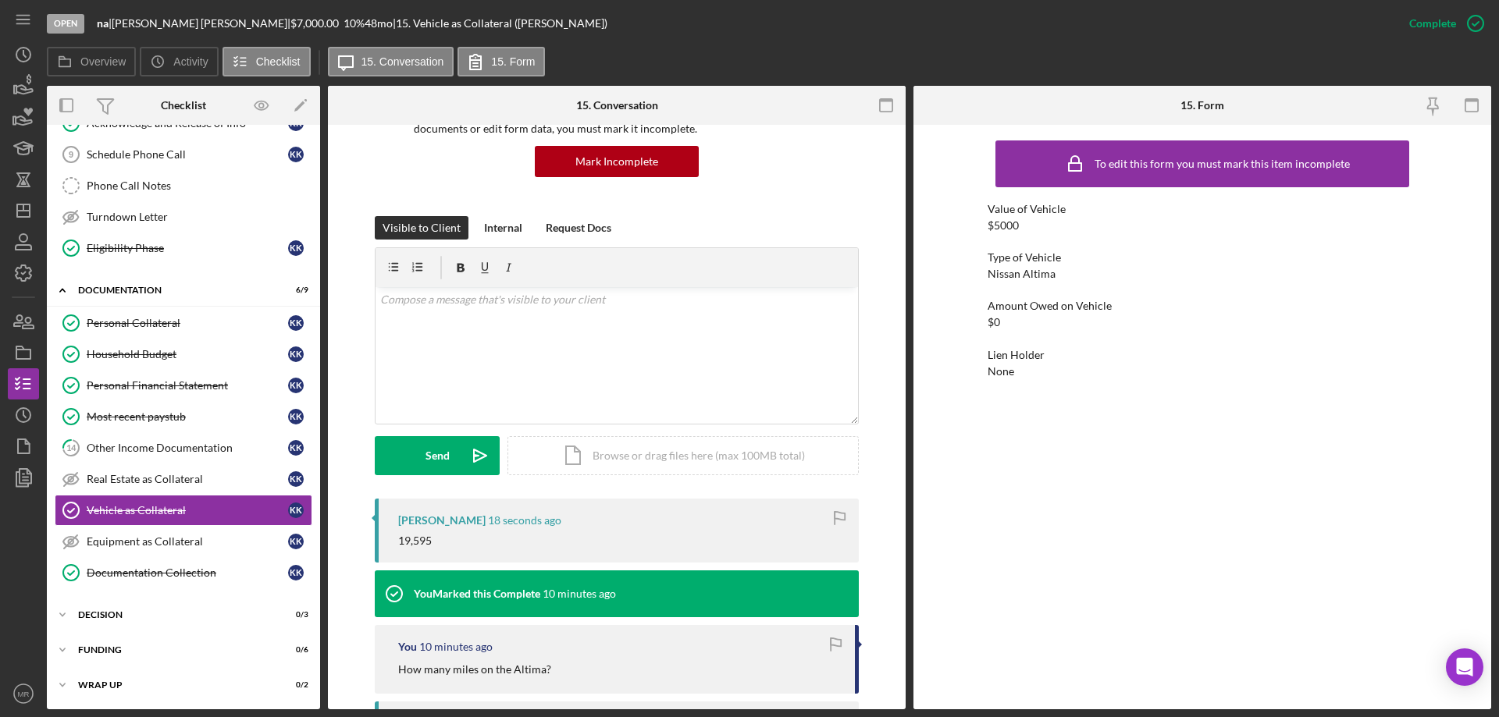
scroll to position [156, 0]
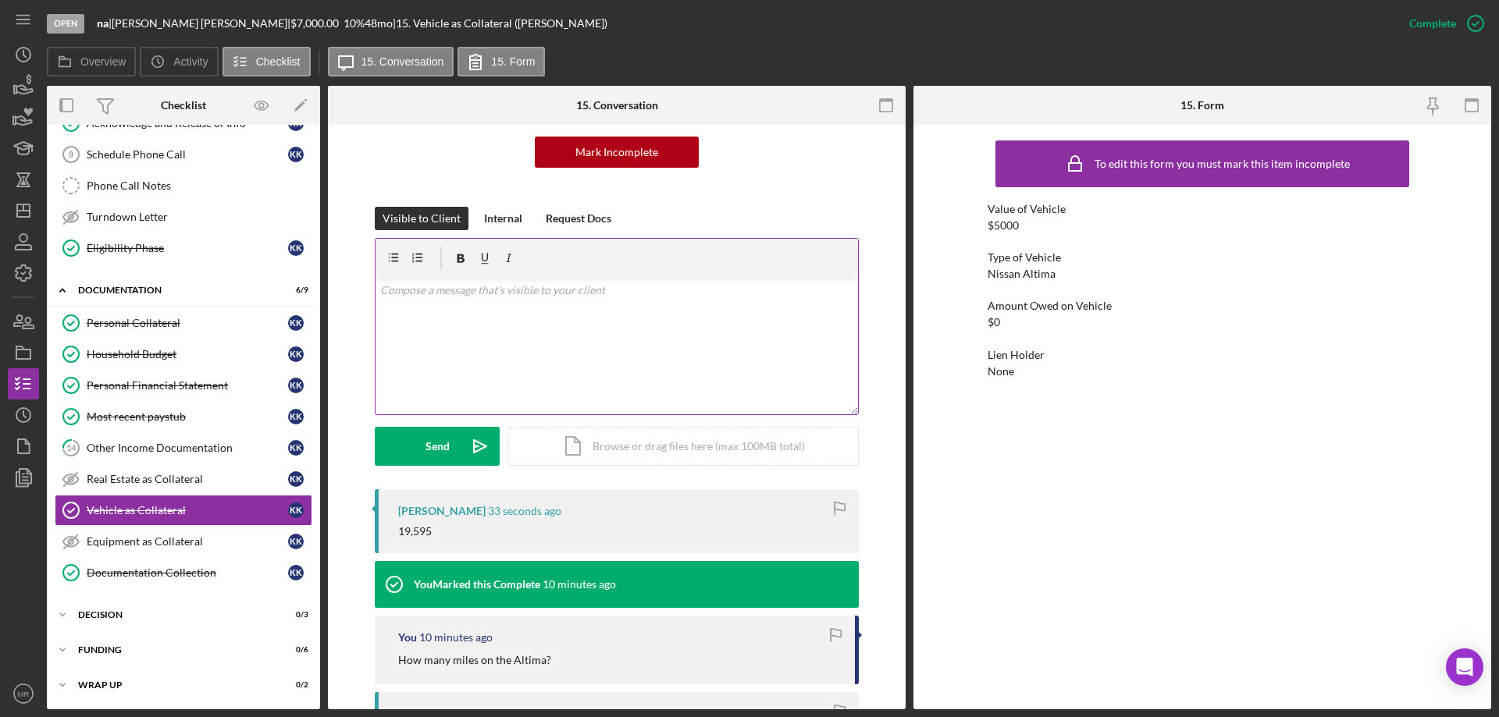
drag, startPoint x: 446, startPoint y: 315, endPoint x: 457, endPoint y: 308, distance: 12.6
click at [454, 308] on div "v Color teal Color pink Remove color Add row above Add row below Add column bef…" at bounding box center [616, 346] width 482 height 137
click at [407, 450] on button "Send Icon/icon-invite-send" at bounding box center [437, 446] width 125 height 39
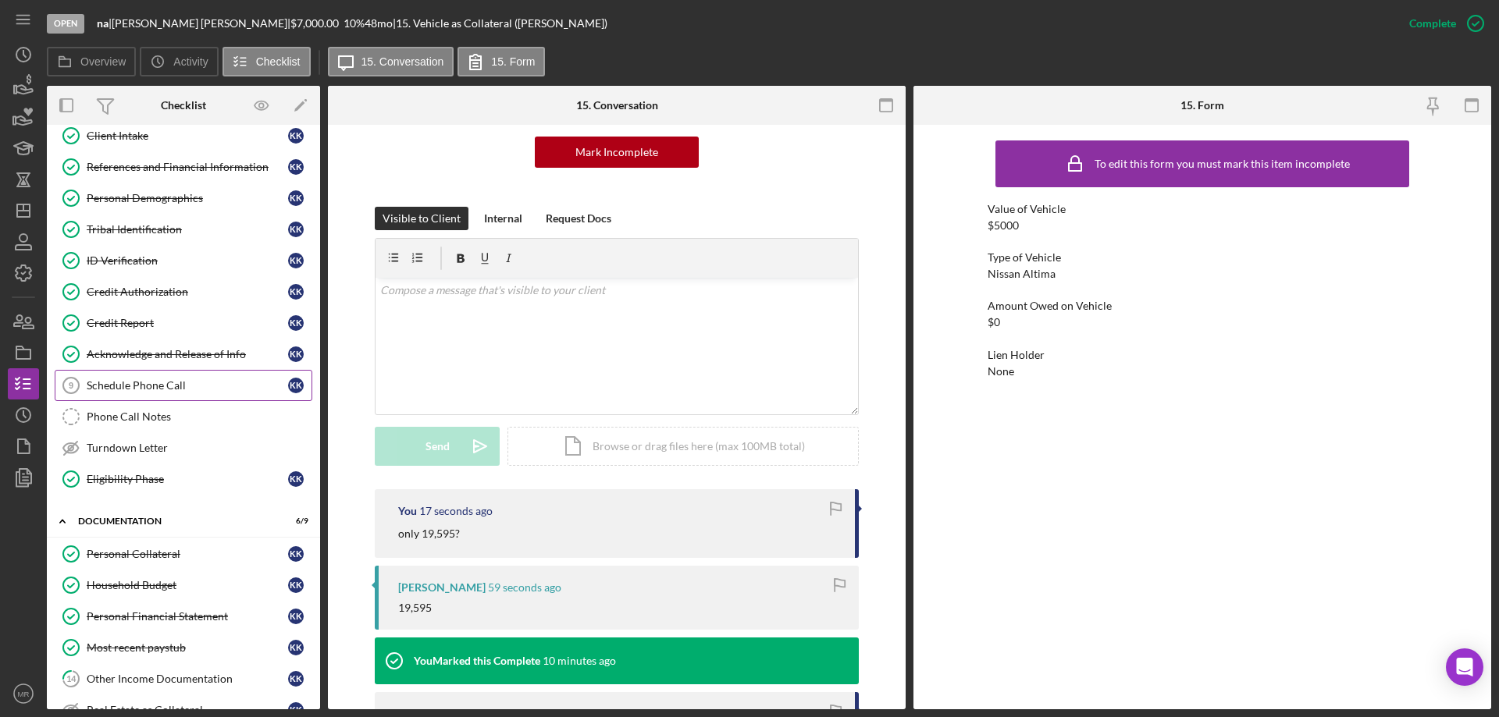
scroll to position [0, 0]
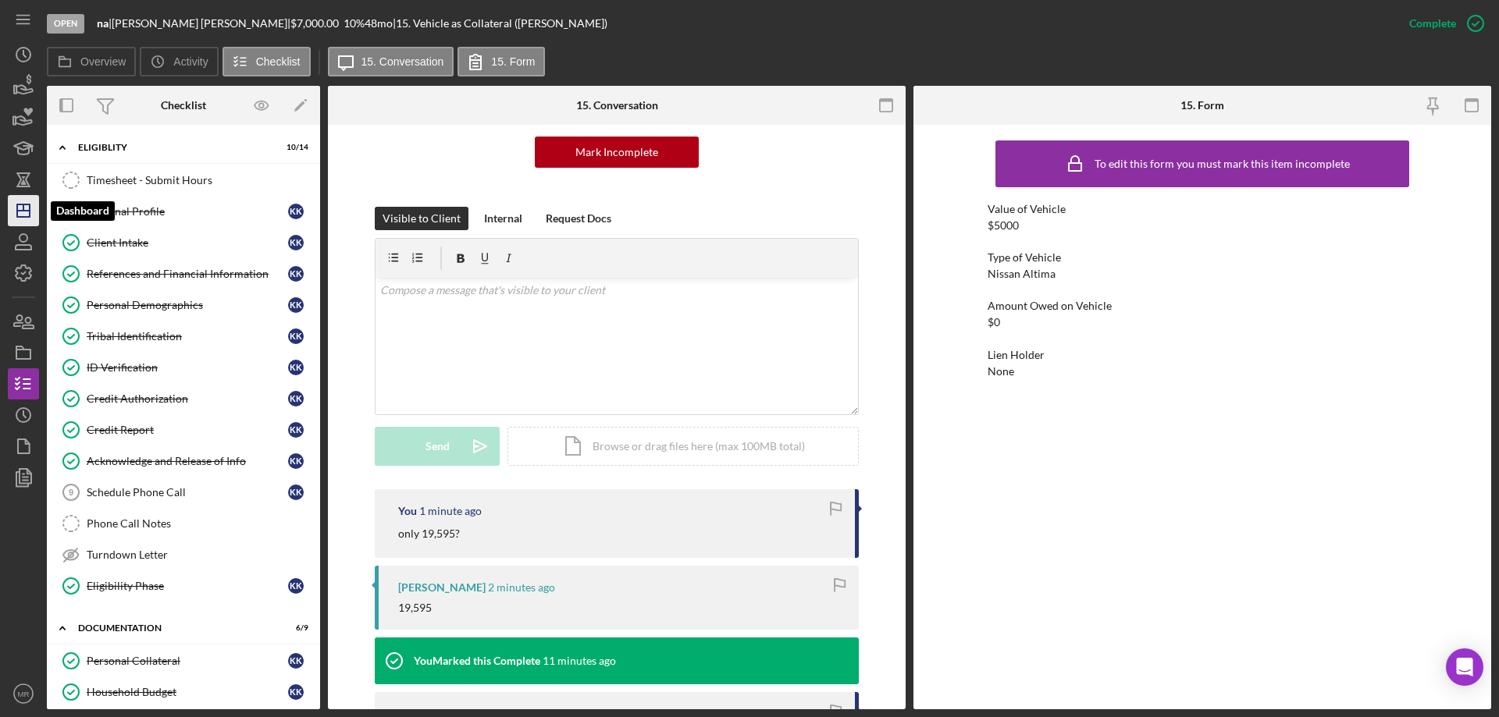
click at [16, 201] on icon "Icon/Dashboard" at bounding box center [23, 210] width 39 height 39
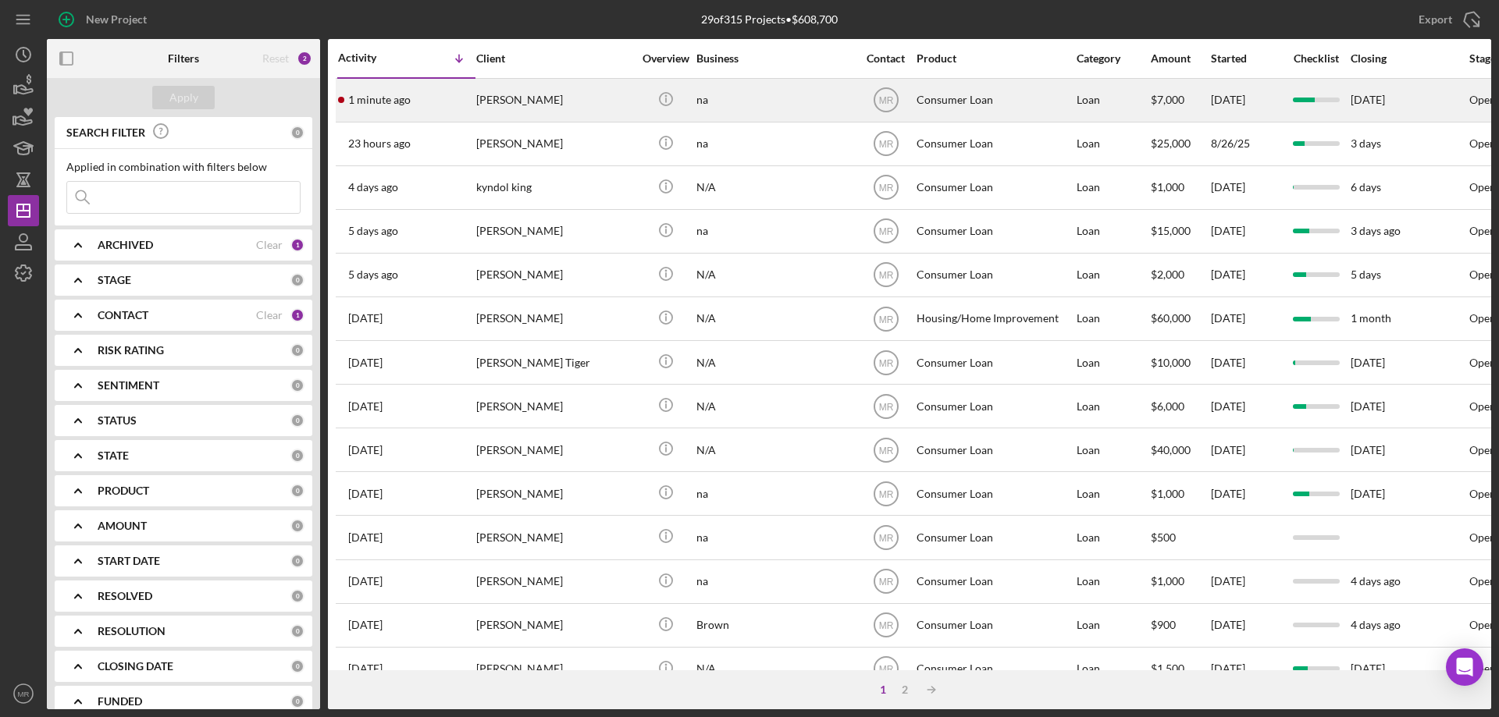
click at [603, 104] on div "[PERSON_NAME]" at bounding box center [554, 100] width 156 height 41
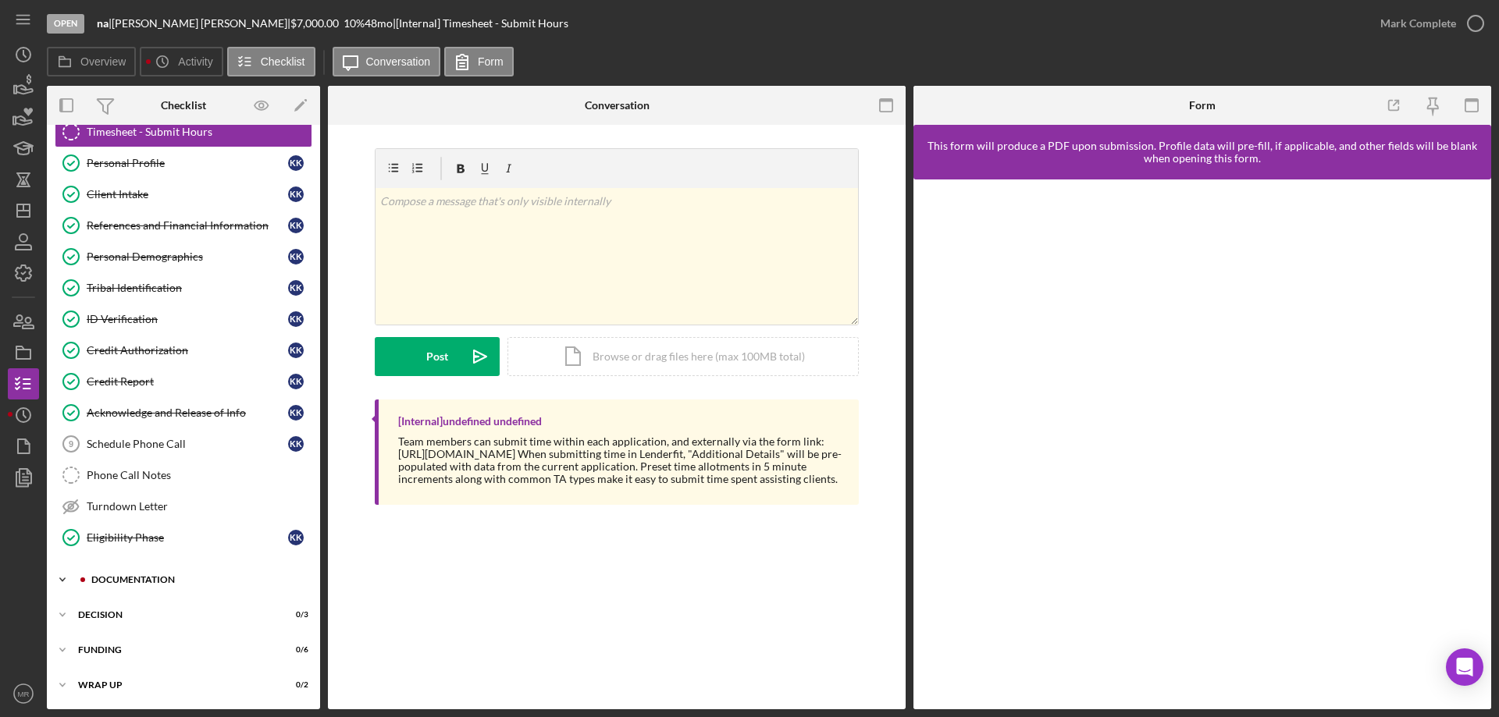
click at [130, 576] on div "Icon/Expander Documentation 6 / 9" at bounding box center [183, 579] width 273 height 31
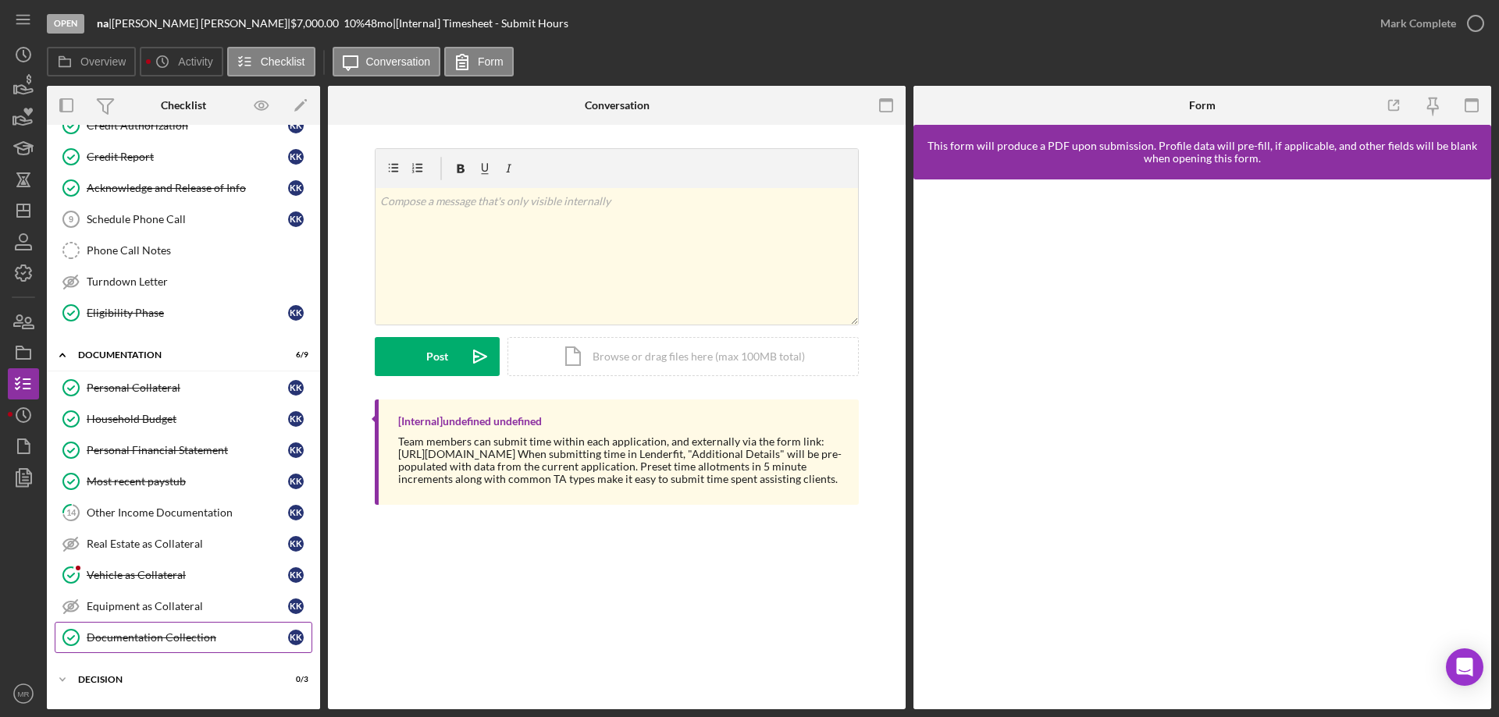
scroll to position [338, 0]
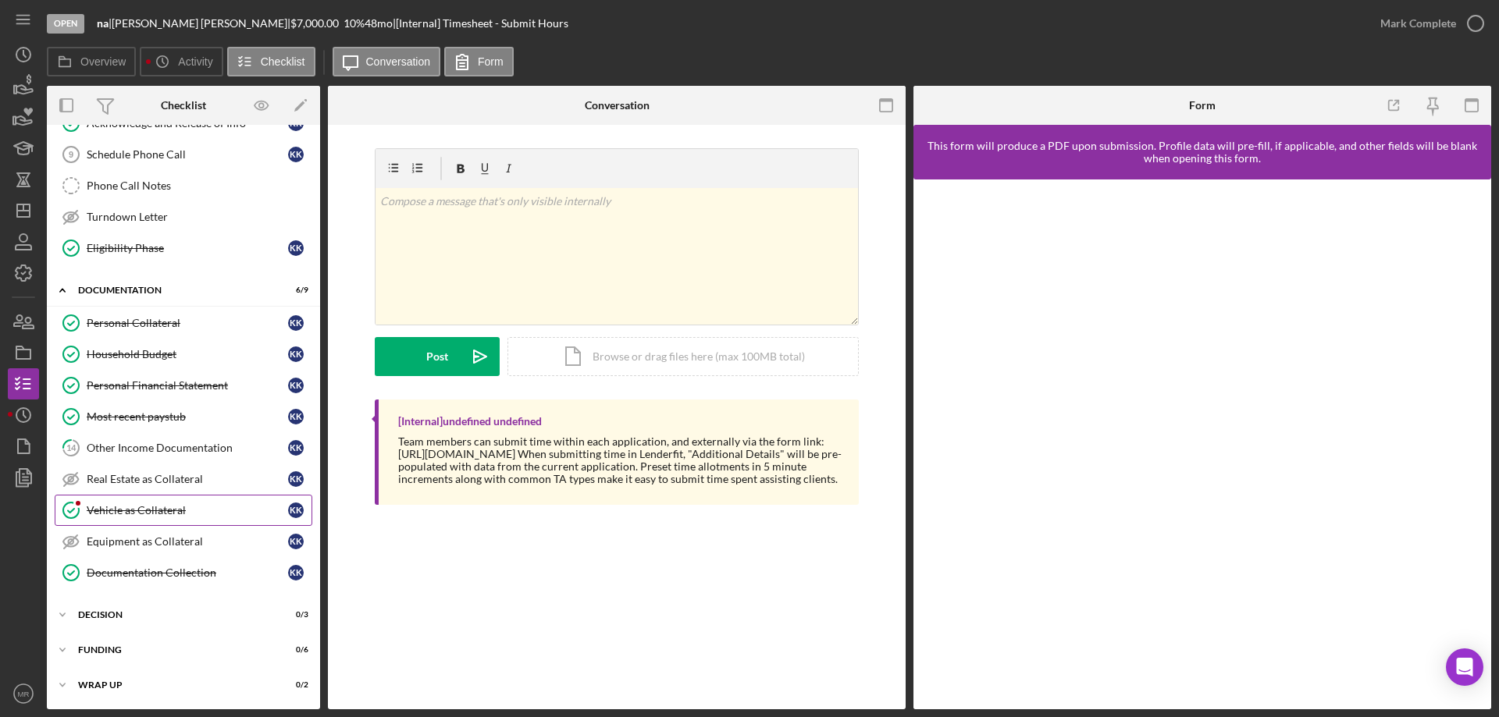
click at [144, 505] on div "Vehicle as Collateral" at bounding box center [187, 510] width 201 height 12
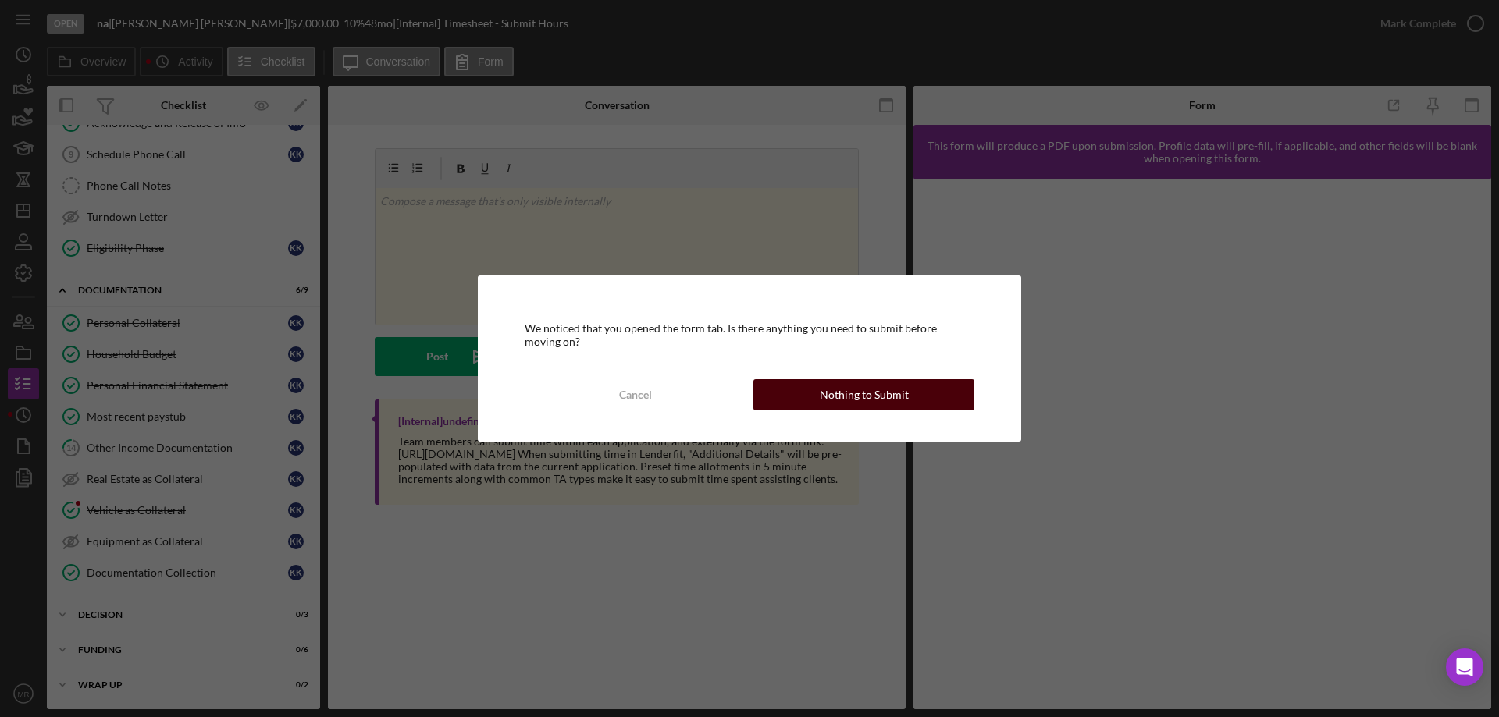
click at [860, 403] on div "Nothing to Submit" at bounding box center [864, 394] width 89 height 31
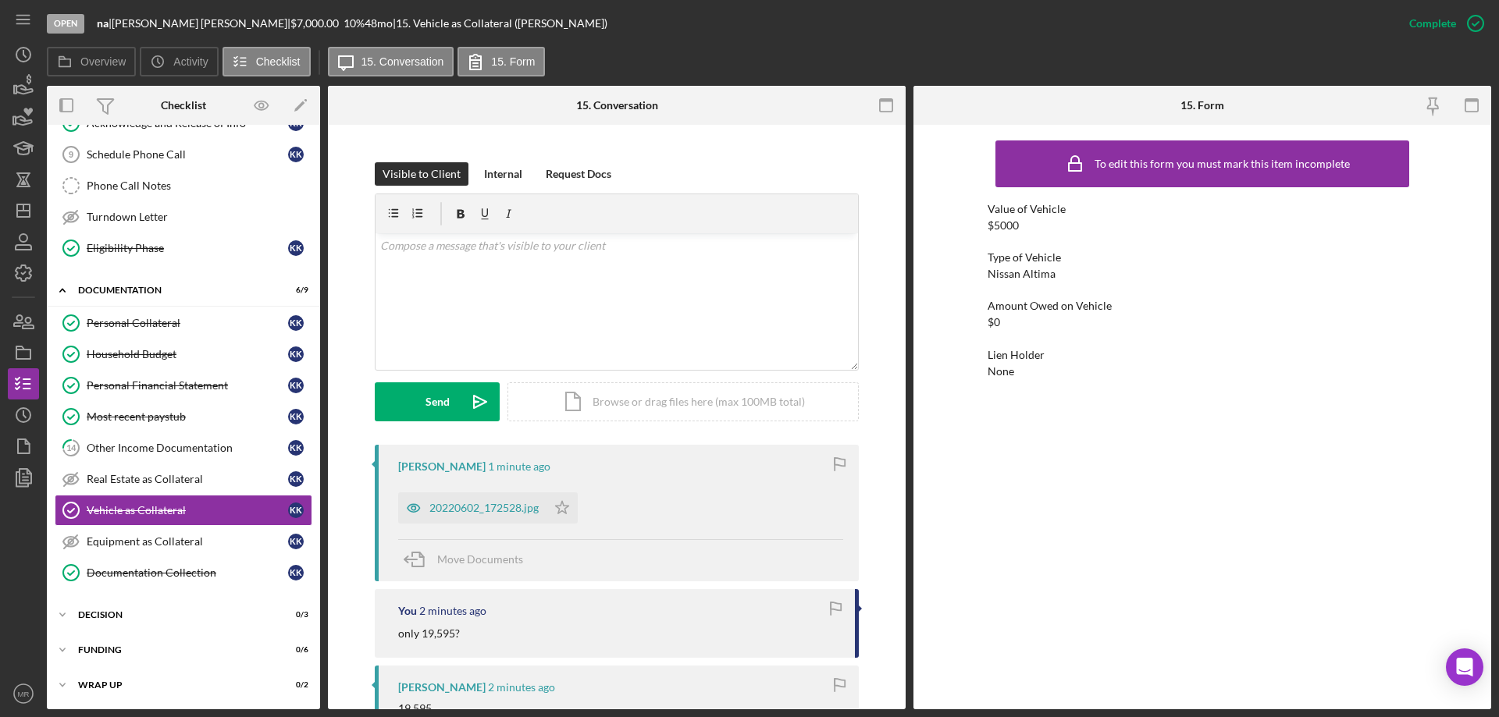
scroll to position [234, 0]
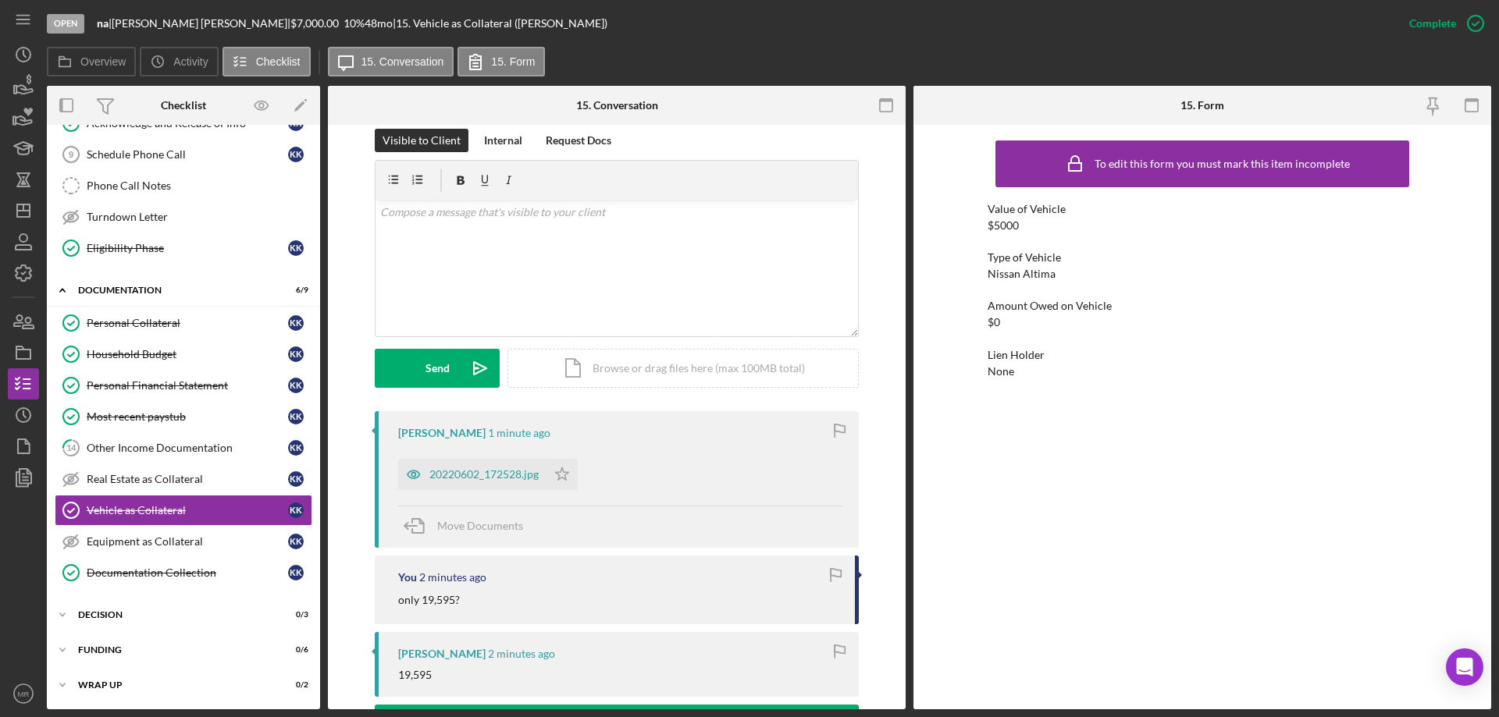
click at [464, 473] on div "20220602_172528.jpg" at bounding box center [483, 474] width 109 height 12
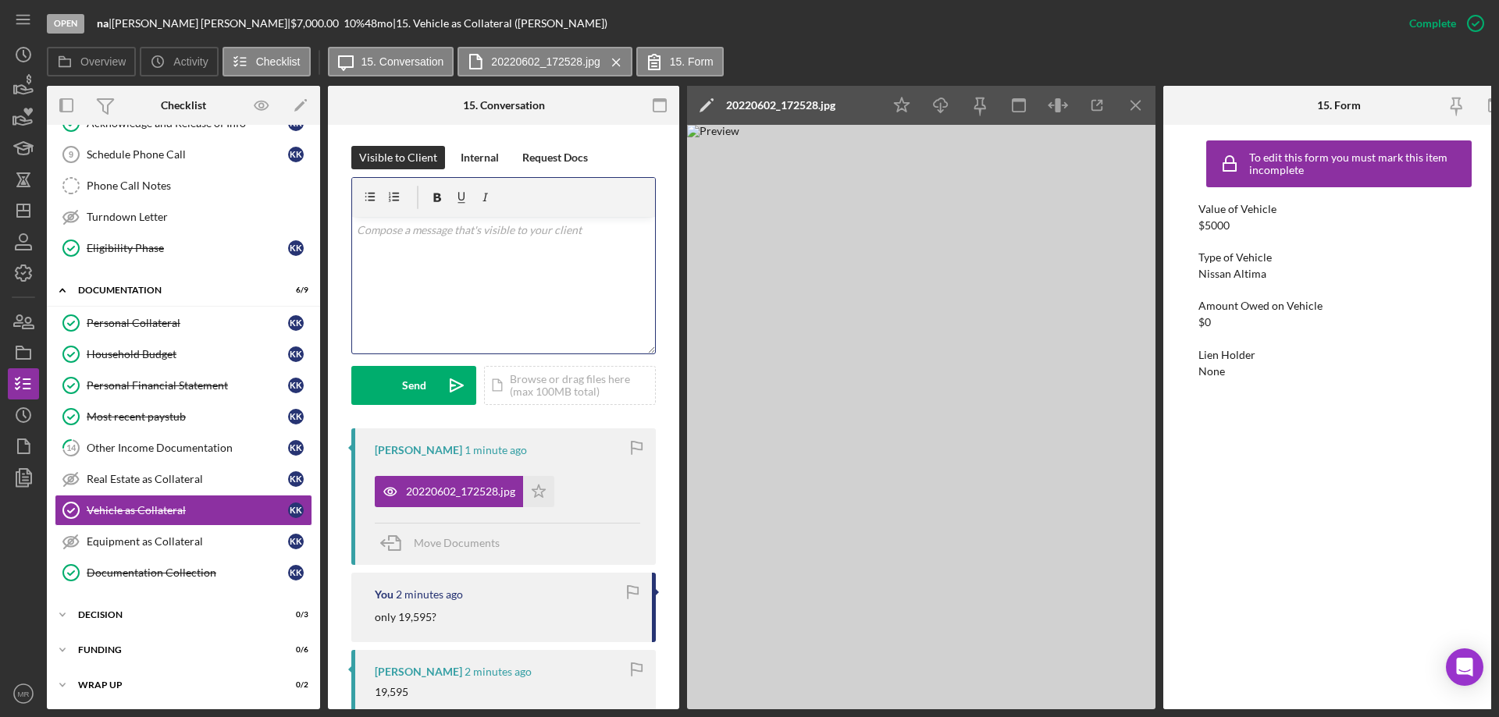
click at [439, 284] on div "v Color teal Color pink Remove color Add row above Add row below Add column bef…" at bounding box center [503, 285] width 303 height 137
click at [436, 383] on button "Send Icon/icon-invite-send" at bounding box center [413, 385] width 125 height 39
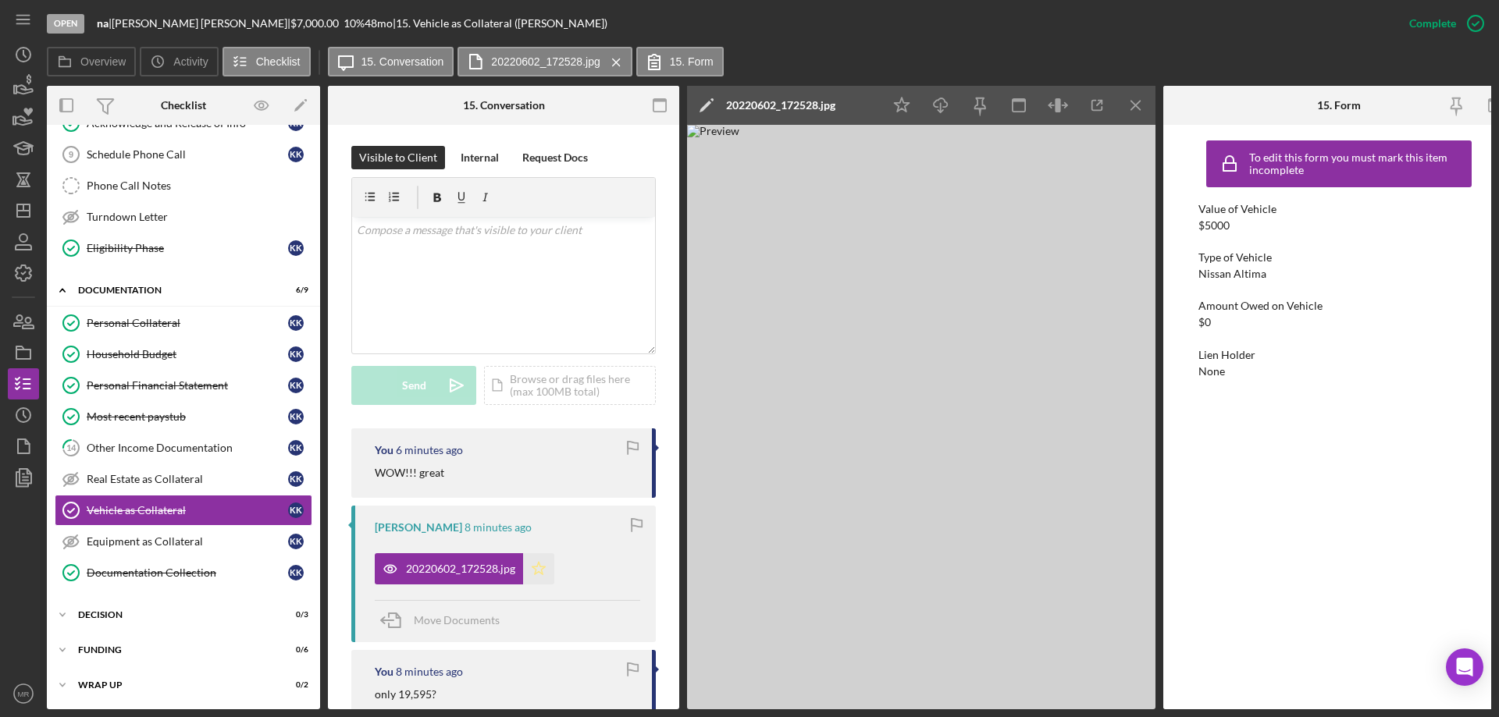
click at [536, 567] on icon "Icon/Star" at bounding box center [538, 568] width 31 height 31
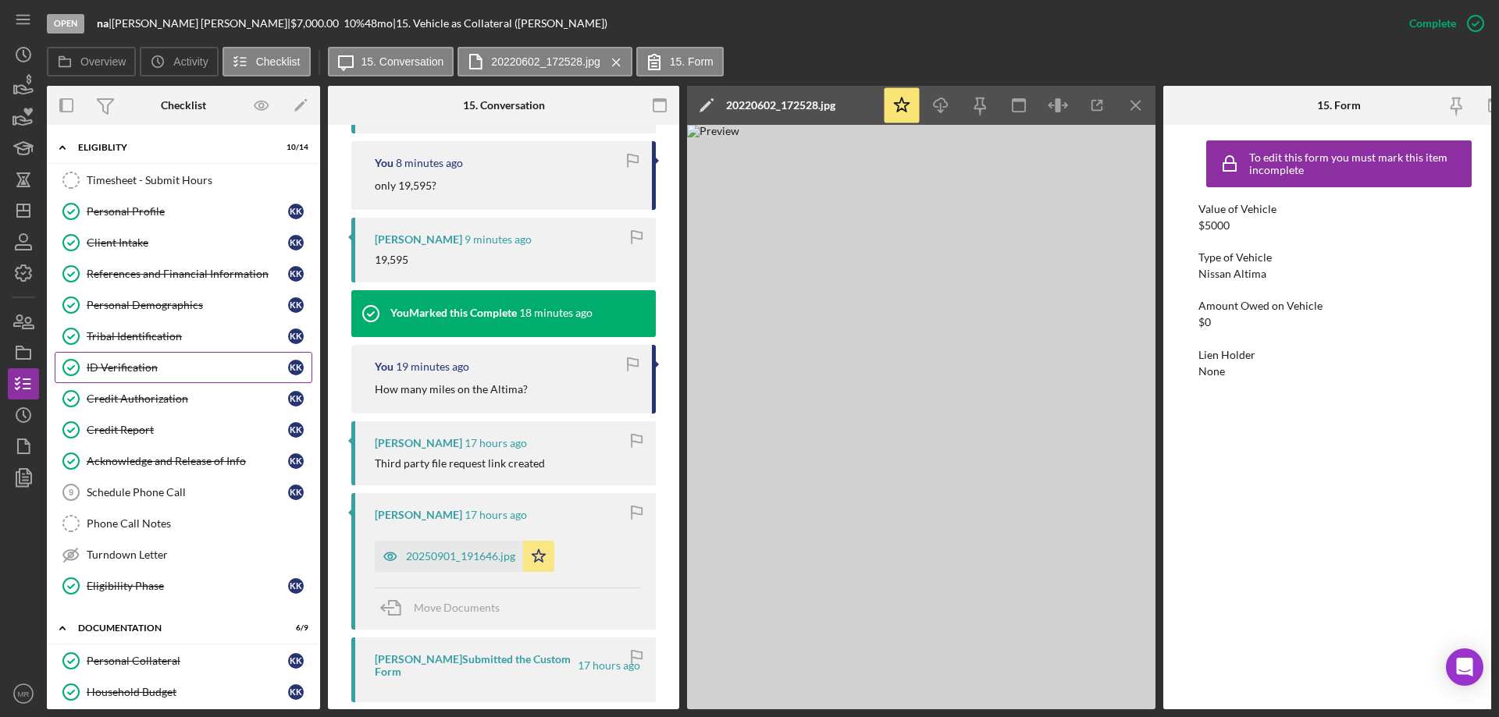
scroll to position [781, 0]
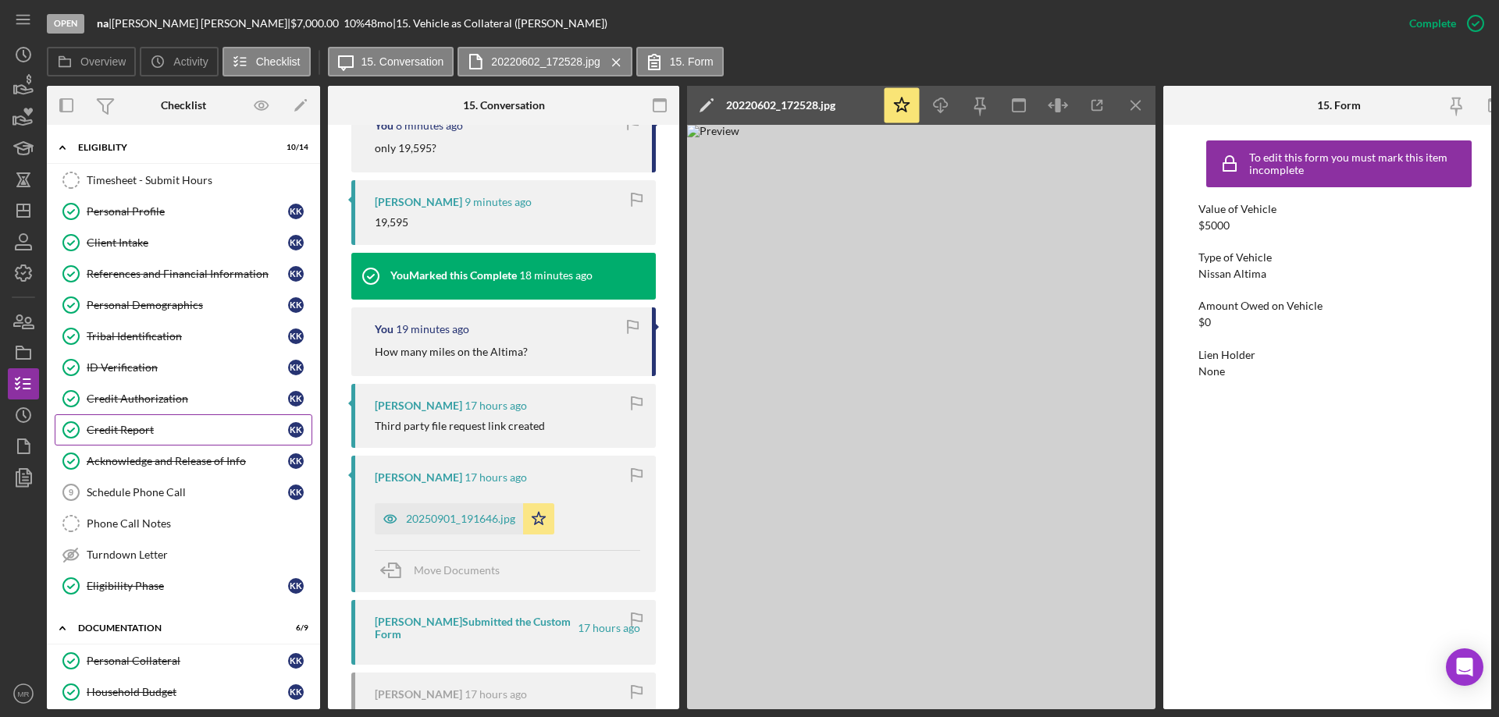
click at [122, 426] on div "Credit Report" at bounding box center [187, 430] width 201 height 12
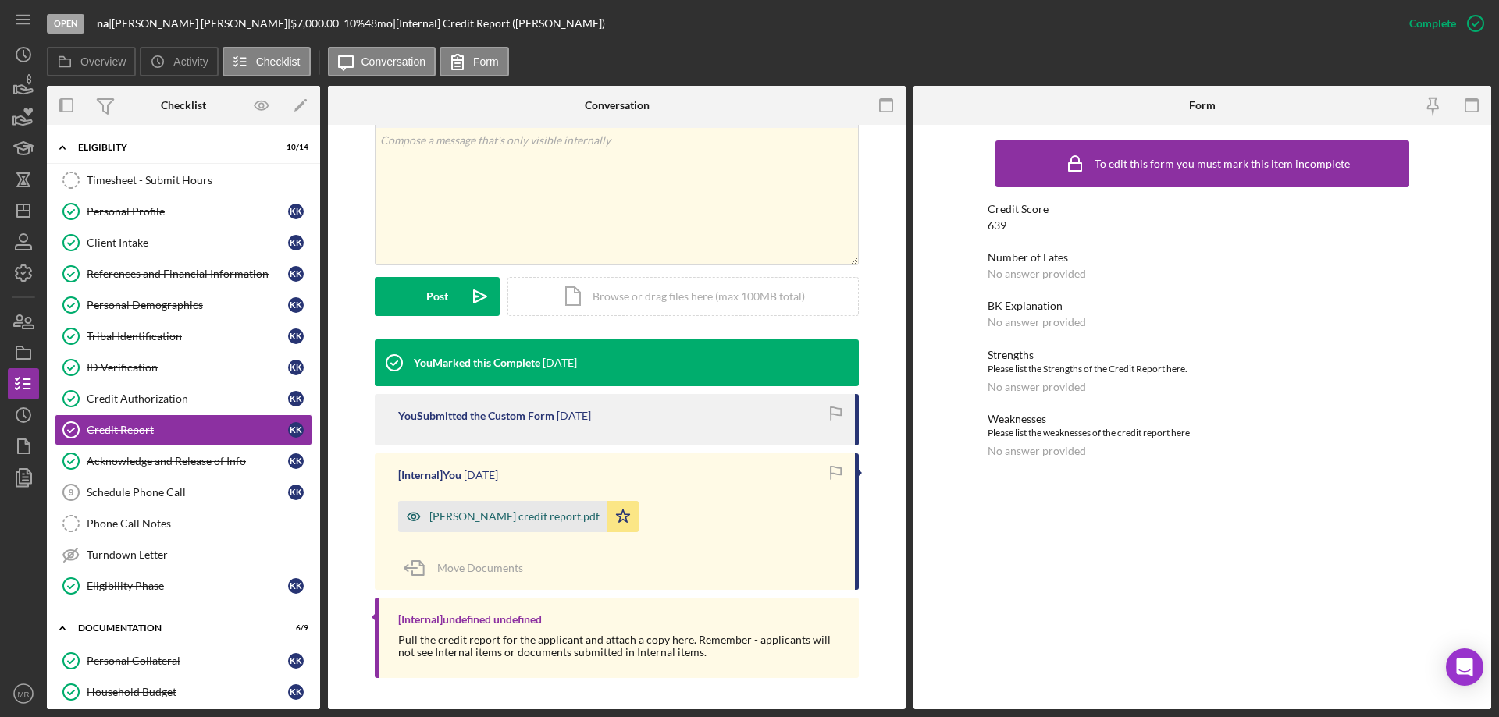
click at [460, 517] on div "[PERSON_NAME] credit report.pdf" at bounding box center [514, 517] width 170 height 12
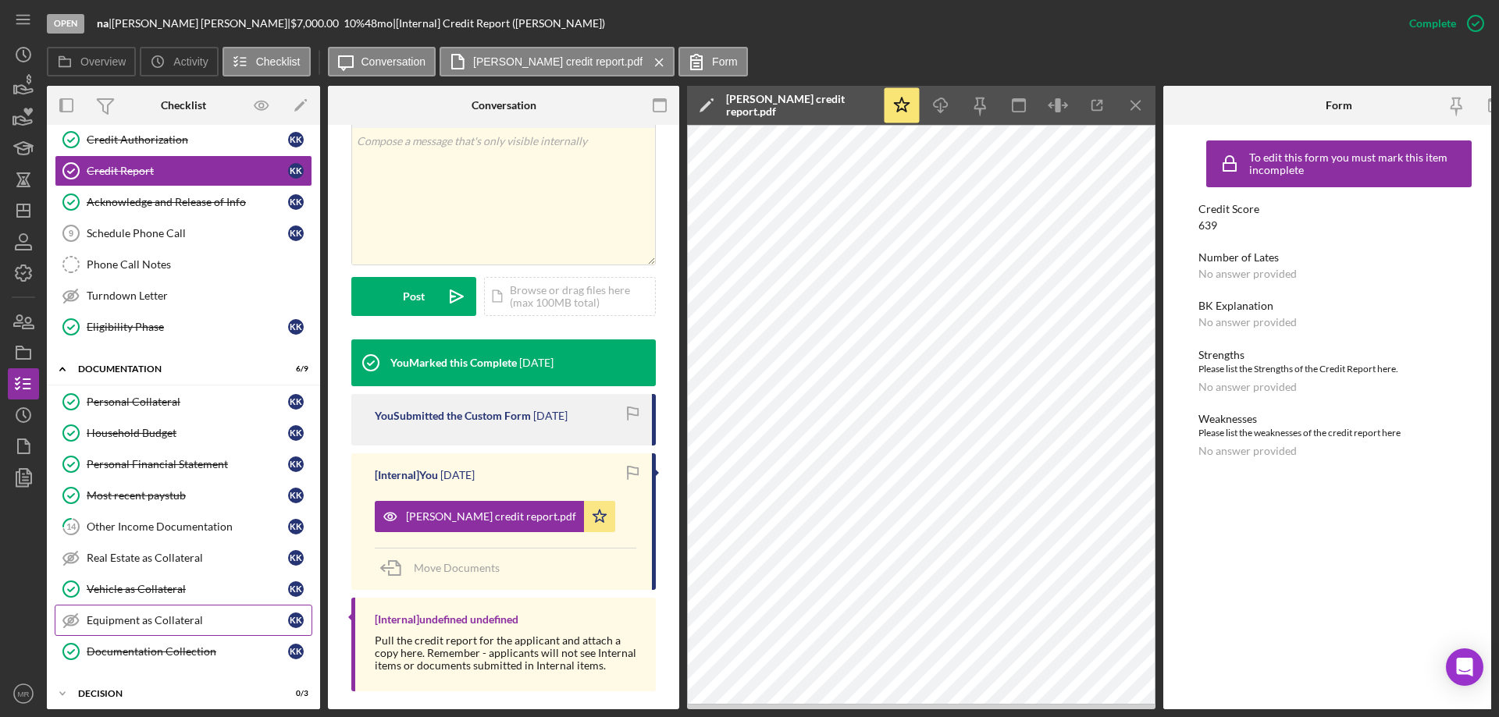
scroll to position [312, 0]
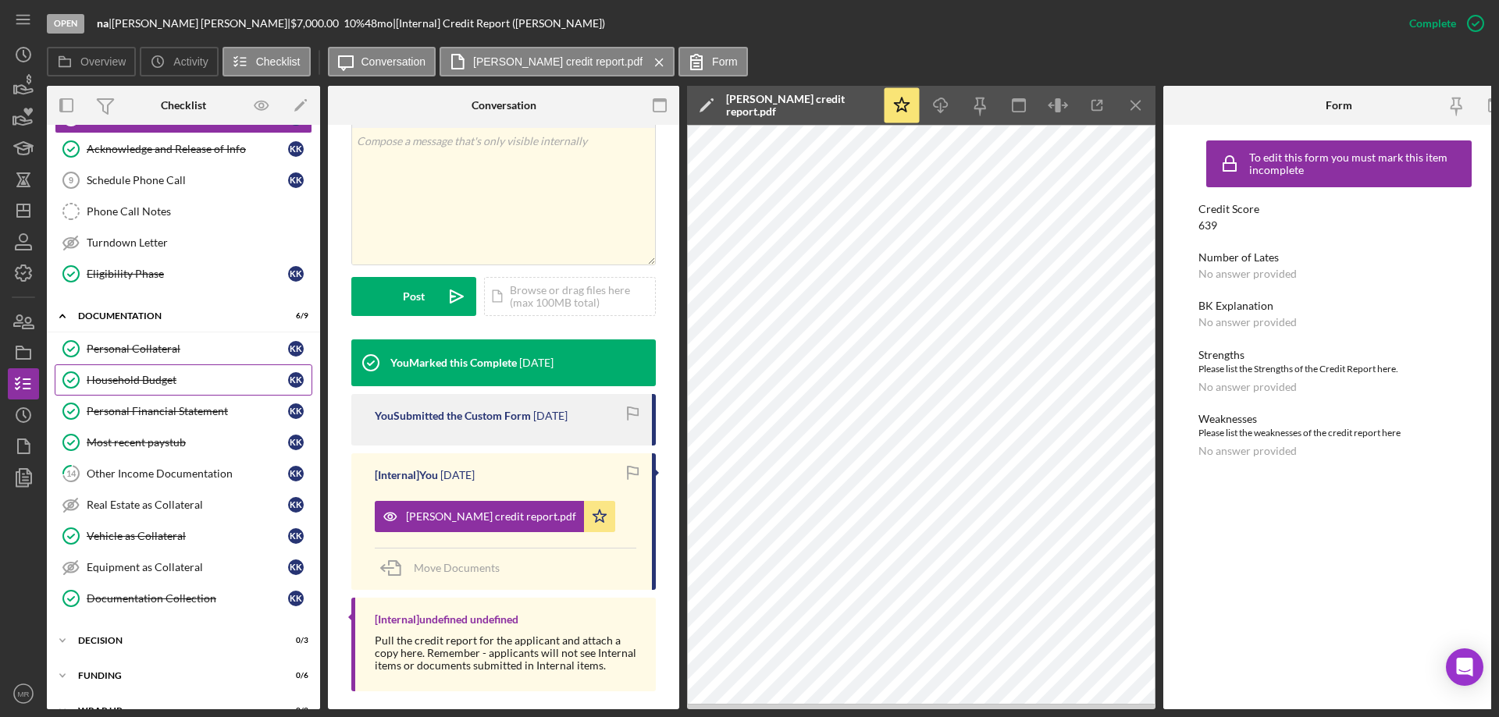
click at [123, 374] on div "Household Budget" at bounding box center [187, 380] width 201 height 12
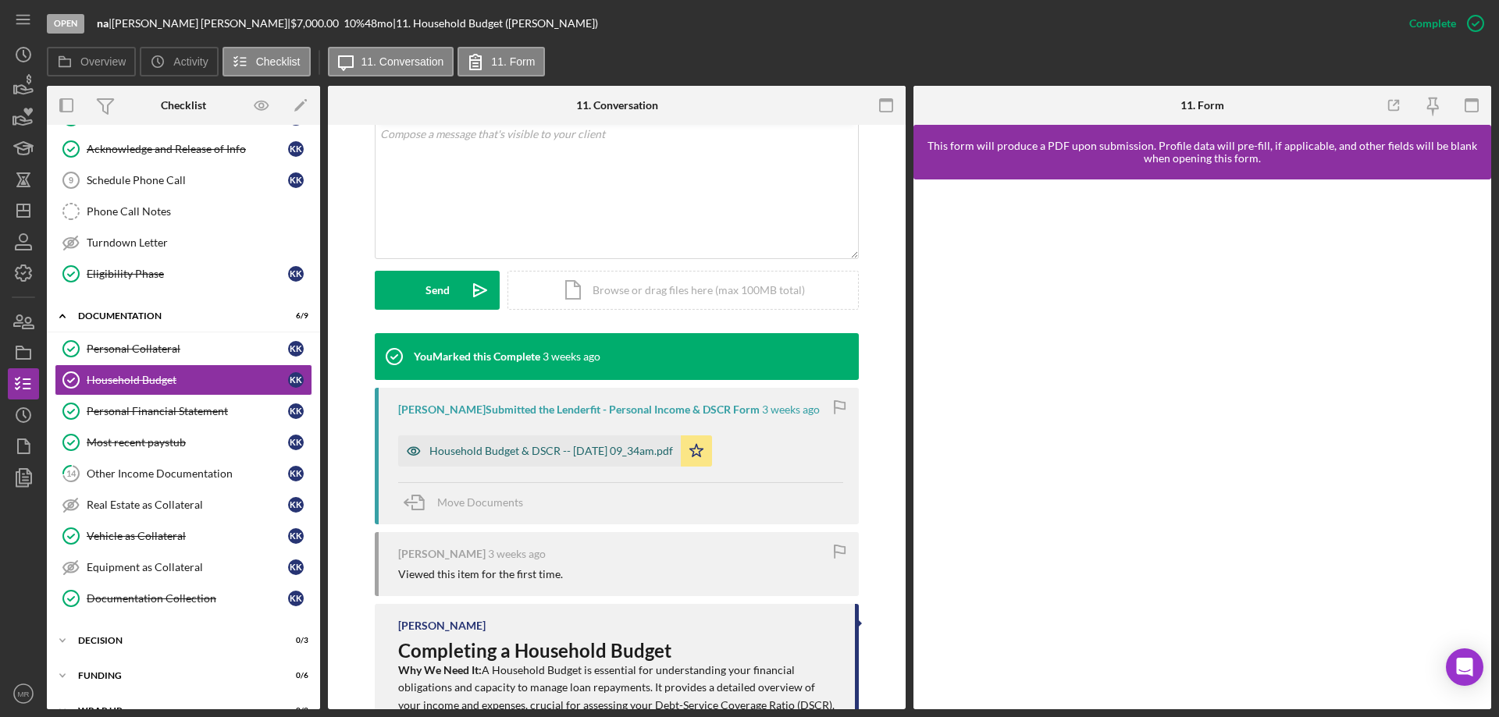
click at [541, 452] on div "Household Budget & DSCR -- [DATE] 09_34am.pdf" at bounding box center [551, 451] width 244 height 12
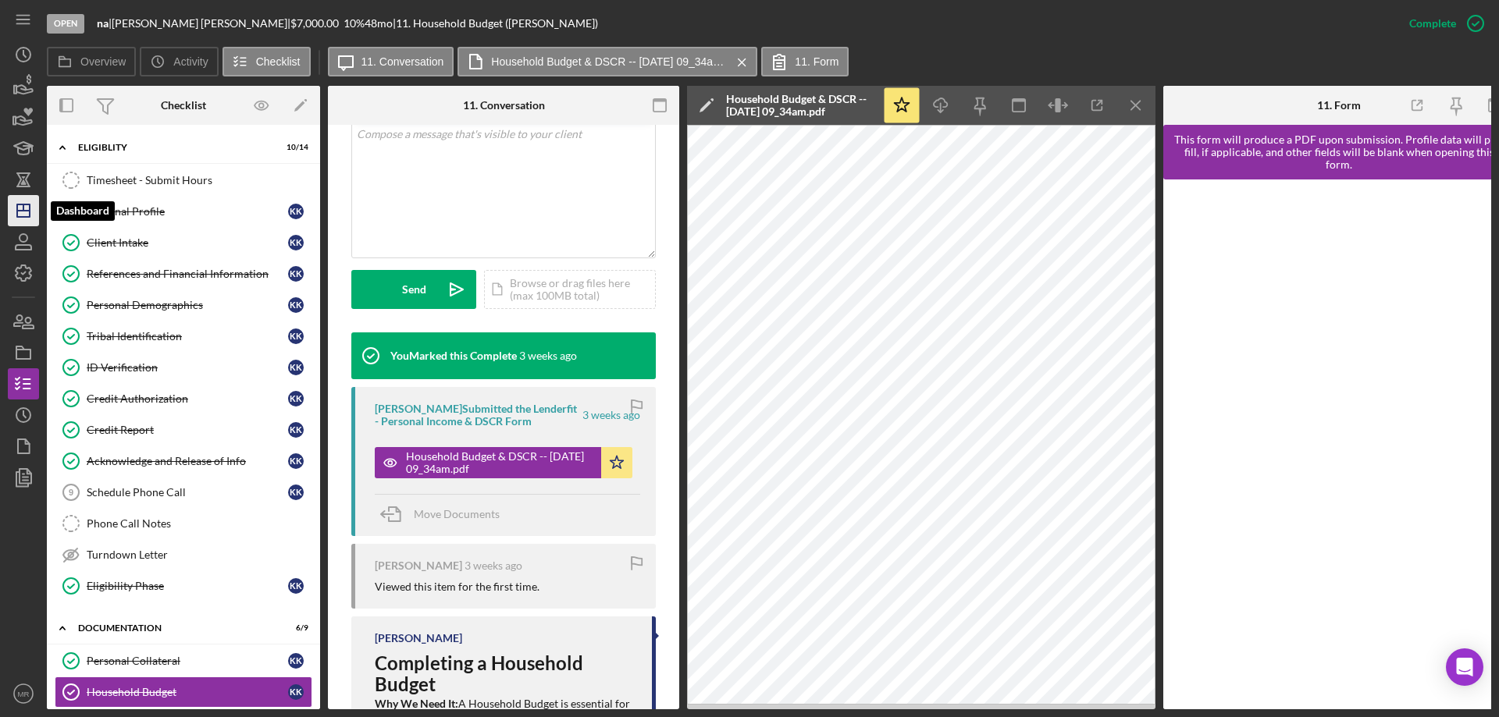
click at [17, 215] on polygon "button" at bounding box center [23, 211] width 12 height 12
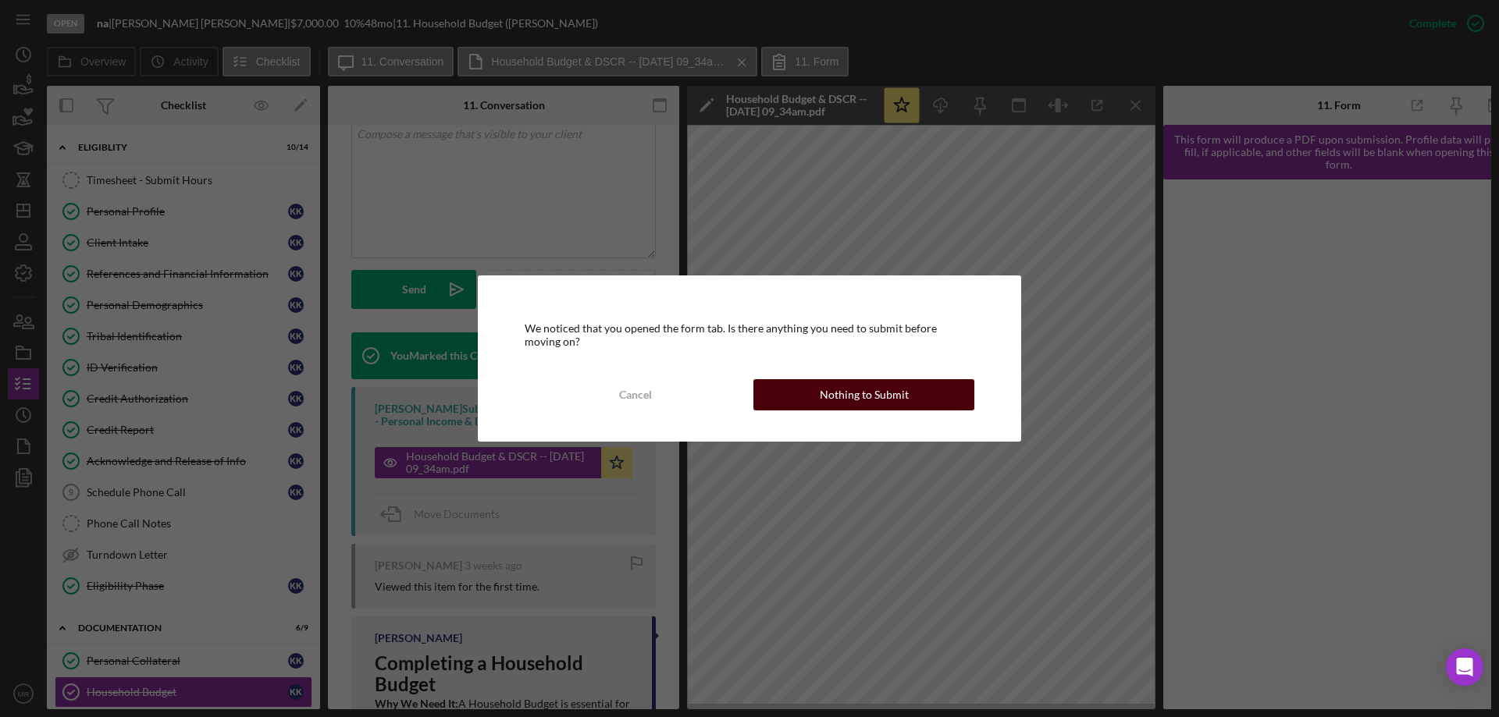
click at [891, 388] on div "Nothing to Submit" at bounding box center [864, 394] width 89 height 31
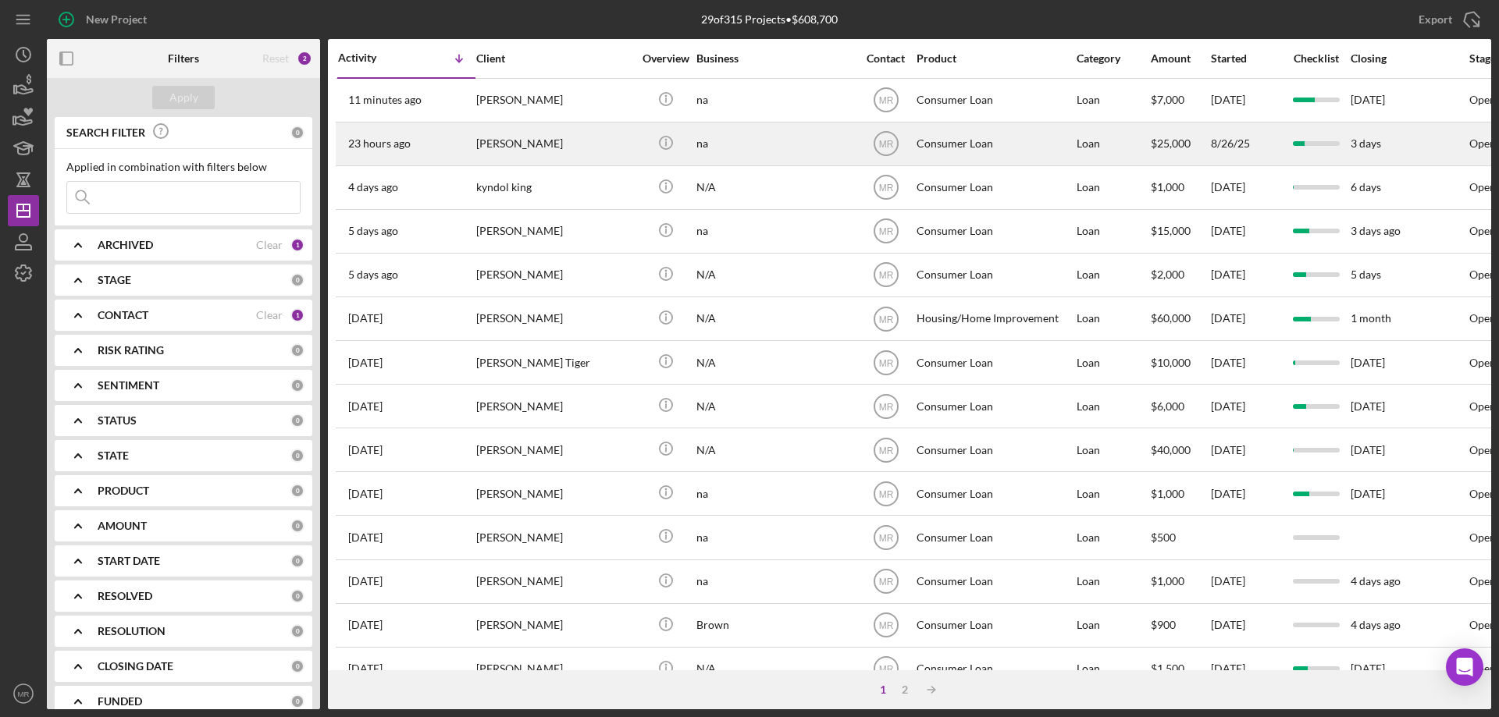
click at [527, 148] on div "[PERSON_NAME]" at bounding box center [554, 143] width 156 height 41
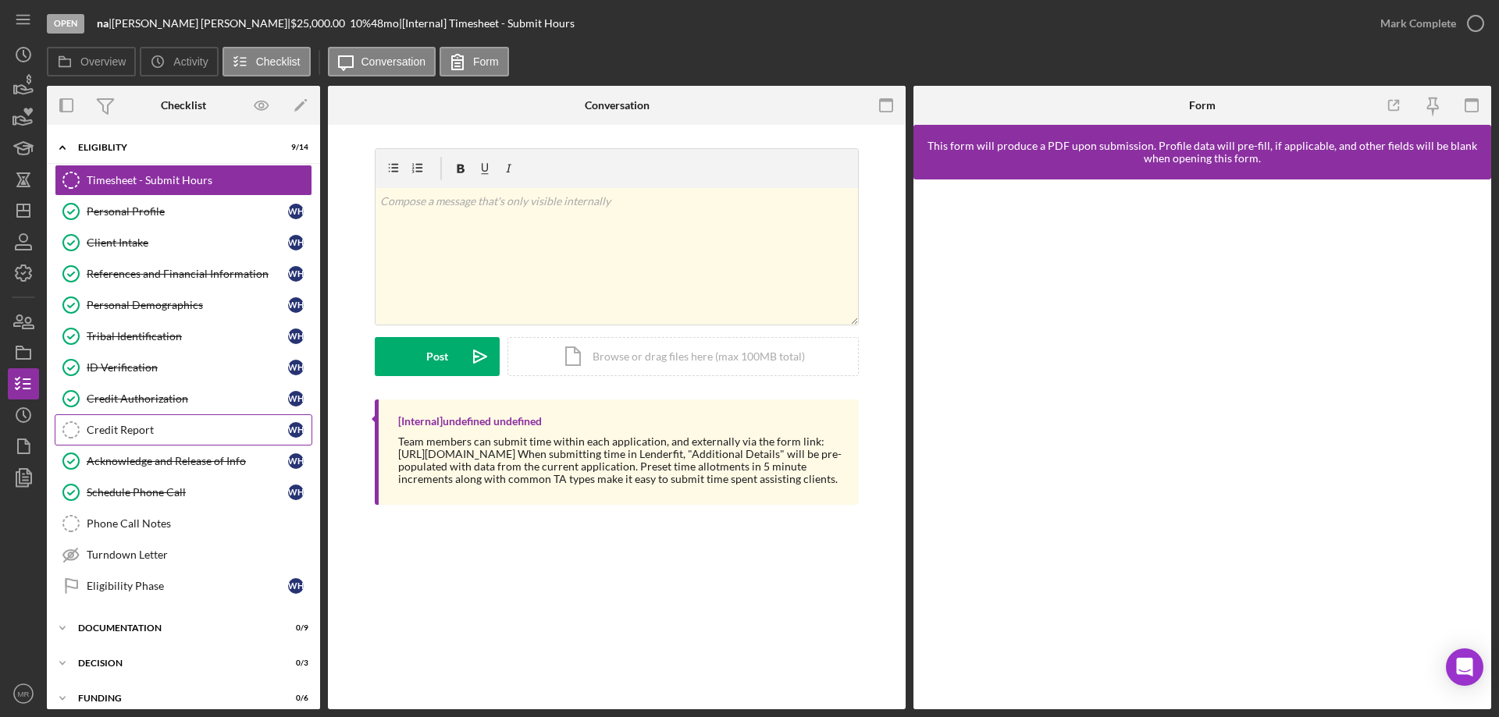
click at [116, 427] on div "Credit Report" at bounding box center [187, 430] width 201 height 12
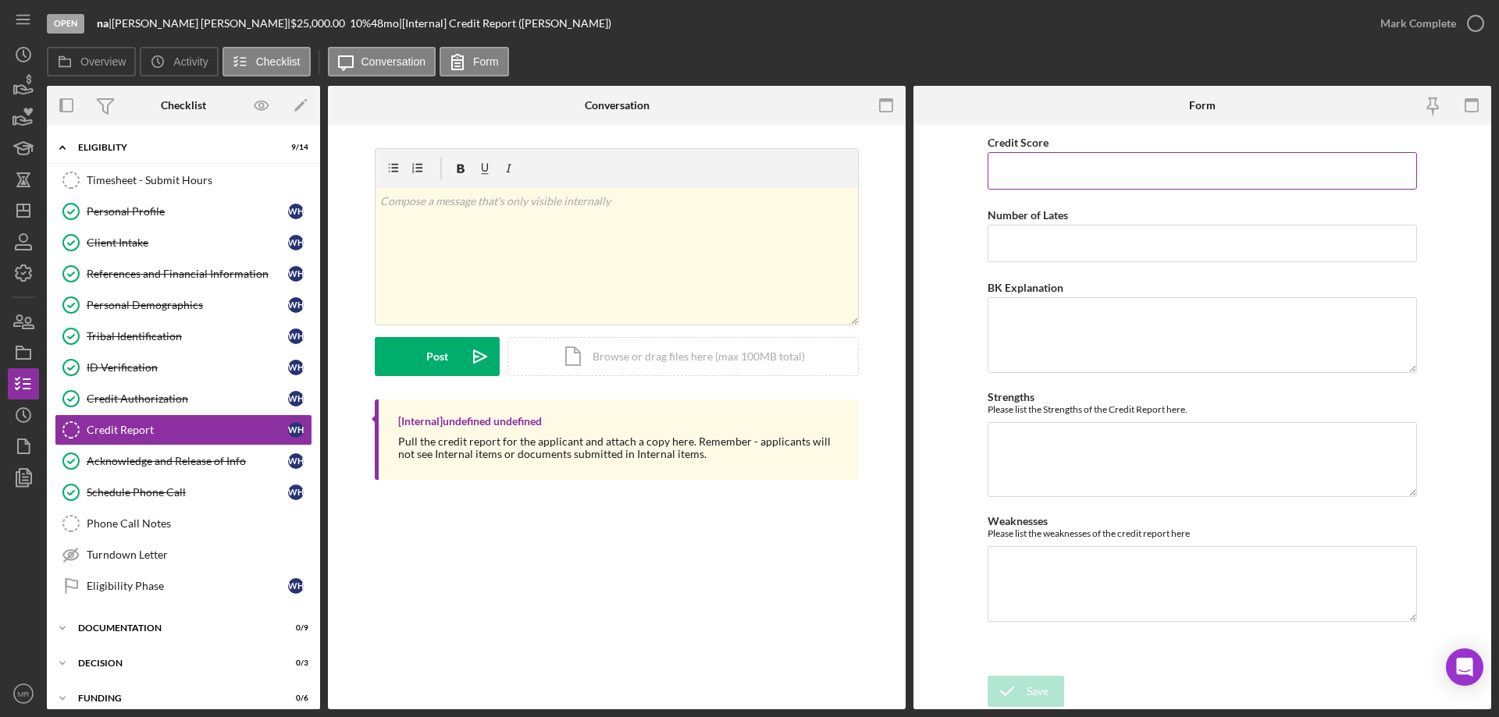
click at [1054, 165] on input "Credit Score" at bounding box center [1201, 170] width 429 height 37
type input "0"
click at [1026, 696] on button "Save" at bounding box center [1025, 691] width 76 height 31
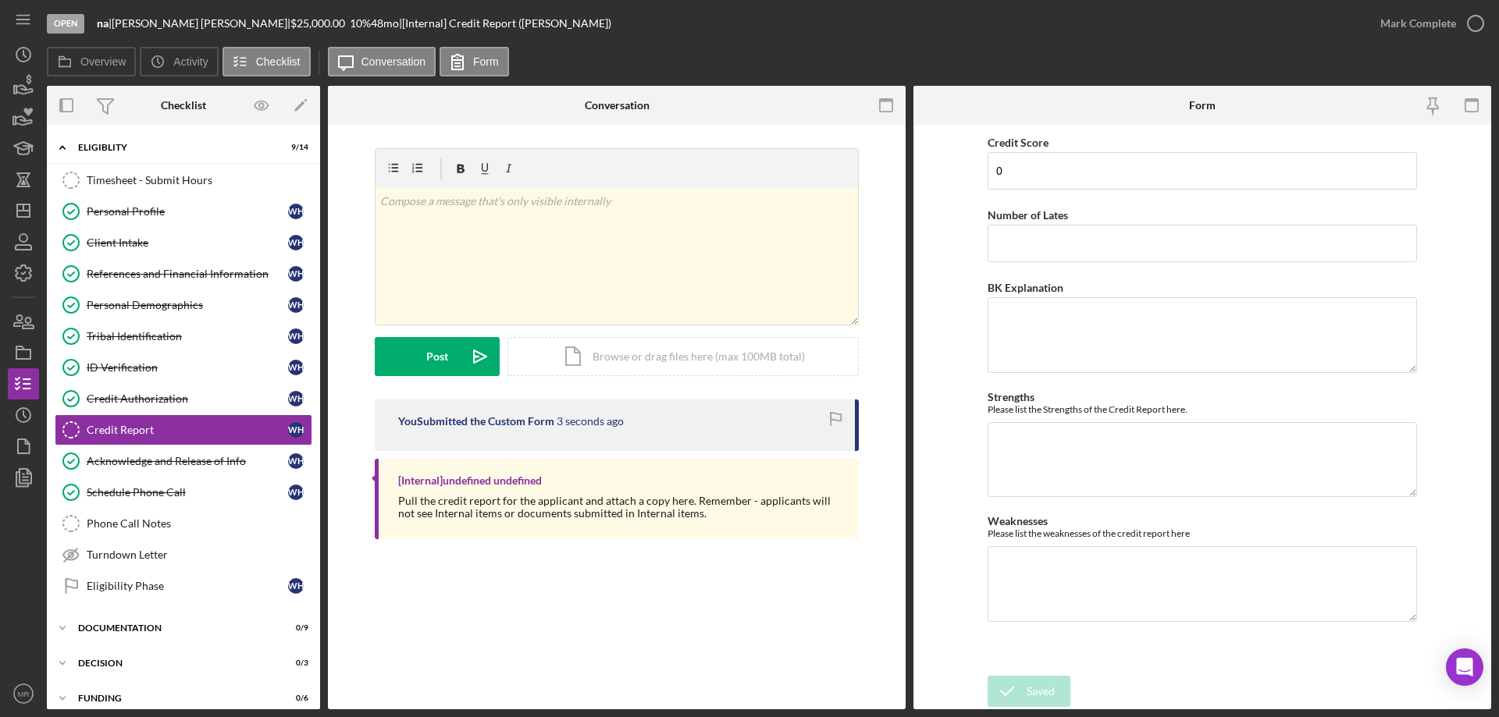
click at [1480, 18] on div "Saved" at bounding box center [1361, 15] width 250 height 6
click at [1477, 21] on icon "button" at bounding box center [1475, 23] width 39 height 39
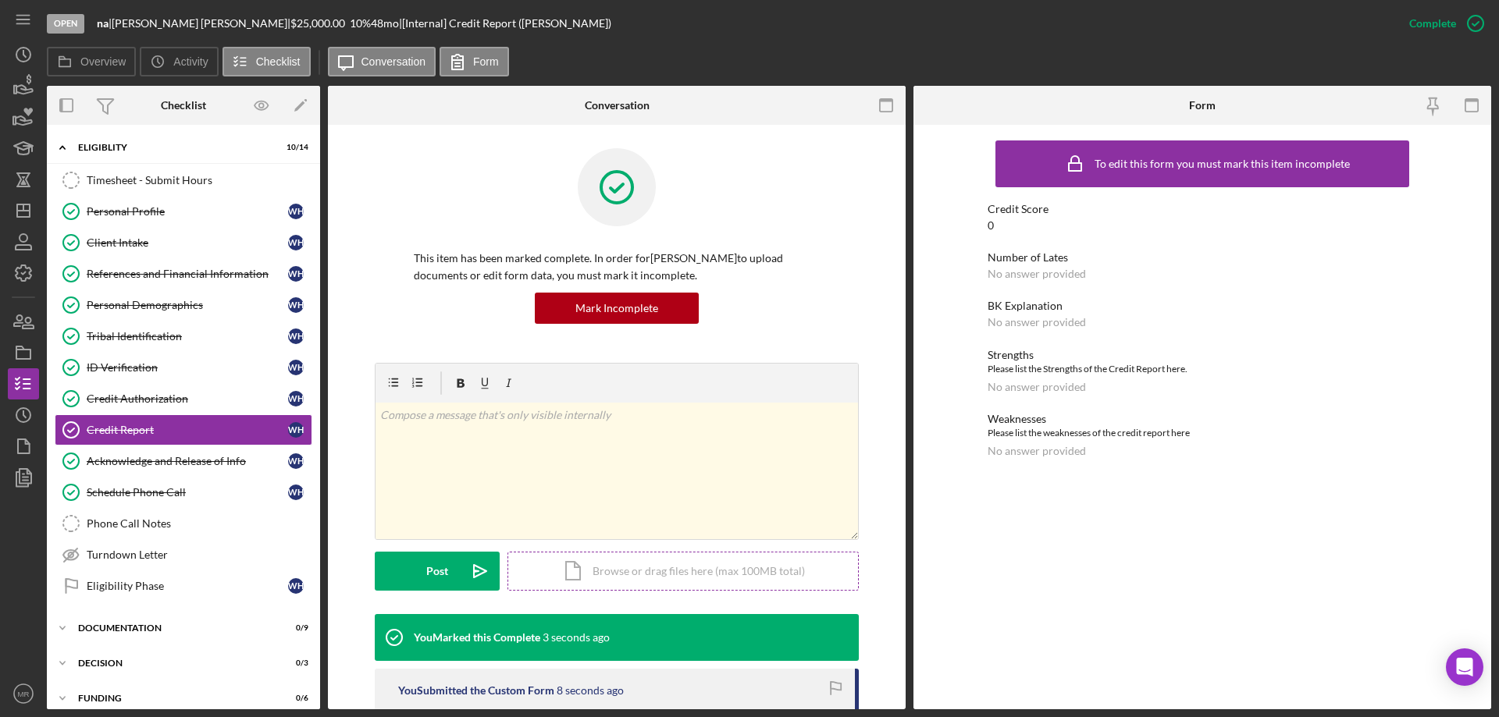
click at [676, 564] on div "Icon/Document Browse or drag files here (max 100MB total) Tap to choose files o…" at bounding box center [682, 571] width 351 height 39
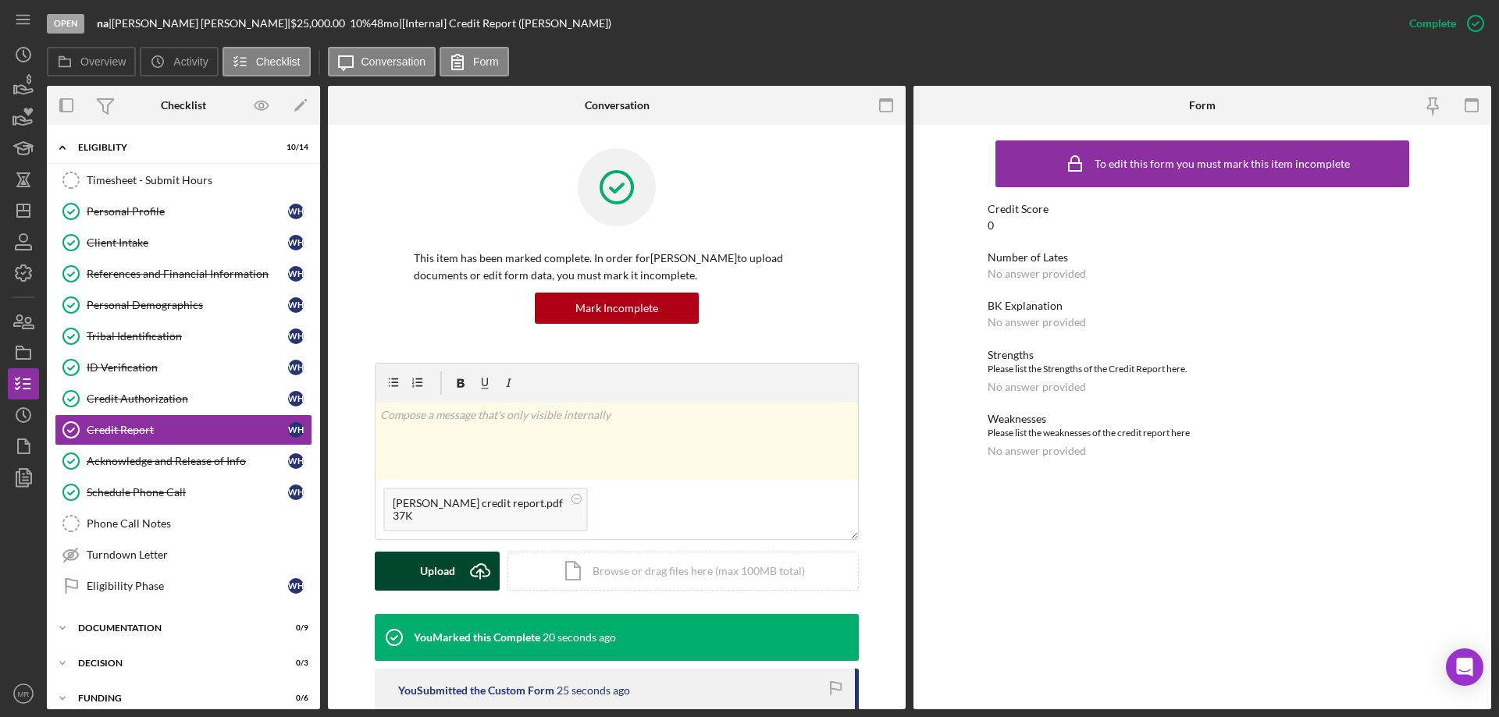
click at [452, 569] on button "Upload Icon/Upload" at bounding box center [437, 571] width 125 height 39
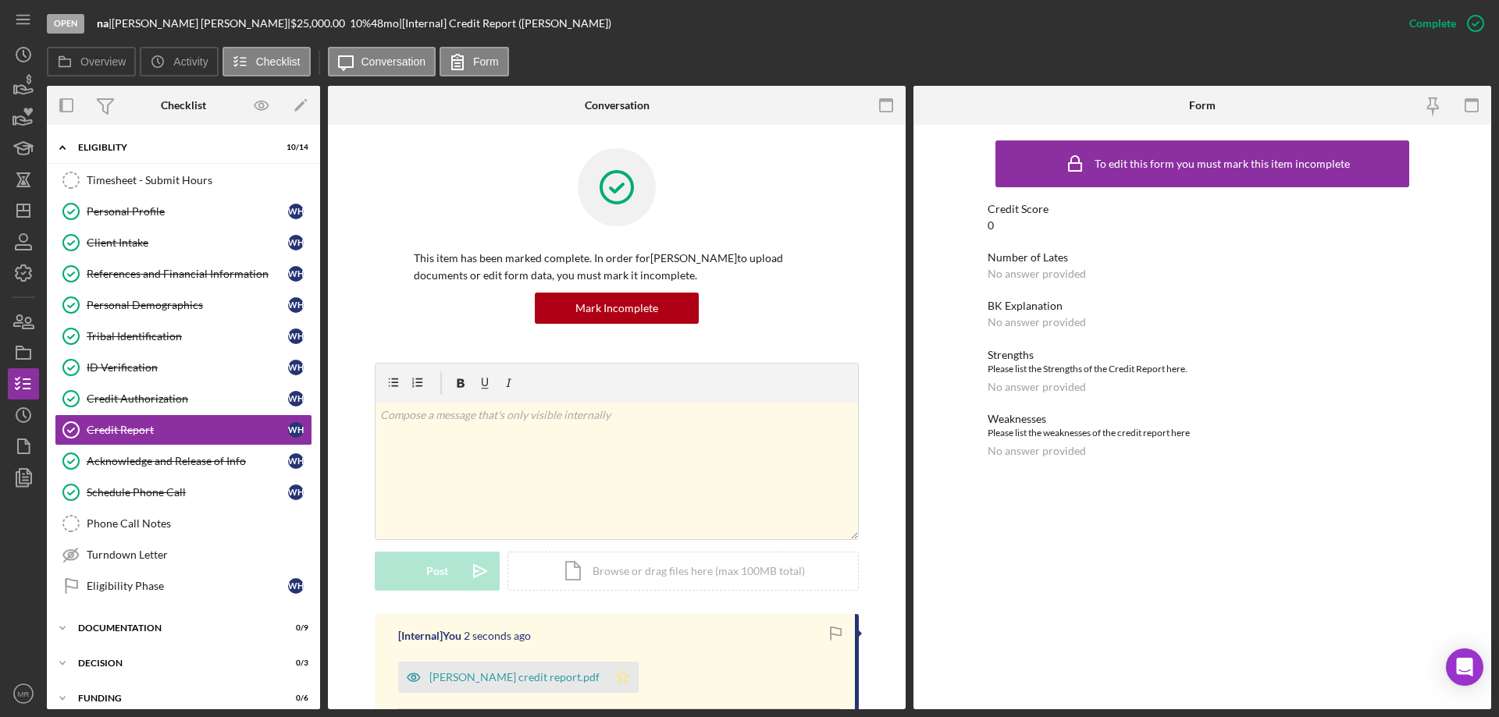
click at [607, 674] on icon "Icon/Star" at bounding box center [622, 677] width 31 height 31
click at [106, 588] on div "Eligibility Phase" at bounding box center [187, 586] width 201 height 12
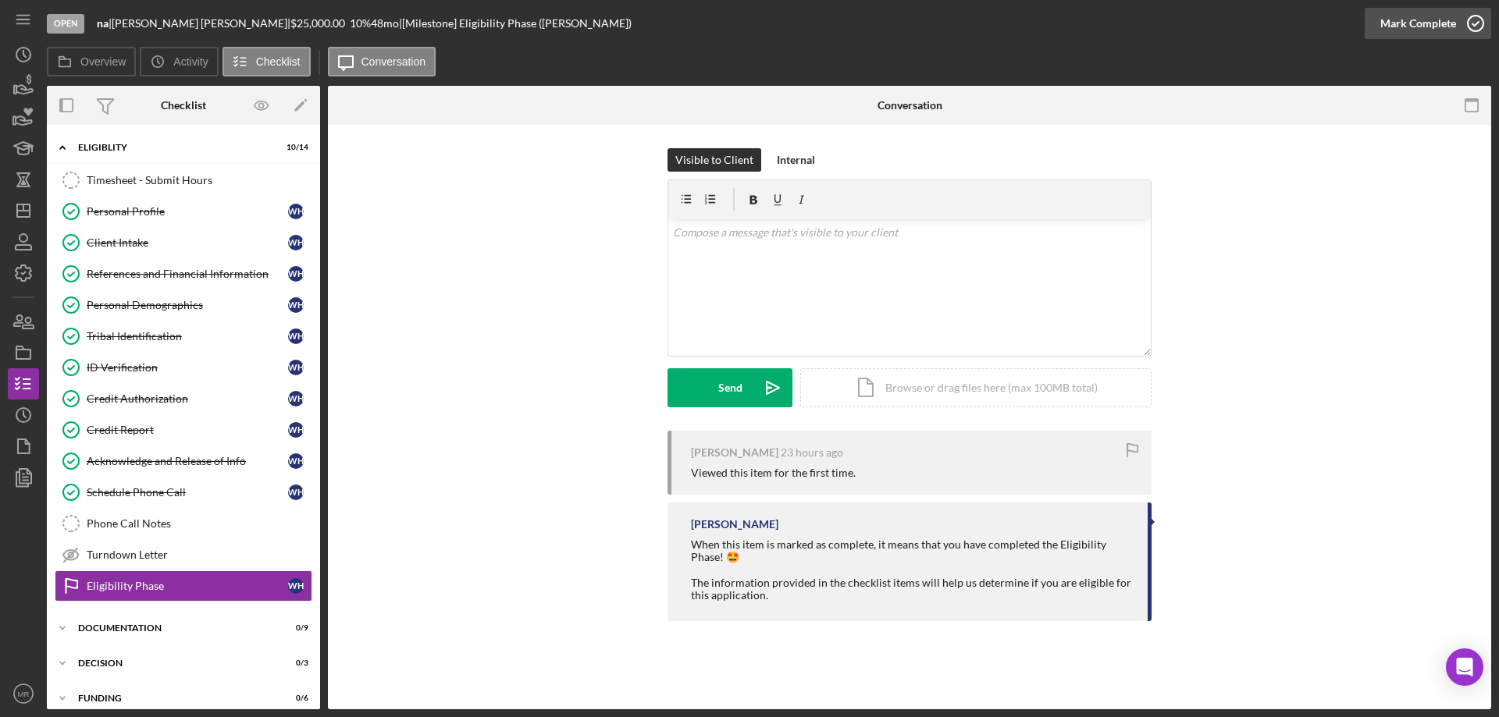
click at [1468, 24] on icon "button" at bounding box center [1475, 23] width 39 height 39
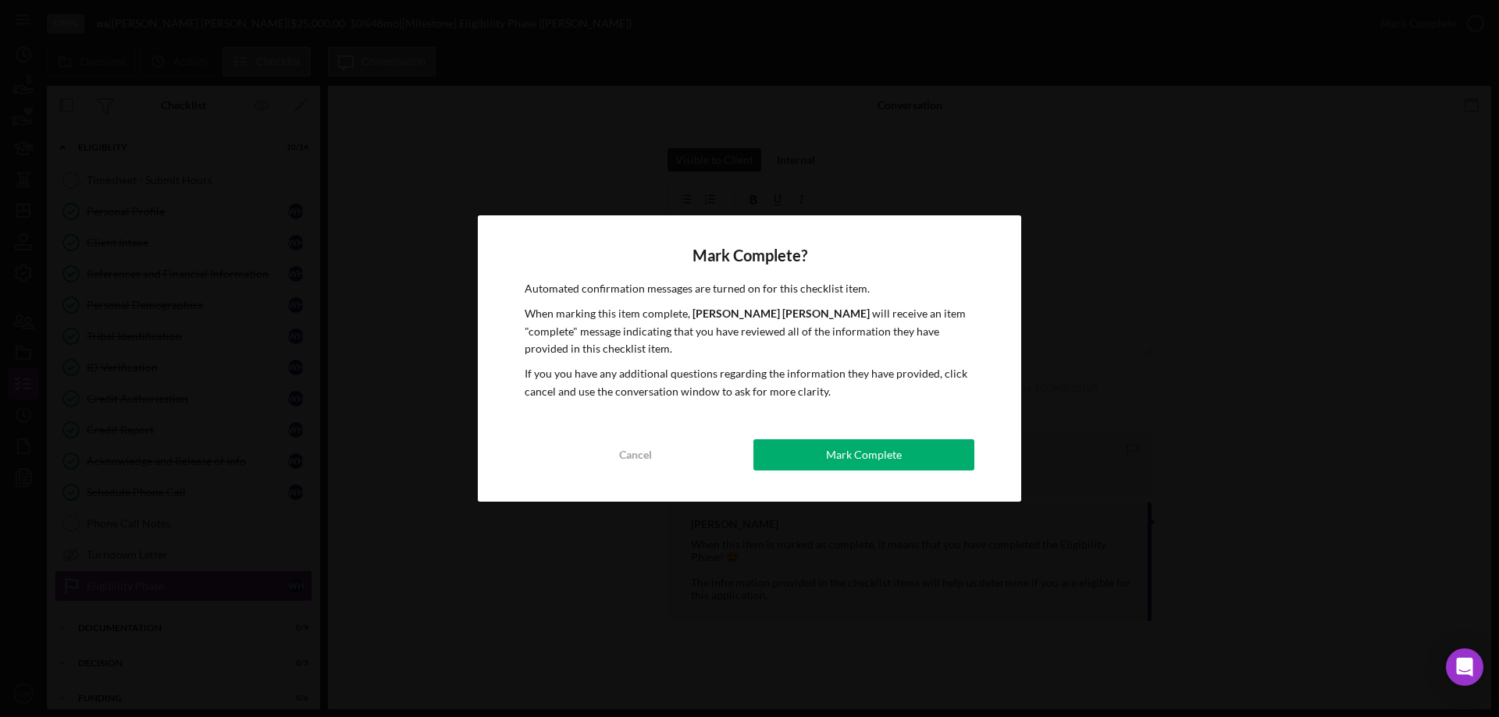
click at [880, 443] on div "Mark Complete" at bounding box center [864, 454] width 76 height 31
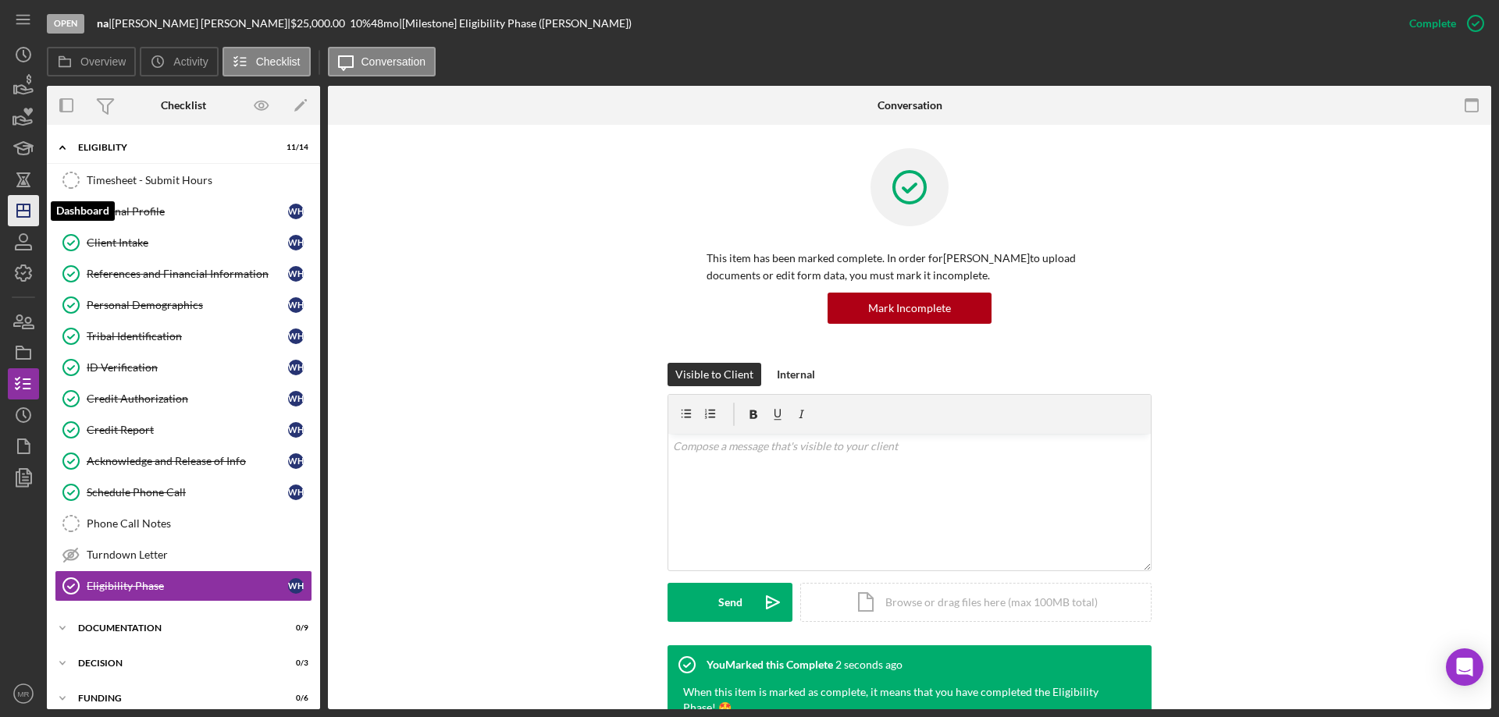
click at [17, 217] on polygon "button" at bounding box center [23, 211] width 12 height 12
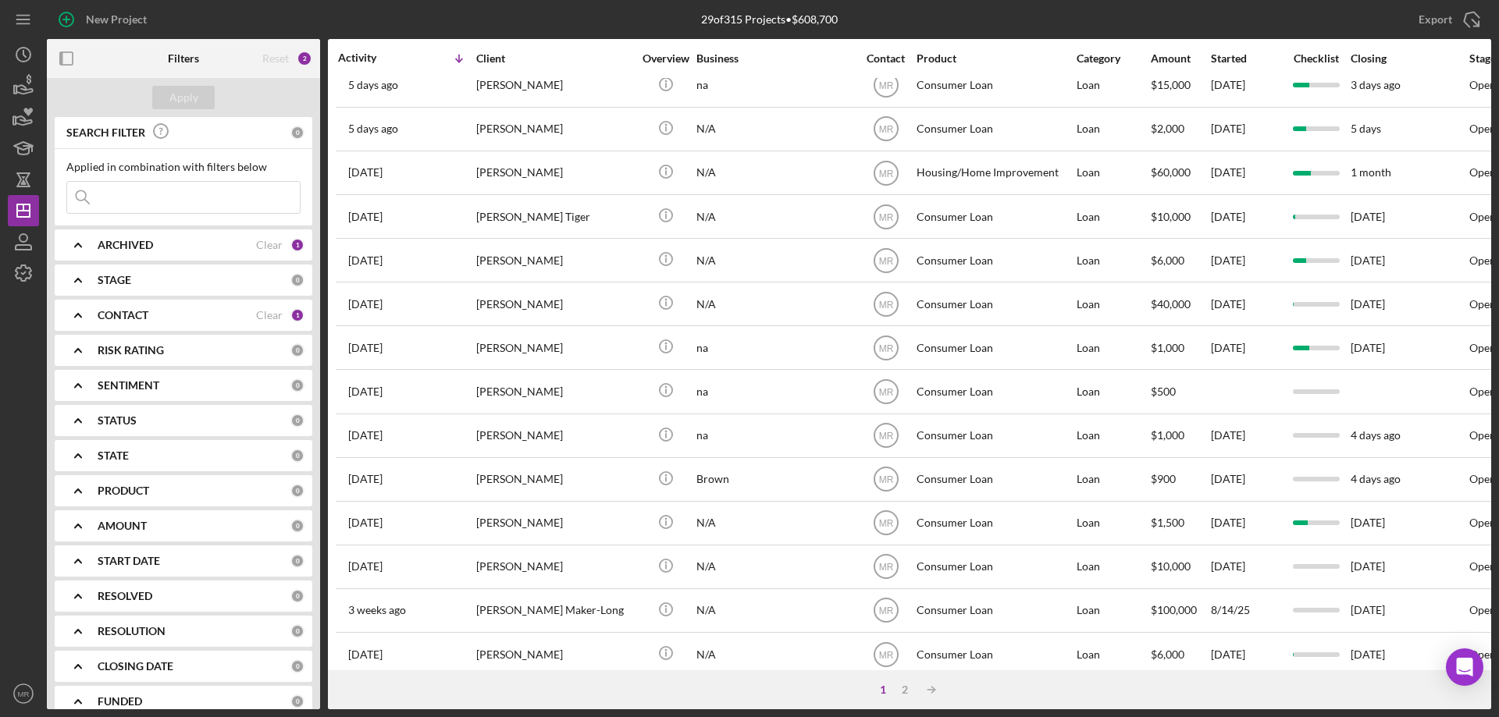
scroll to position [522, 0]
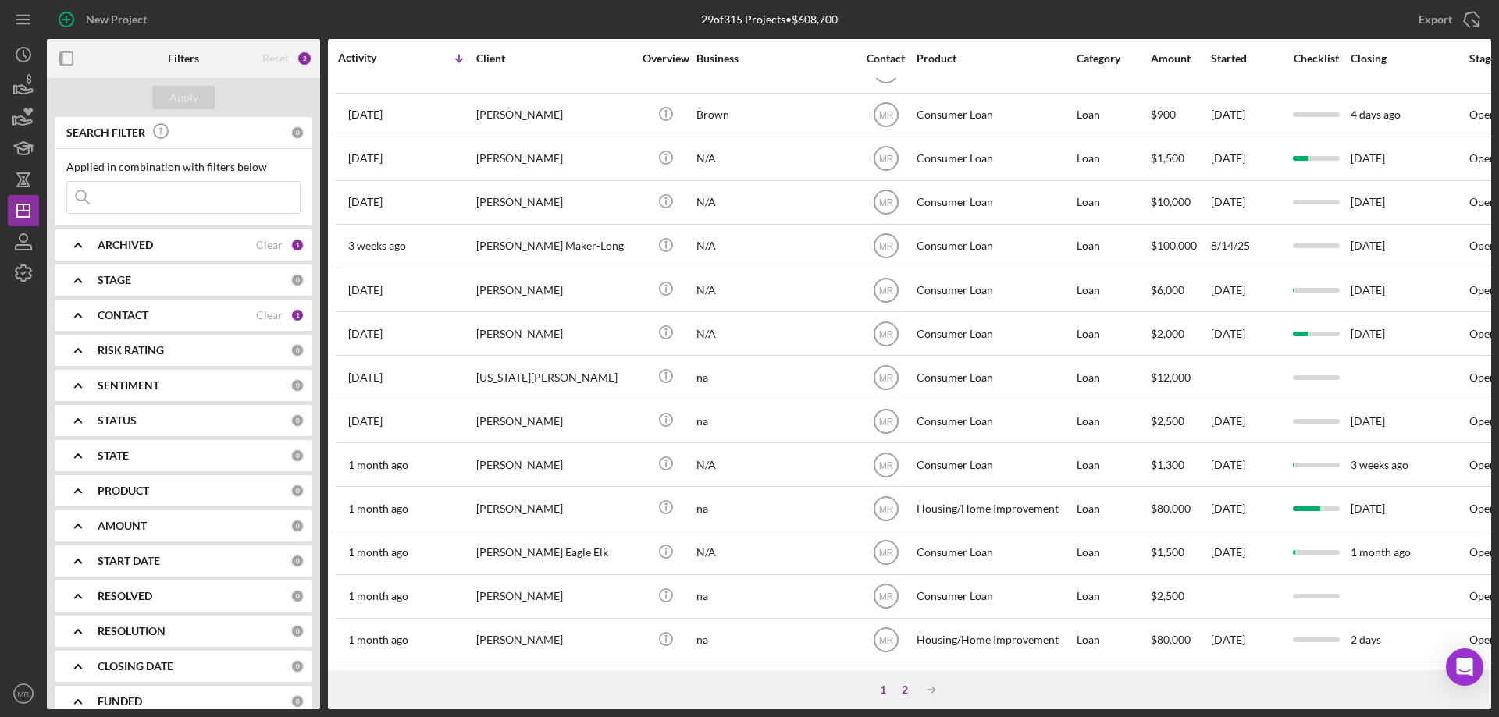
click at [905, 686] on div "2" at bounding box center [905, 690] width 22 height 12
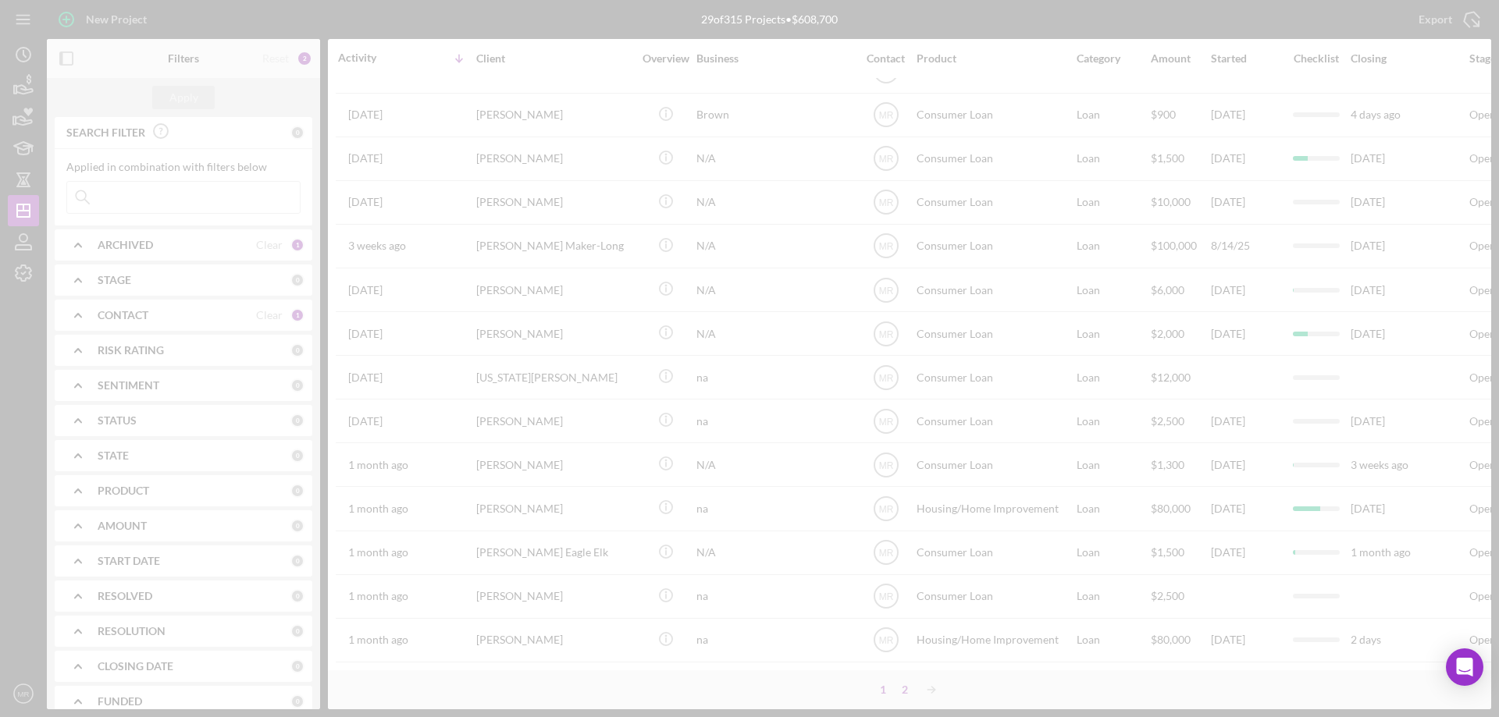
scroll to position [0, 0]
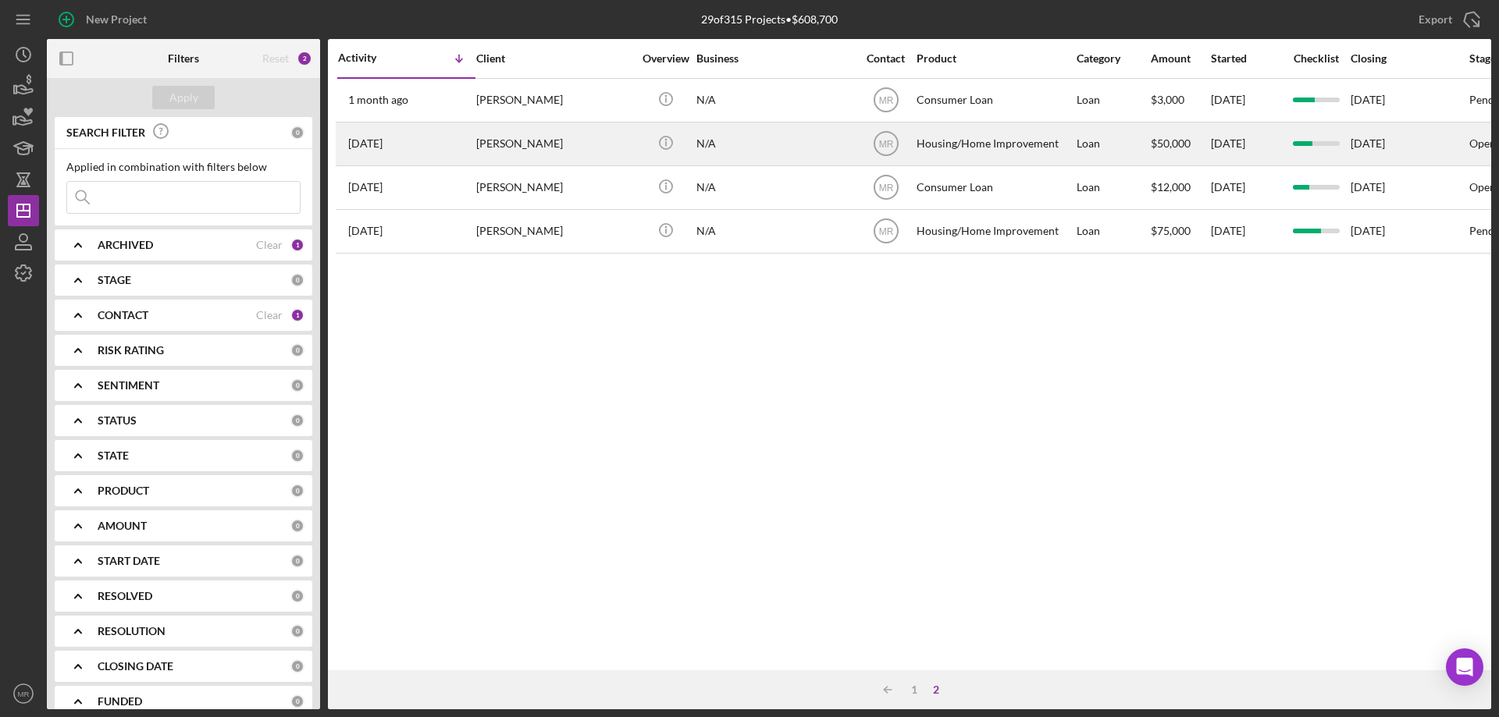
click at [528, 142] on div "[PERSON_NAME]" at bounding box center [554, 143] width 156 height 41
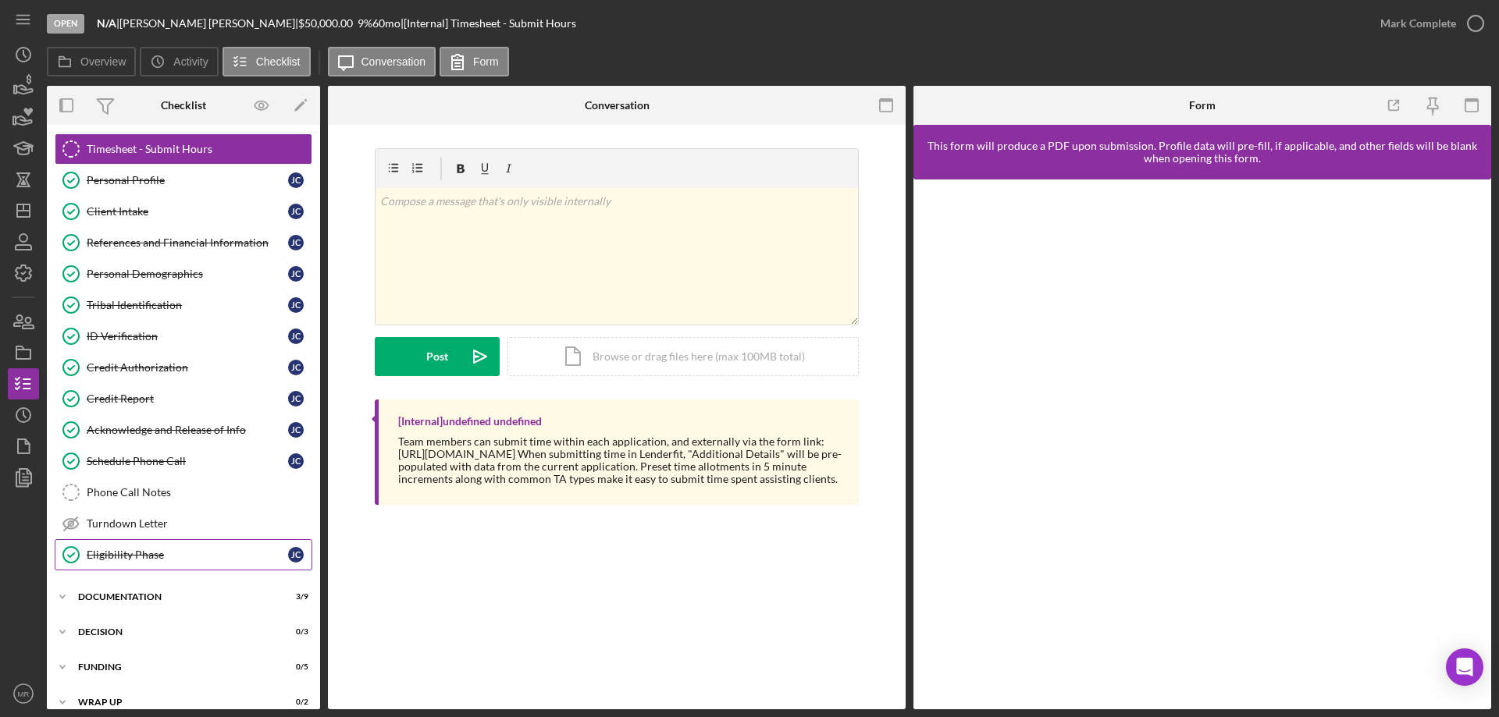
scroll to position [48, 0]
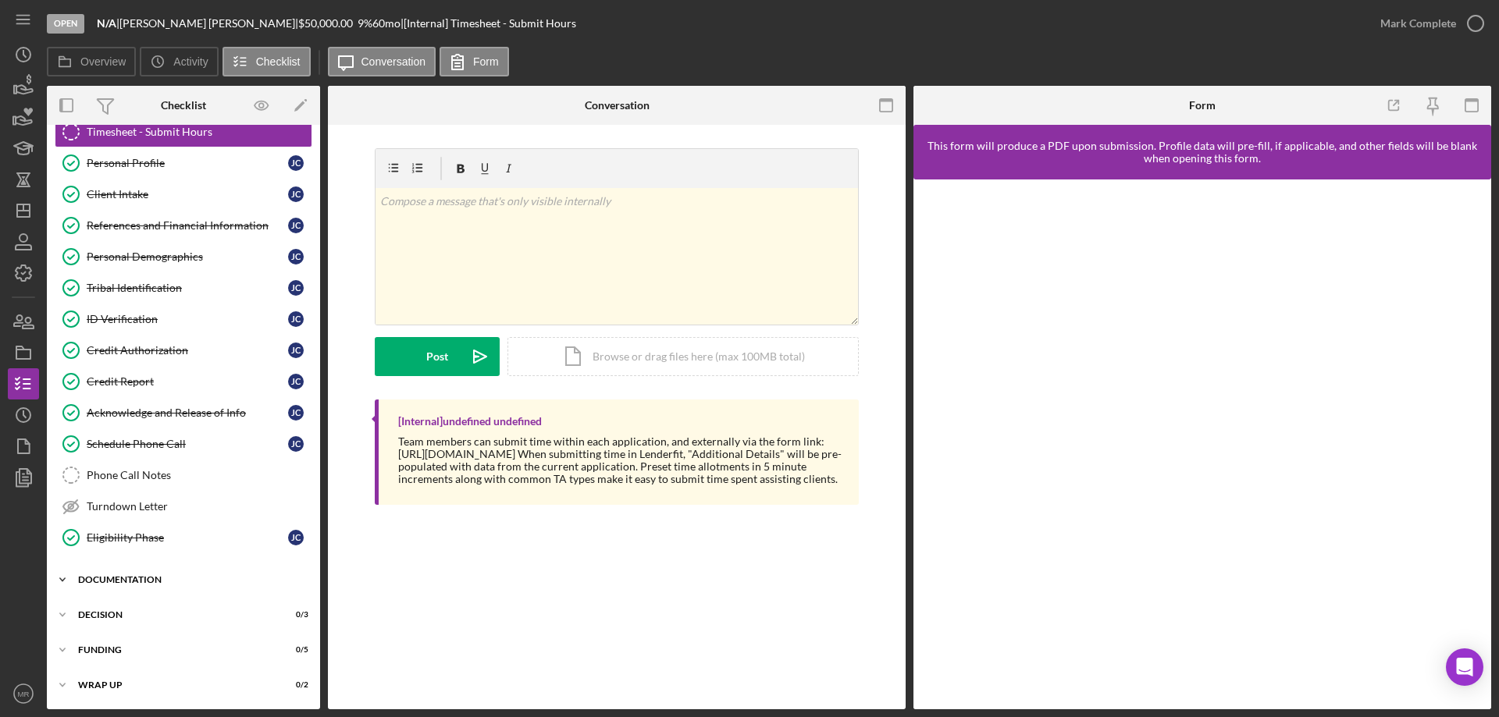
click at [130, 583] on div "Documentation" at bounding box center [189, 579] width 222 height 9
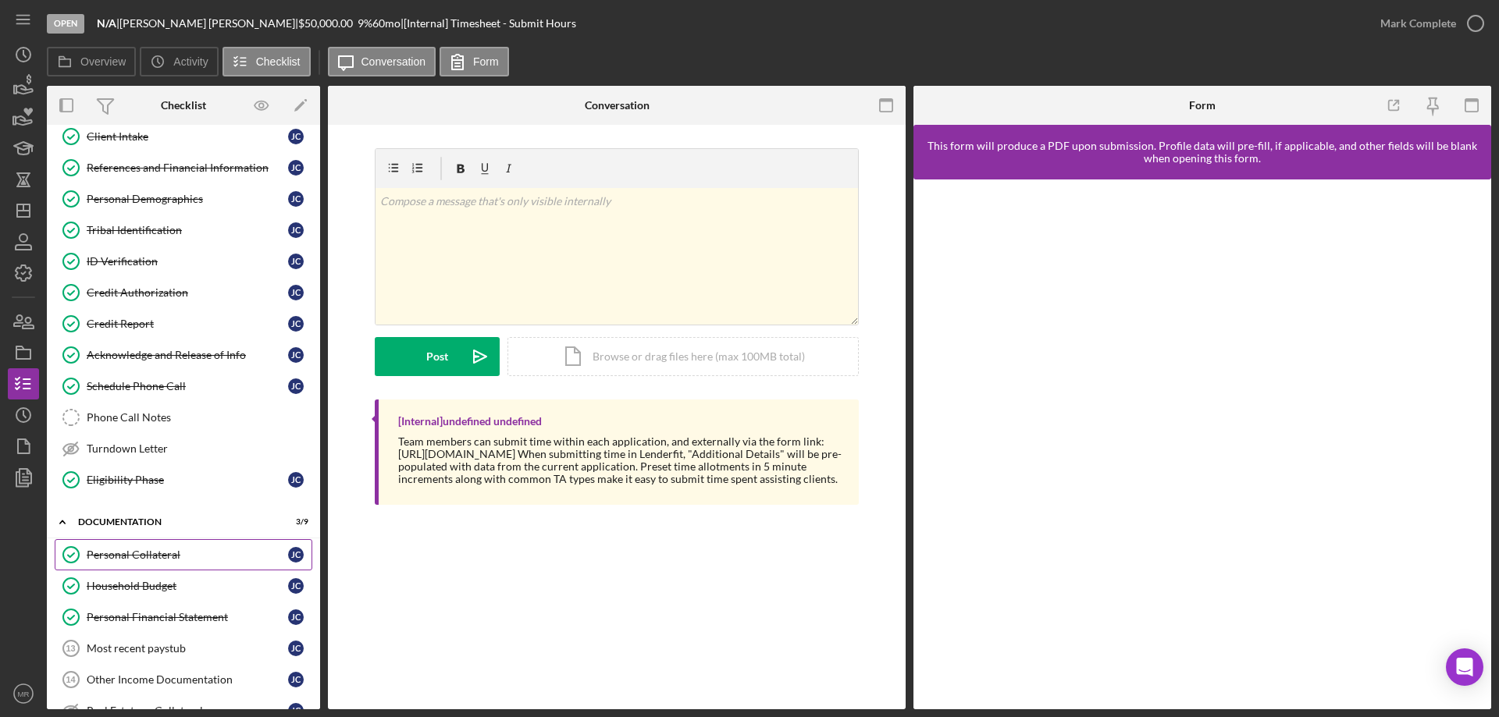
scroll to position [0, 0]
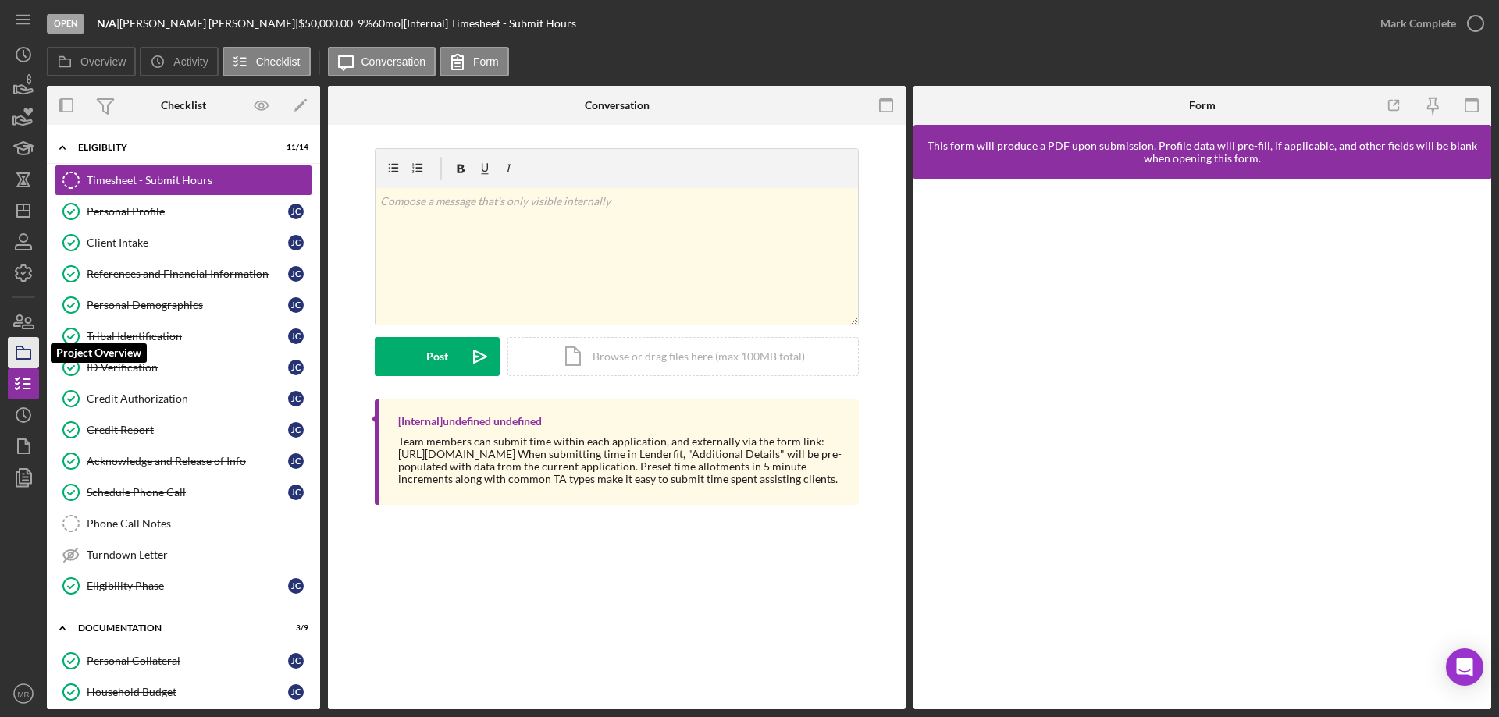
click at [16, 351] on rect "button" at bounding box center [23, 354] width 14 height 9
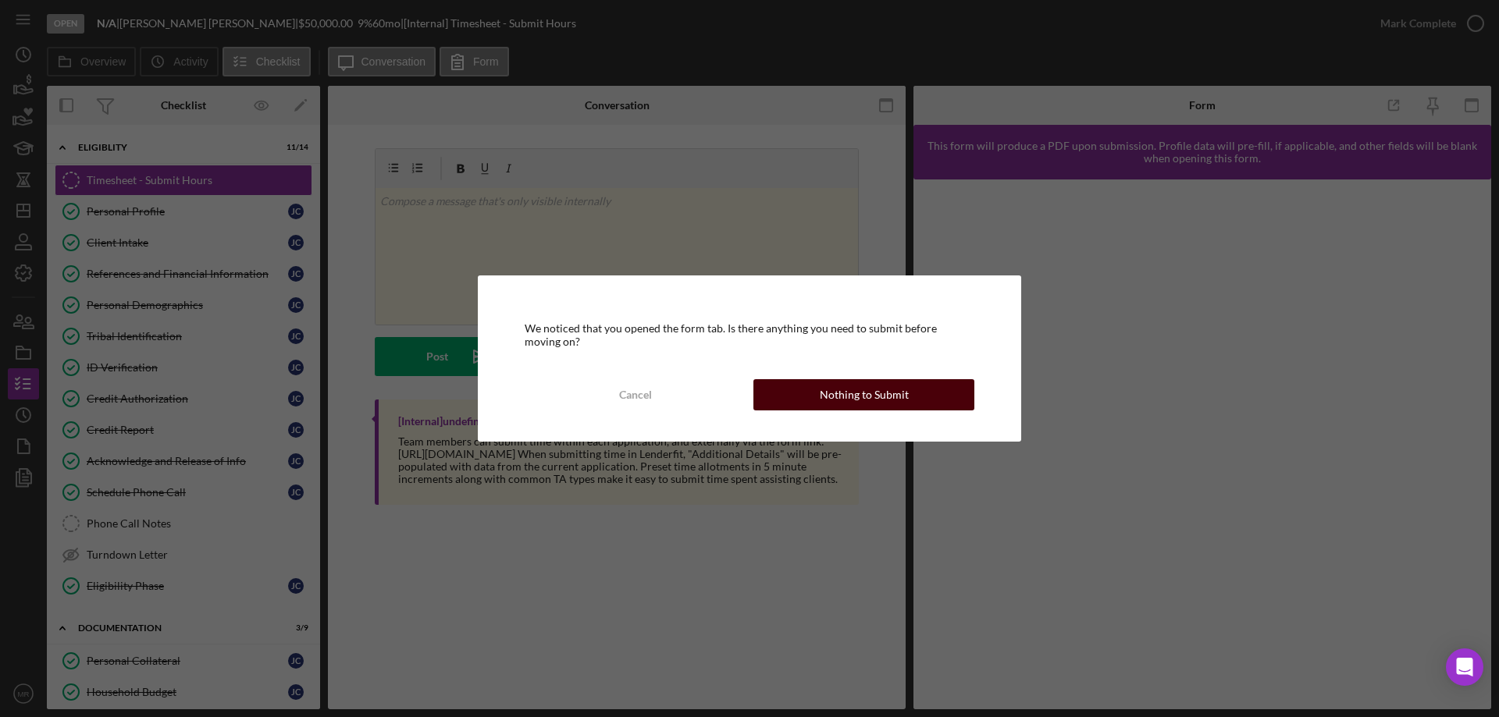
click at [888, 391] on div "Nothing to Submit" at bounding box center [864, 394] width 89 height 31
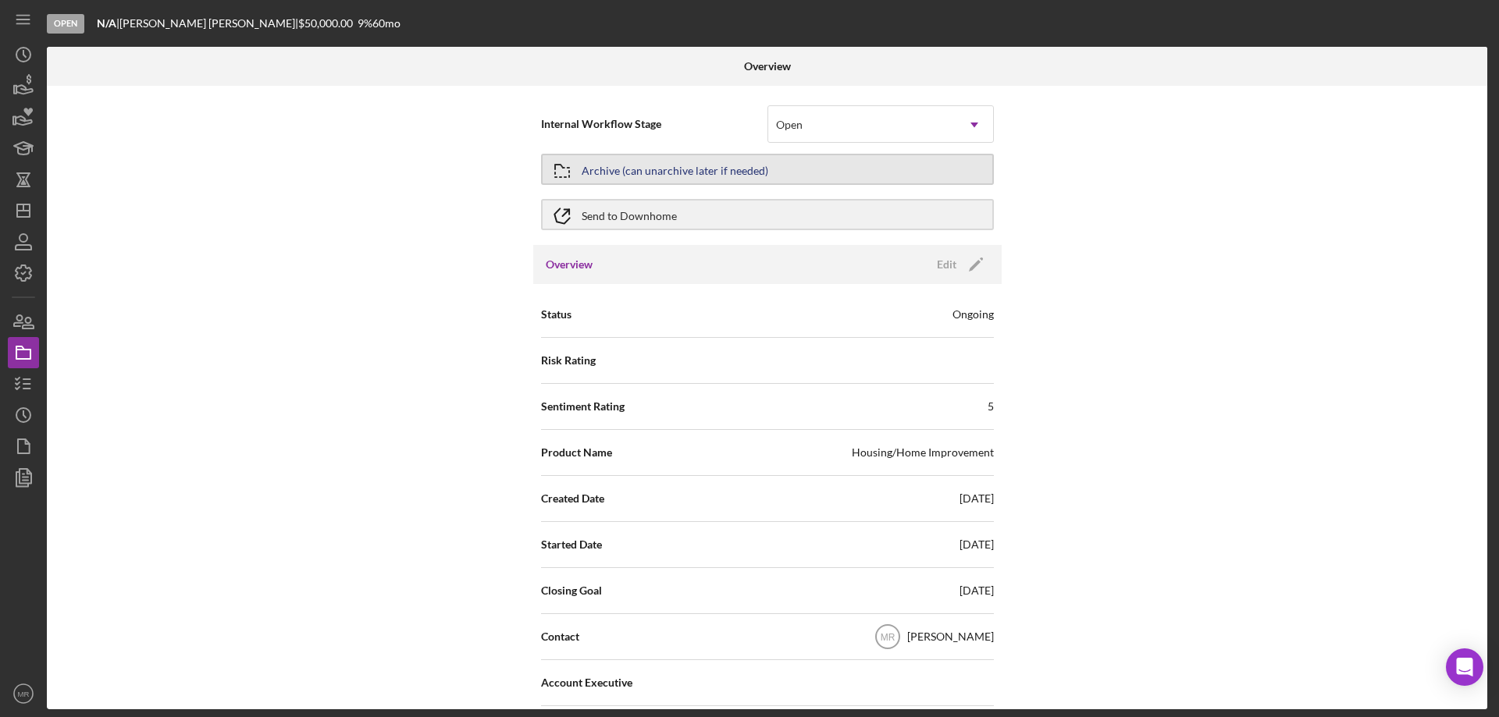
click at [690, 167] on div "Archive (can unarchive later if needed)" at bounding box center [675, 169] width 187 height 28
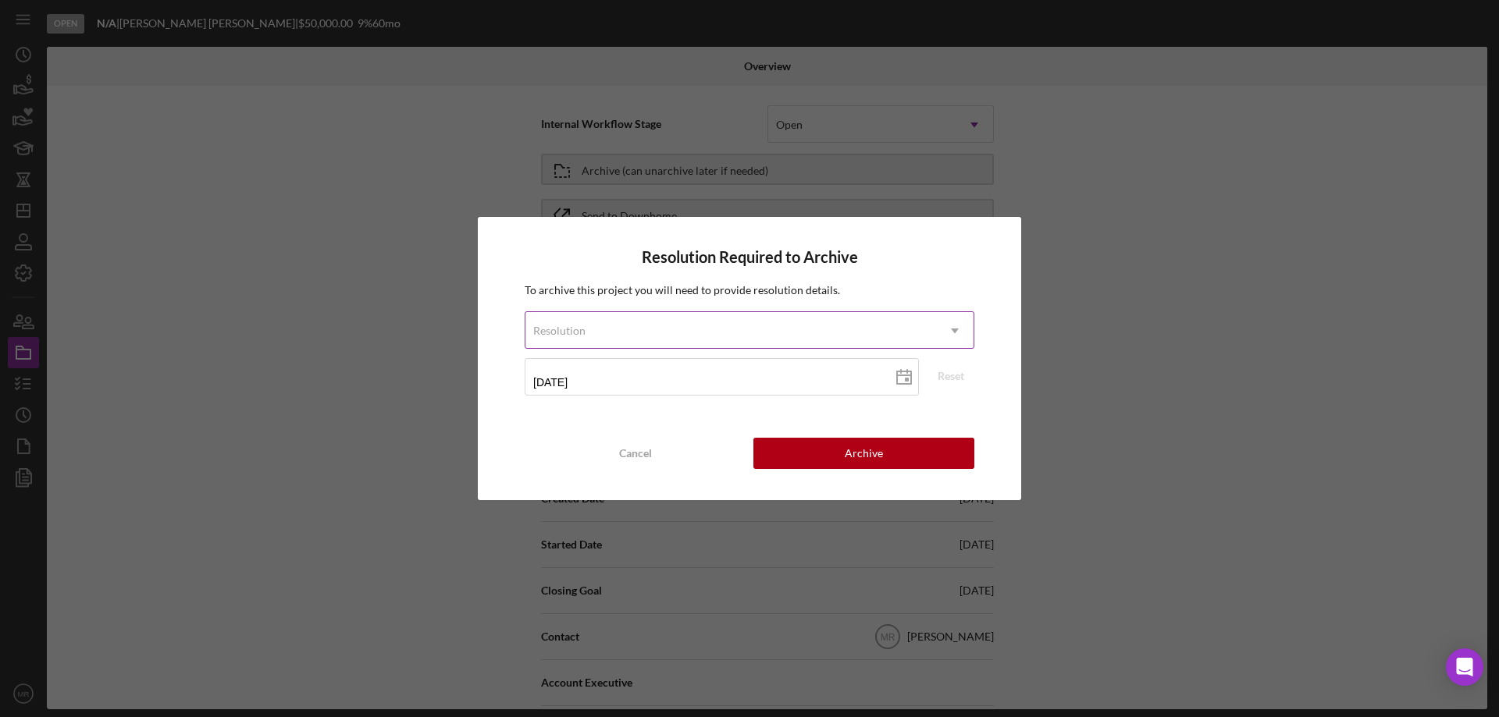
click at [676, 318] on div "Resolution" at bounding box center [730, 331] width 411 height 36
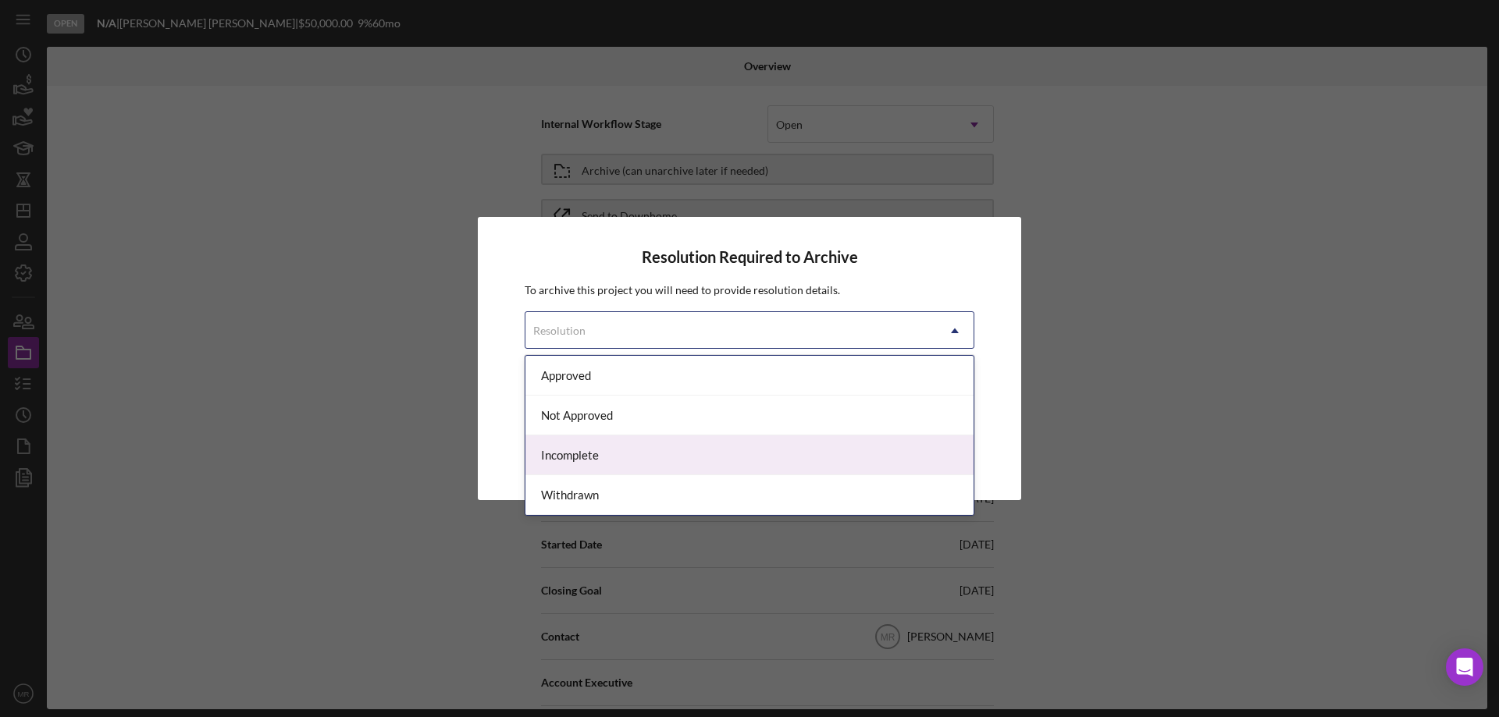
click at [631, 456] on div "Incomplete" at bounding box center [749, 456] width 448 height 40
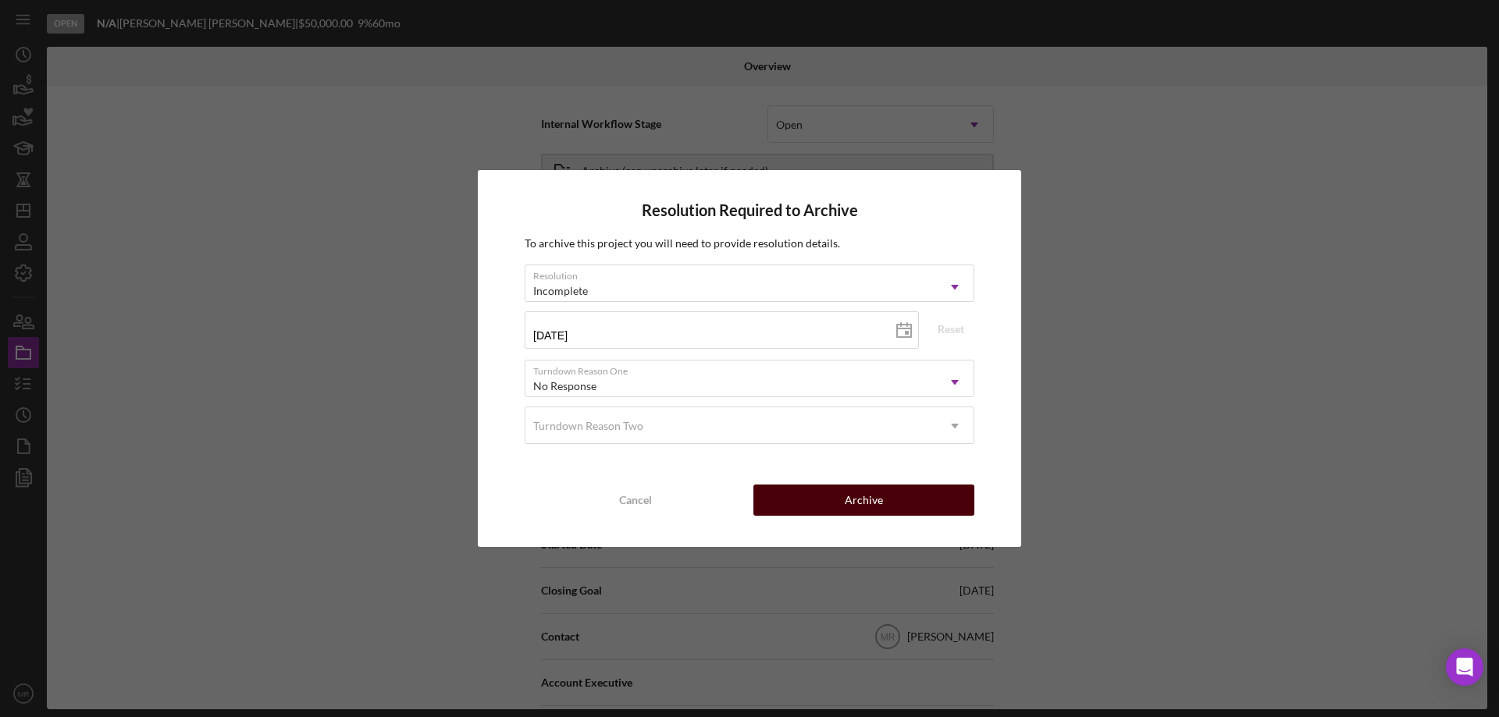
click at [877, 491] on div "Archive" at bounding box center [864, 500] width 38 height 31
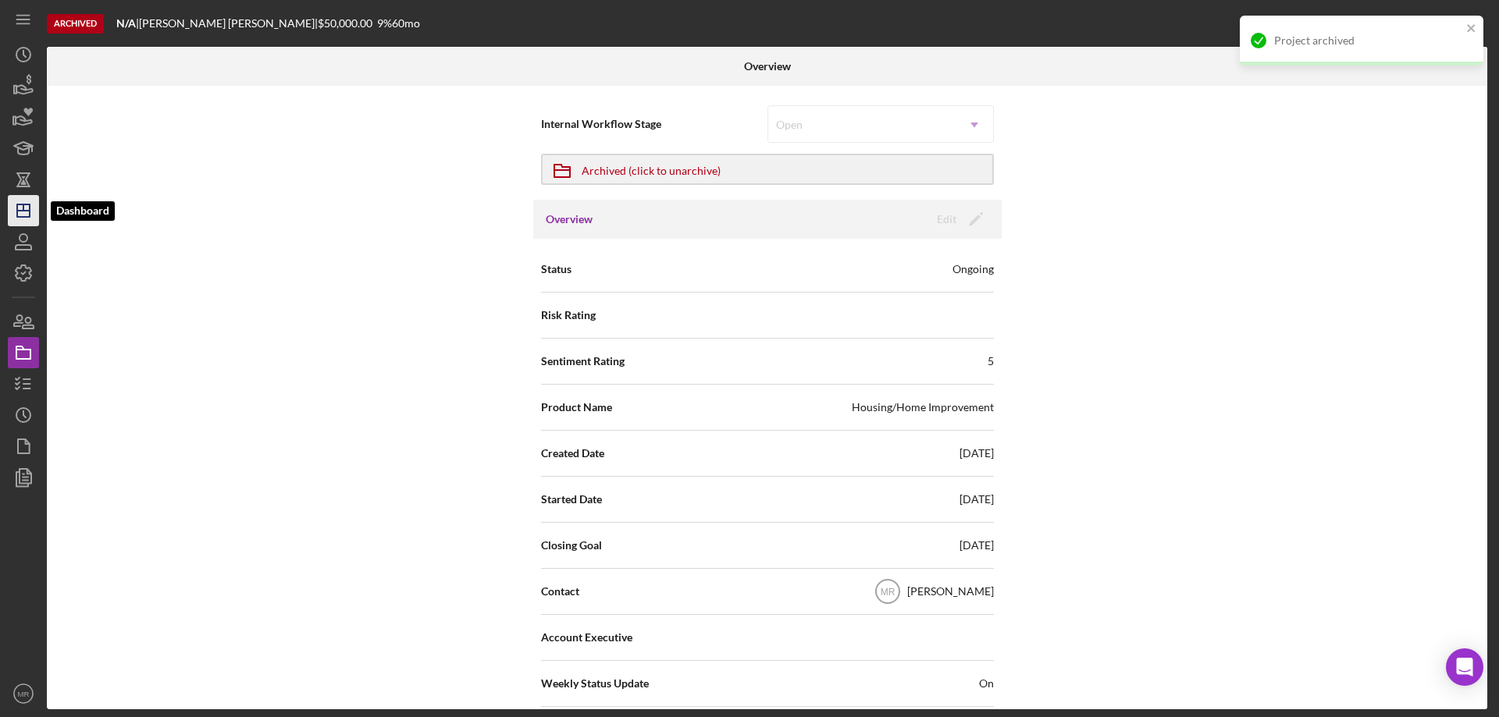
click at [26, 207] on icon "Icon/Dashboard" at bounding box center [23, 210] width 39 height 39
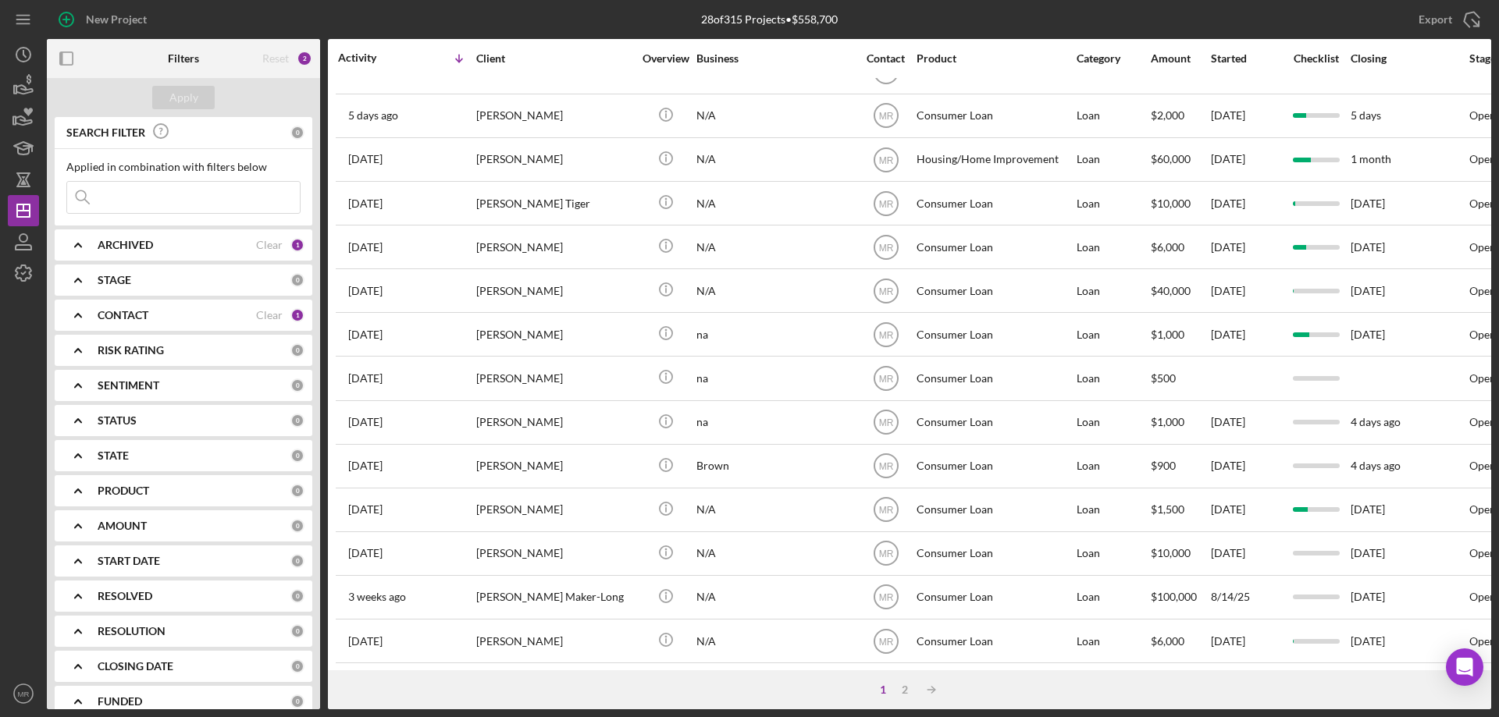
scroll to position [468, 0]
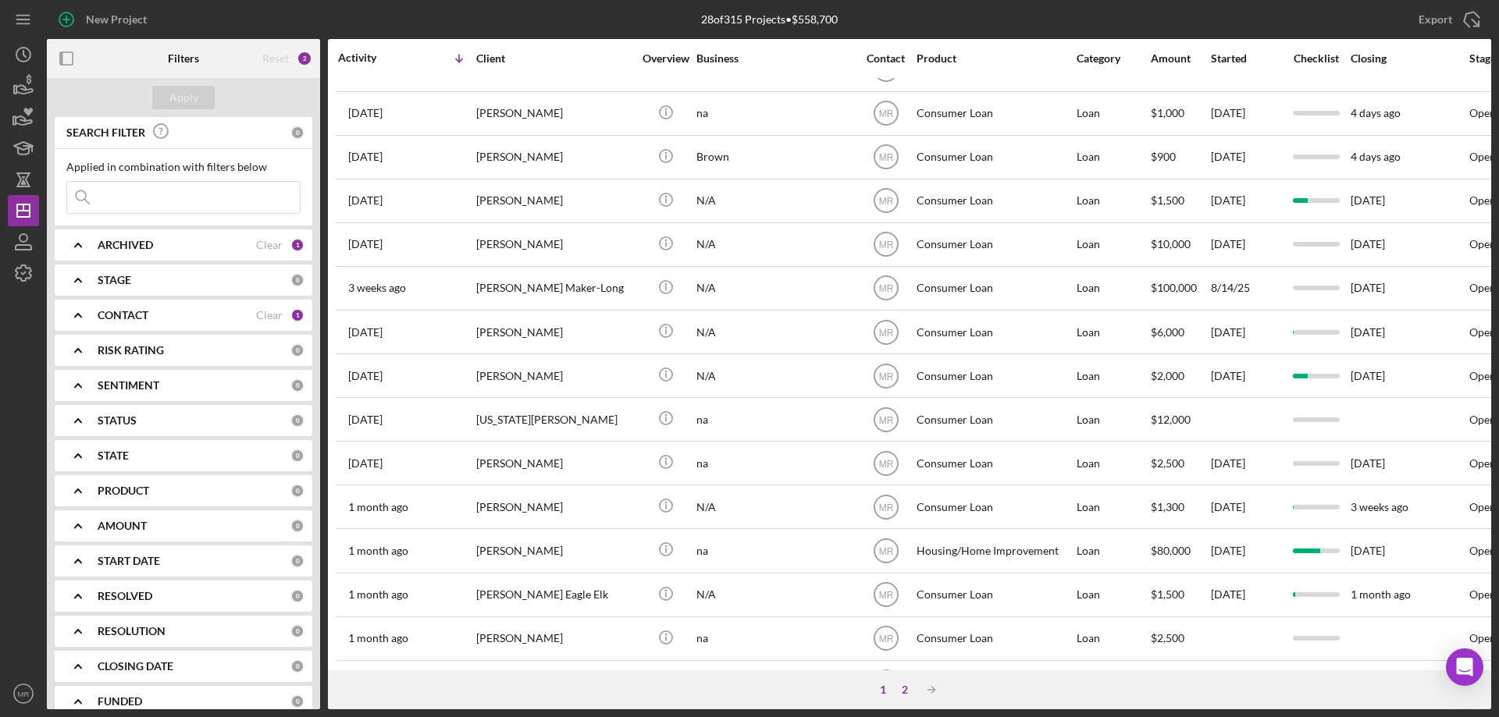
click at [909, 689] on div "2" at bounding box center [905, 690] width 22 height 12
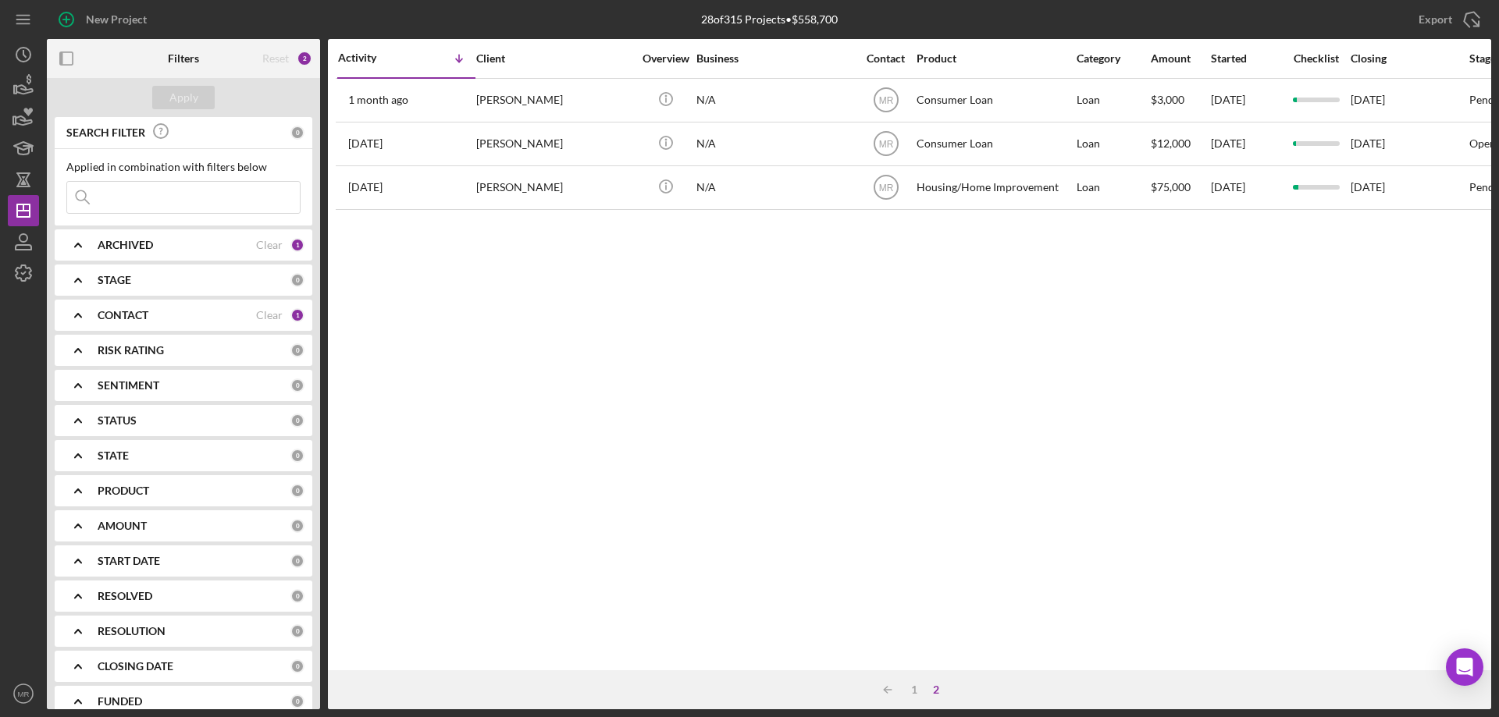
scroll to position [0, 0]
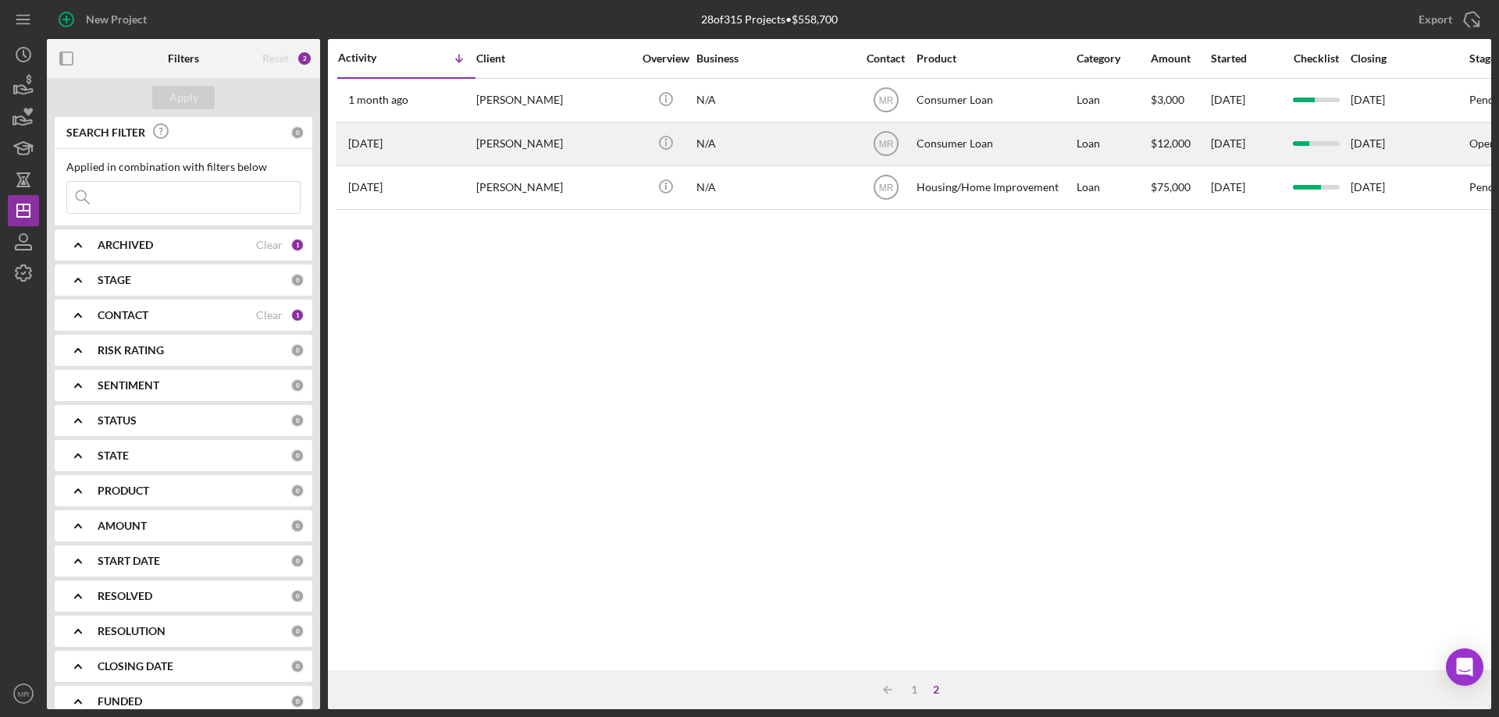
click at [606, 134] on div "[PERSON_NAME]" at bounding box center [554, 143] width 156 height 41
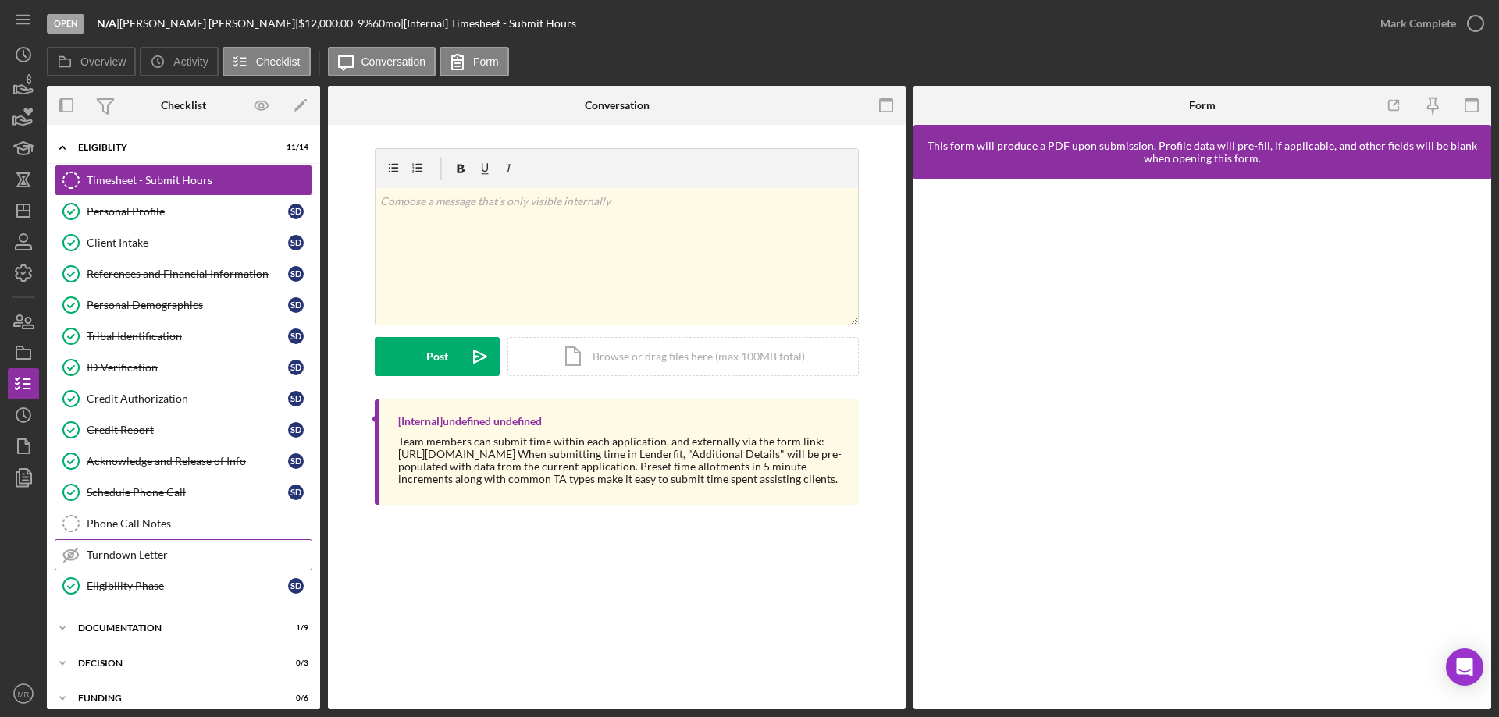
scroll to position [48, 0]
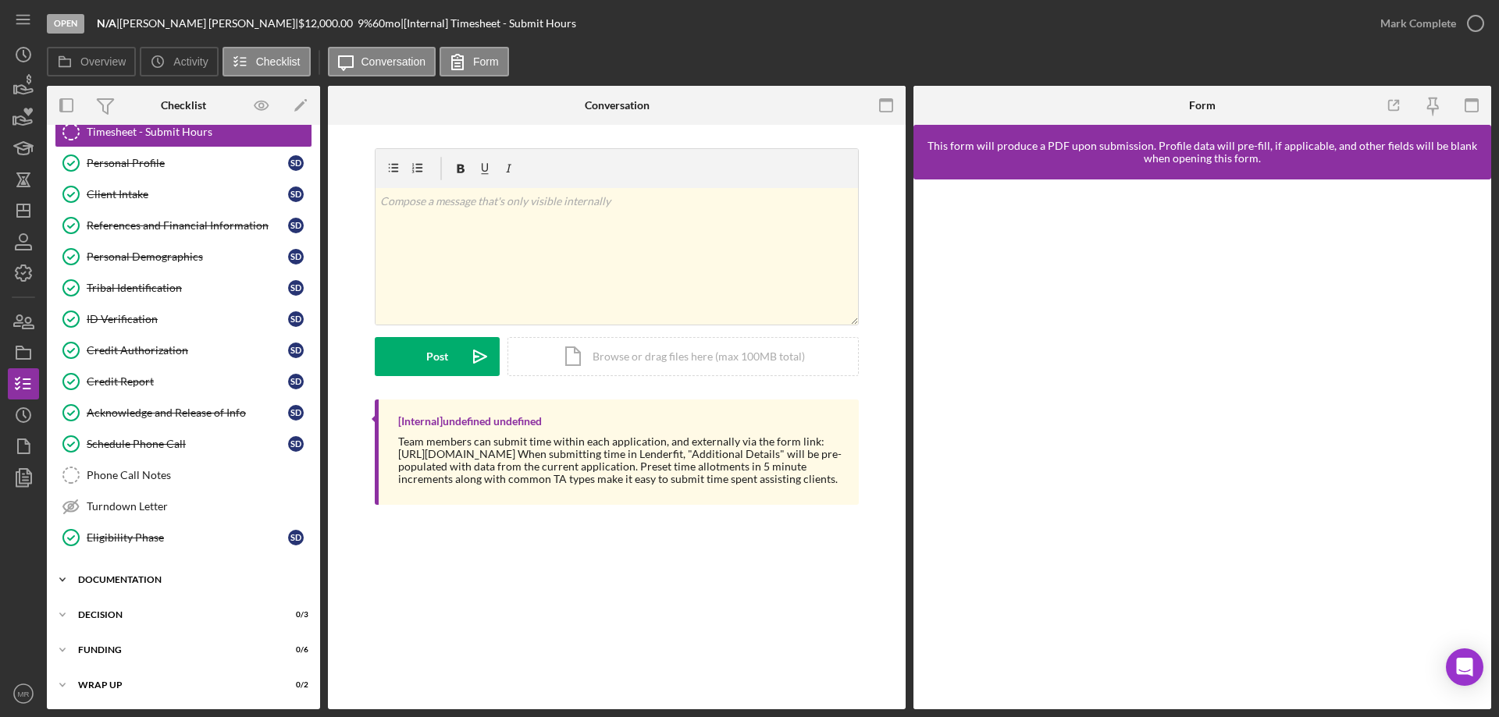
click at [127, 571] on div "Icon/Expander Documentation 1 / 9" at bounding box center [183, 579] width 273 height 31
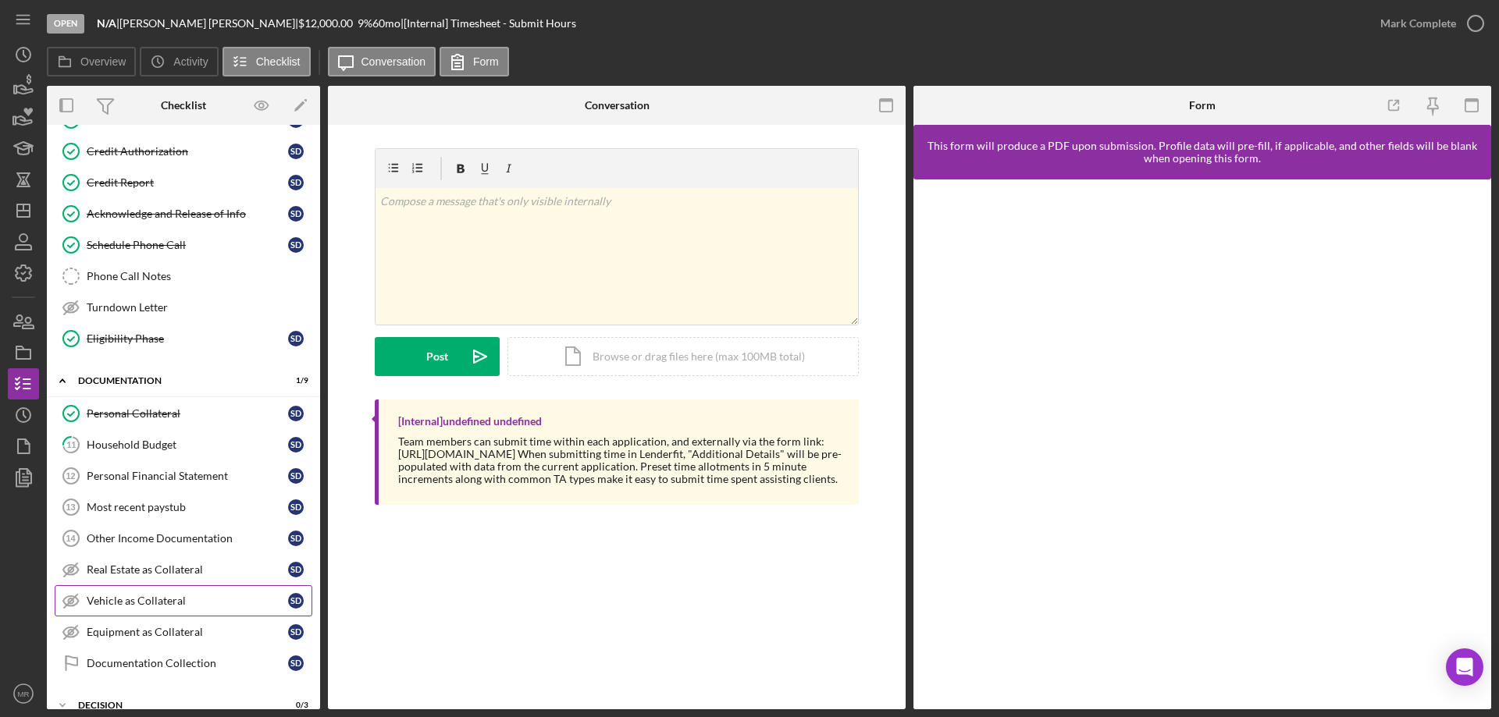
scroll to position [283, 0]
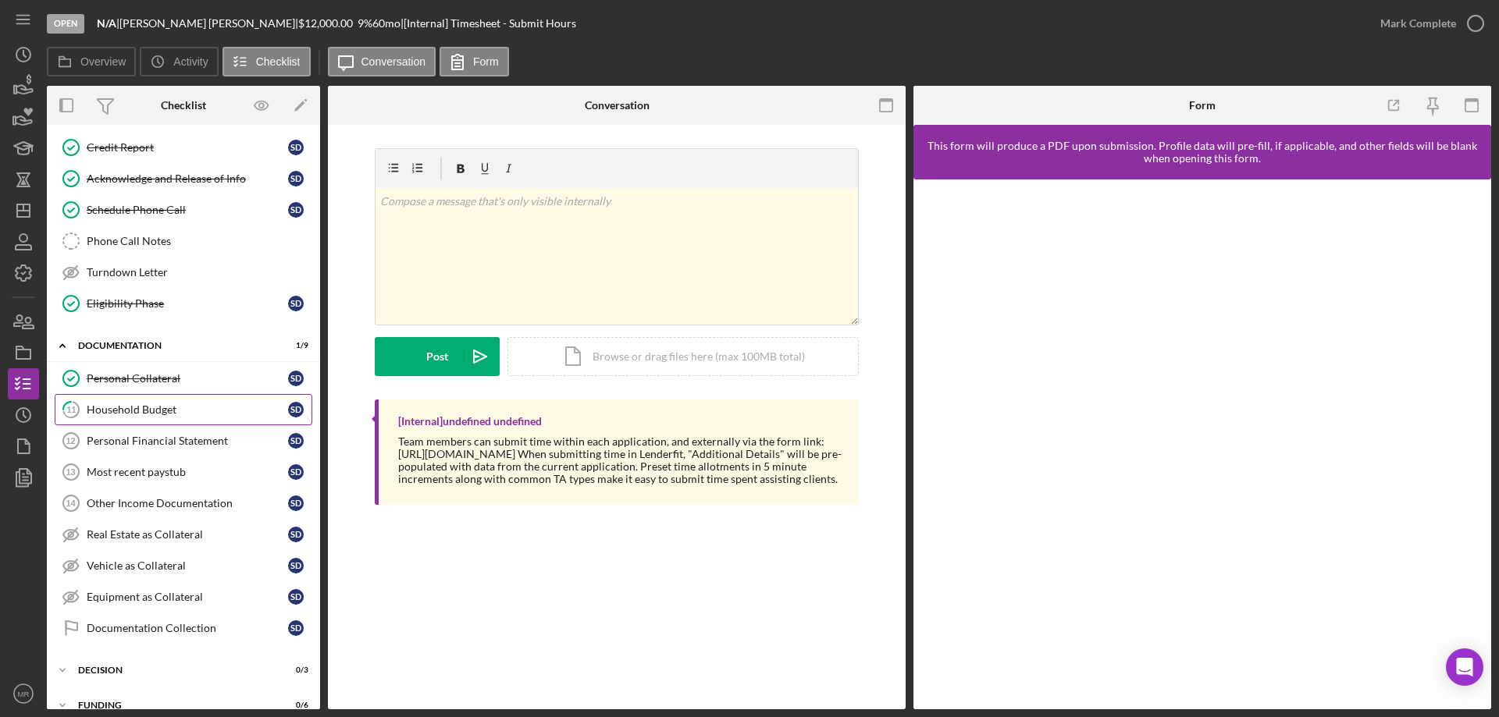
click at [136, 406] on div "Household Budget" at bounding box center [187, 410] width 201 height 12
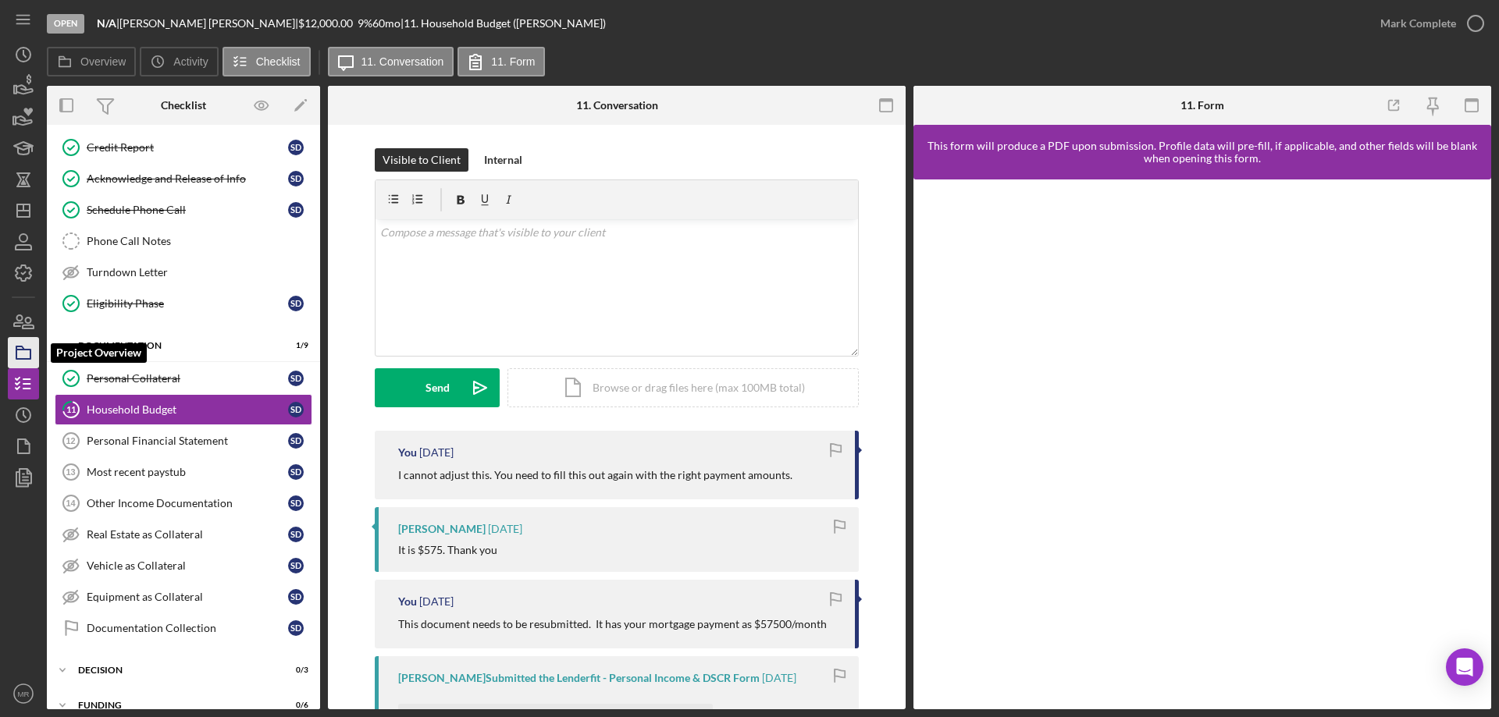
click at [16, 347] on polygon "button" at bounding box center [20, 348] width 8 height 3
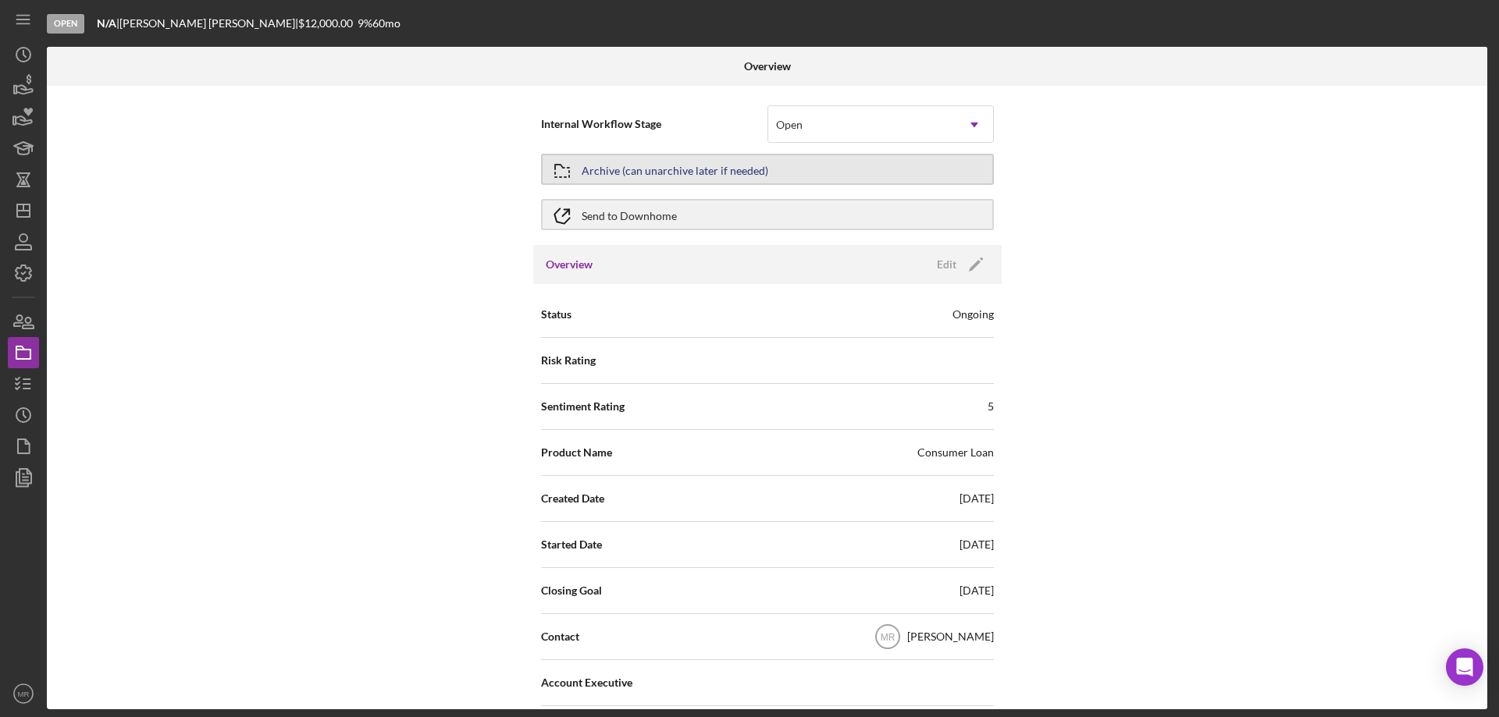
click at [780, 164] on button "Archive (can unarchive later if needed)" at bounding box center [767, 169] width 453 height 31
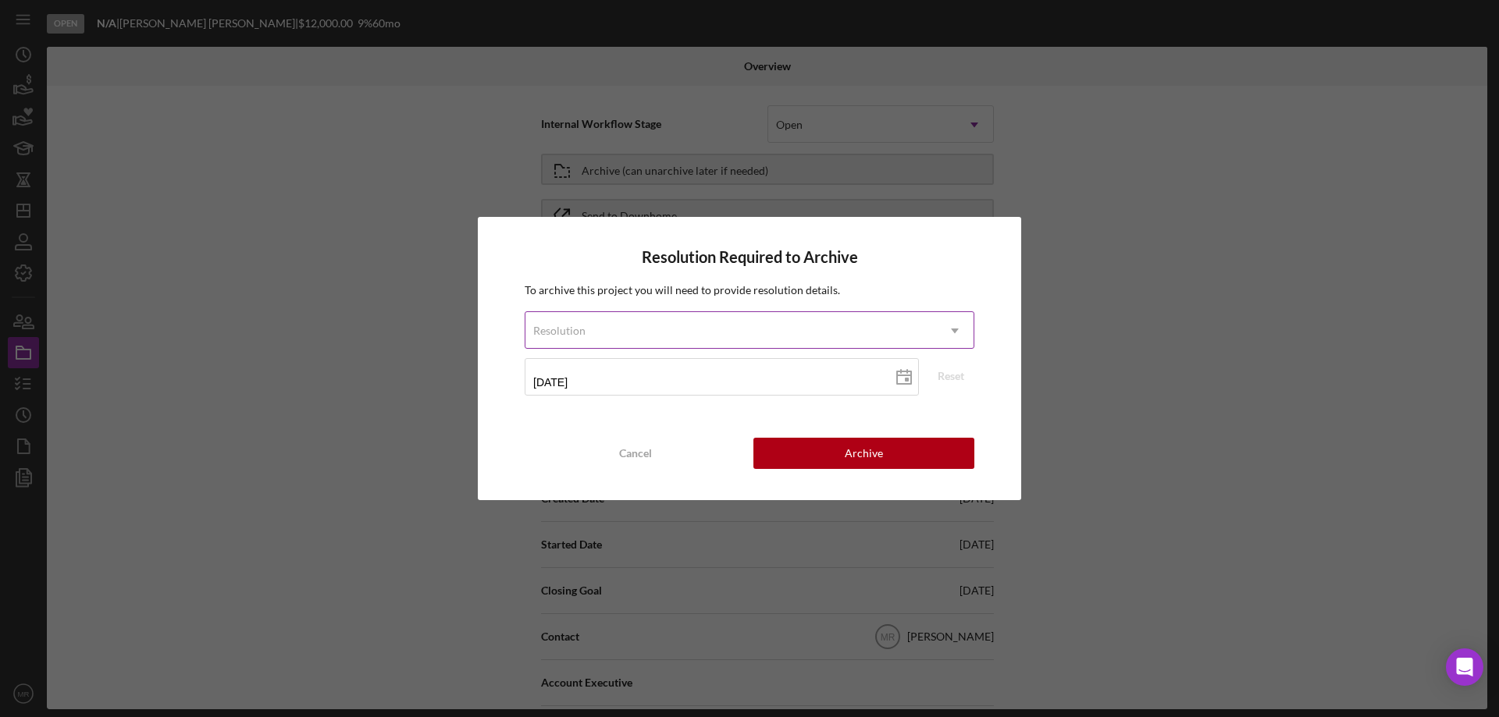
click at [742, 329] on div "Resolution" at bounding box center [730, 331] width 411 height 36
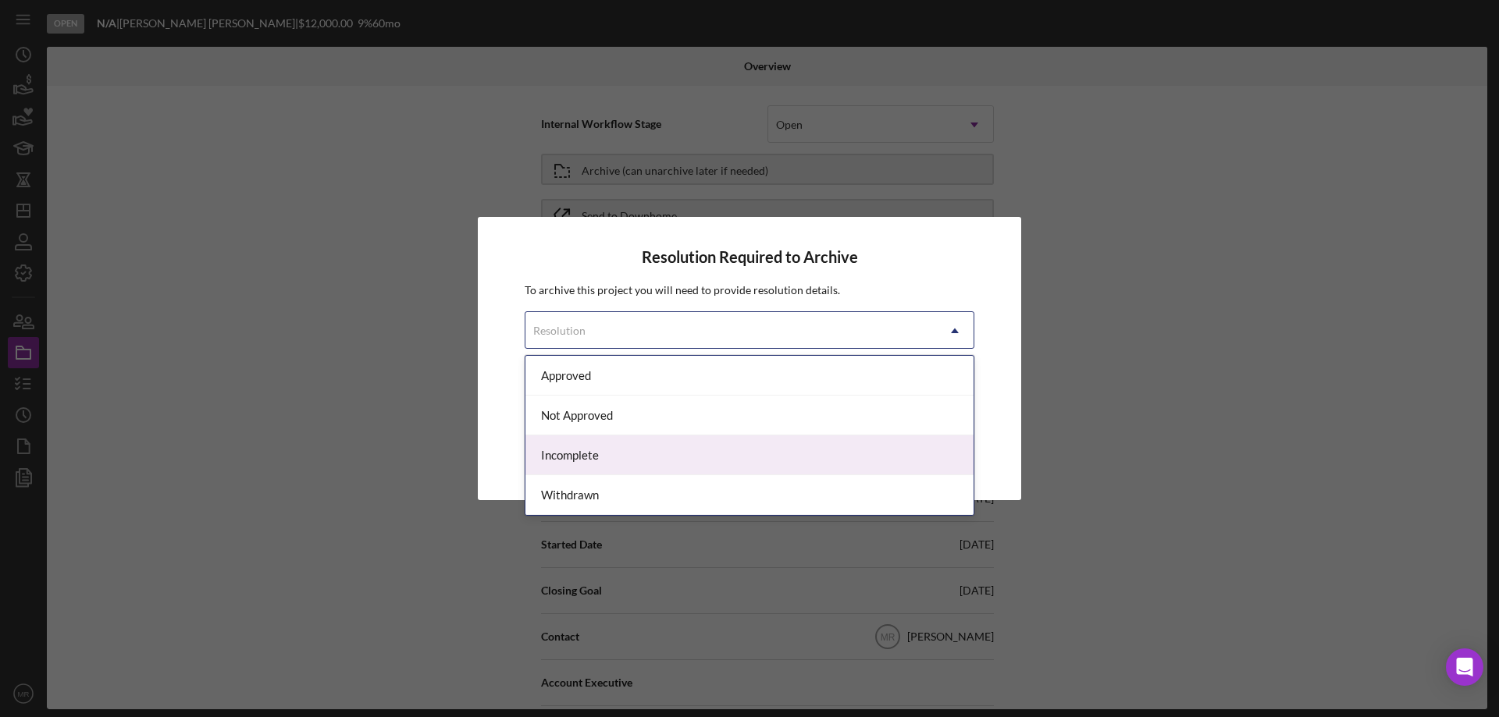
click at [586, 447] on div "Incomplete" at bounding box center [749, 456] width 448 height 40
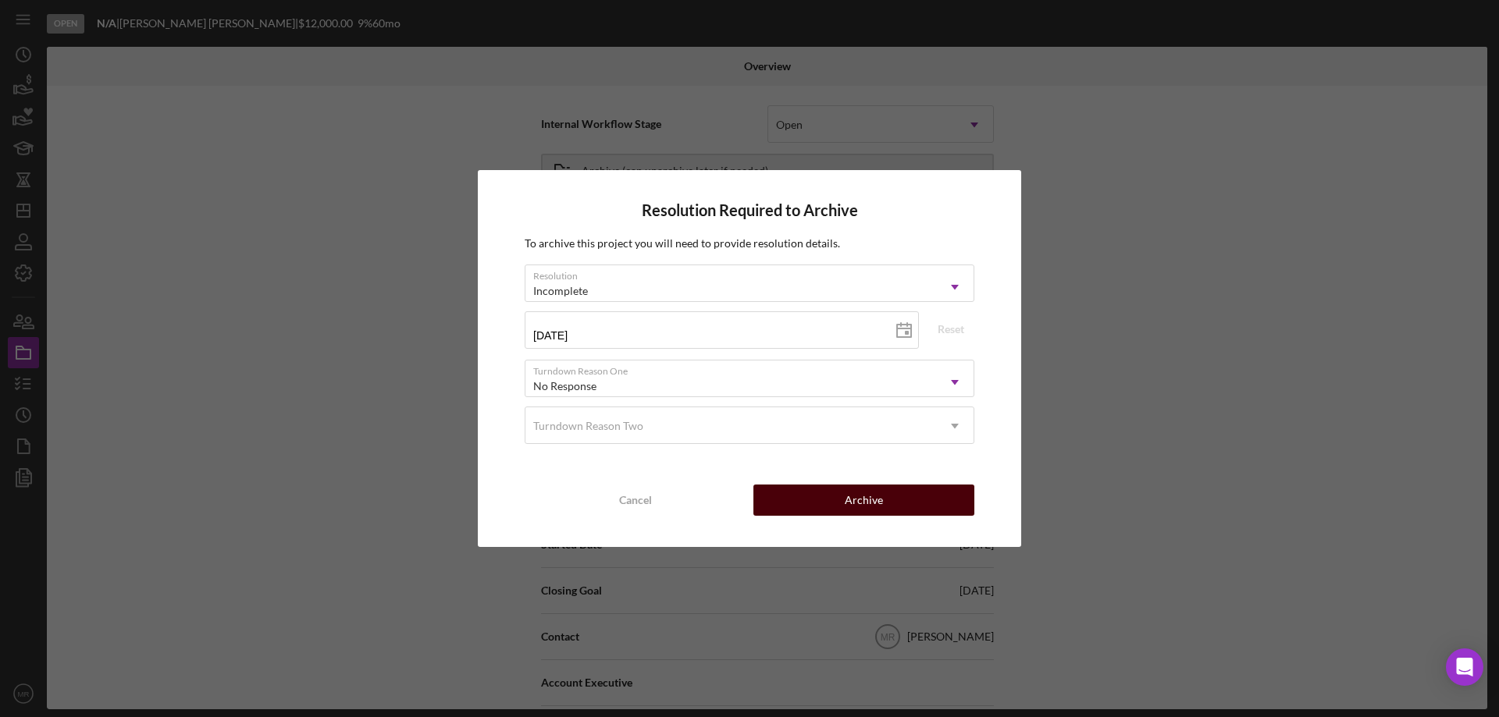
click at [881, 501] on div "Archive" at bounding box center [864, 500] width 38 height 31
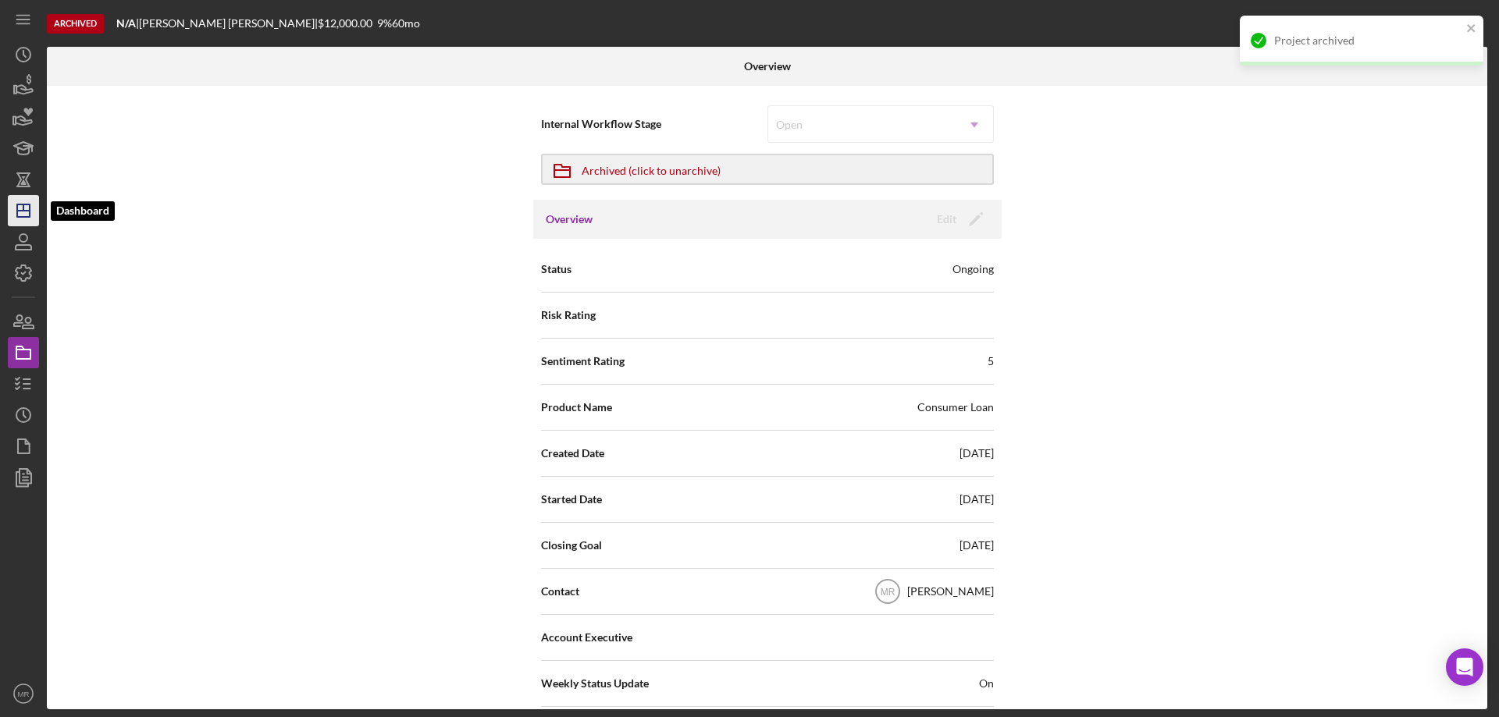
click at [22, 205] on polygon "button" at bounding box center [23, 211] width 12 height 12
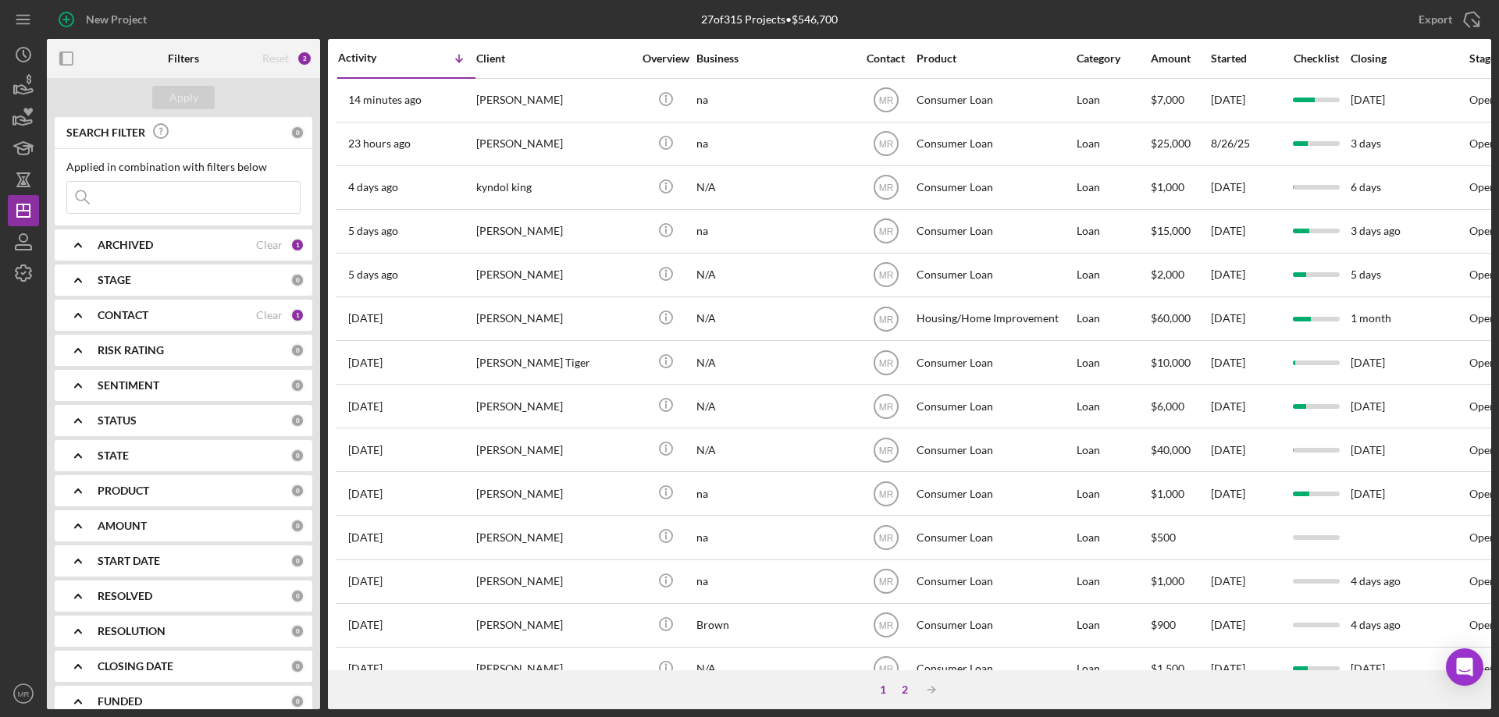
click at [908, 690] on div "2" at bounding box center [905, 690] width 22 height 12
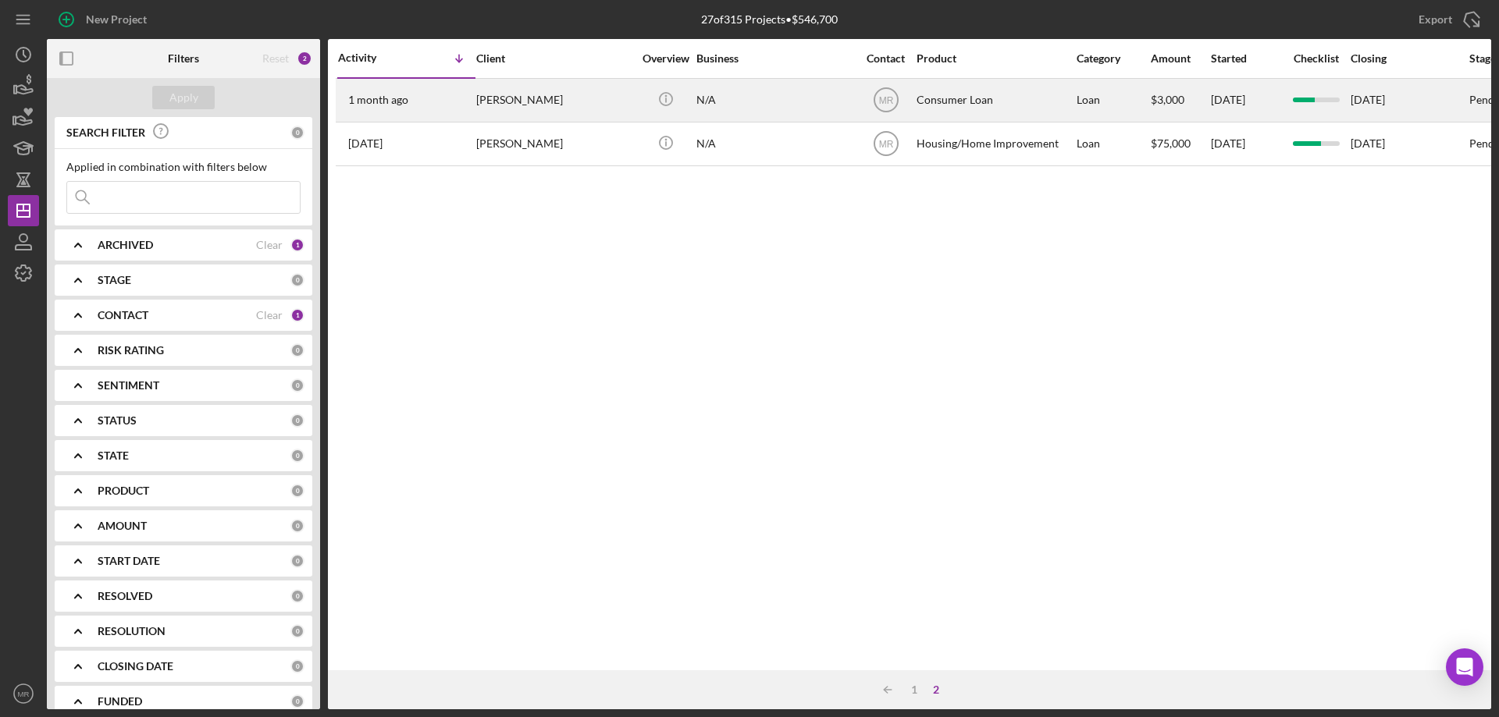
click at [589, 95] on div "[PERSON_NAME]" at bounding box center [554, 100] width 156 height 41
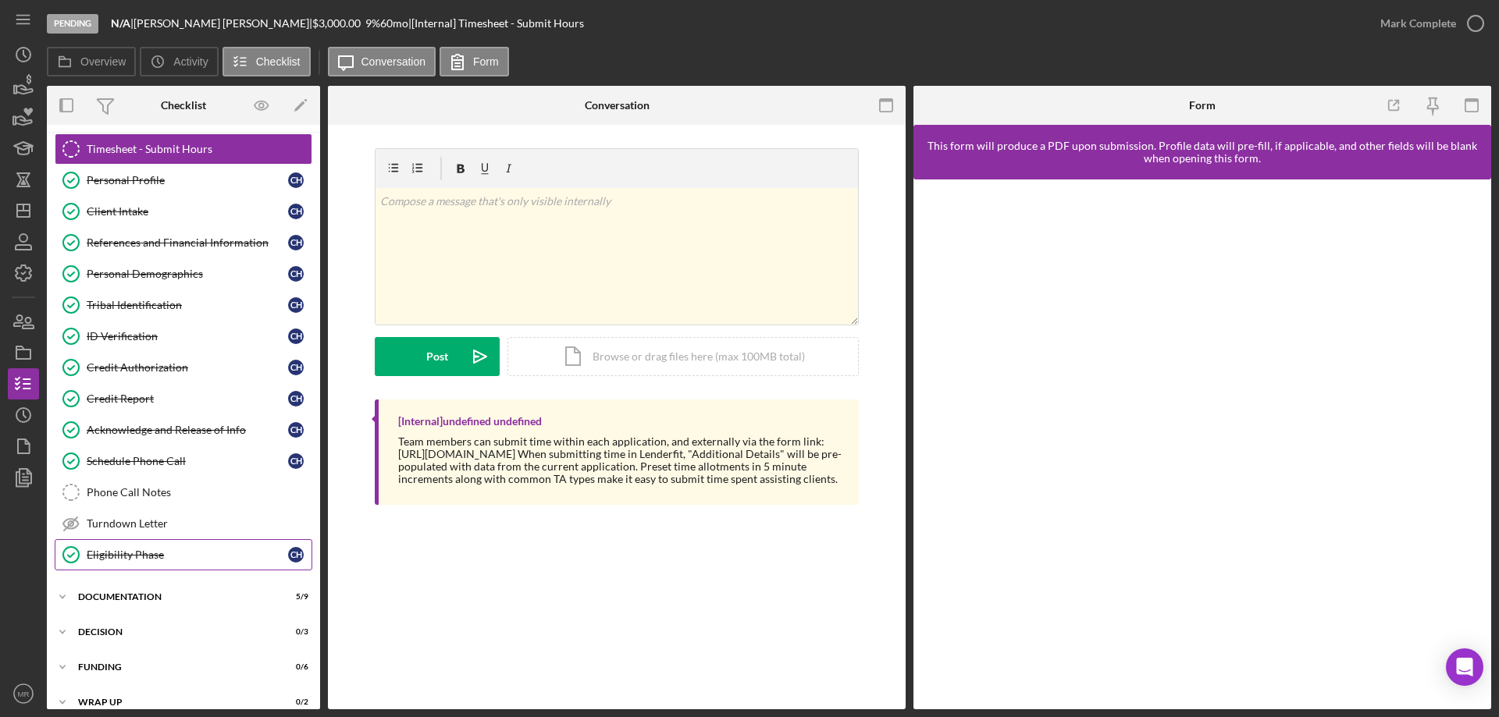
scroll to position [48, 0]
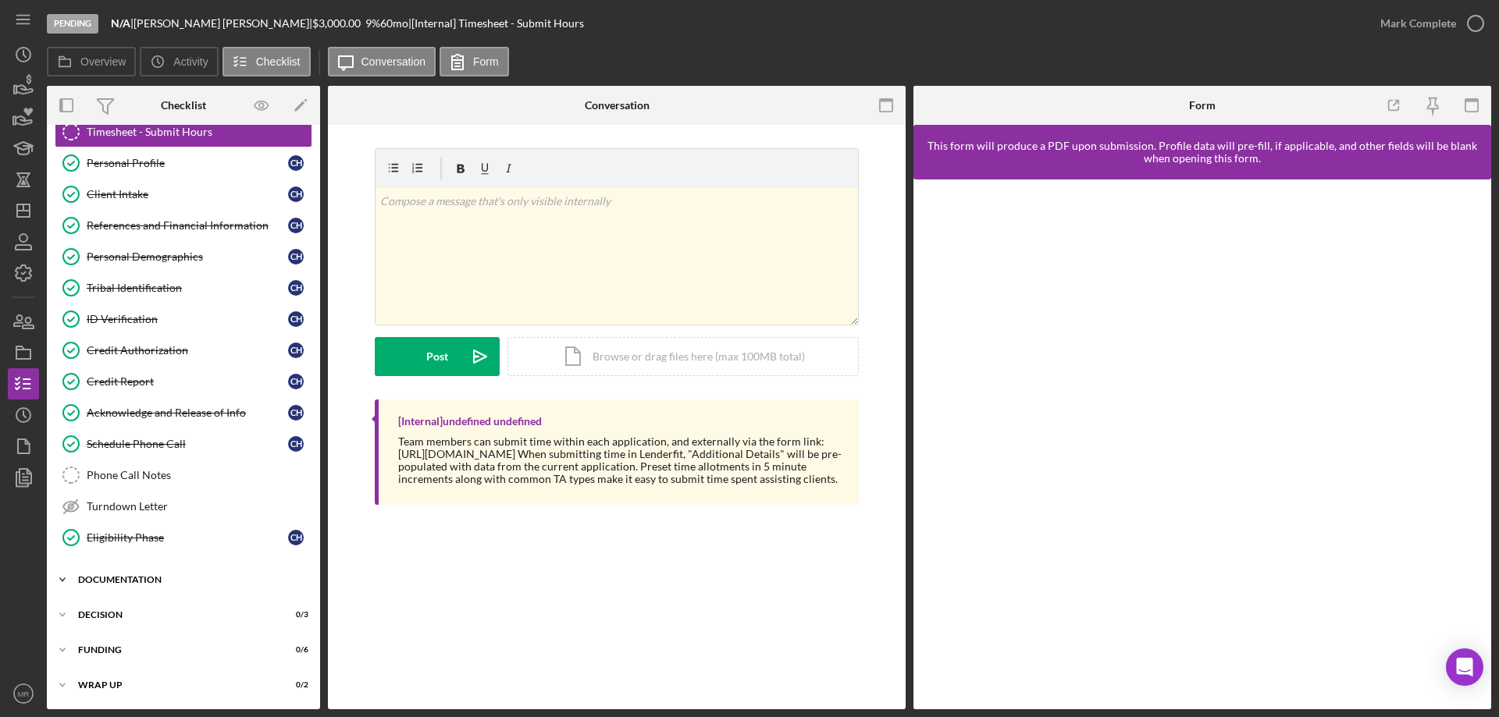
click at [141, 572] on div "Icon/Expander Documentation 5 / 9" at bounding box center [183, 579] width 273 height 31
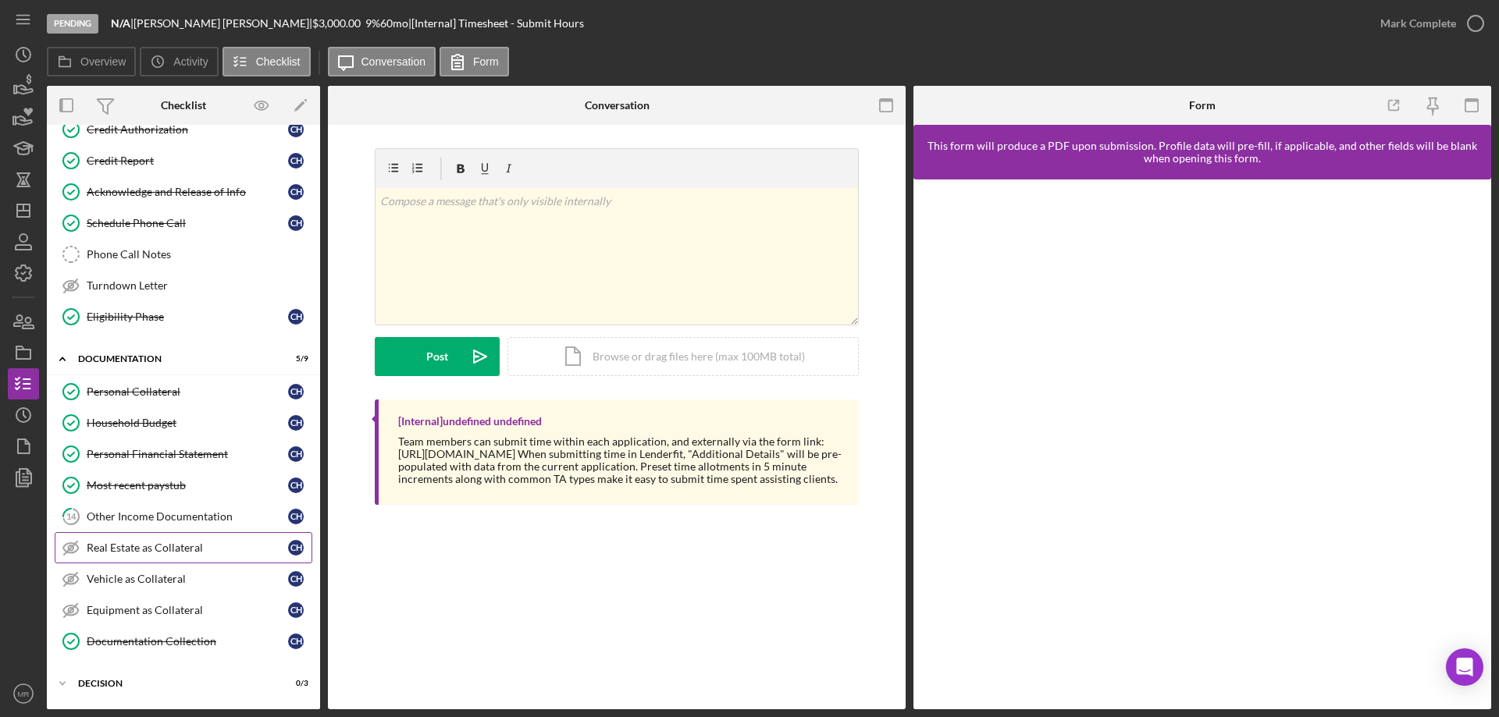
scroll to position [338, 0]
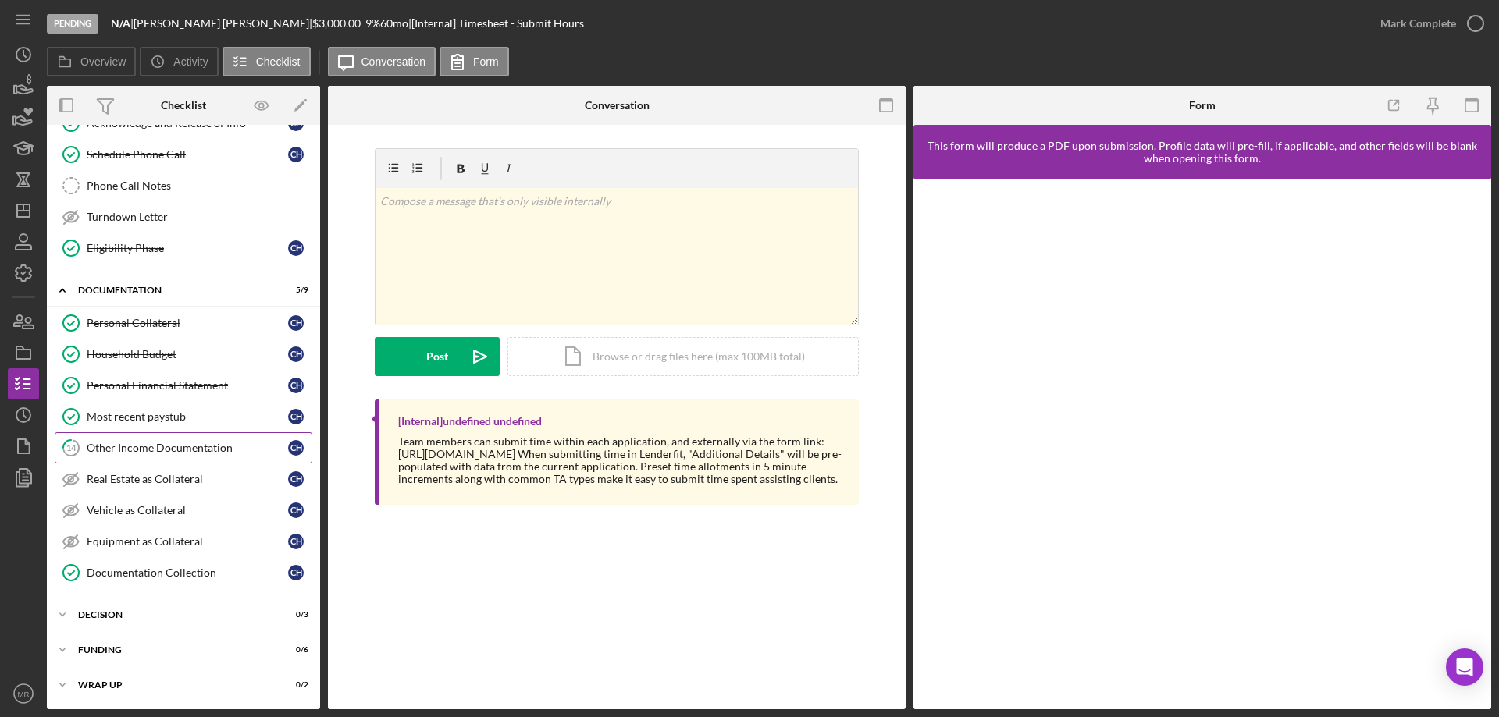
click at [117, 446] on div "Other Income Documentation" at bounding box center [187, 448] width 201 height 12
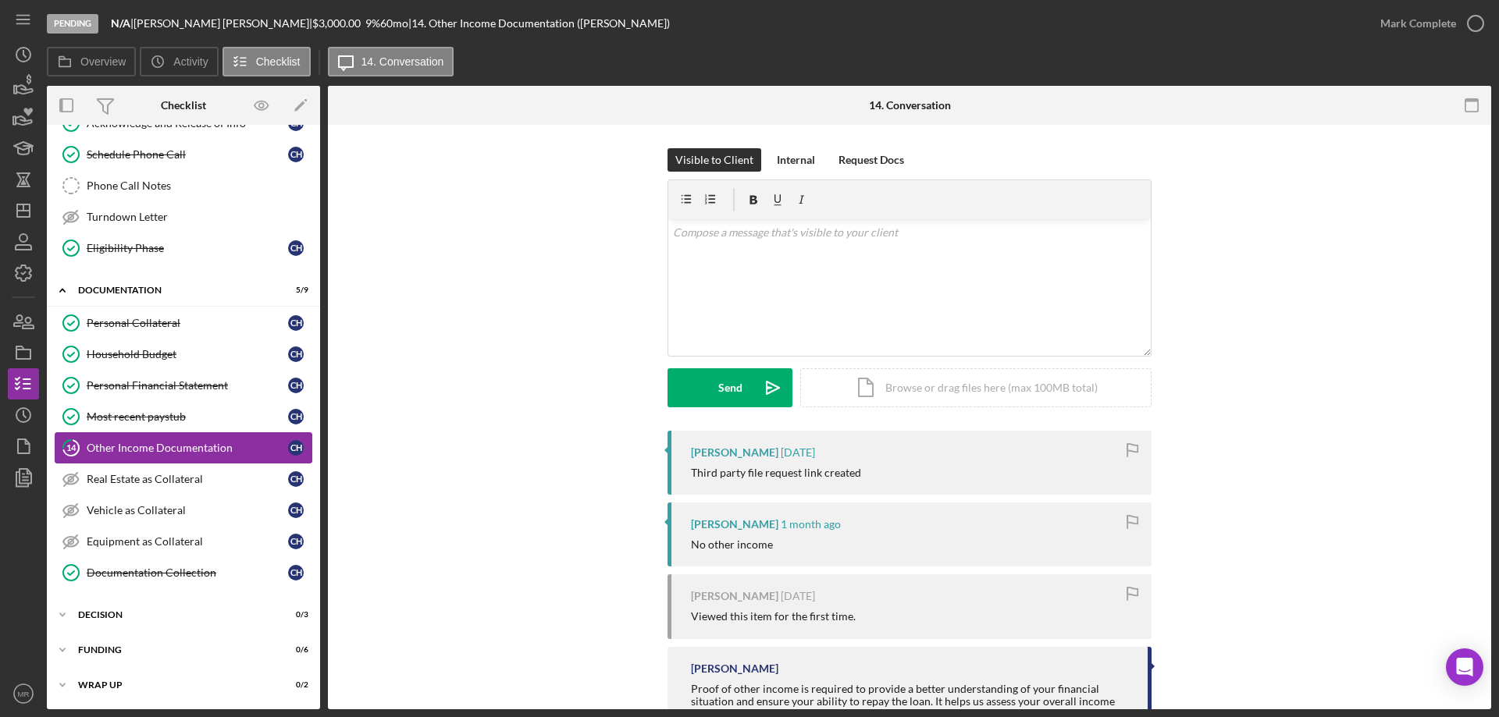
scroll to position [338, 0]
click at [119, 417] on div "Most recent paystub" at bounding box center [187, 417] width 201 height 12
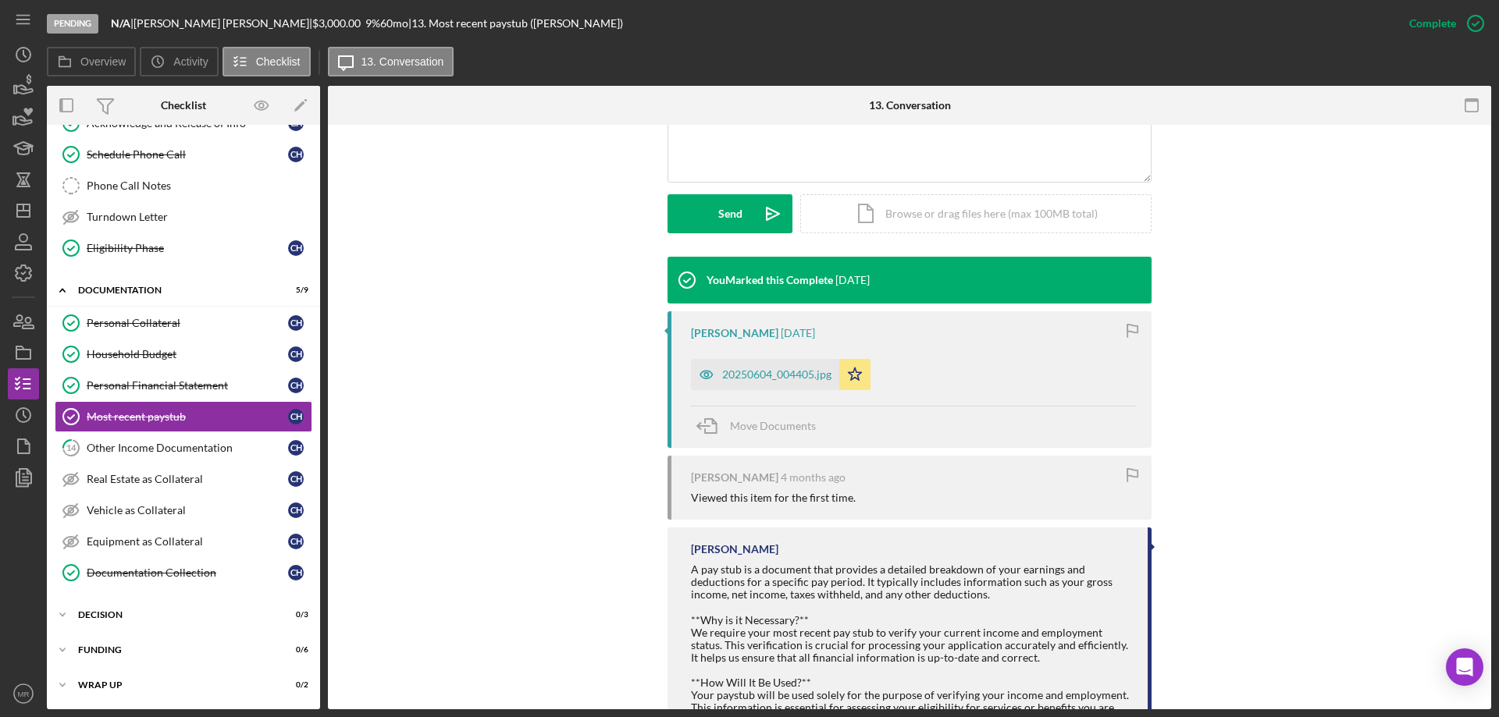
scroll to position [390, 0]
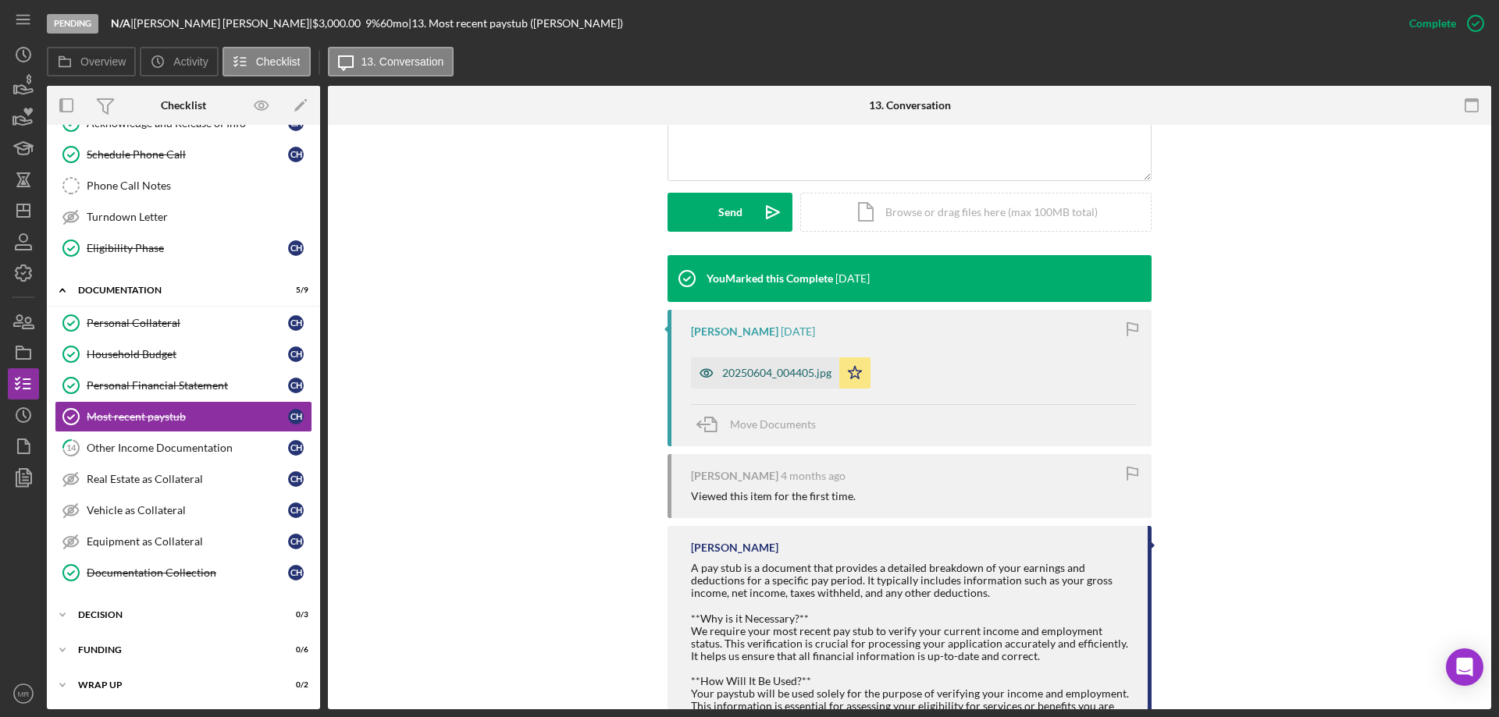
click at [788, 374] on div "20250604_004405.jpg" at bounding box center [776, 373] width 109 height 12
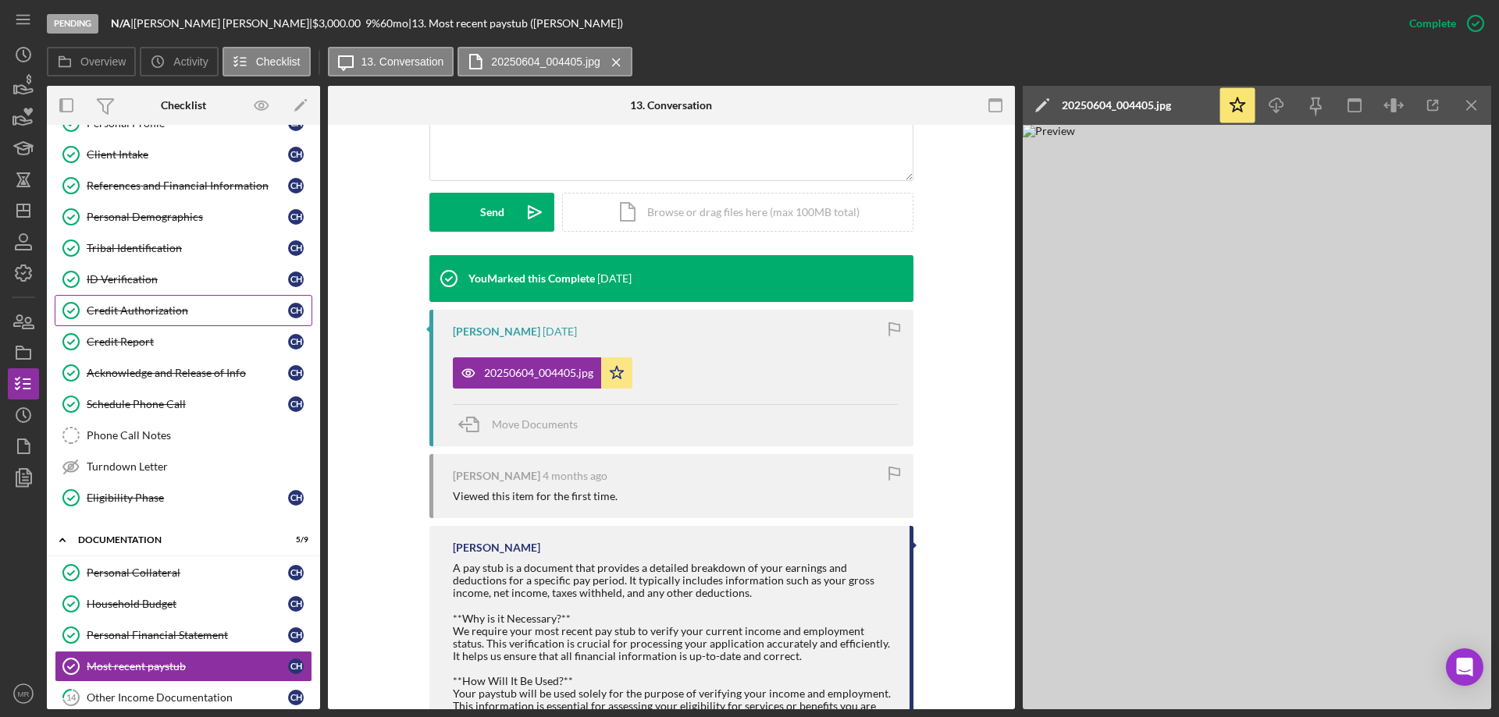
scroll to position [0, 0]
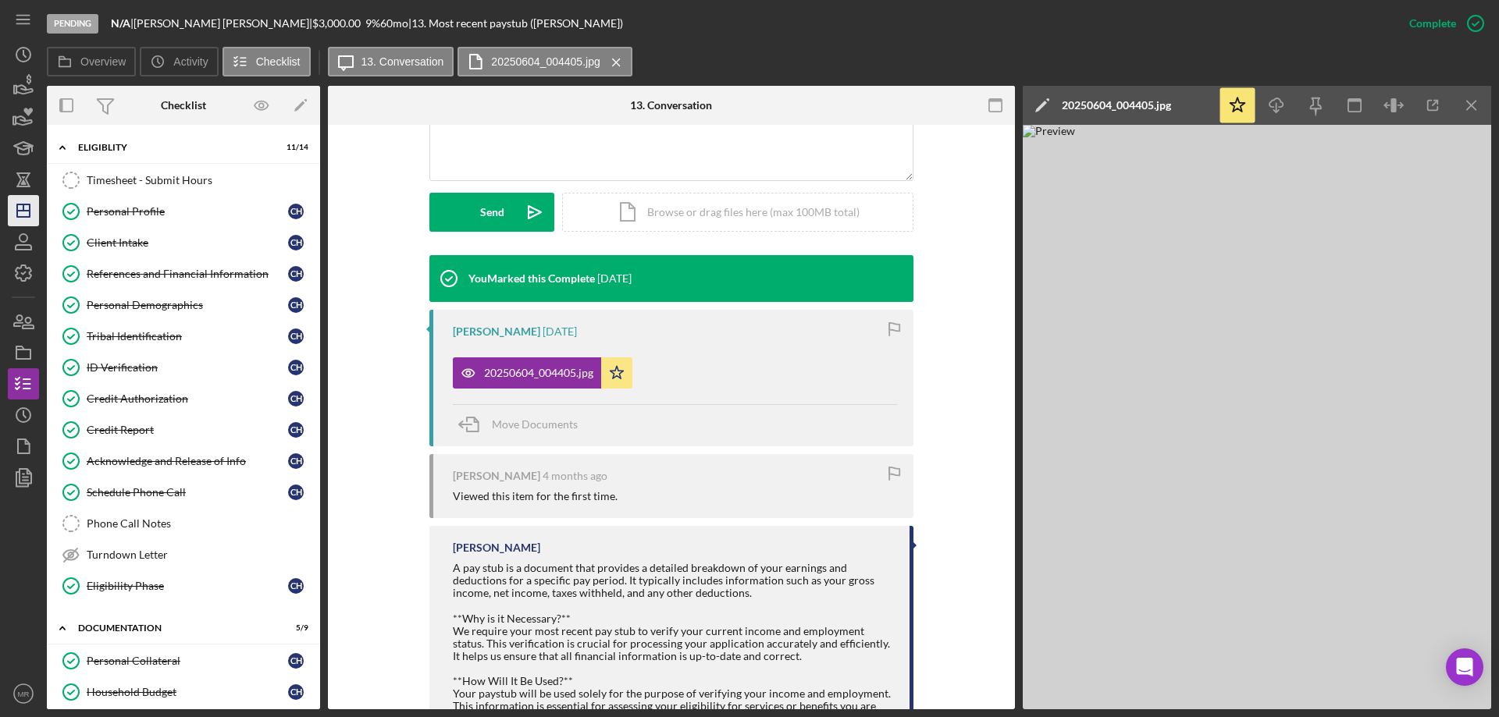
click at [31, 201] on icon "Icon/Dashboard" at bounding box center [23, 210] width 39 height 39
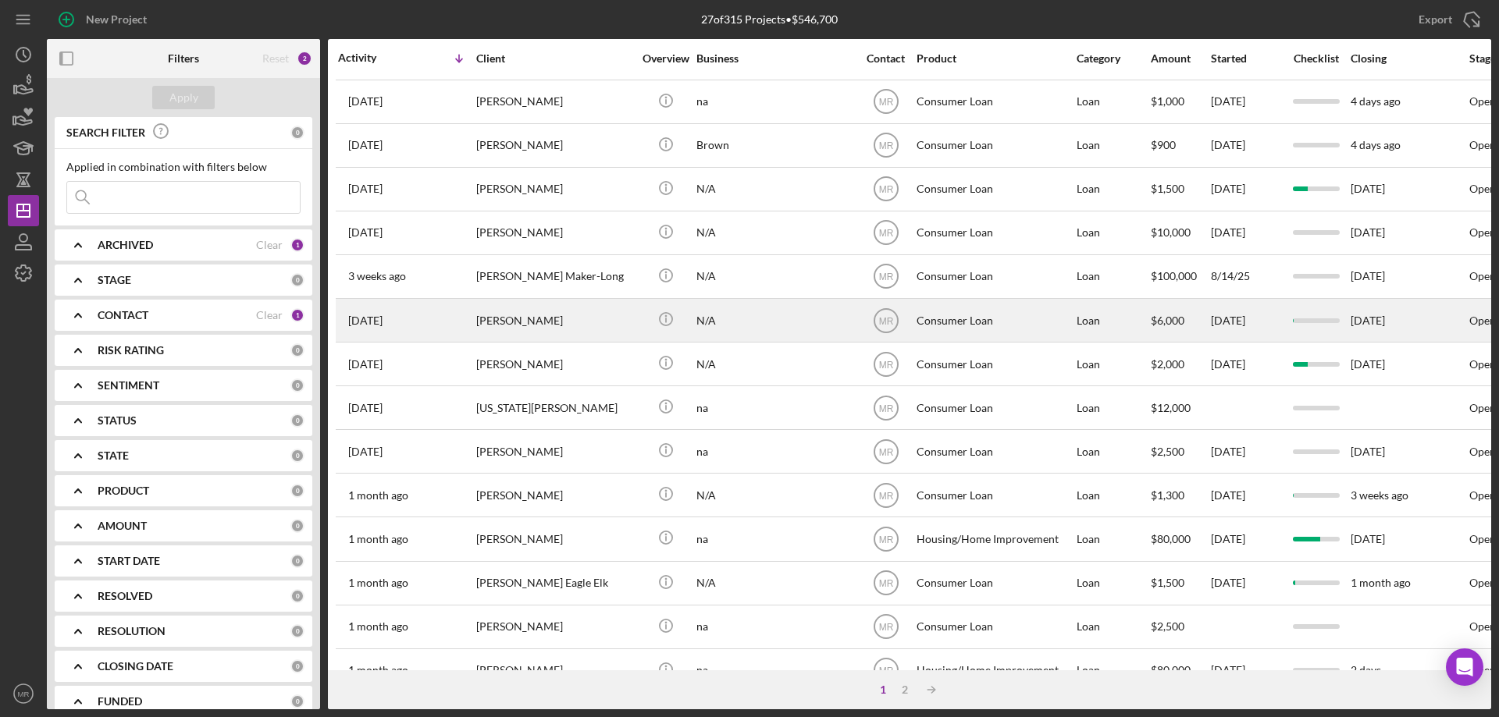
scroll to position [522, 0]
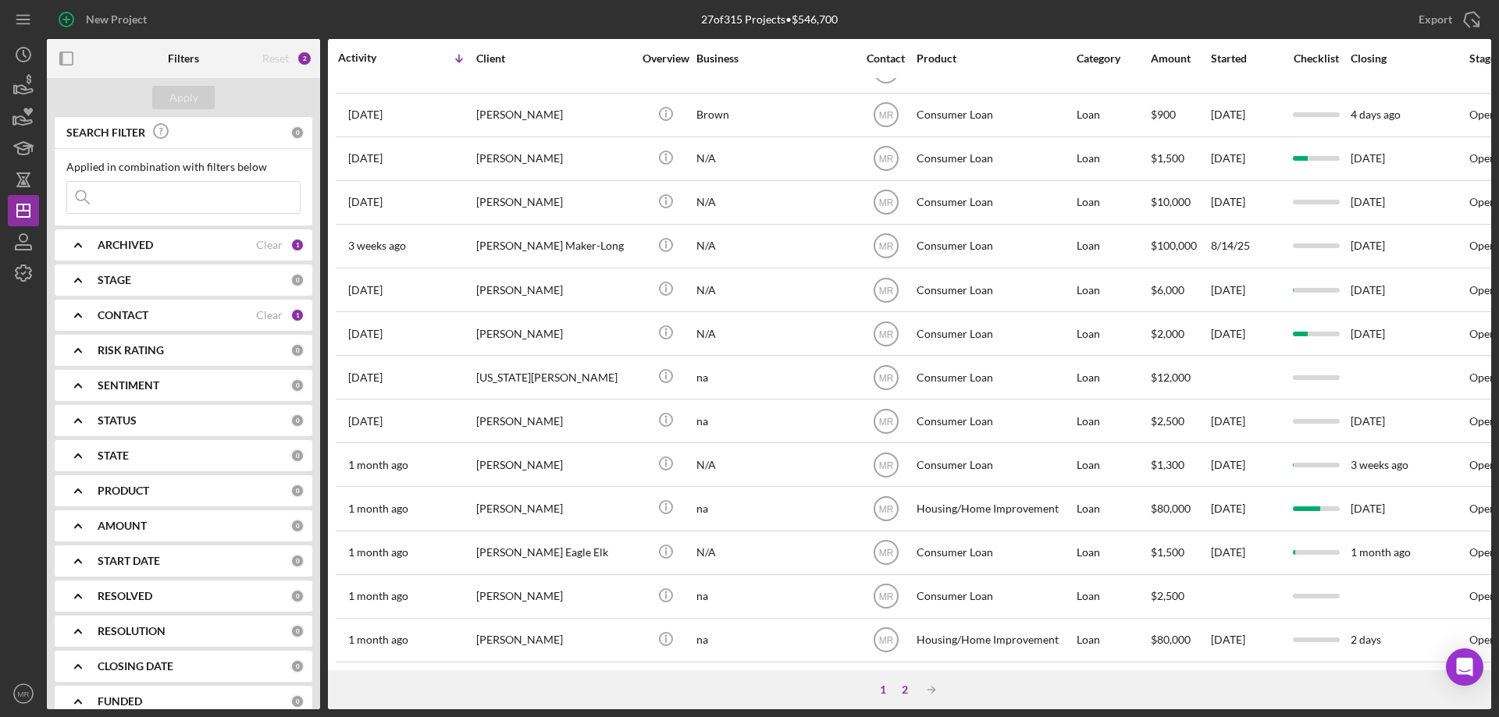
click at [903, 692] on div "2" at bounding box center [905, 690] width 22 height 12
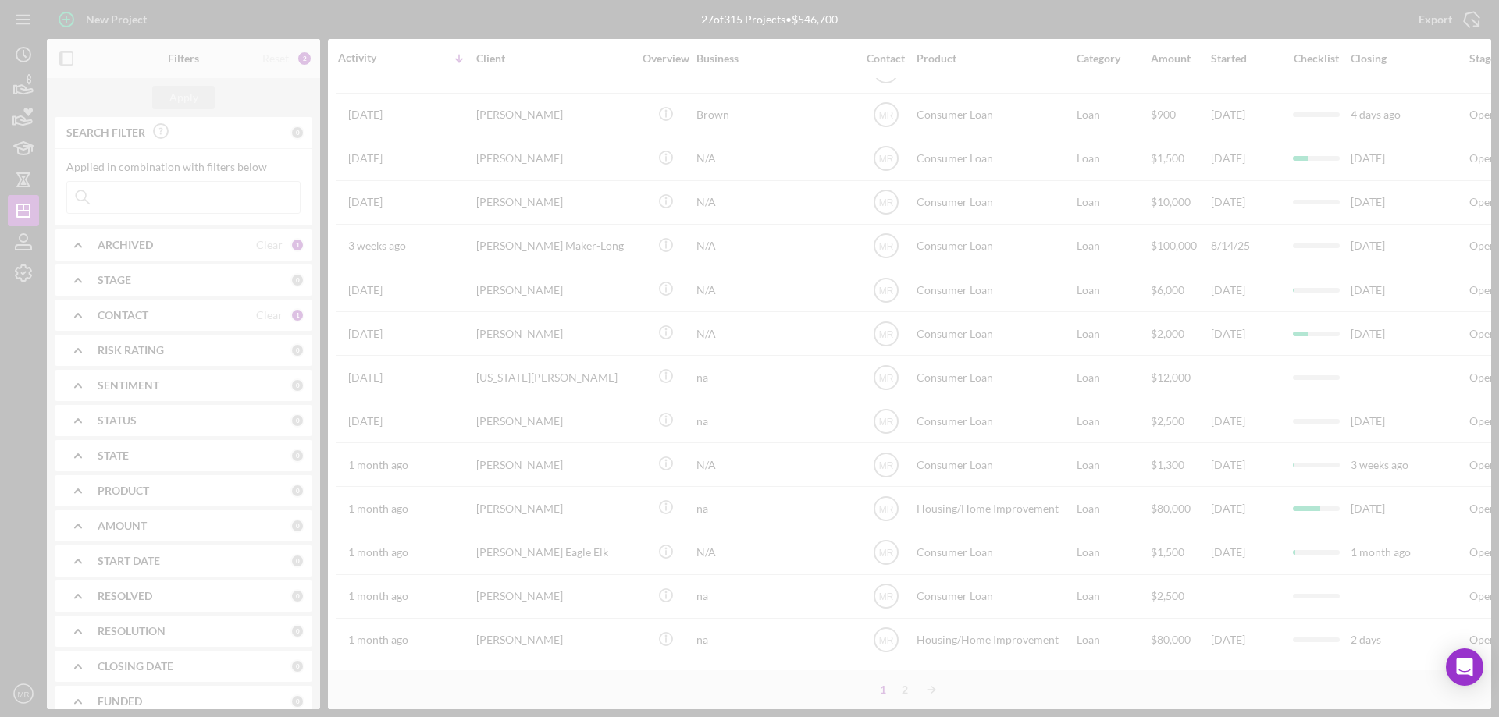
scroll to position [0, 0]
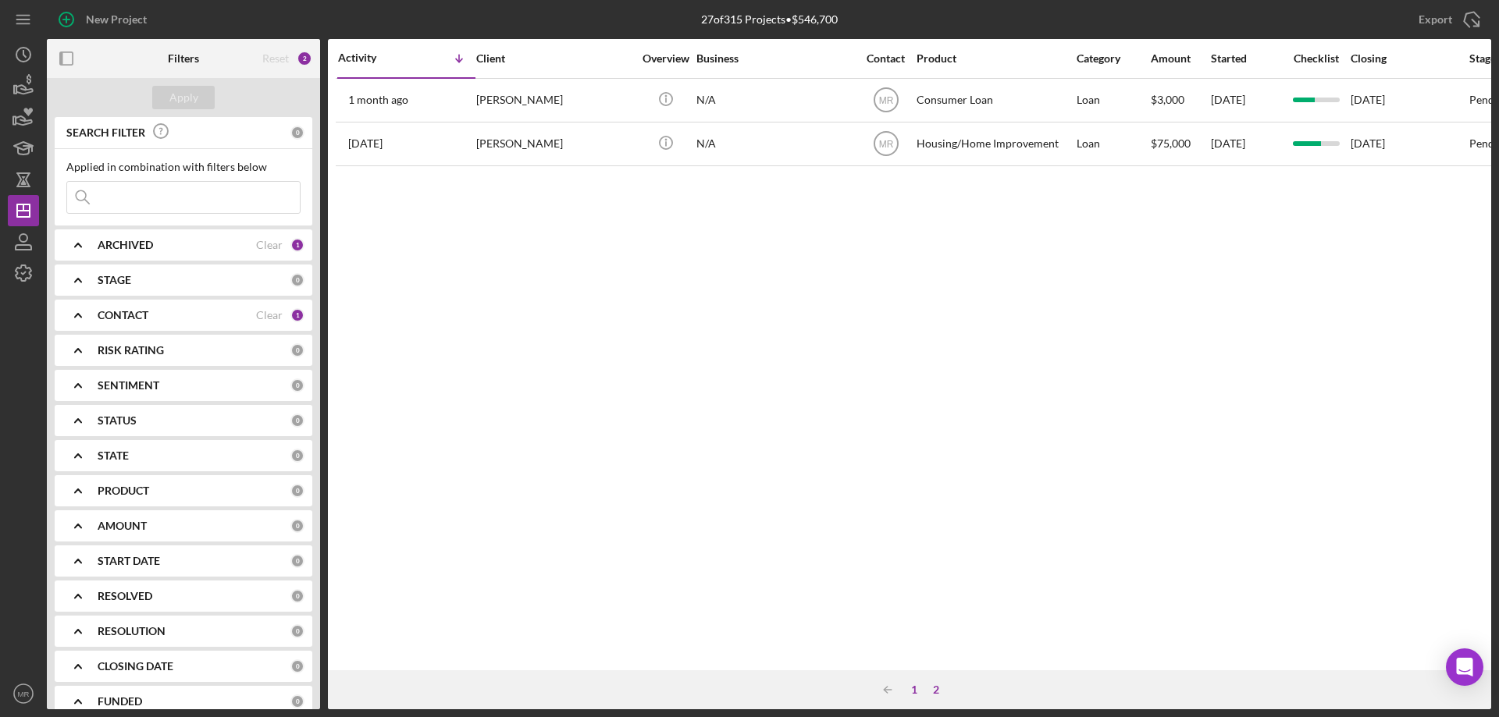
click at [913, 685] on div "1" at bounding box center [914, 690] width 22 height 12
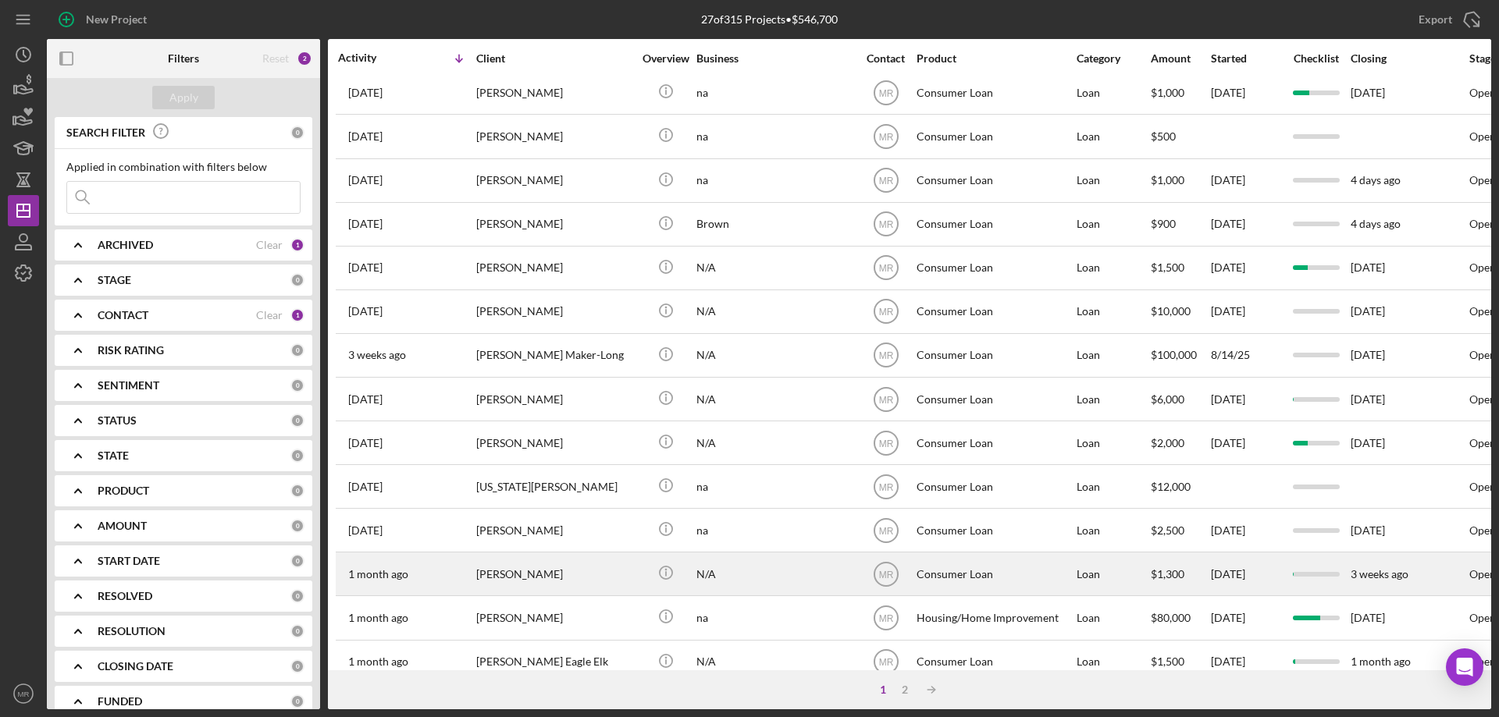
scroll to position [522, 0]
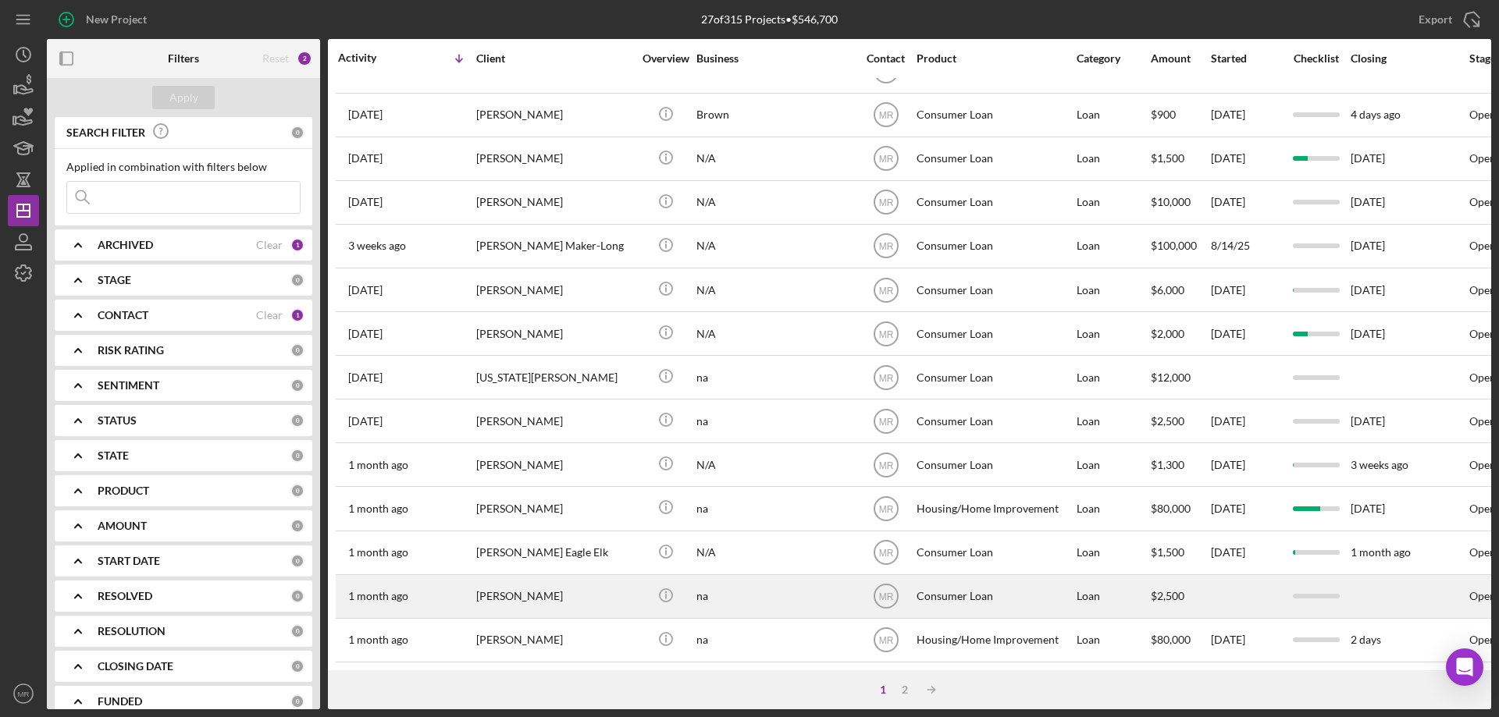
click at [792, 580] on div "na" at bounding box center [774, 596] width 156 height 41
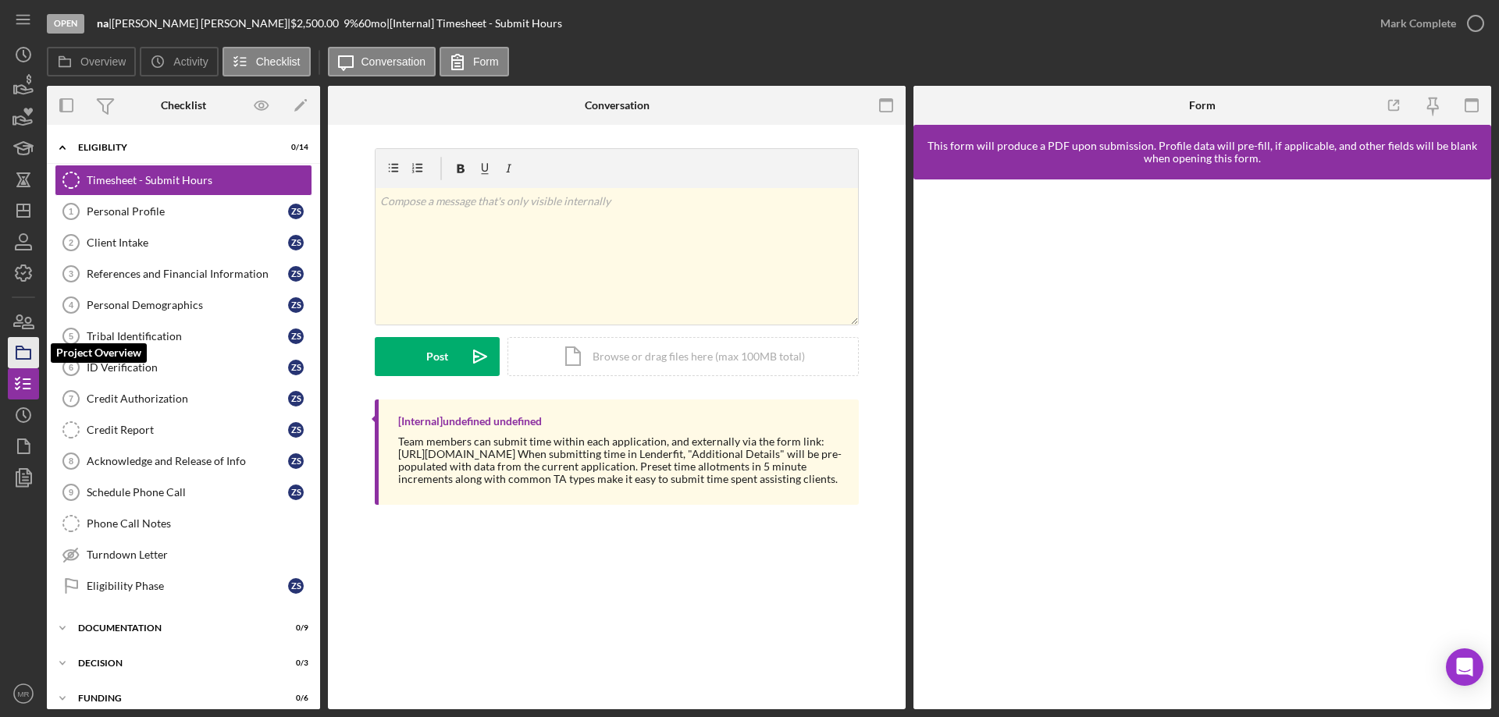
click at [24, 348] on icon "button" at bounding box center [23, 352] width 39 height 39
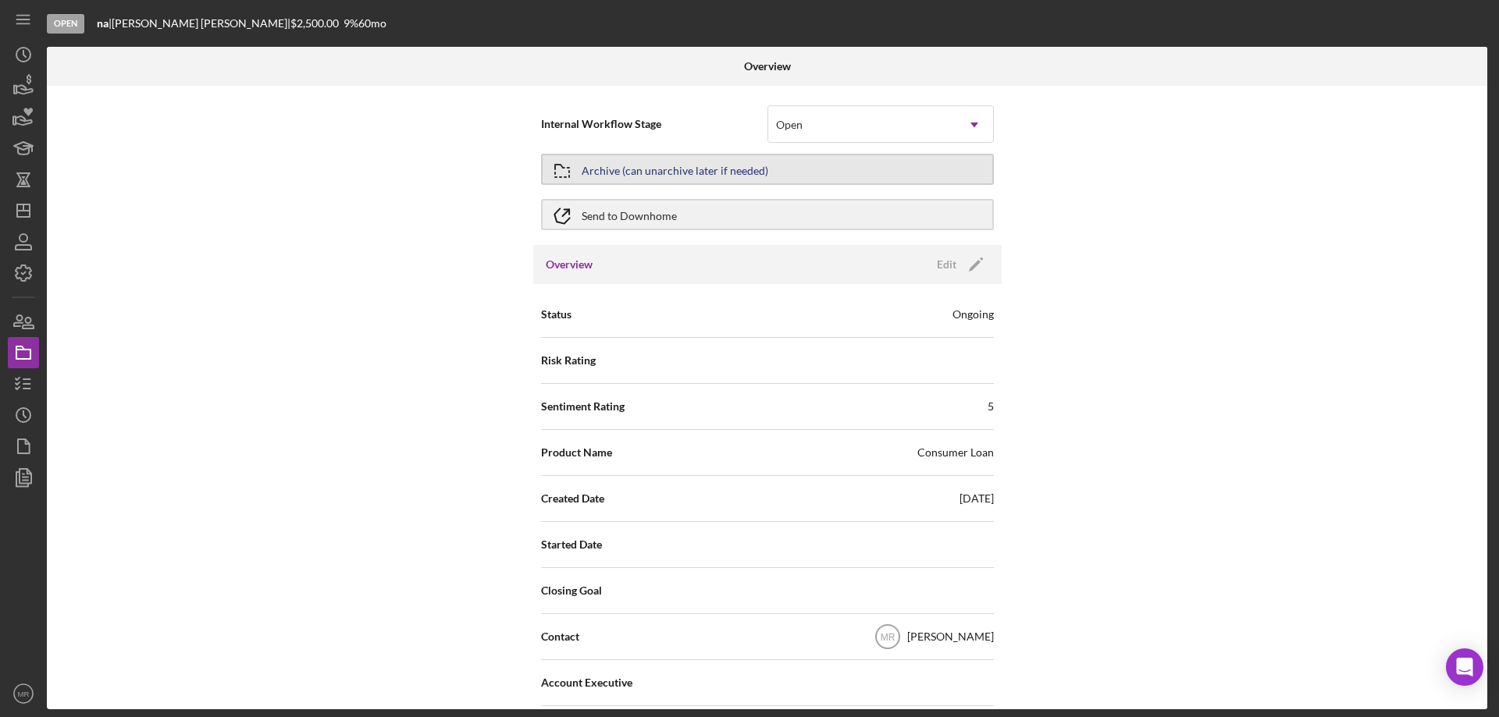
drag, startPoint x: 761, startPoint y: 162, endPoint x: 770, endPoint y: 165, distance: 8.9
click at [770, 165] on button "Archive (can unarchive later if needed)" at bounding box center [767, 169] width 453 height 31
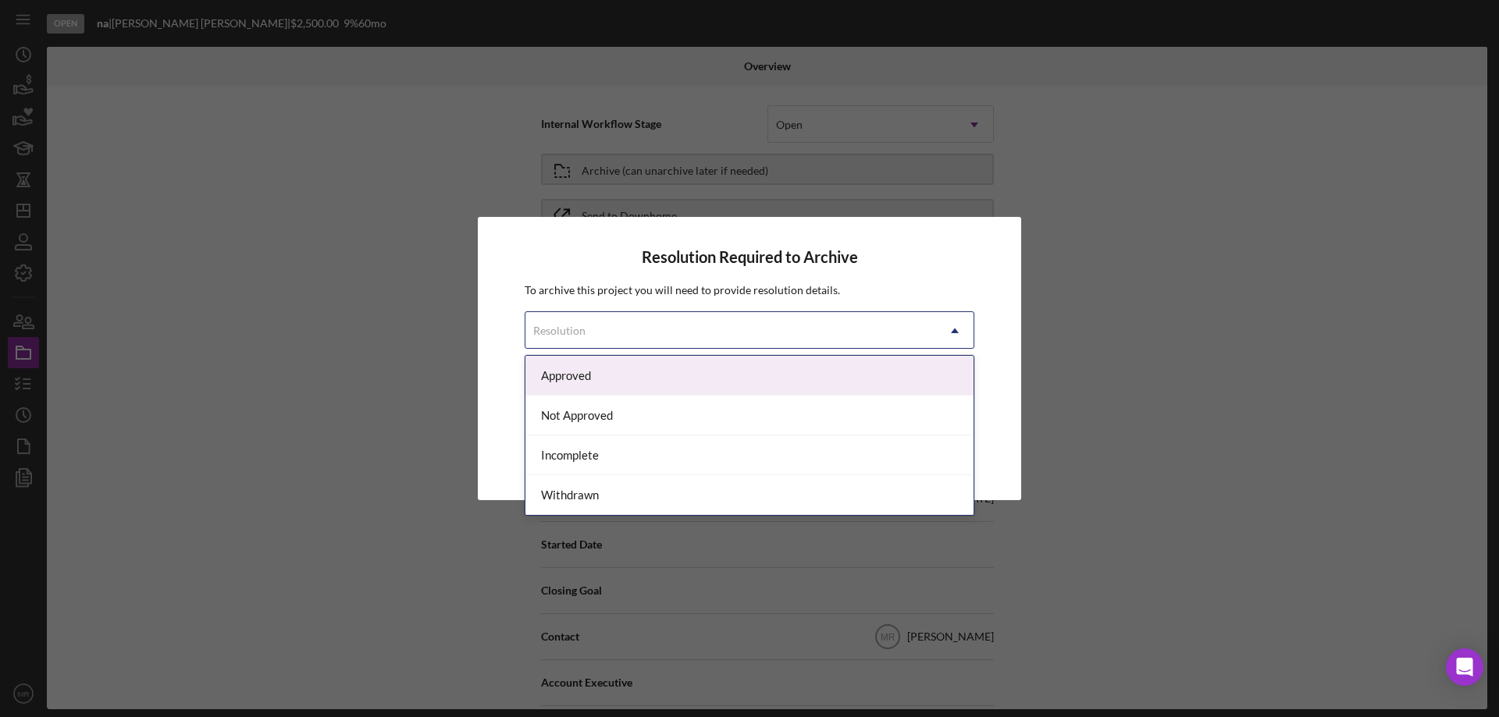
click at [754, 326] on div "Resolution" at bounding box center [730, 331] width 411 height 36
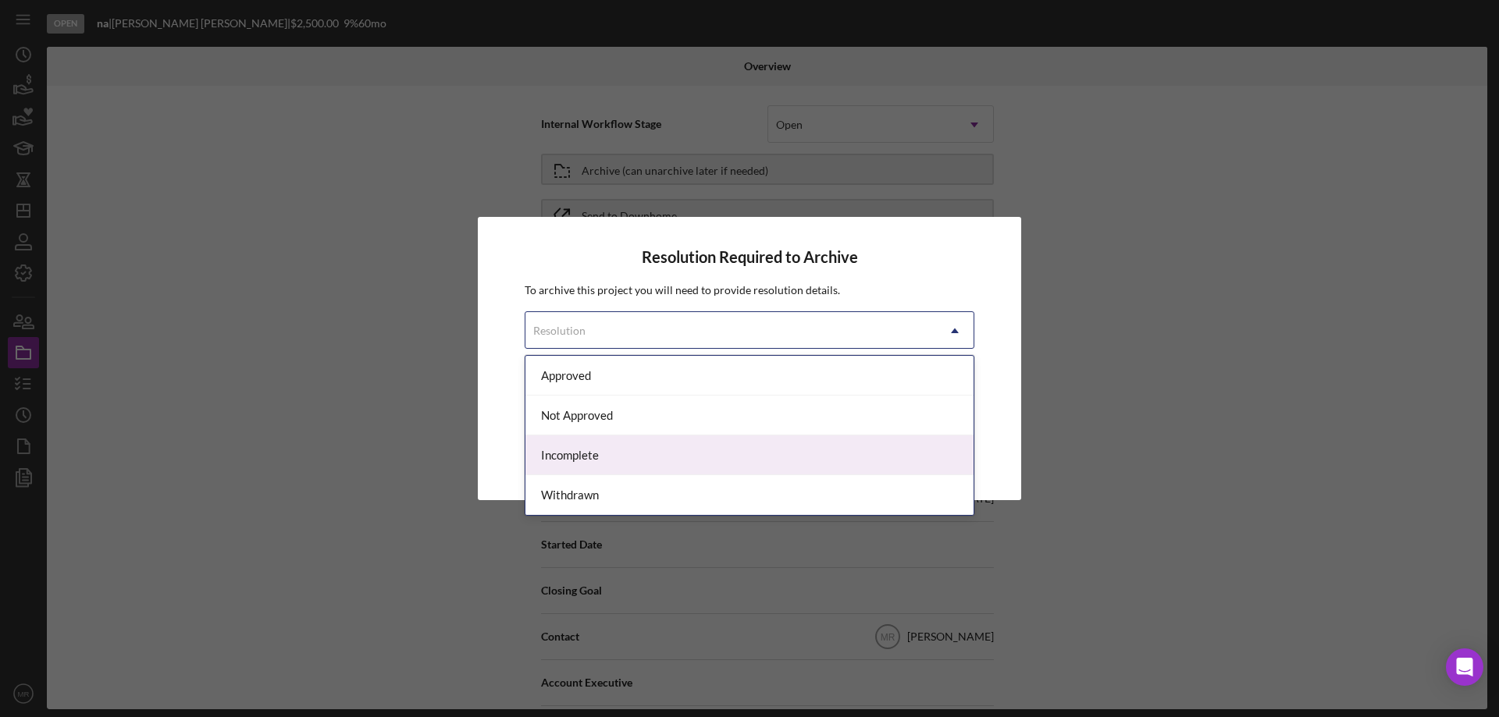
drag, startPoint x: 641, startPoint y: 458, endPoint x: 685, endPoint y: 460, distance: 43.7
click at [641, 459] on div "Incomplete" at bounding box center [749, 456] width 448 height 40
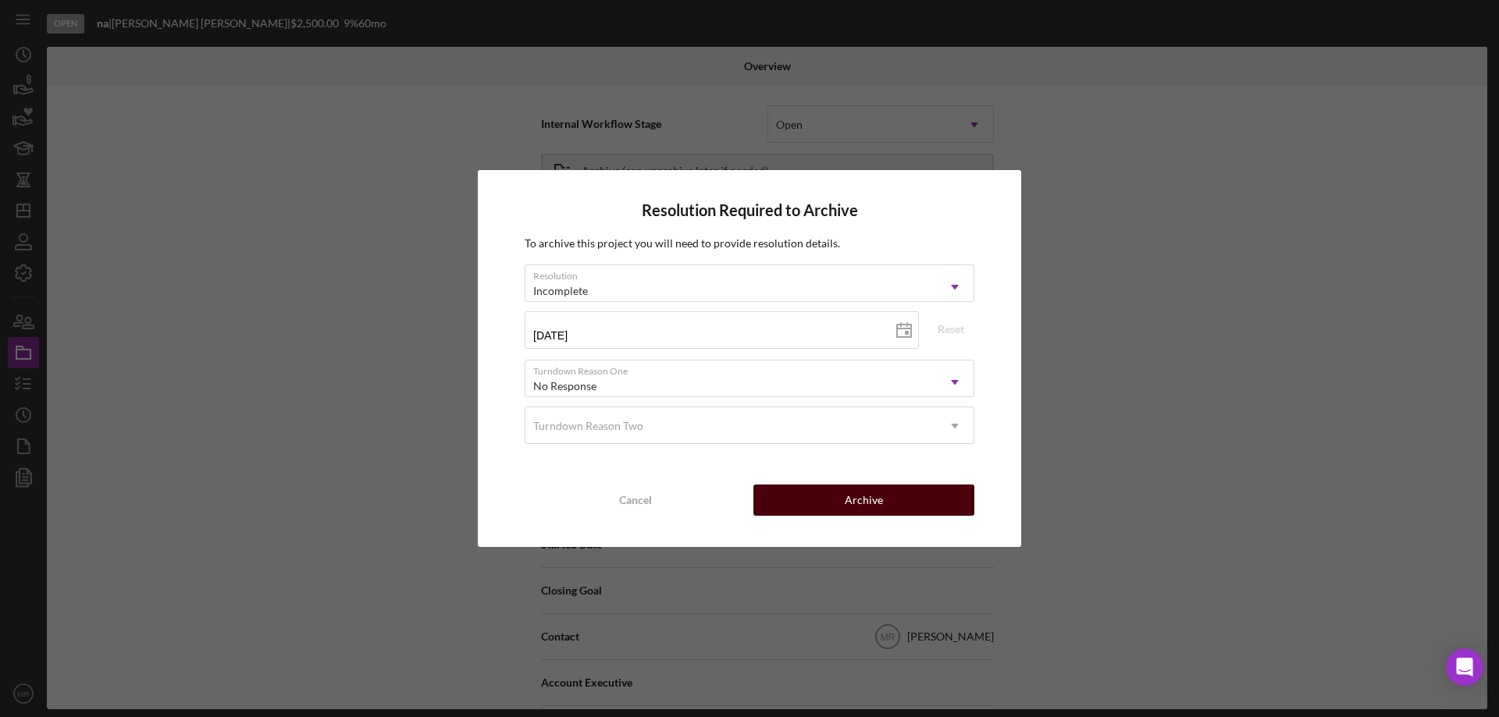
click at [899, 497] on button "Archive" at bounding box center [863, 500] width 221 height 31
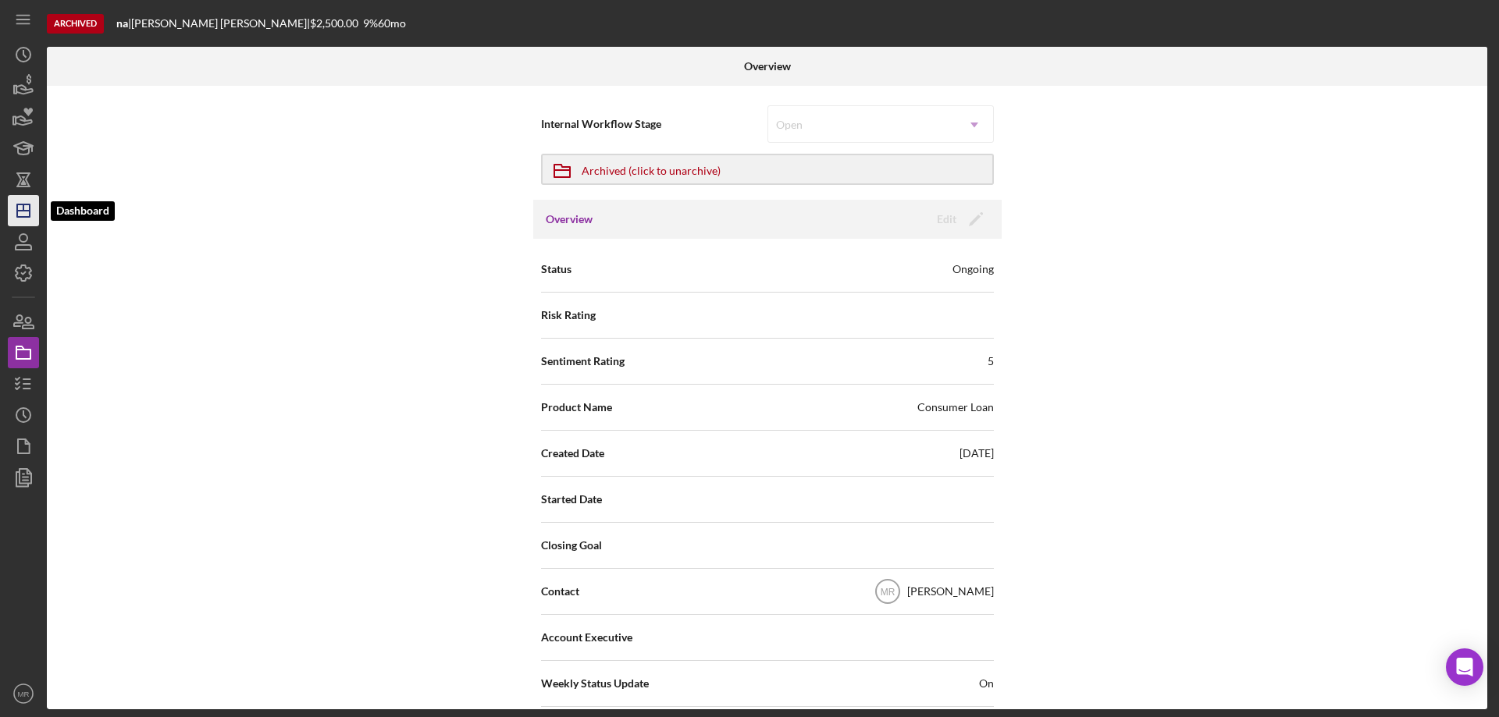
click at [19, 215] on icon "Icon/Dashboard" at bounding box center [23, 210] width 39 height 39
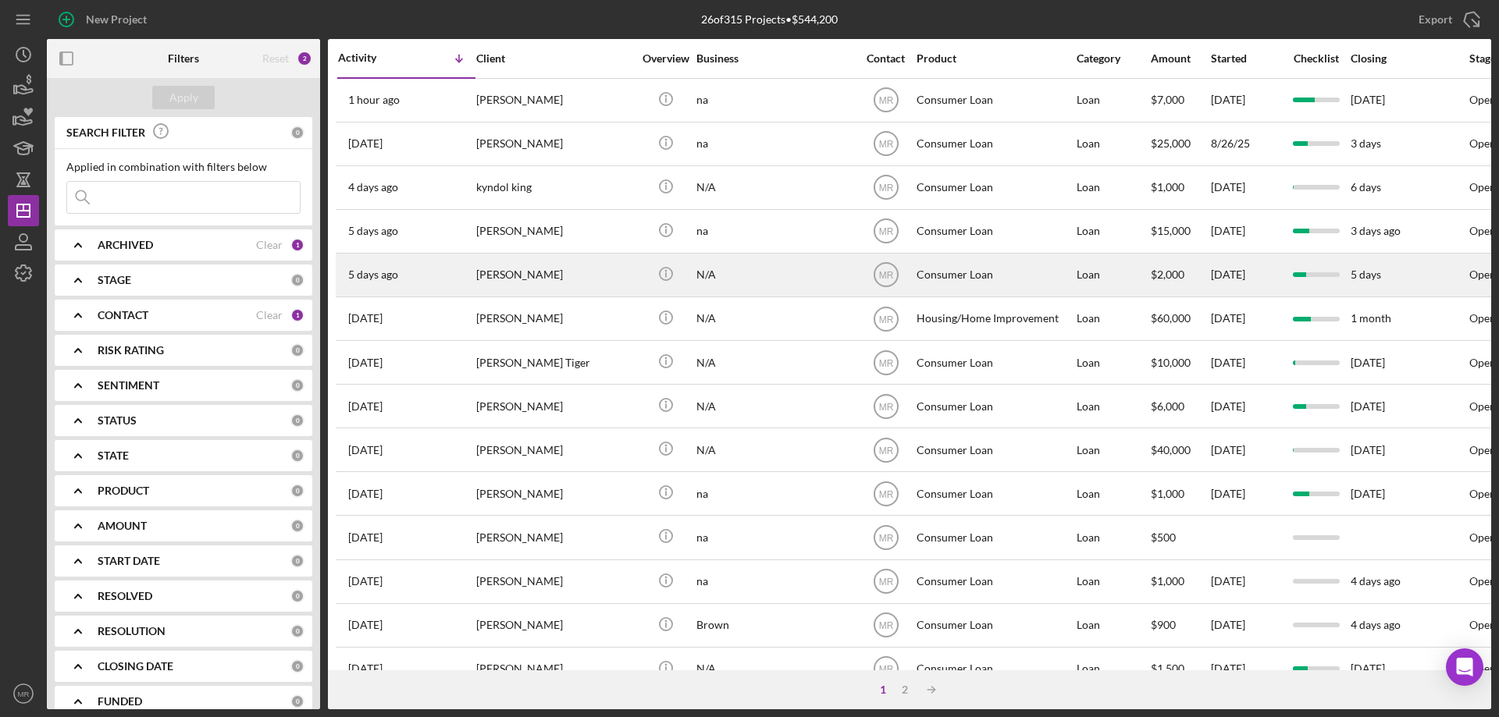
click at [583, 272] on div "[PERSON_NAME]" at bounding box center [554, 274] width 156 height 41
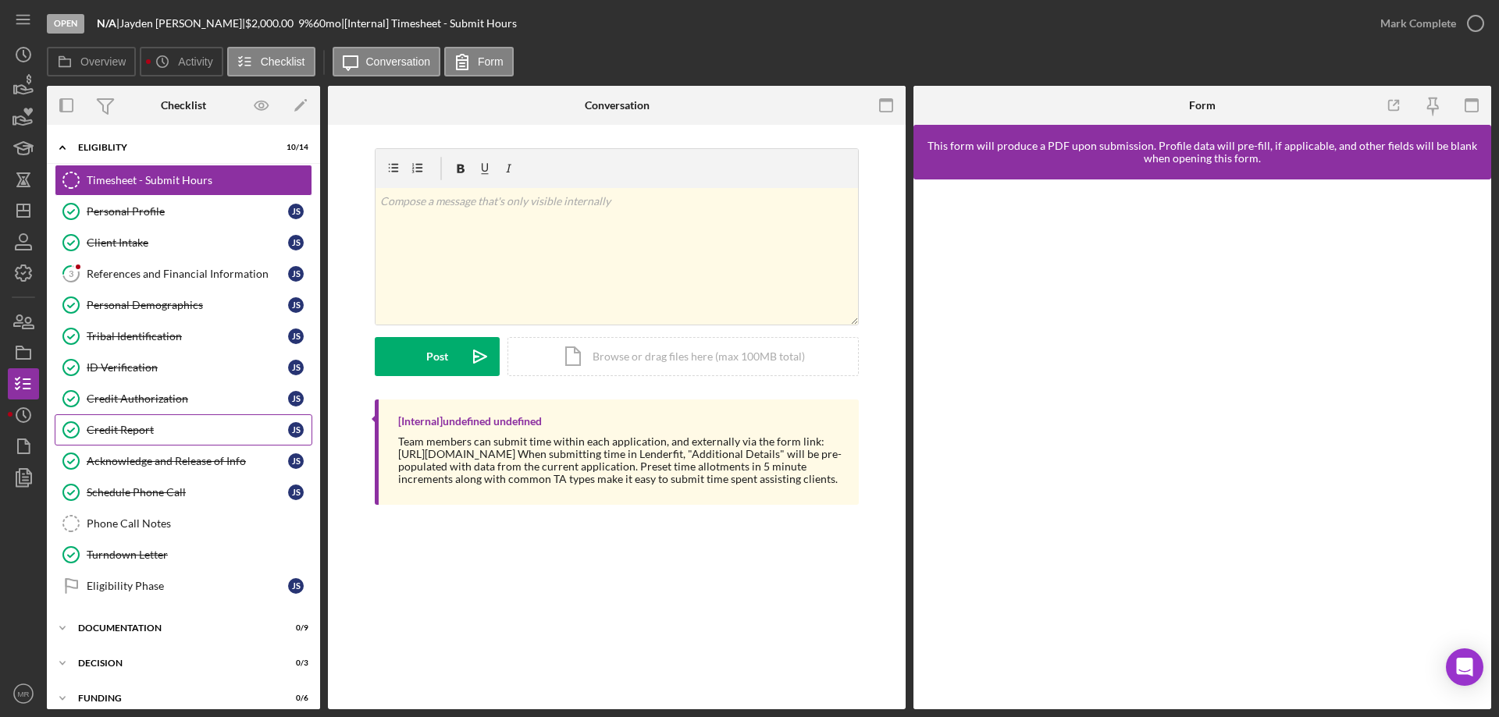
click at [131, 428] on div "Credit Report" at bounding box center [187, 430] width 201 height 12
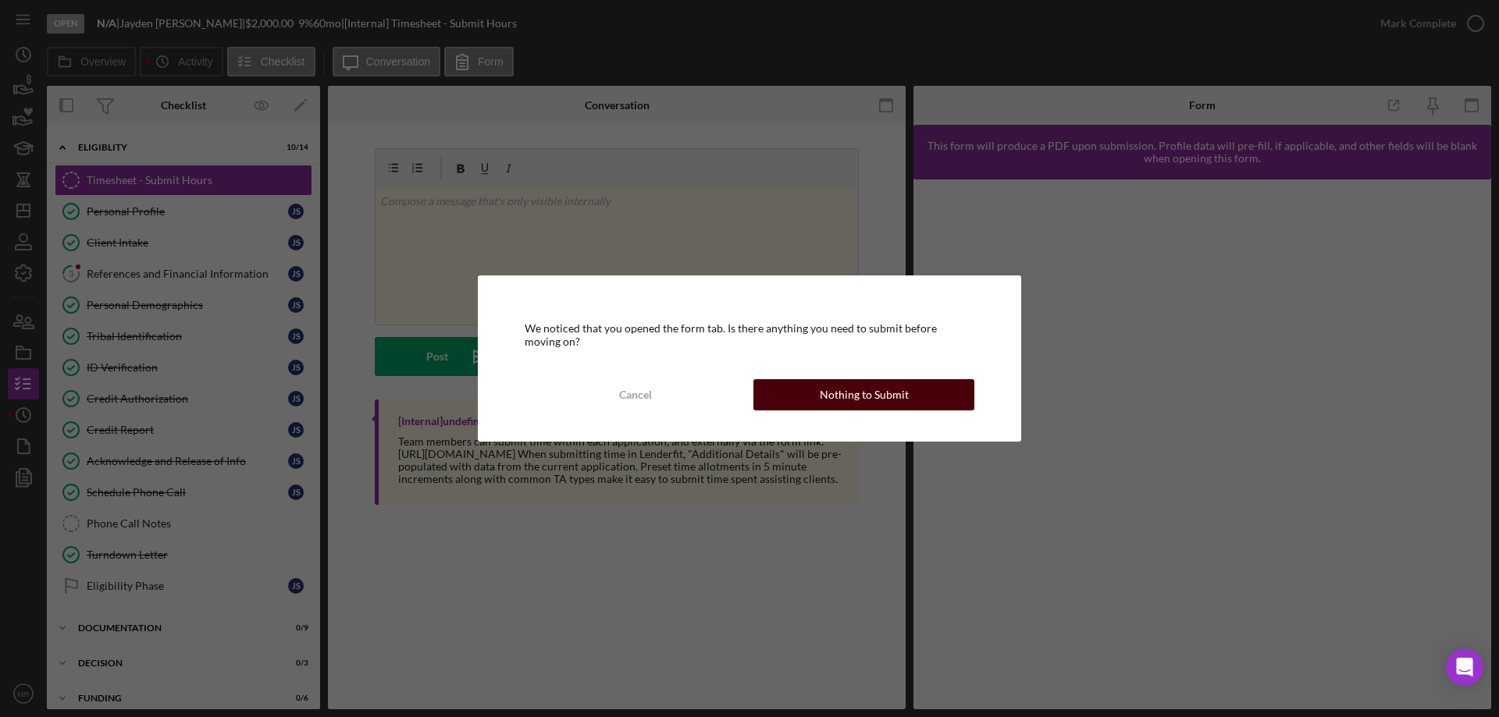
click at [904, 394] on div "Nothing to Submit" at bounding box center [864, 394] width 89 height 31
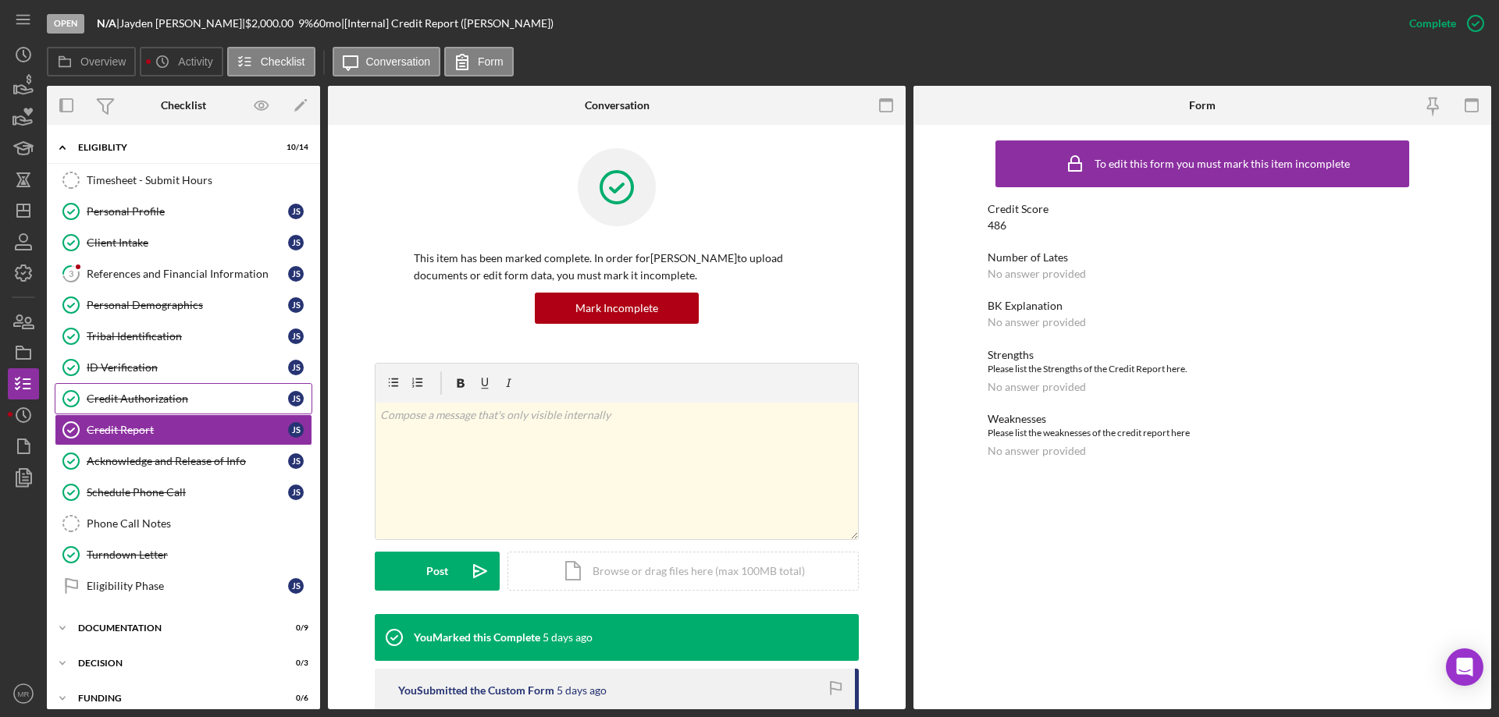
click at [210, 393] on div "Credit Authorization" at bounding box center [187, 399] width 201 height 12
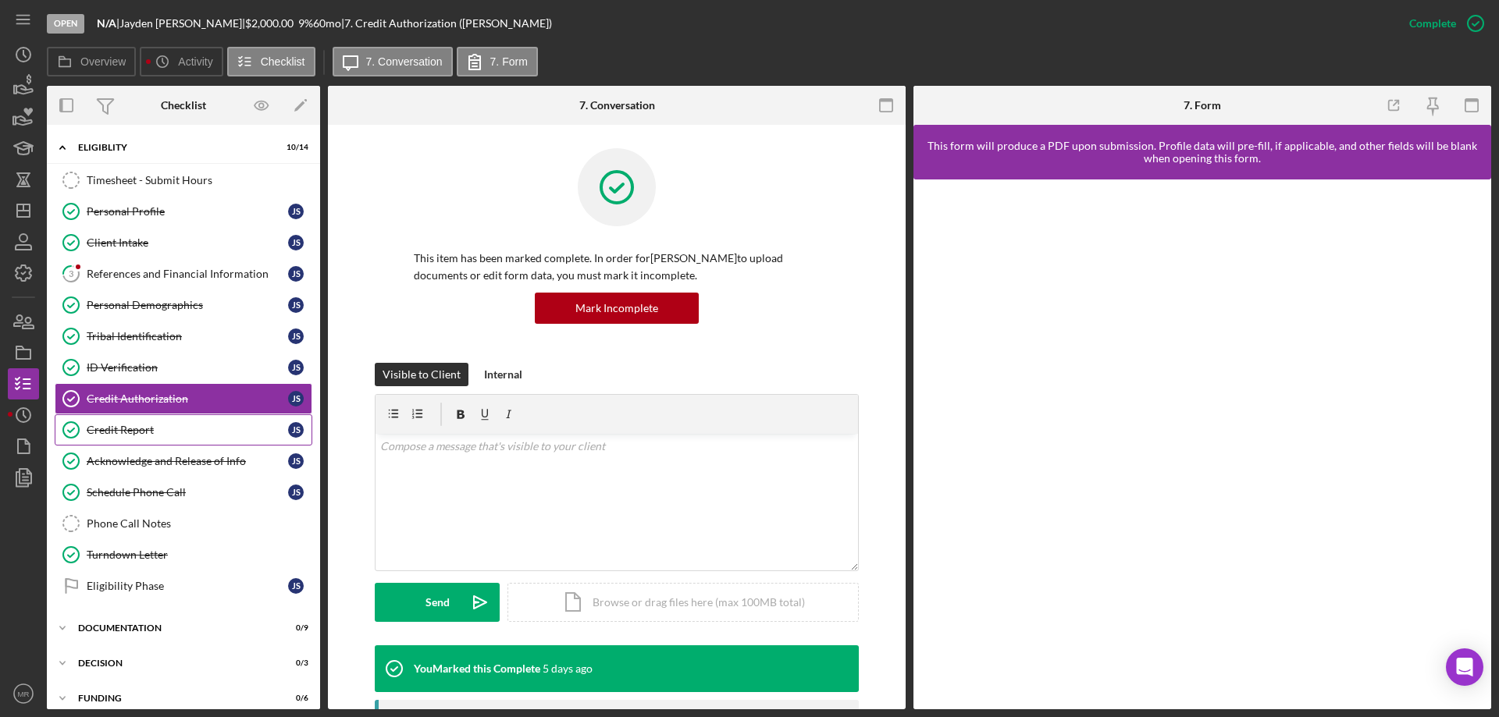
click at [187, 426] on div "Credit Report" at bounding box center [187, 430] width 201 height 12
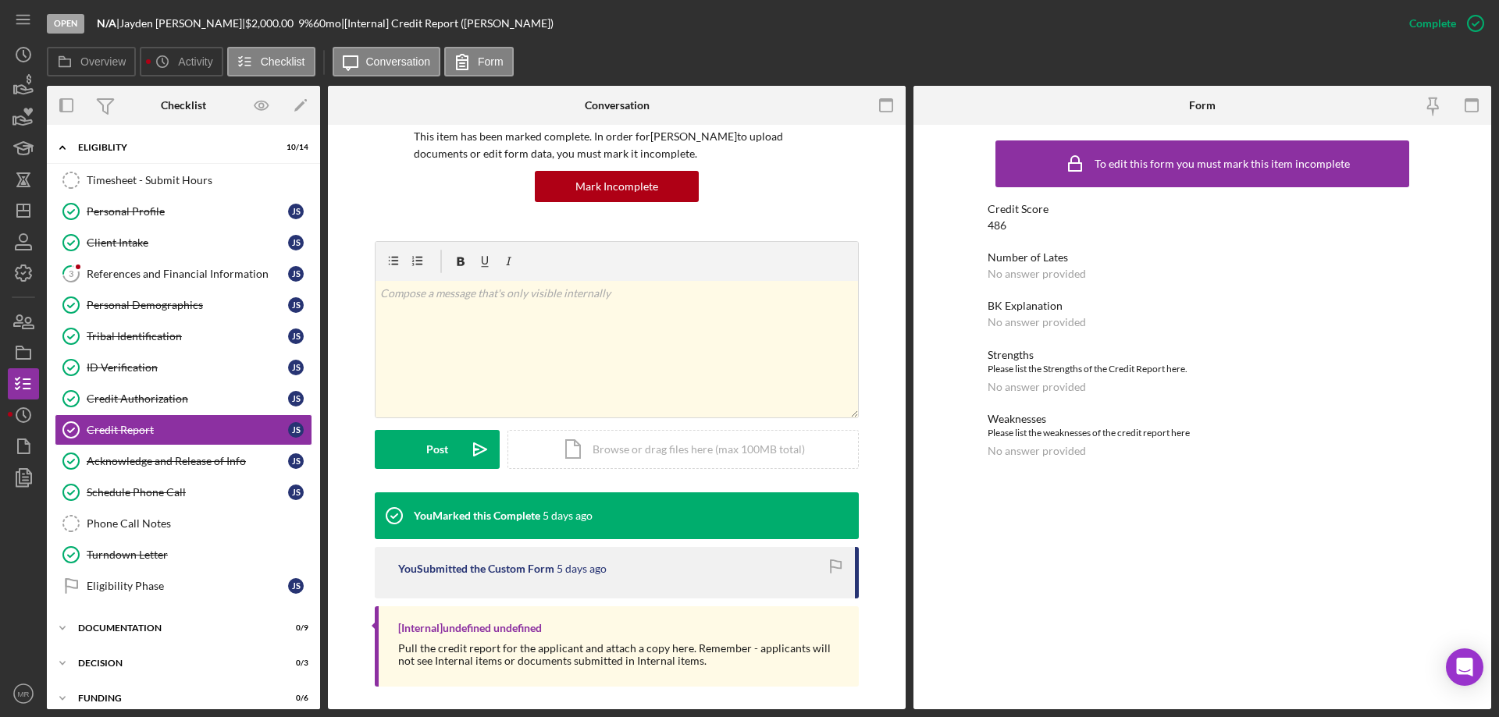
scroll to position [130, 0]
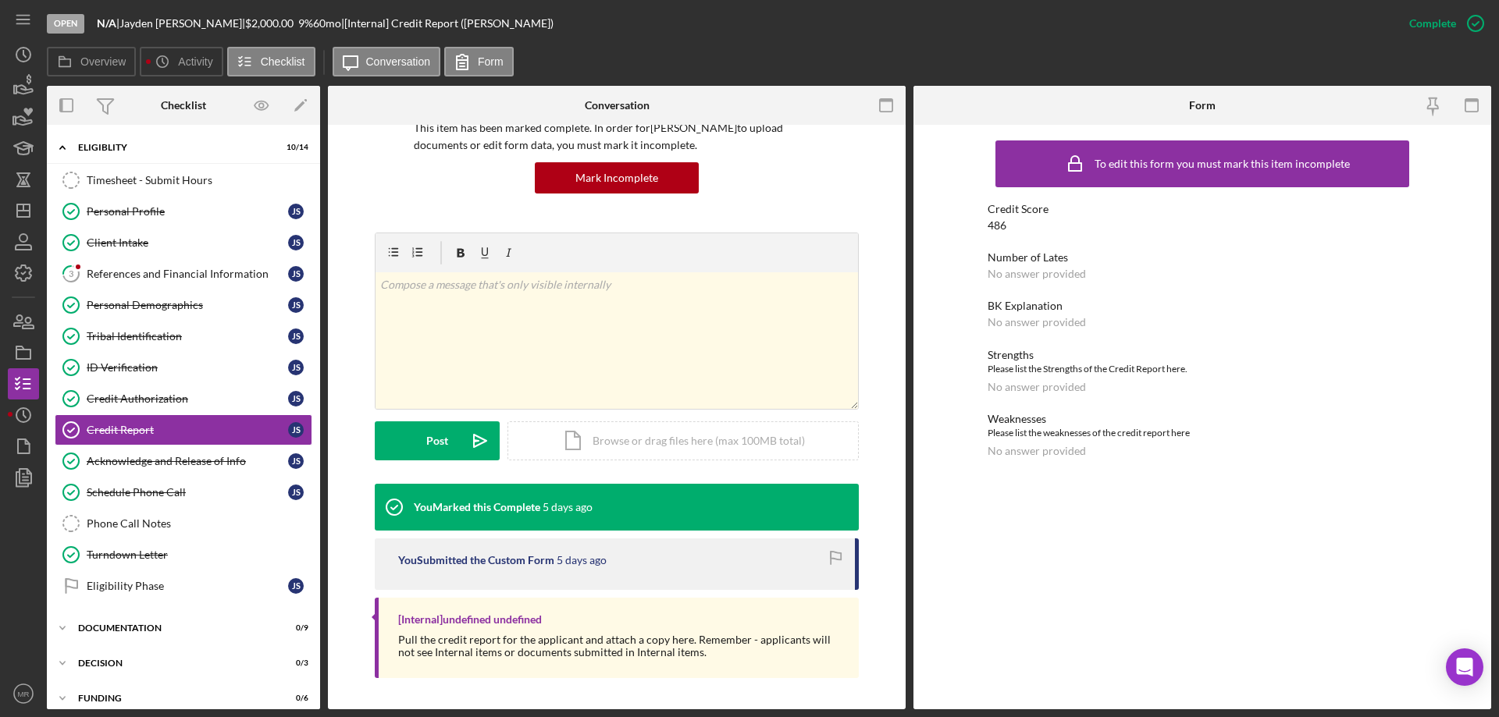
click at [999, 225] on div "486" at bounding box center [996, 225] width 19 height 12
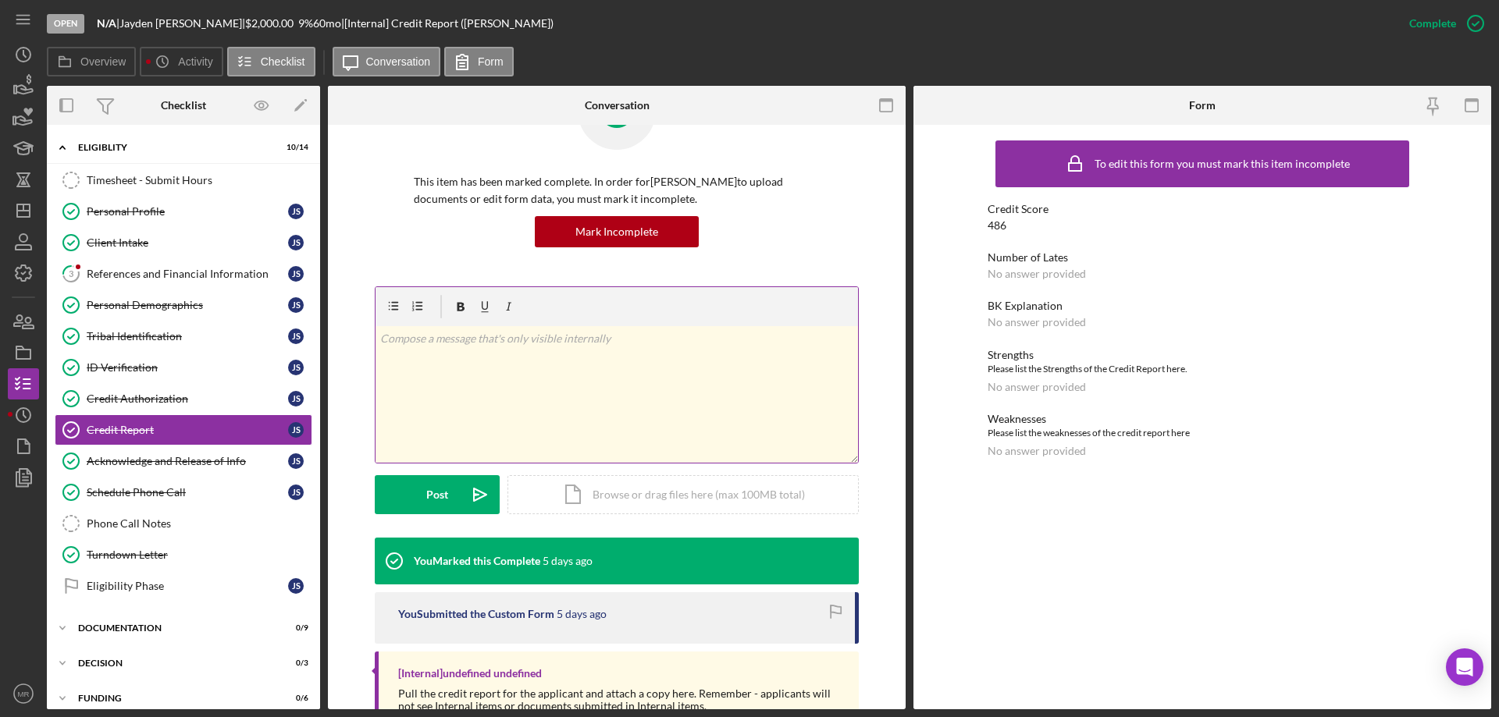
scroll to position [0, 0]
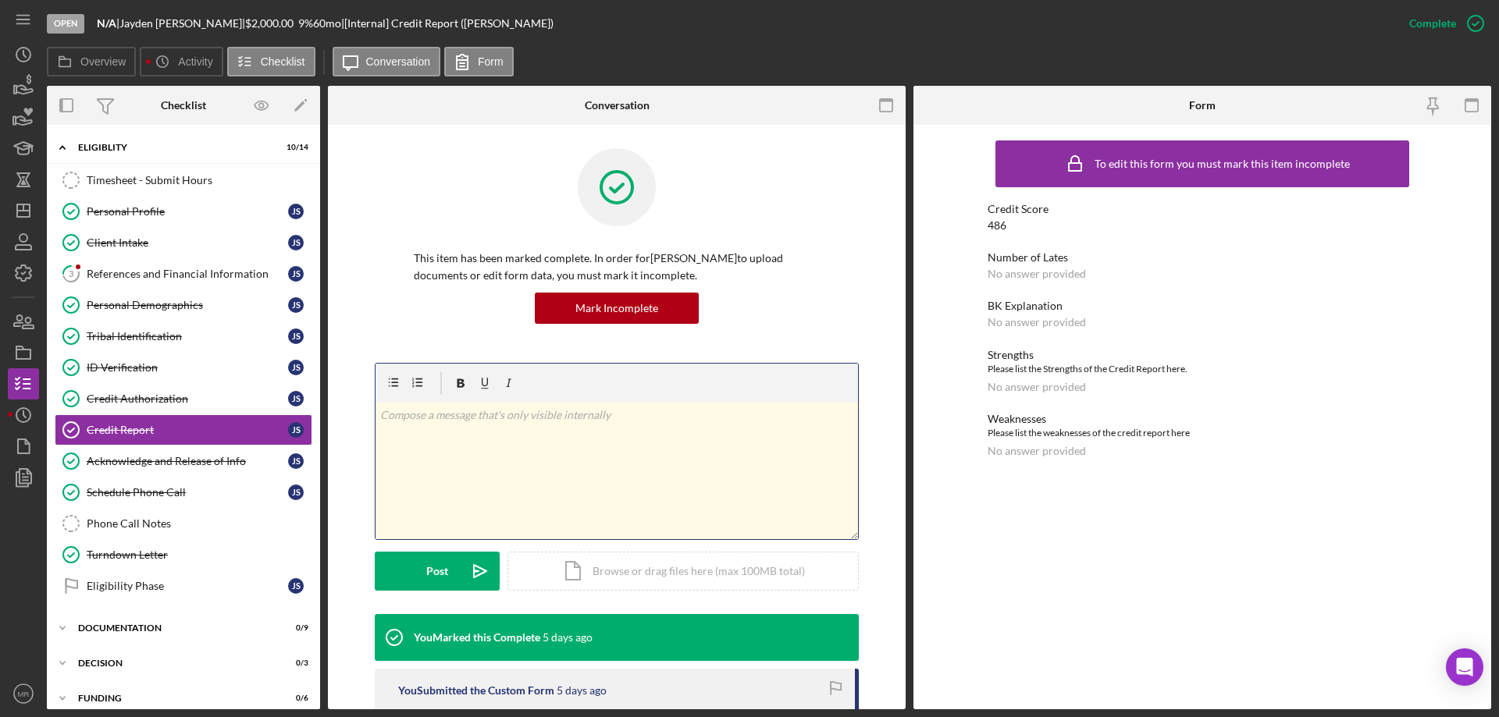
drag, startPoint x: 607, startPoint y: 416, endPoint x: 357, endPoint y: 411, distance: 249.9
click at [348, 414] on div "This item has been marked complete. In order for [PERSON_NAME] to upload docume…" at bounding box center [617, 482] width 578 height 715
click at [557, 418] on p at bounding box center [617, 415] width 474 height 17
click at [603, 415] on p at bounding box center [617, 415] width 474 height 17
click at [590, 415] on p at bounding box center [617, 415] width 474 height 17
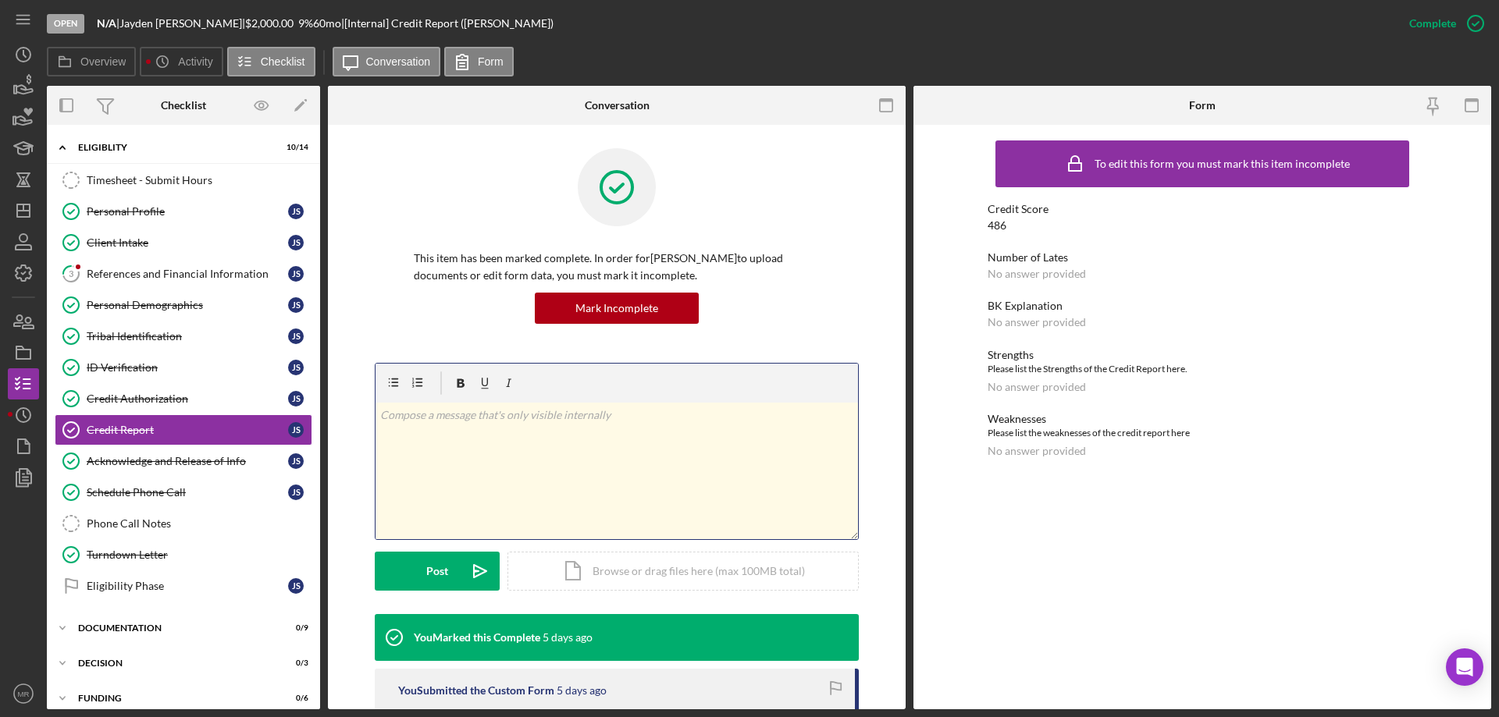
click at [597, 415] on p at bounding box center [617, 415] width 474 height 17
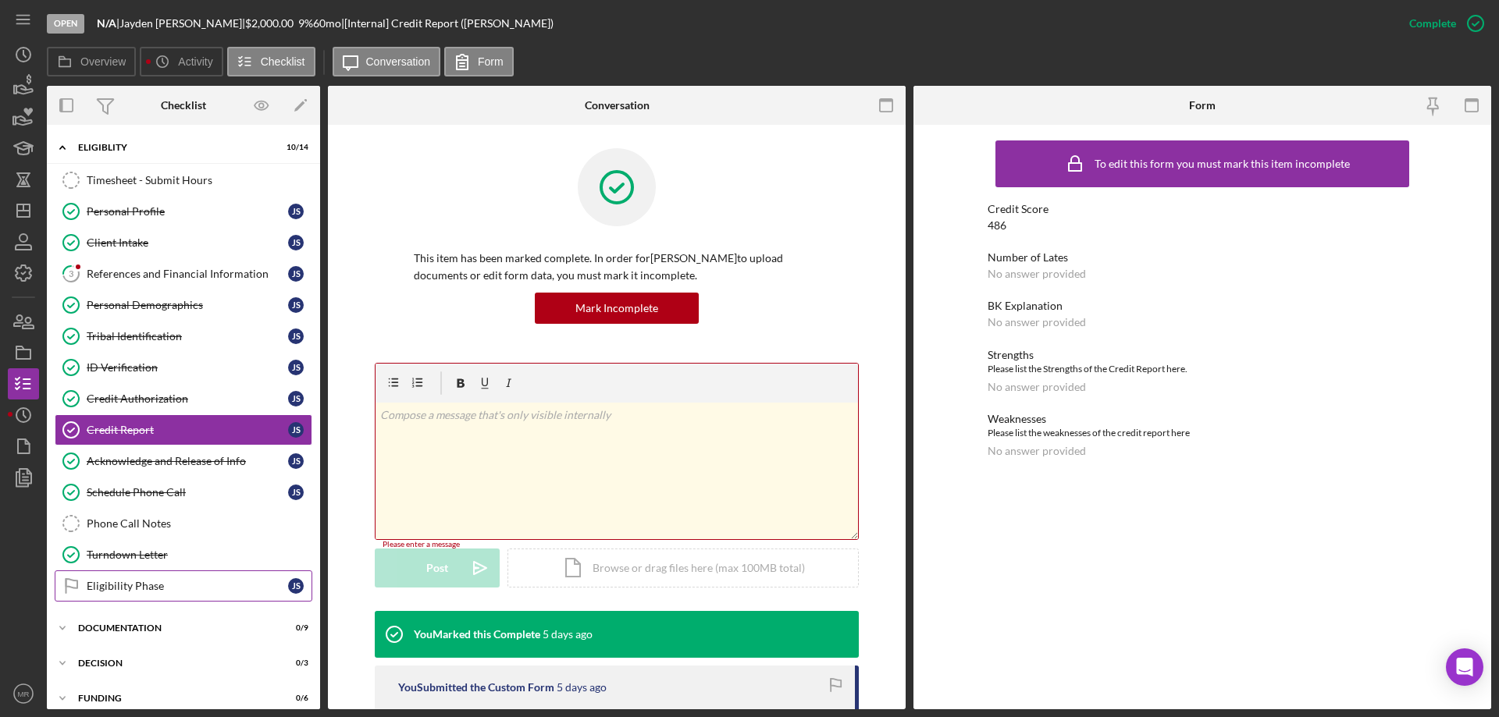
click at [133, 584] on div "Eligibility Phase" at bounding box center [187, 586] width 201 height 12
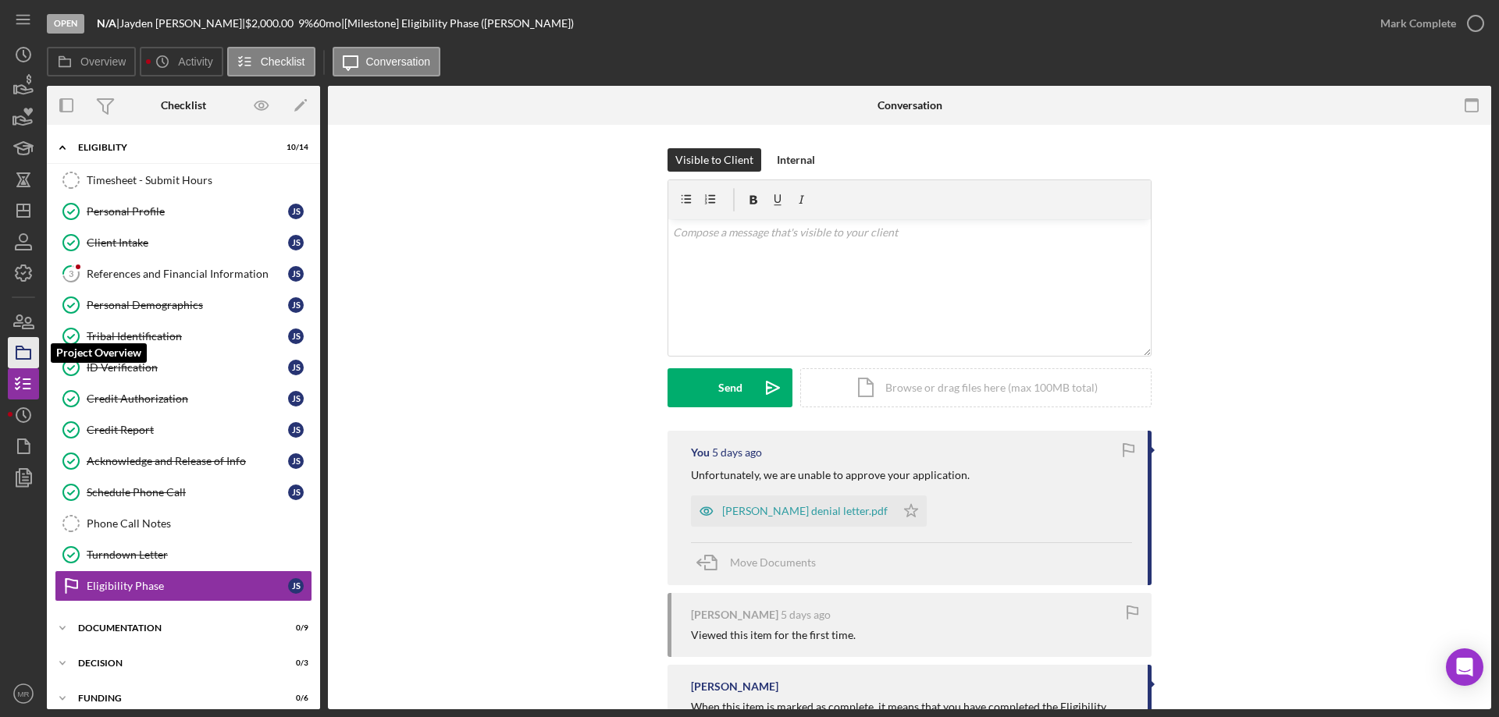
click at [23, 353] on icon "button" at bounding box center [23, 352] width 39 height 39
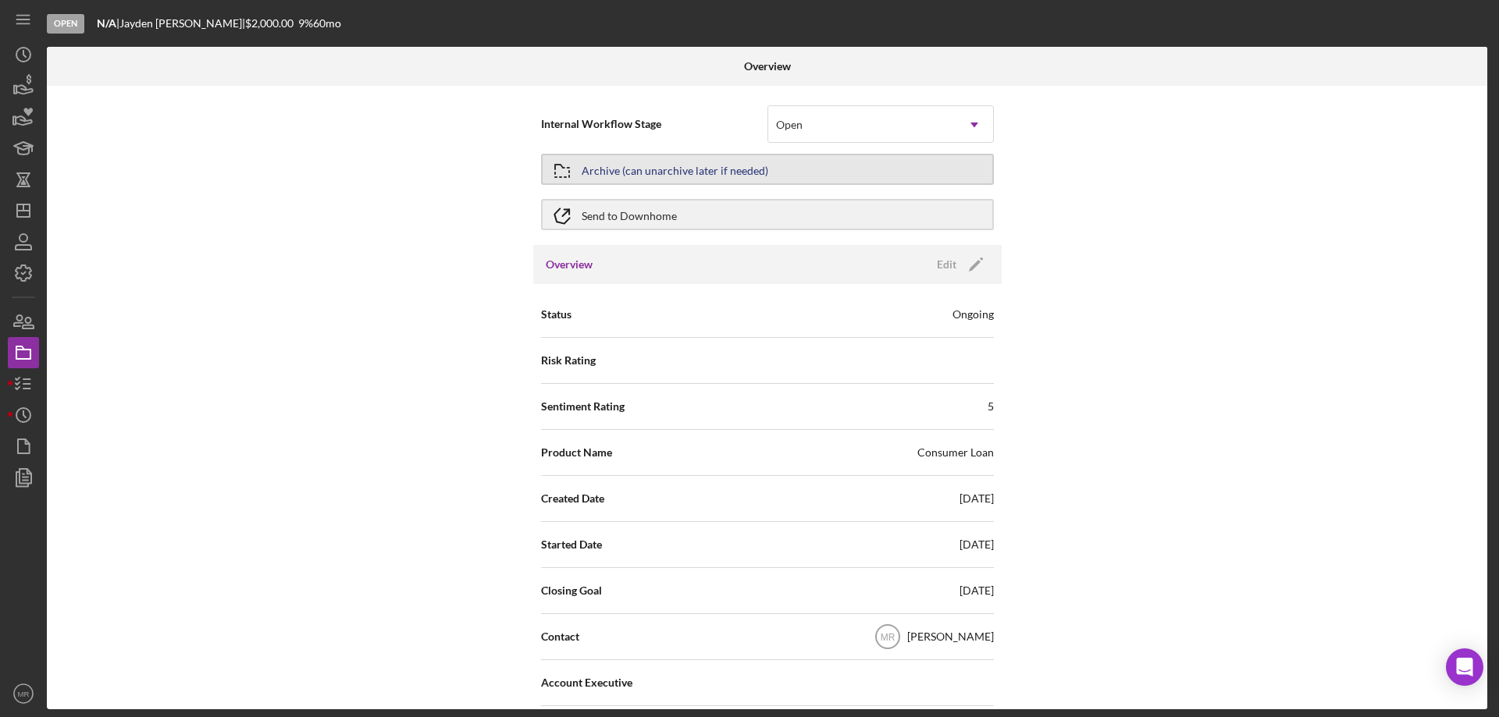
click at [791, 168] on button "Archive (can unarchive later if needed)" at bounding box center [767, 169] width 453 height 31
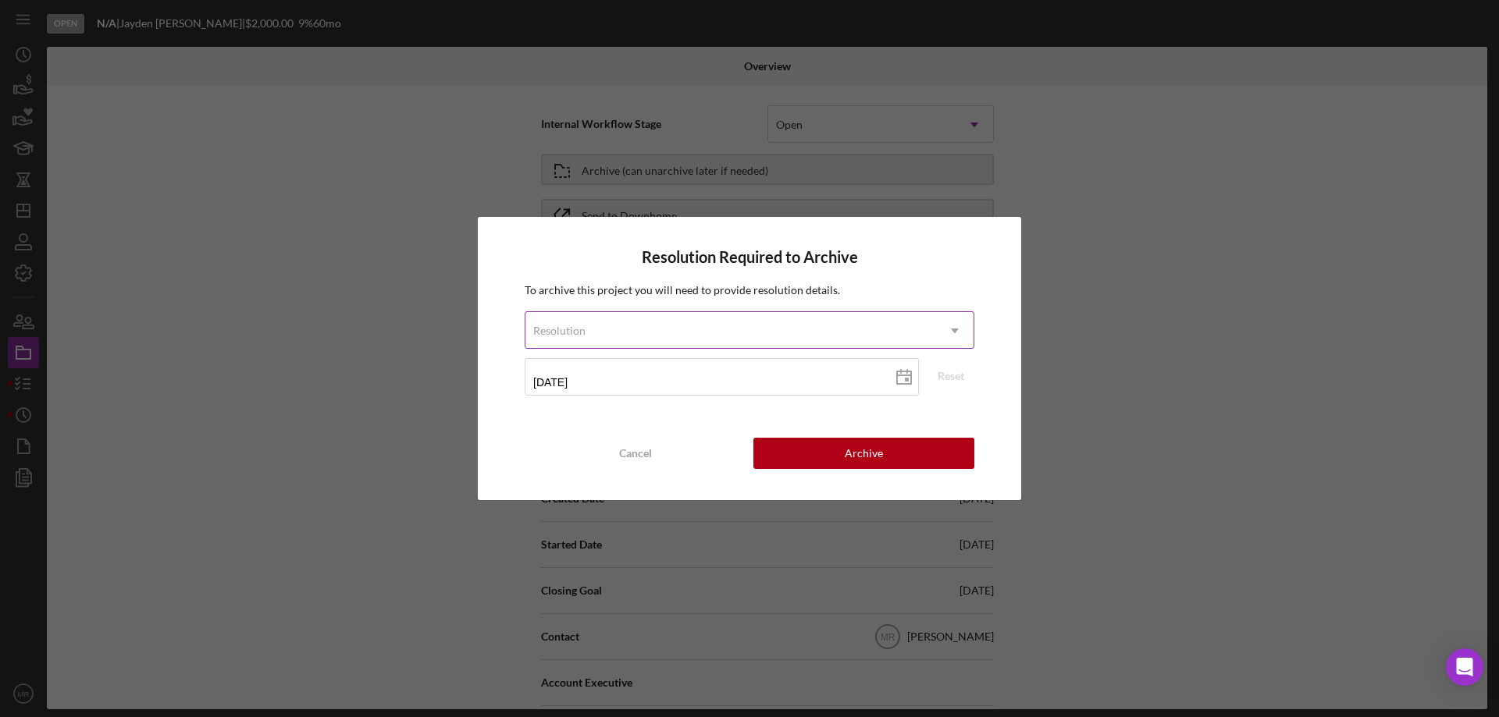
drag, startPoint x: 742, startPoint y: 313, endPoint x: 827, endPoint y: 320, distance: 86.2
click at [742, 313] on div "Resolution" at bounding box center [730, 331] width 411 height 36
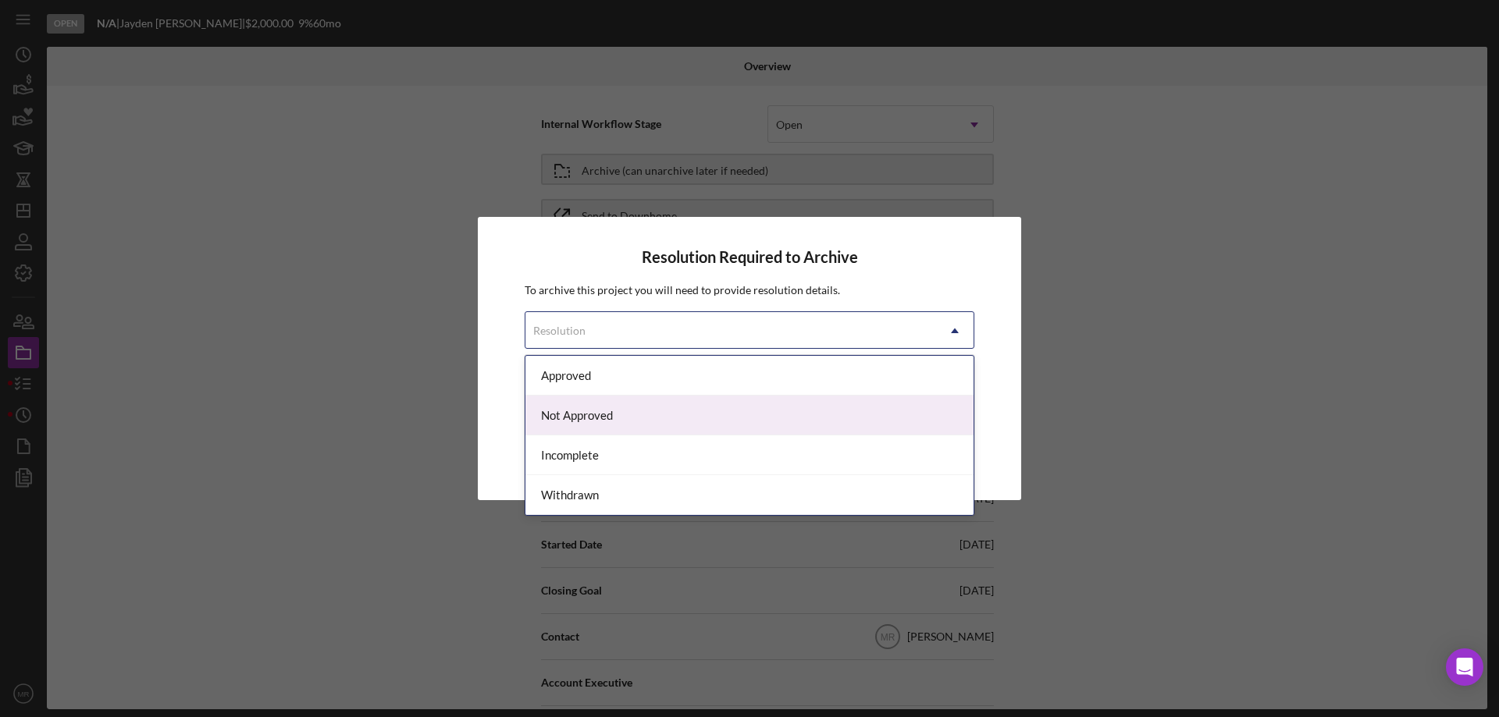
click at [636, 414] on div "Not Approved" at bounding box center [749, 416] width 448 height 40
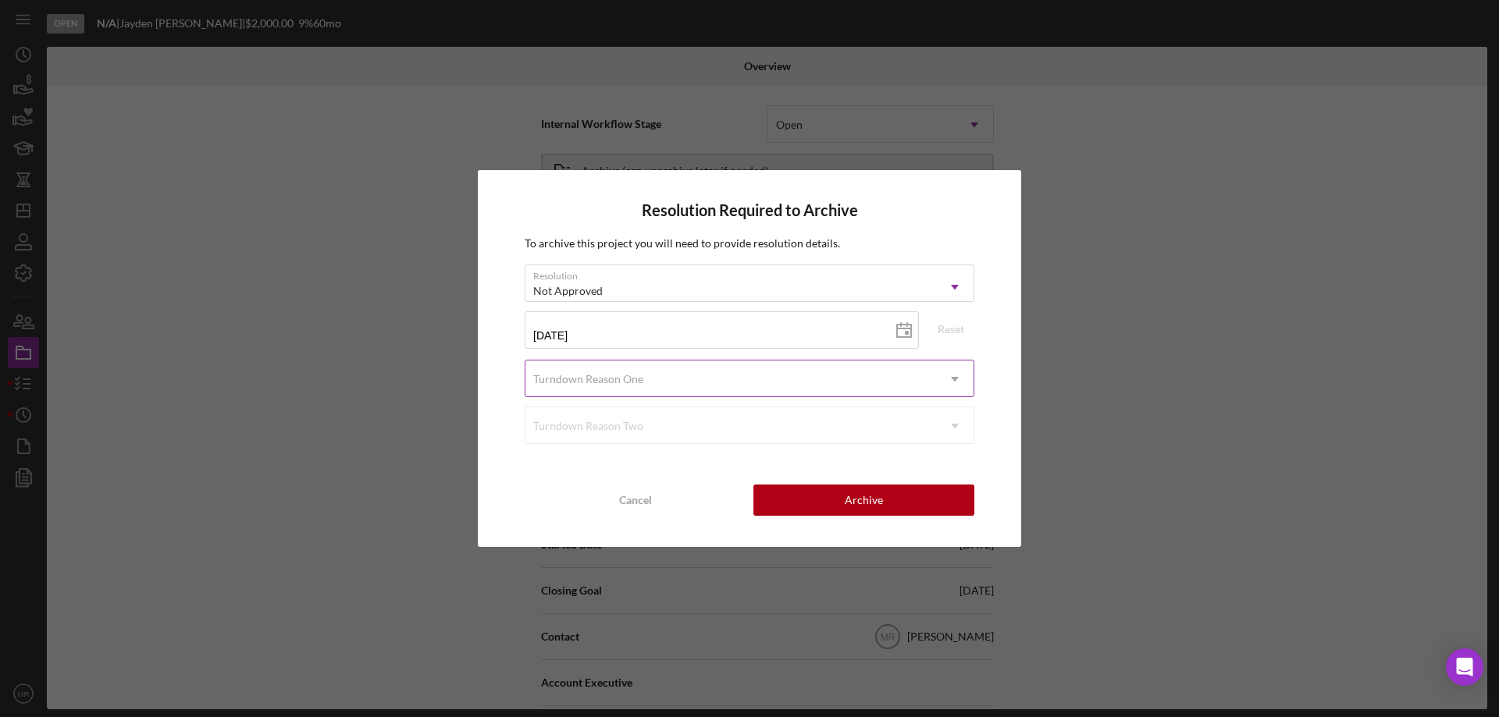
click at [724, 371] on div "Turndown Reason One" at bounding box center [730, 379] width 411 height 36
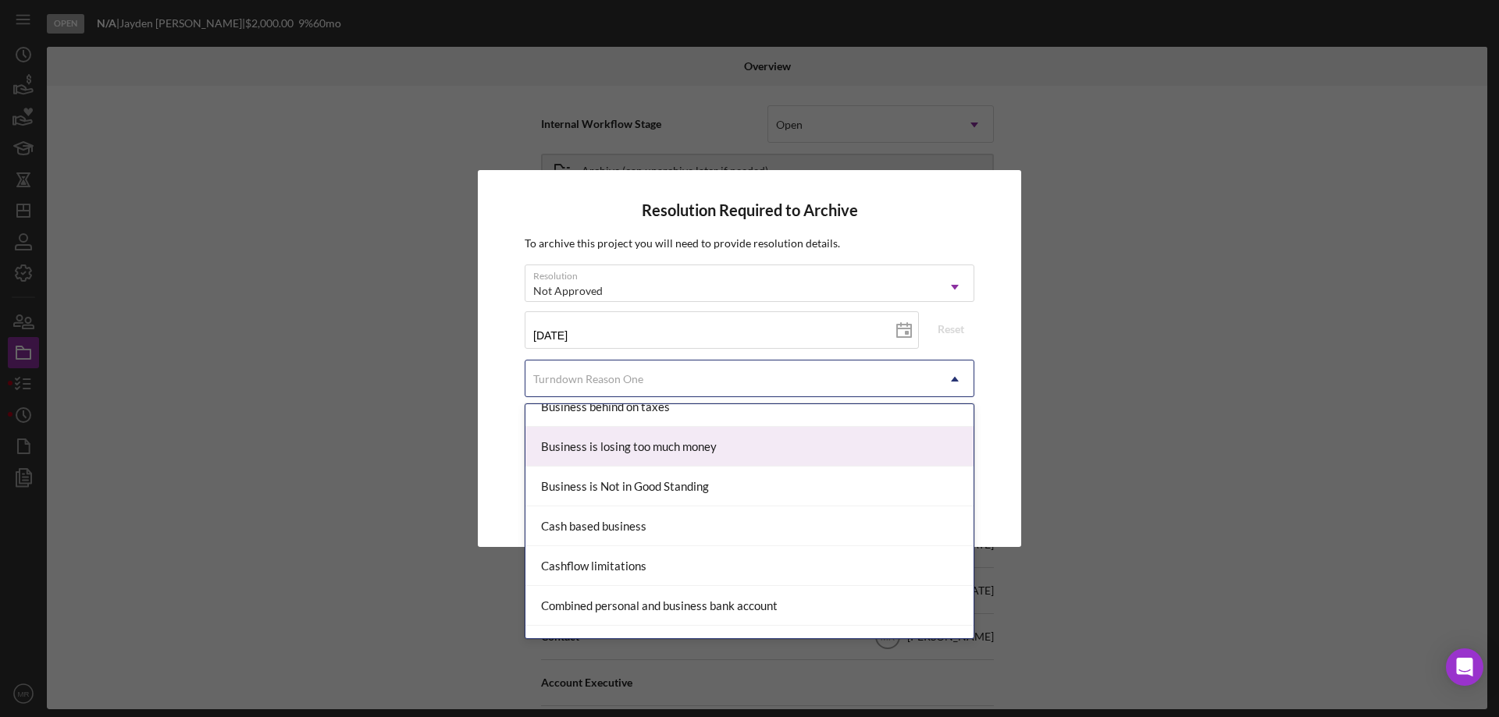
scroll to position [156, 0]
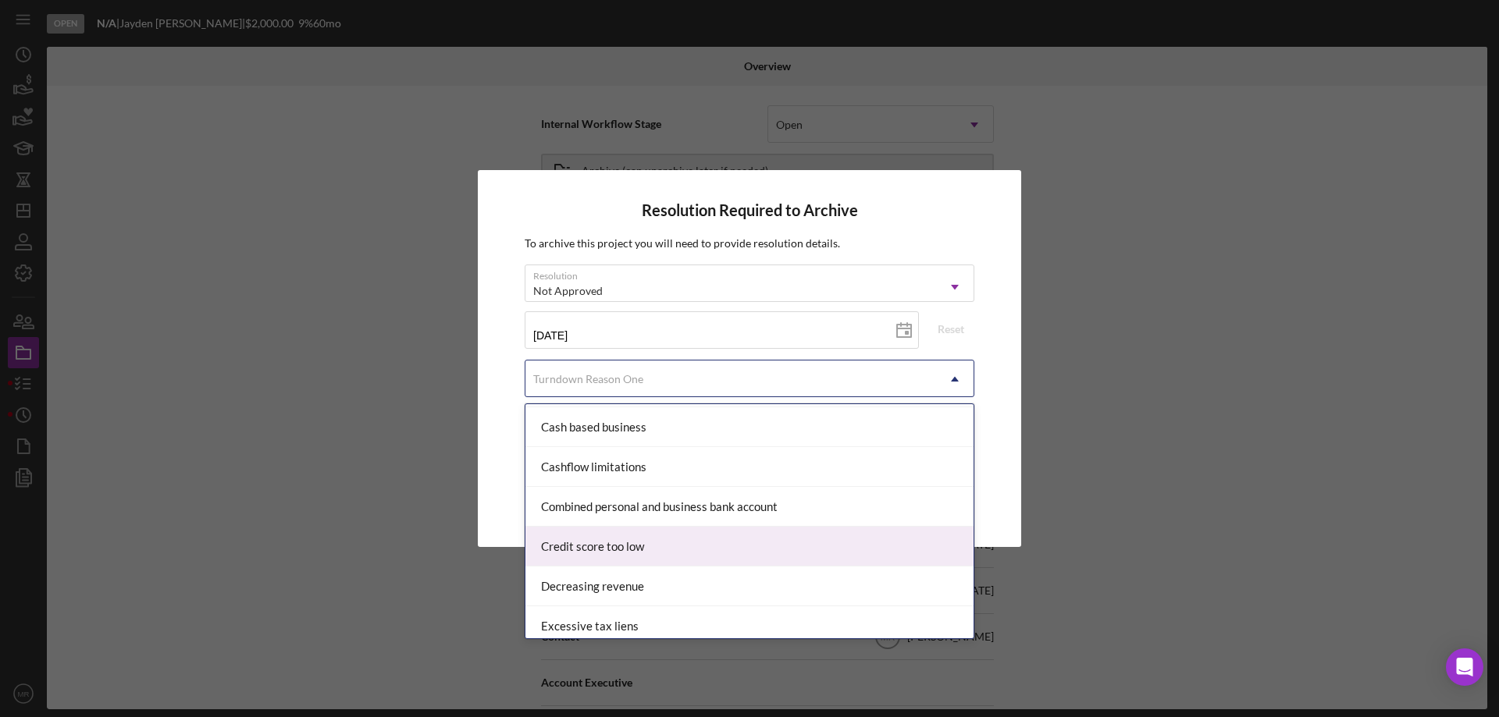
click at [688, 543] on div "Credit score too low" at bounding box center [749, 547] width 448 height 40
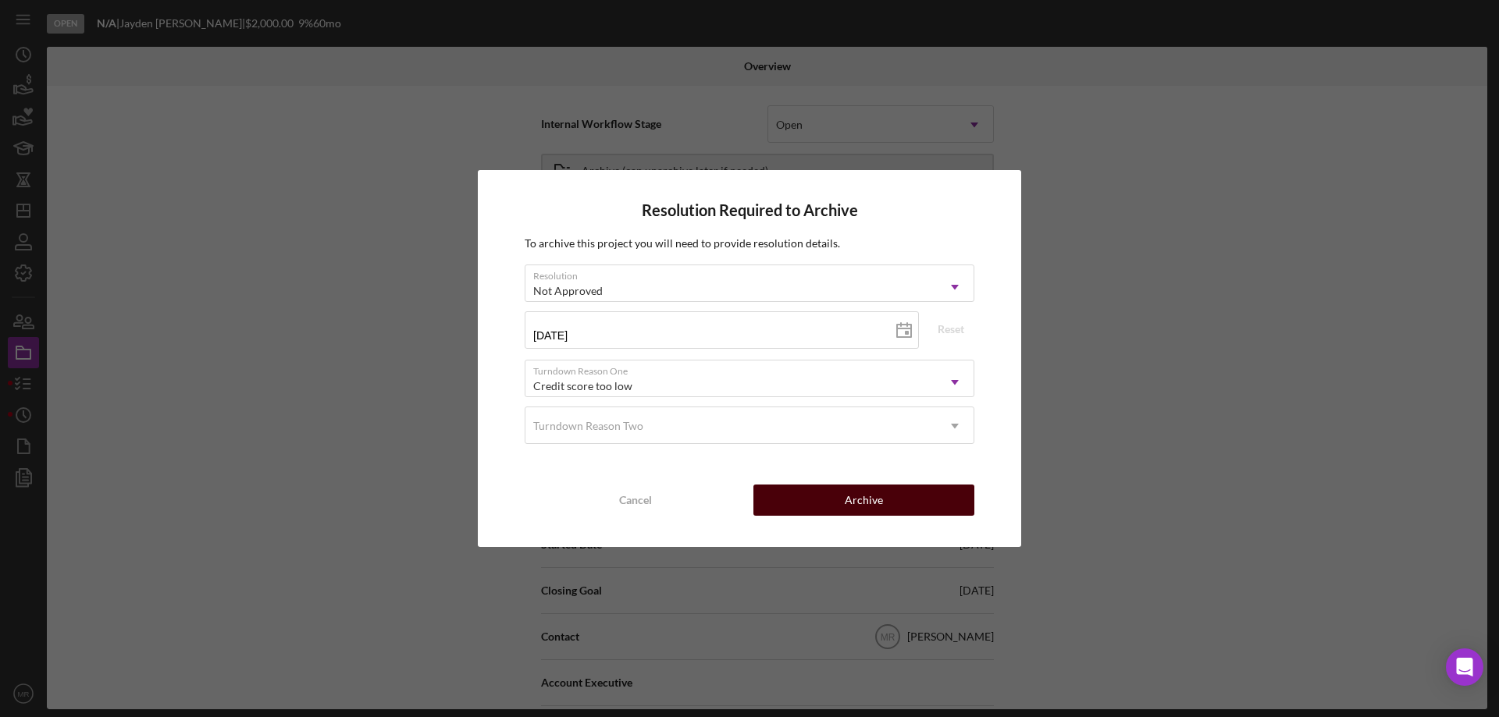
drag, startPoint x: 911, startPoint y: 493, endPoint x: 1112, endPoint y: 504, distance: 201.0
click at [919, 493] on button "Archive" at bounding box center [863, 500] width 221 height 31
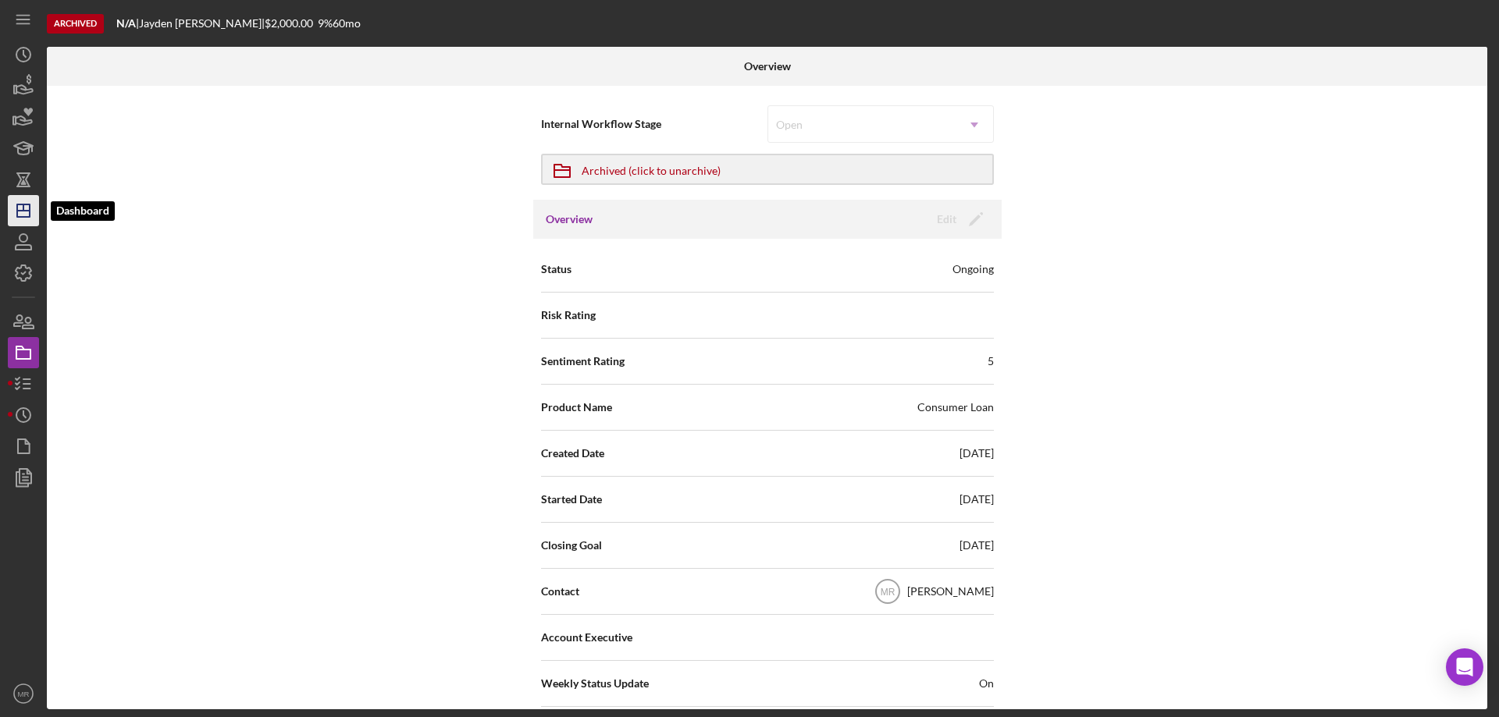
click at [24, 207] on icon "Icon/Dashboard" at bounding box center [23, 210] width 39 height 39
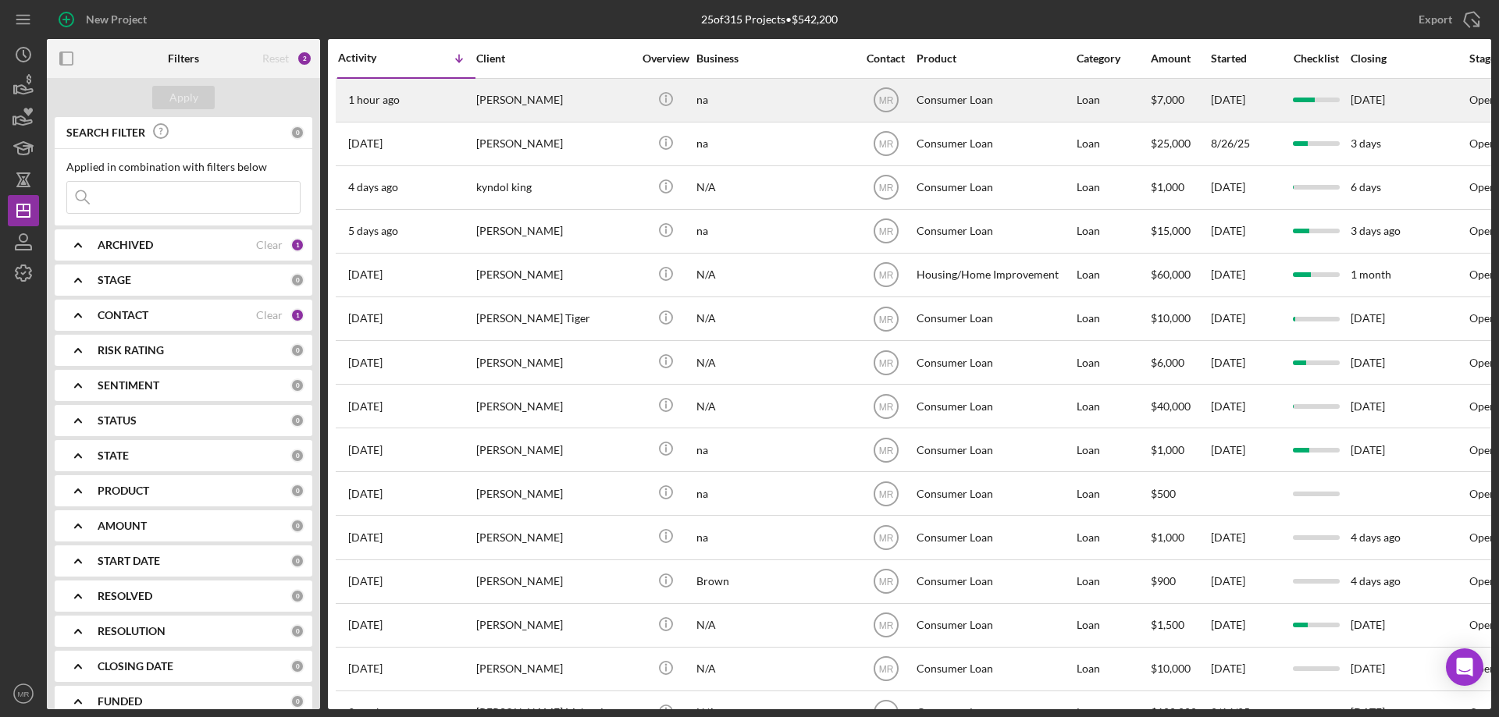
drag, startPoint x: 902, startPoint y: 138, endPoint x: 788, endPoint y: 100, distance: 119.5
click at [788, 100] on div "na" at bounding box center [774, 100] width 156 height 41
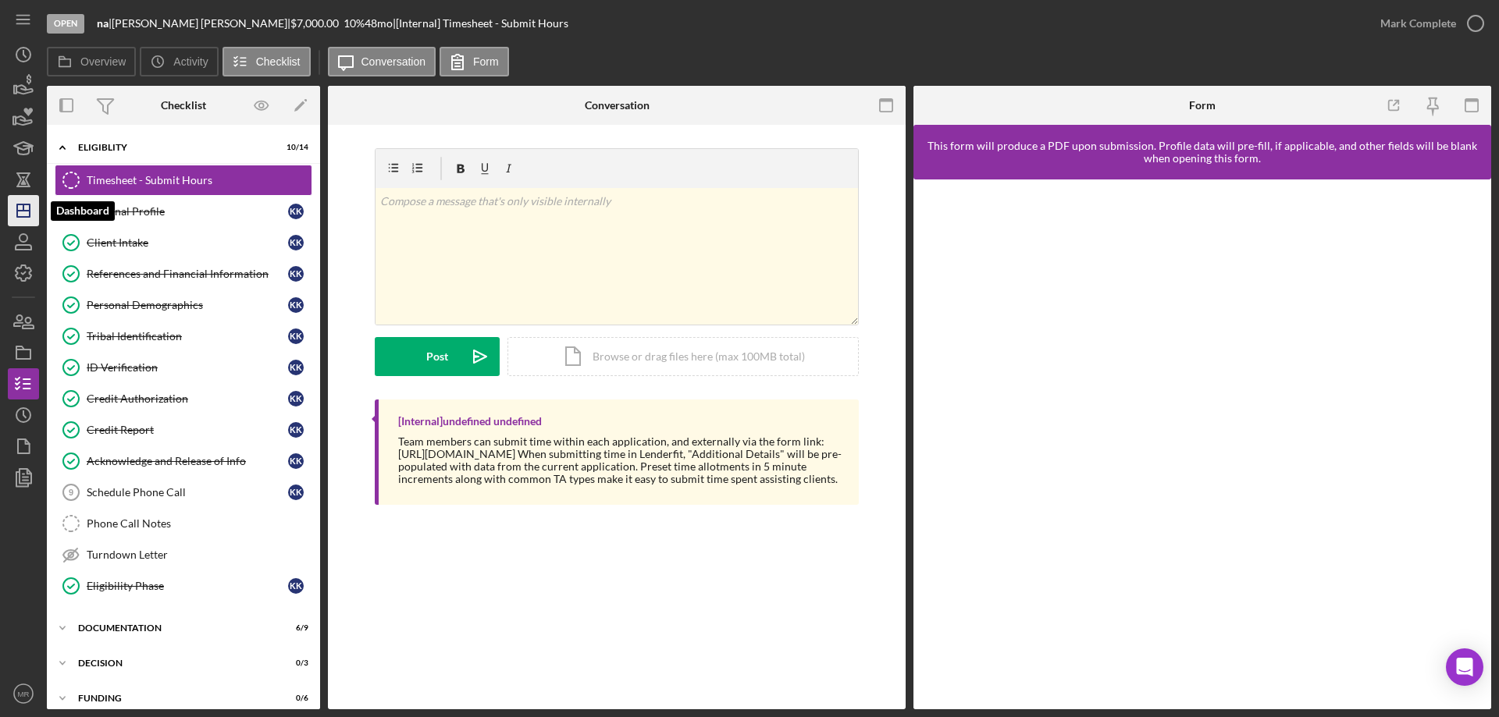
click at [12, 201] on icon "Icon/Dashboard" at bounding box center [23, 210] width 39 height 39
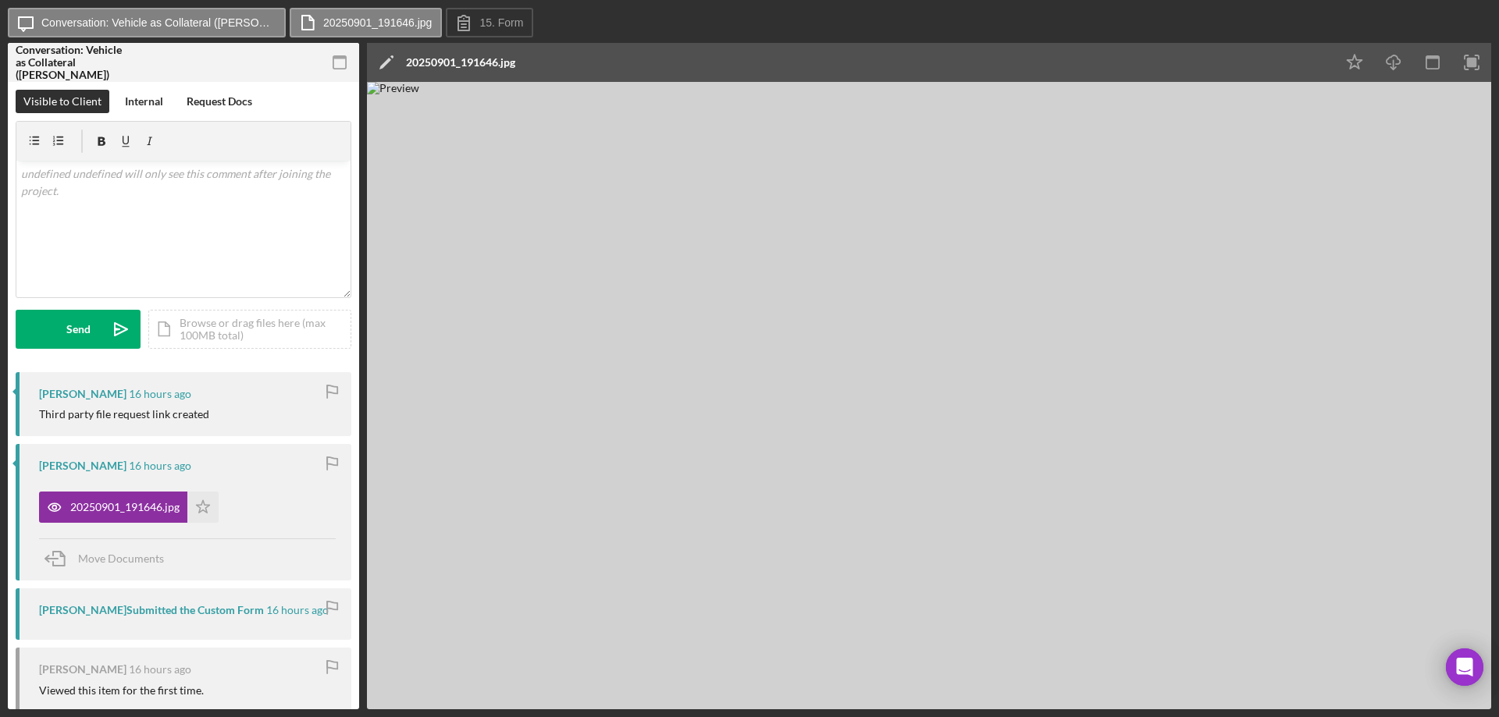
drag, startPoint x: 943, startPoint y: 160, endPoint x: 991, endPoint y: 164, distance: 48.6
click at [944, 160] on img at bounding box center [929, 396] width 1124 height 628
click at [1393, 52] on icon "Icon/Download" at bounding box center [1393, 62] width 35 height 35
